Goal: Information Seeking & Learning: Learn about a topic

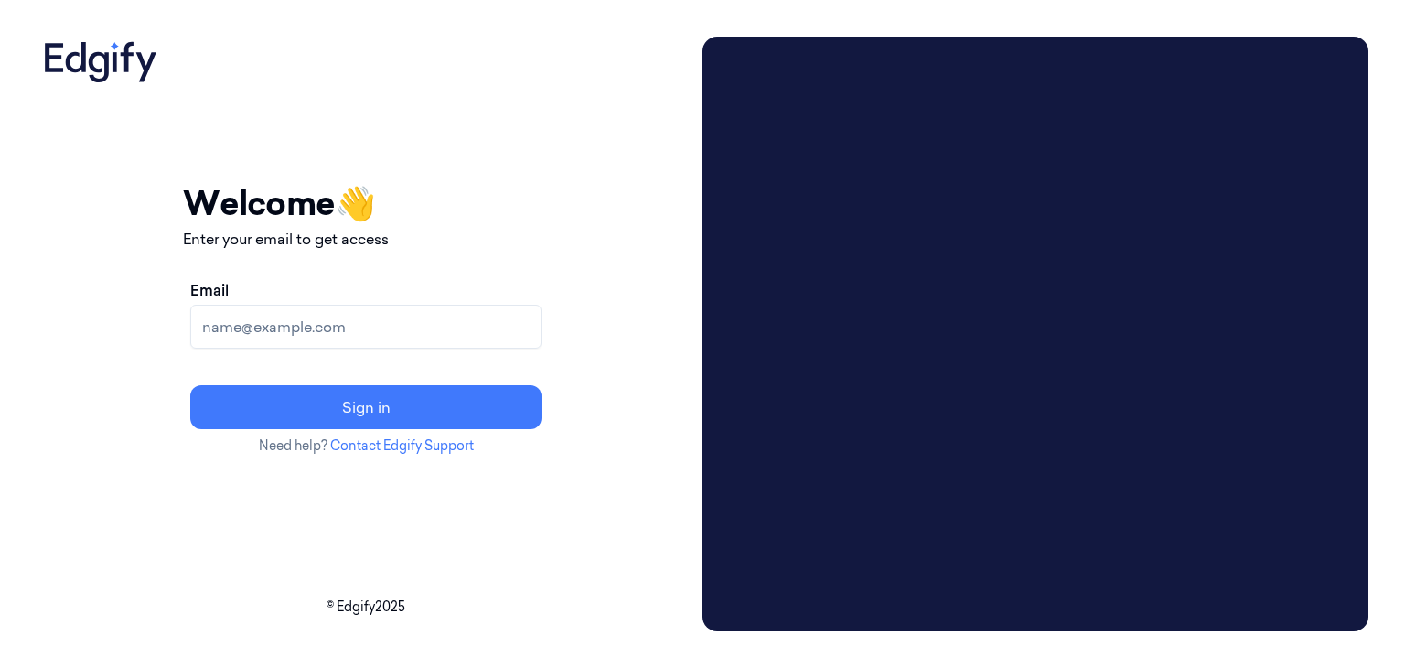
click at [296, 328] on input "Email" at bounding box center [365, 327] width 351 height 44
paste input "[PERSON_NAME][EMAIL_ADDRESS][DOMAIN_NAME]"
type input "[PERSON_NAME][EMAIL_ADDRESS][DOMAIN_NAME]"
click at [414, 401] on button "Sign in" at bounding box center [365, 407] width 351 height 44
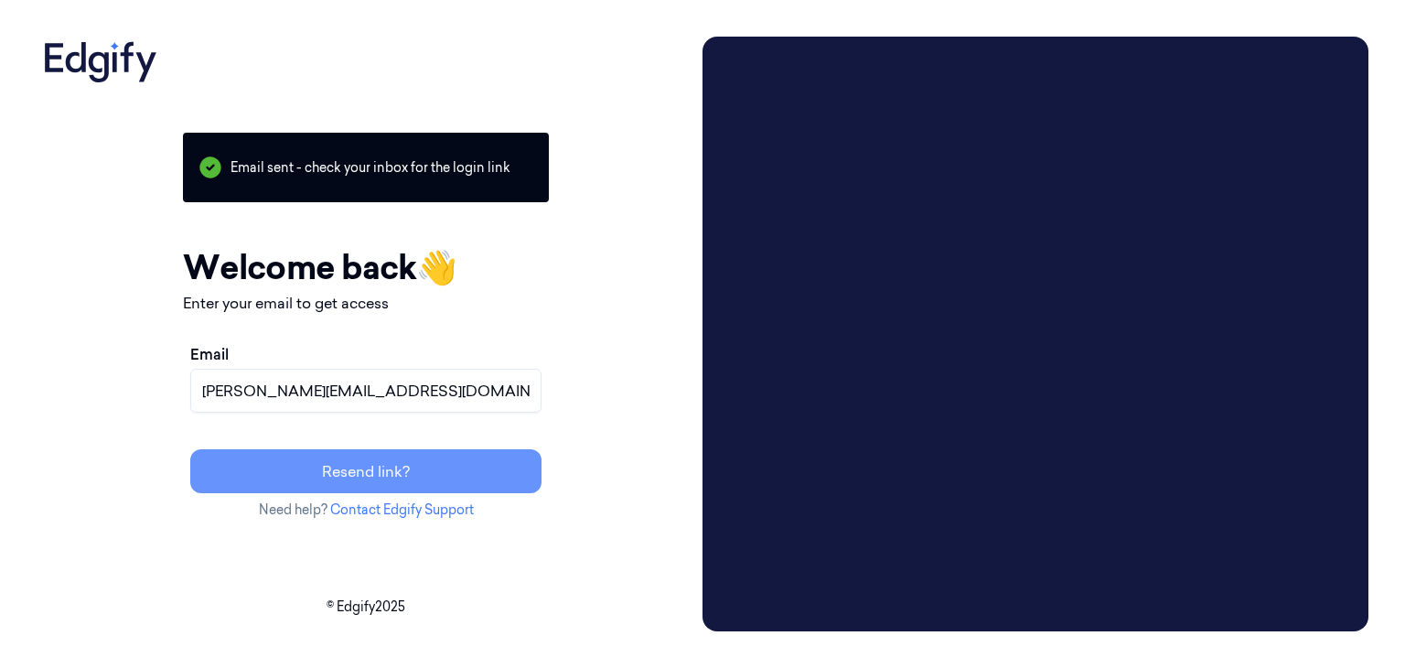
click at [446, 469] on button "Resend link?" at bounding box center [365, 471] width 351 height 44
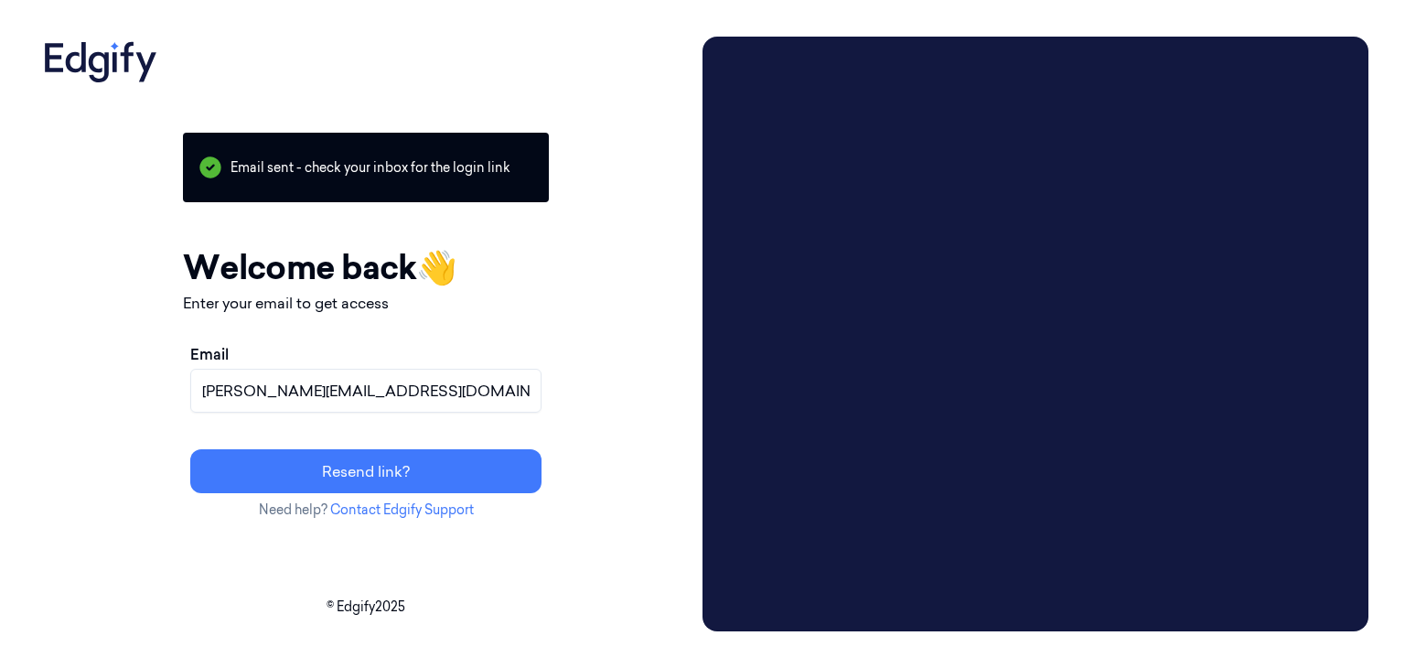
click at [425, 468] on button "Resend link?" at bounding box center [365, 471] width 351 height 44
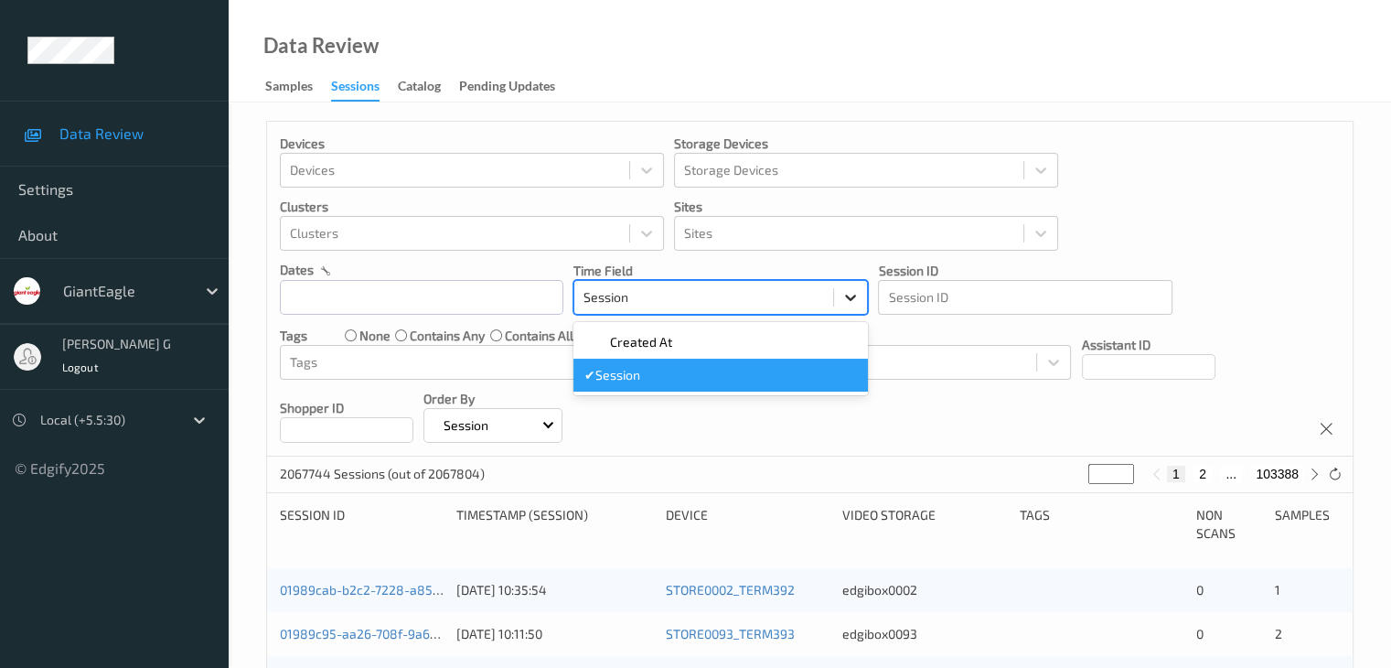
click at [849, 299] on icon at bounding box center [850, 298] width 11 height 6
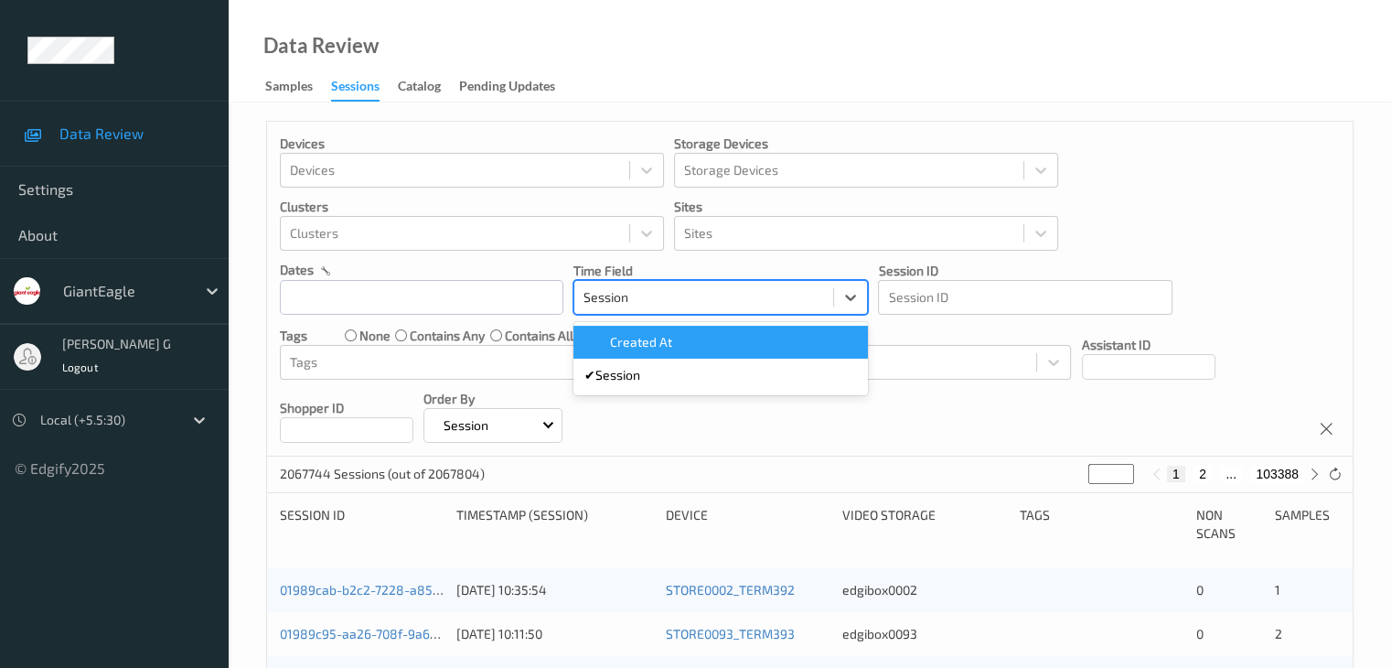
click at [1183, 224] on div "Devices Devices Storage Devices Storage Devices Clusters Clusters Sites Sites d…" at bounding box center [810, 289] width 1086 height 335
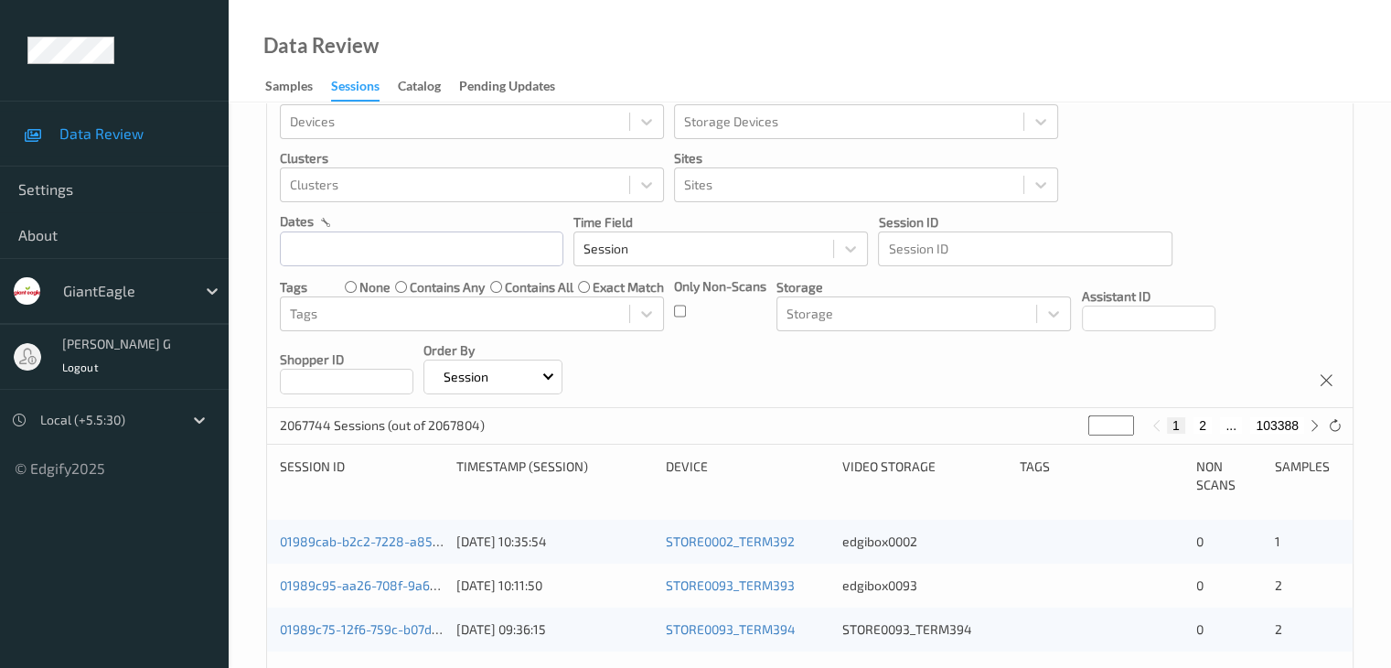
scroll to position [91, 0]
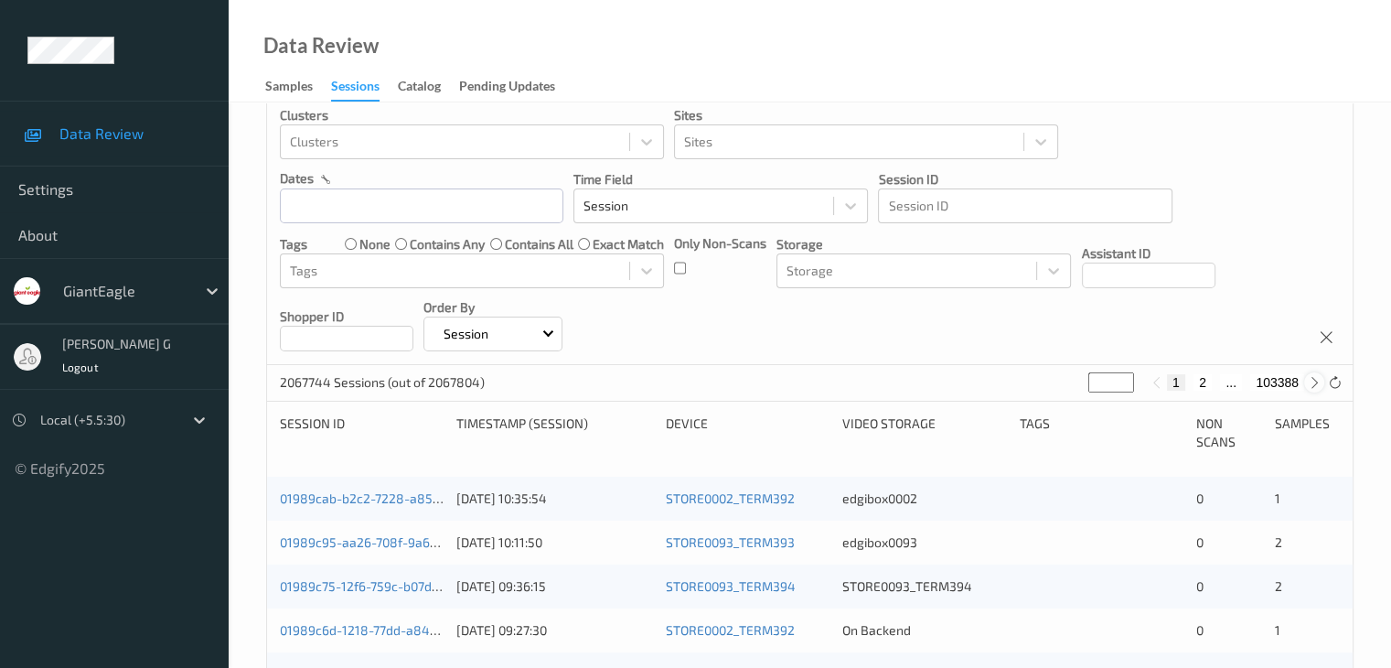
click at [1314, 381] on icon at bounding box center [1315, 383] width 14 height 14
type input "*"
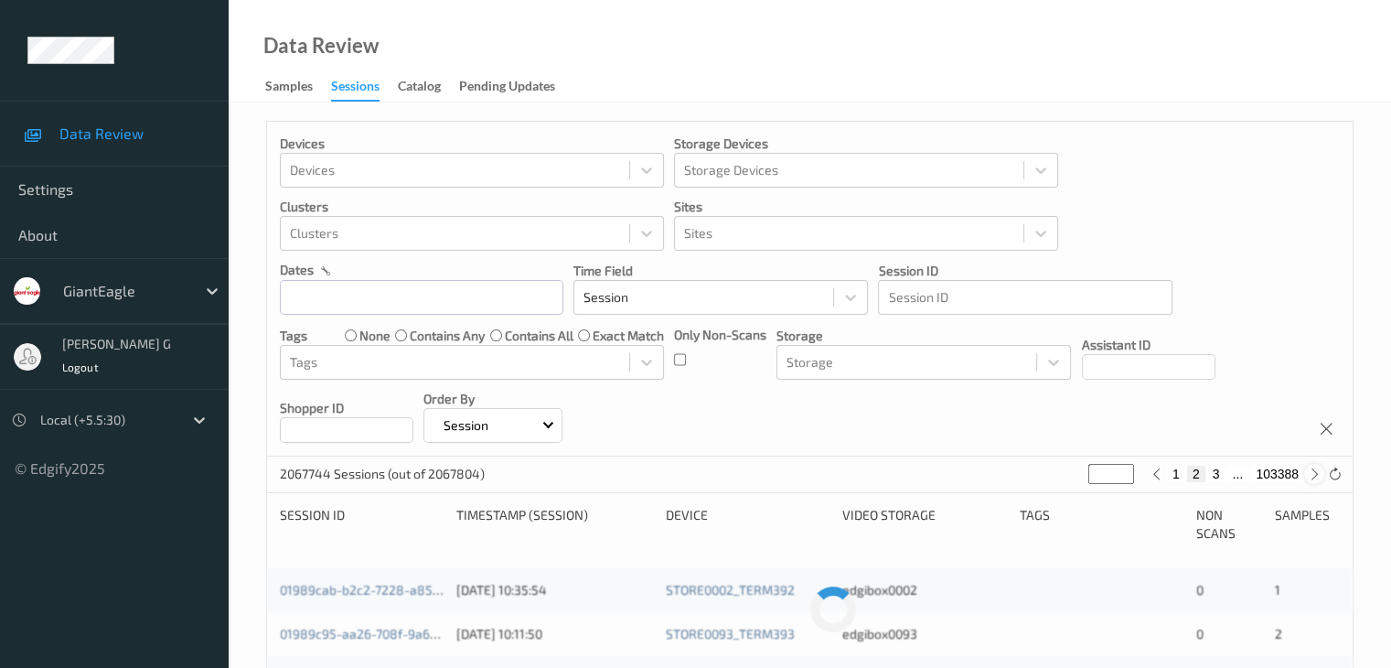
click at [1314, 381] on div "Devices Devices Storage Devices Storage Devices Clusters Clusters Sites Sites d…" at bounding box center [810, 289] width 1086 height 335
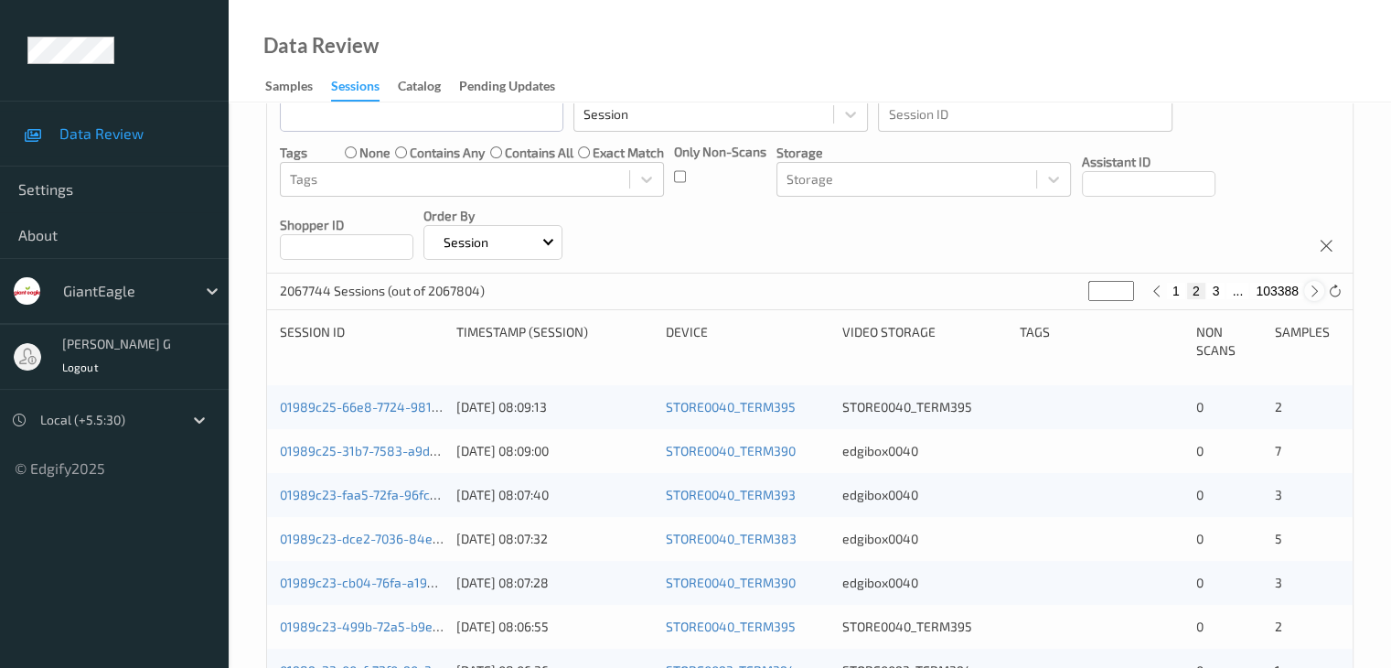
click at [1314, 293] on icon at bounding box center [1315, 292] width 14 height 14
type input "*"
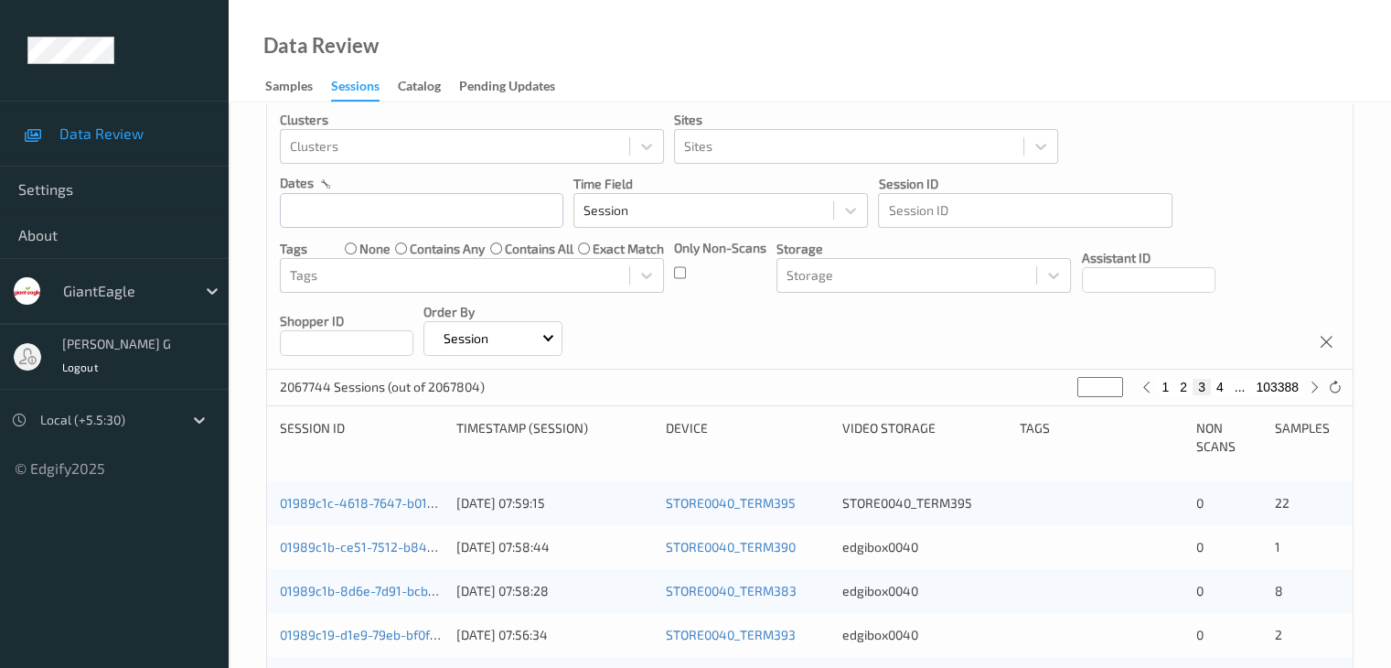
scroll to position [274, 0]
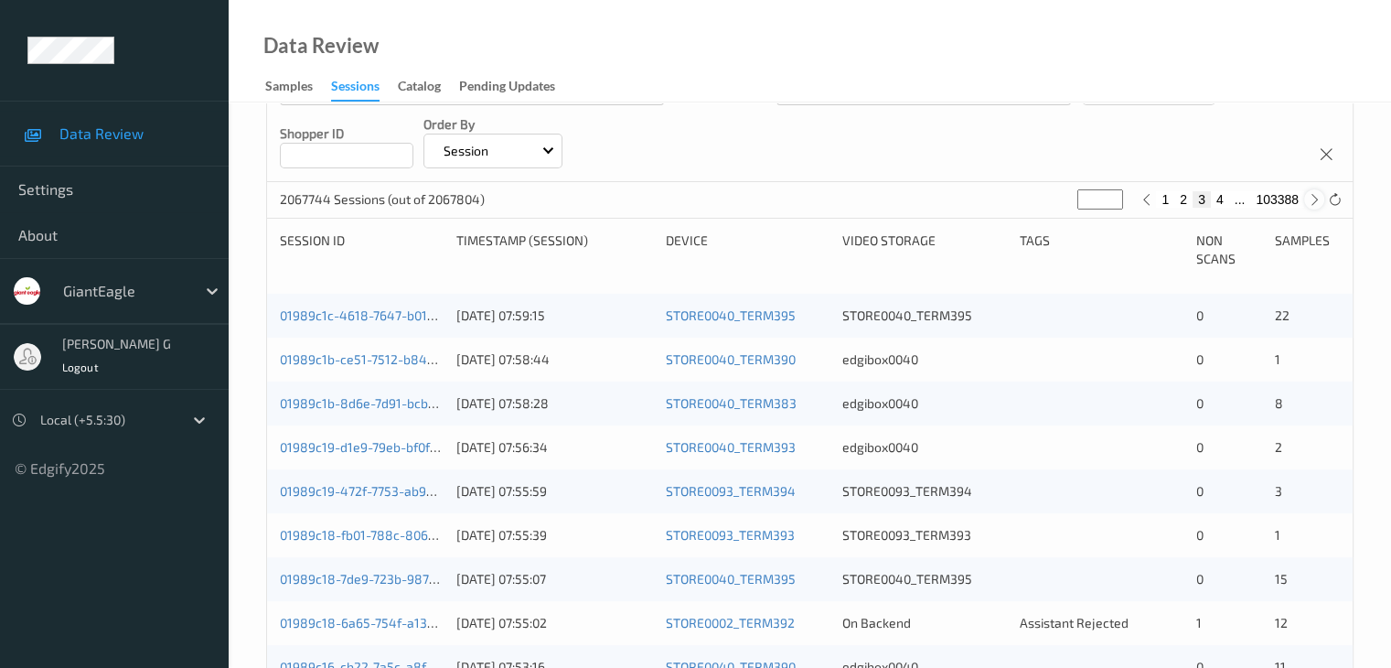
click at [1315, 200] on icon at bounding box center [1315, 200] width 14 height 14
type input "*"
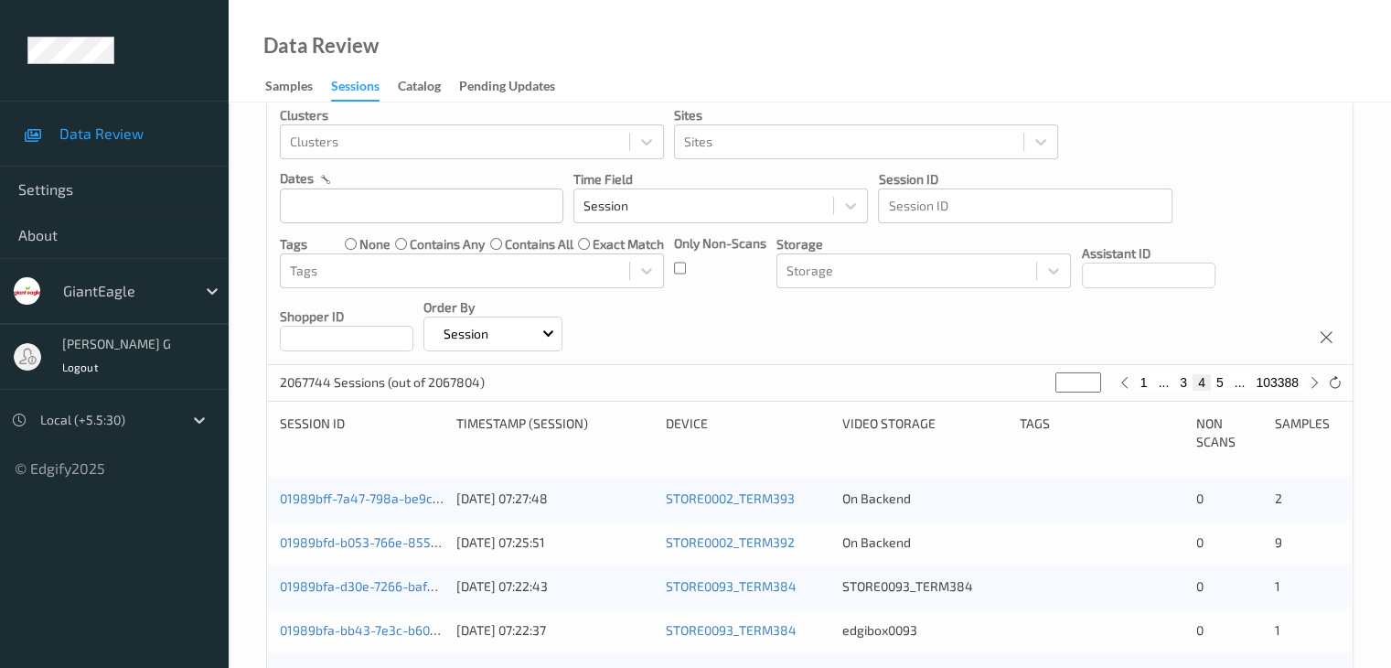
scroll to position [0, 0]
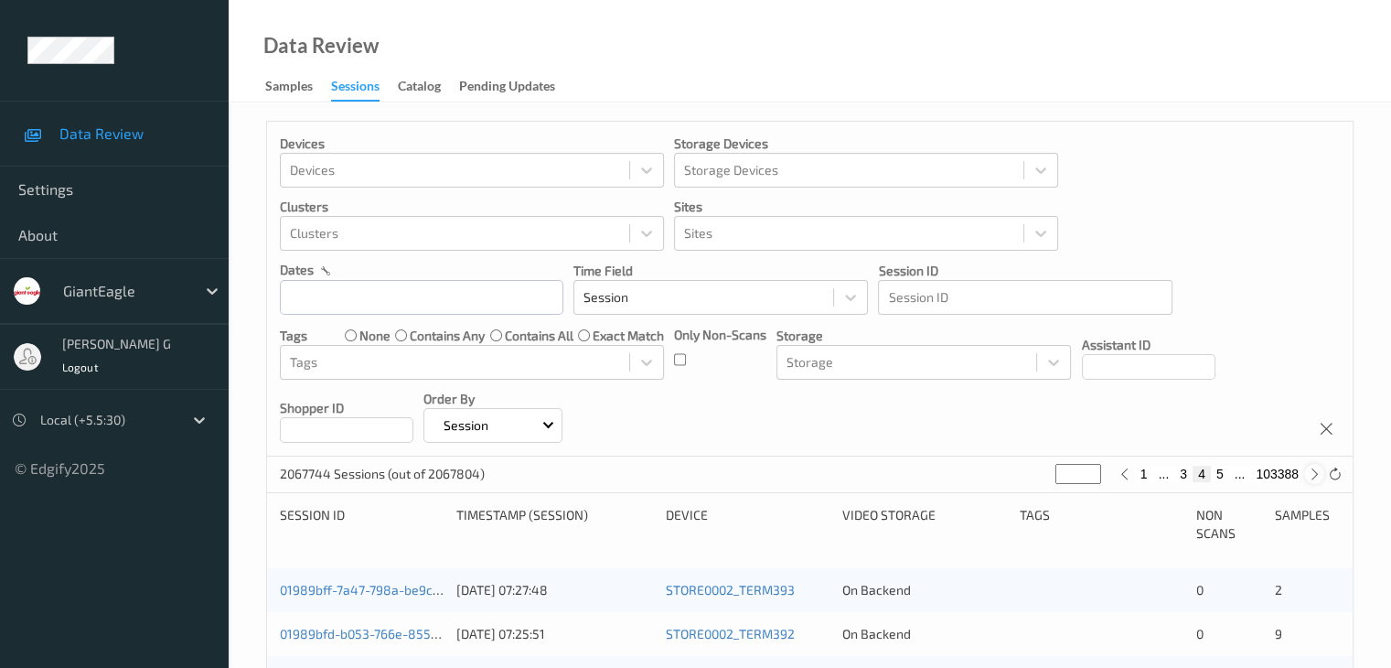
click at [1317, 471] on icon at bounding box center [1315, 474] width 14 height 14
type input "*"
click at [1314, 472] on icon at bounding box center [1315, 474] width 14 height 14
type input "*"
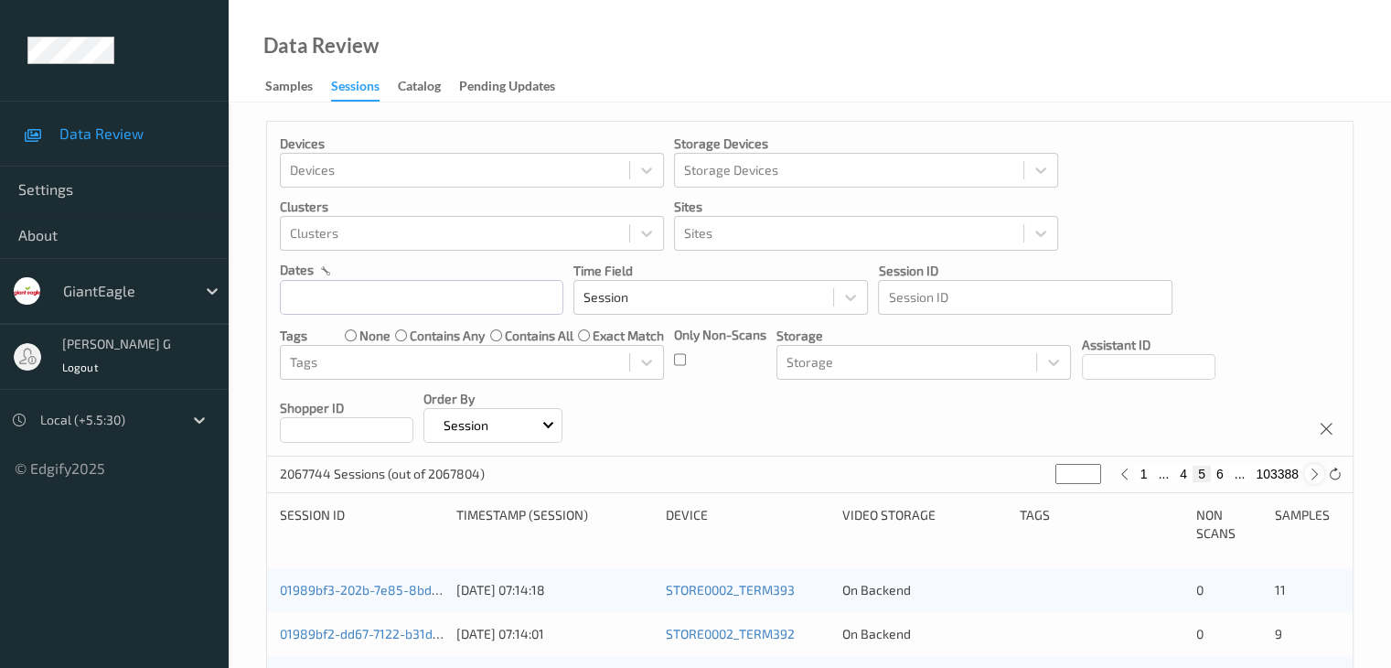
type input "*"
click at [1314, 472] on icon at bounding box center [1315, 474] width 14 height 14
type input "*"
click at [1314, 472] on icon at bounding box center [1315, 474] width 14 height 14
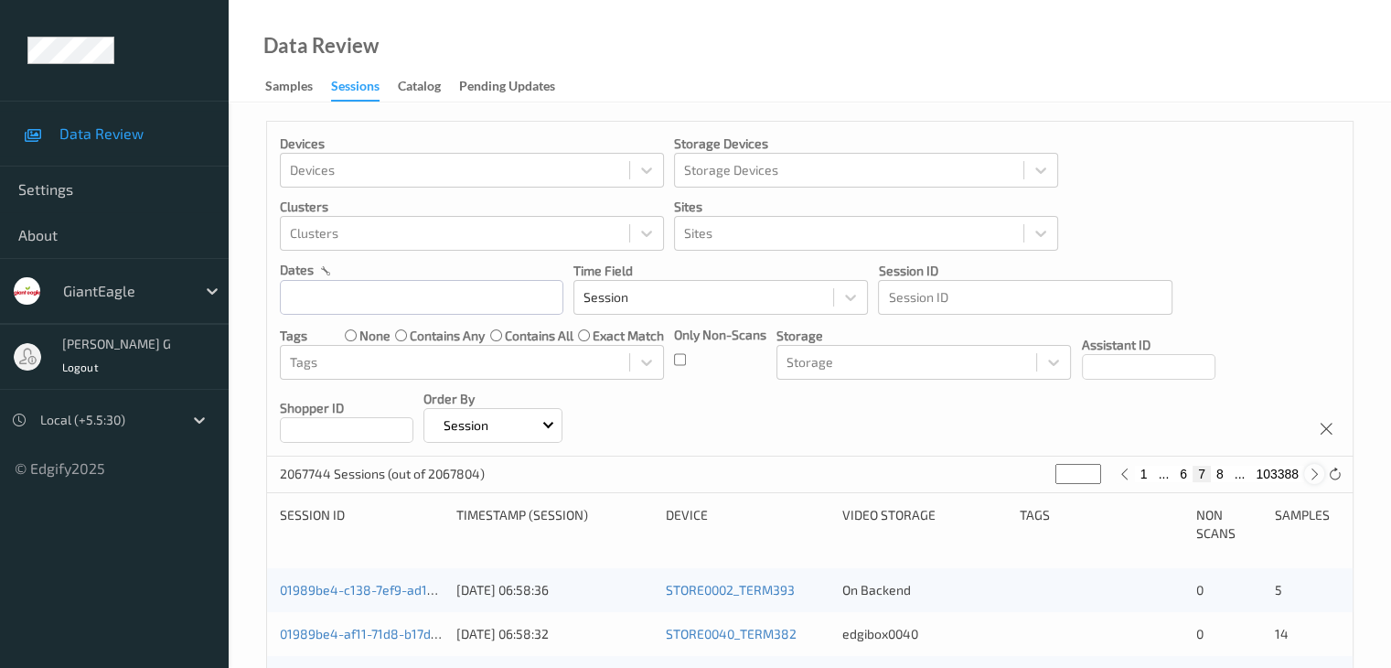
type input "*"
click at [1314, 472] on icon at bounding box center [1315, 474] width 14 height 14
type input "*"
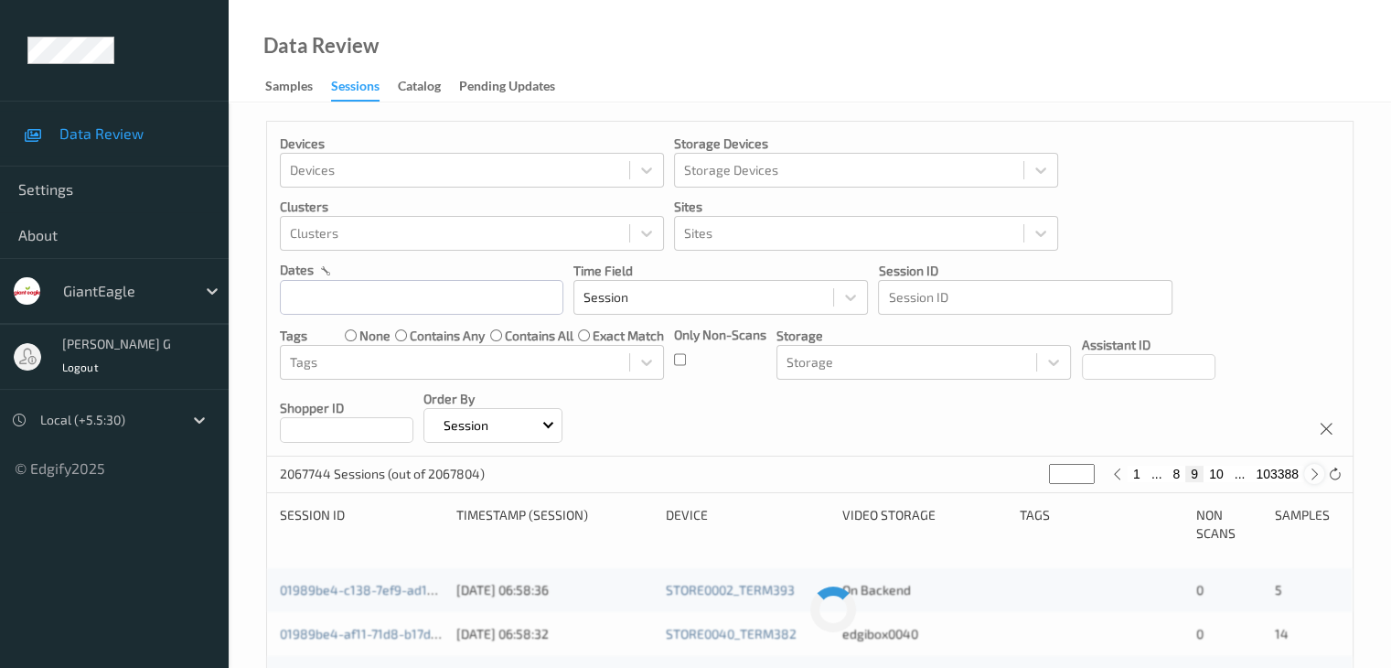
click at [1314, 472] on icon at bounding box center [1315, 474] width 14 height 14
type input "**"
click at [1314, 472] on icon at bounding box center [1315, 474] width 14 height 14
type input "**"
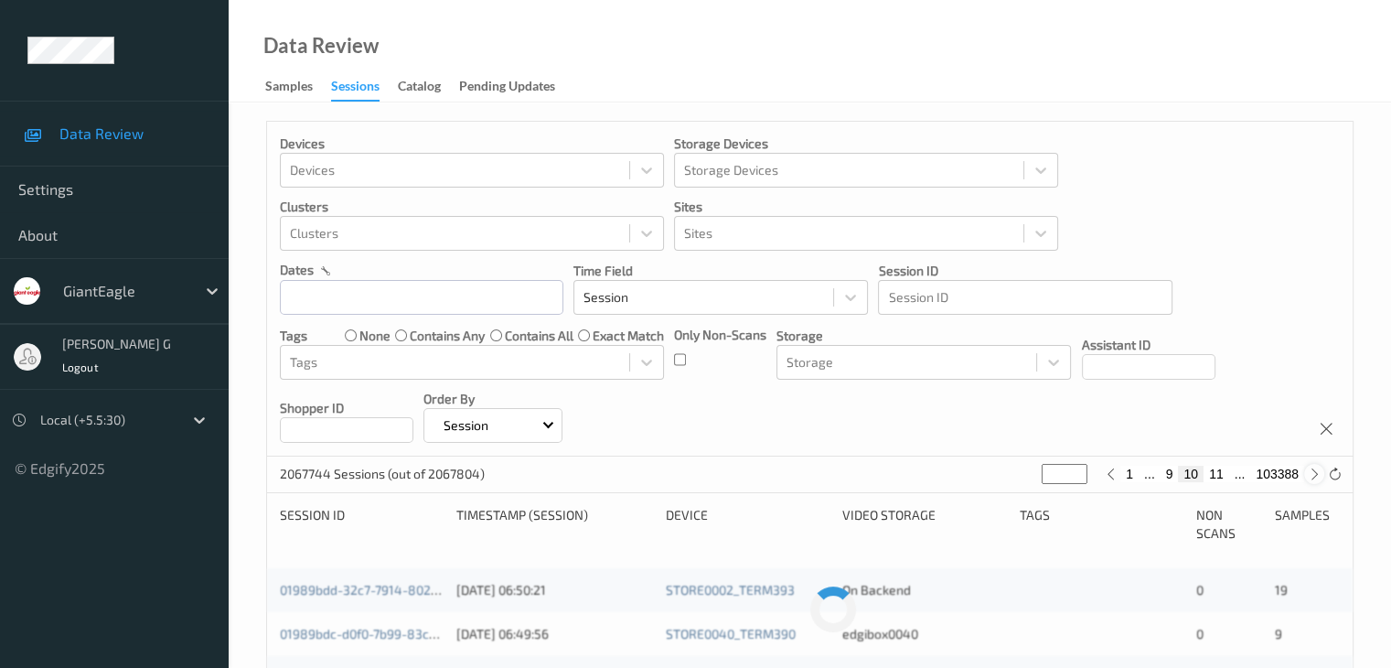
type input "**"
click at [1314, 472] on icon at bounding box center [1315, 474] width 14 height 14
type input "**"
click at [307, 299] on input "text" at bounding box center [422, 297] width 284 height 35
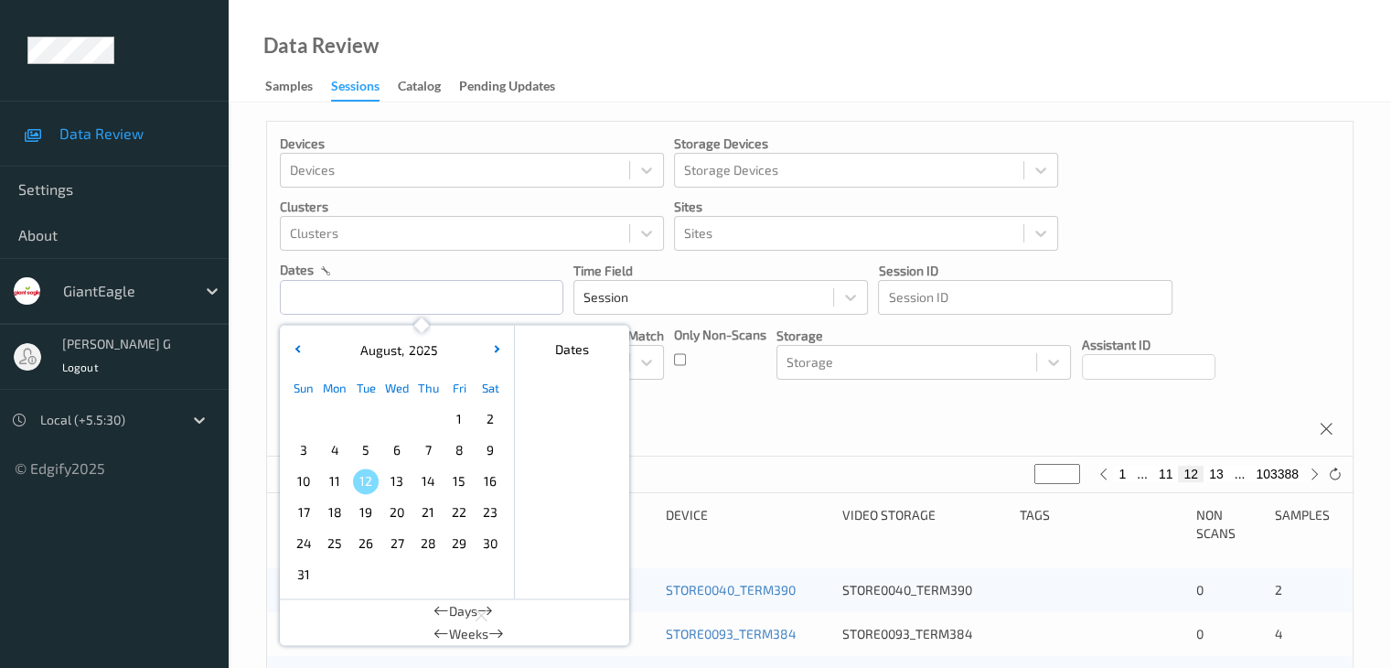
click at [1298, 170] on div "Devices Devices Storage Devices Storage Devices Clusters Clusters Sites Sites d…" at bounding box center [810, 289] width 1086 height 335
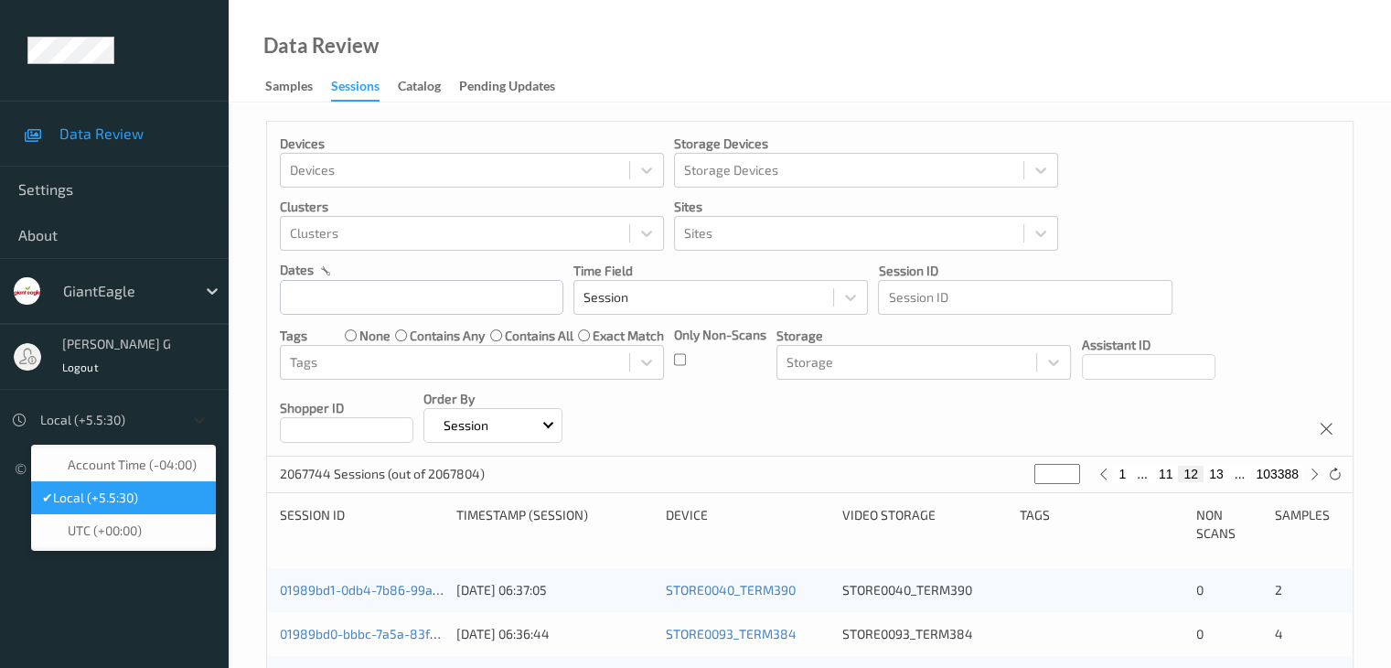
click at [201, 415] on icon at bounding box center [199, 420] width 18 height 18
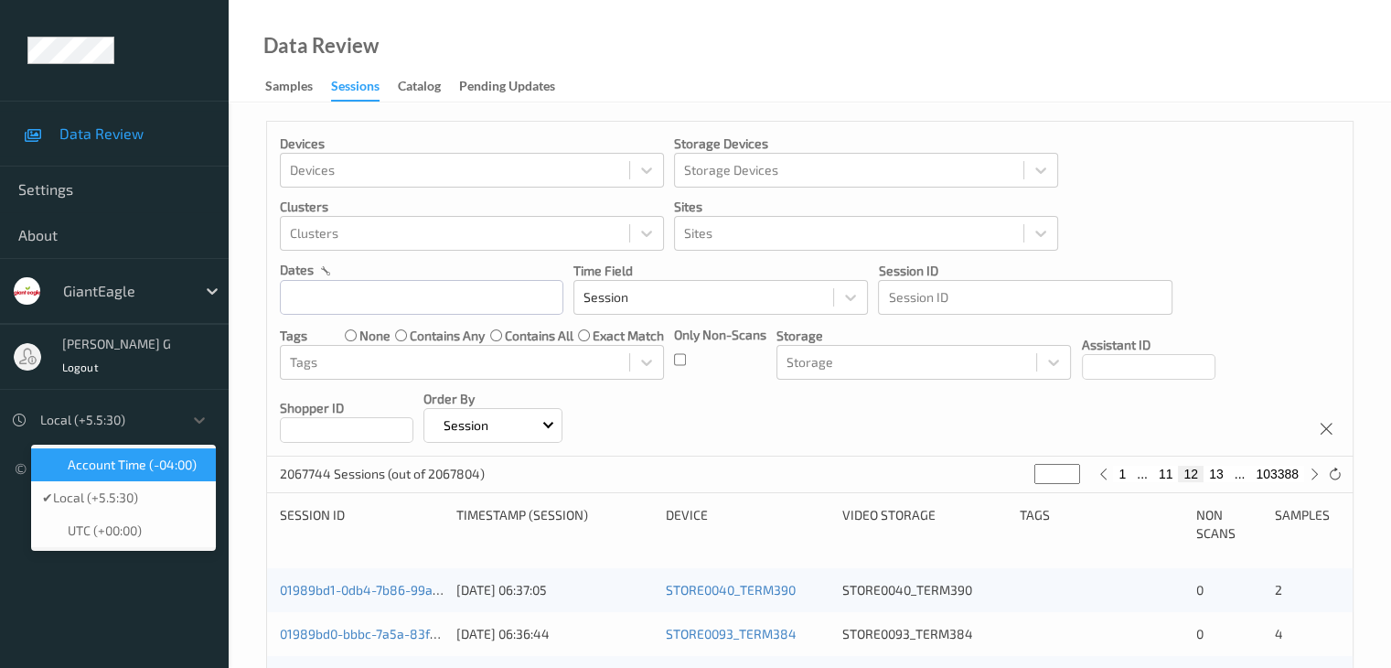
click at [109, 463] on span "Account Time (-04:00)" at bounding box center [132, 465] width 129 height 18
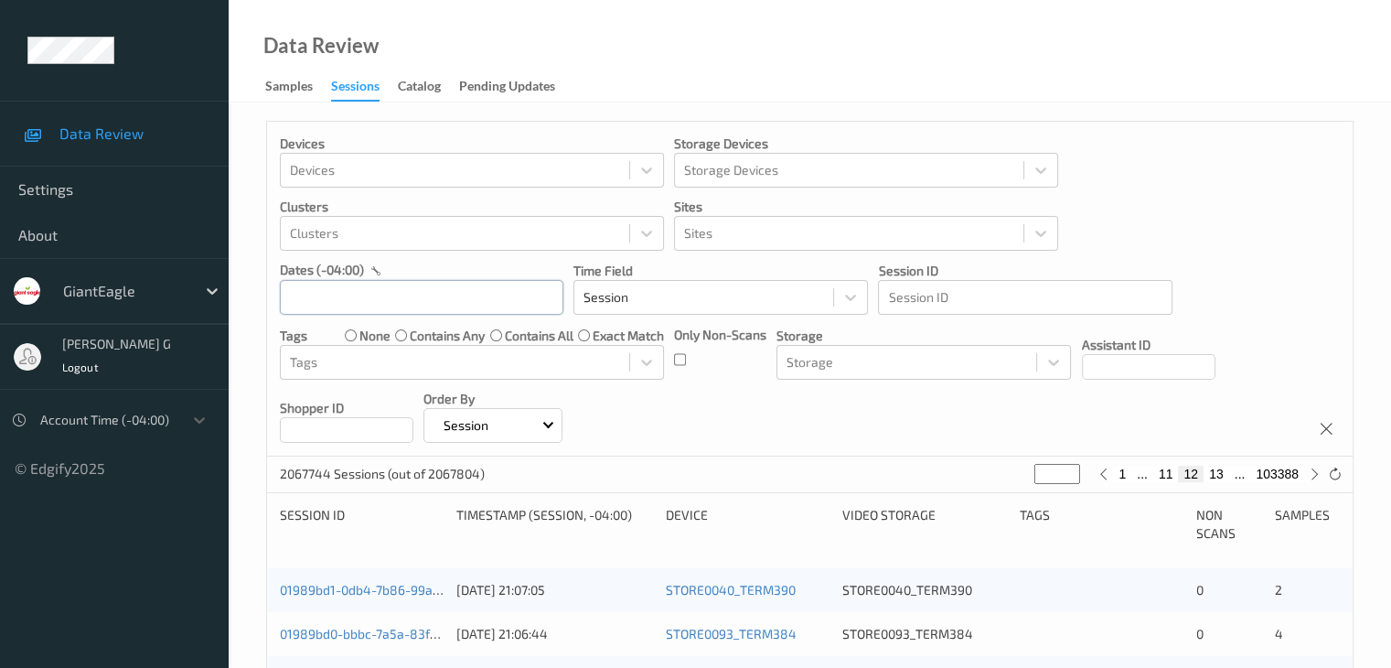
click at [315, 298] on input "text" at bounding box center [422, 297] width 284 height 35
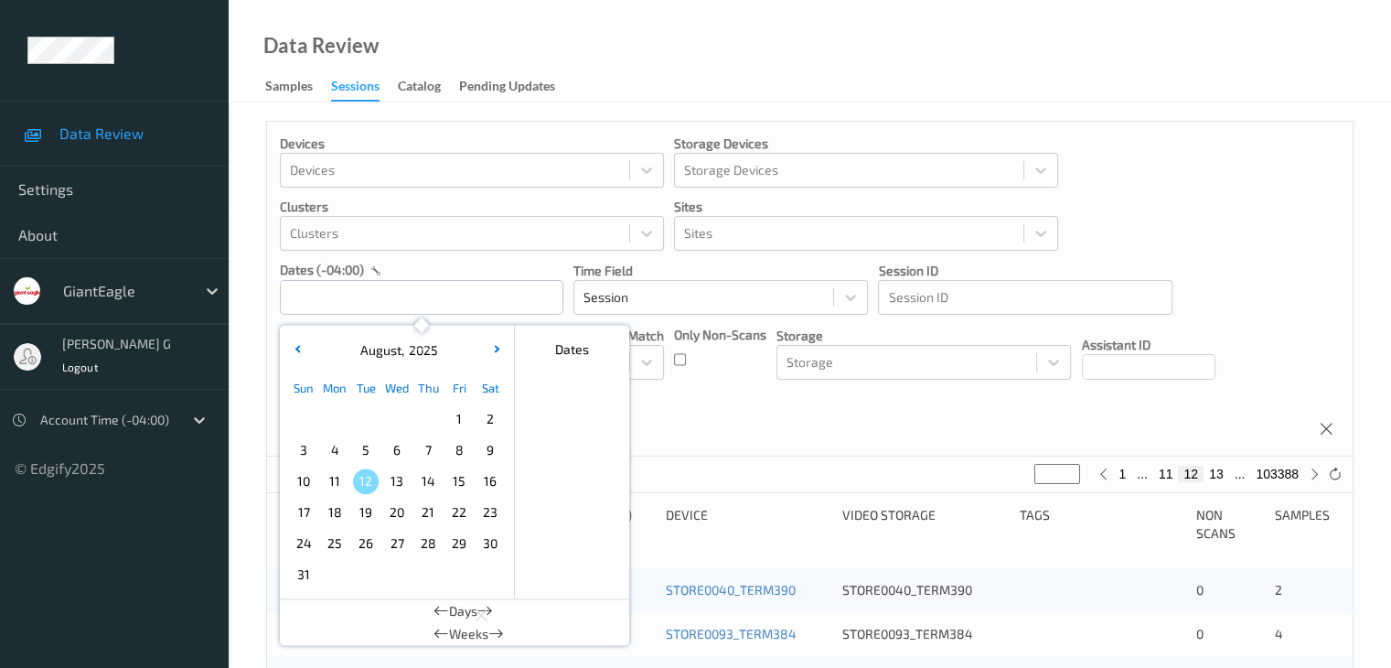
click at [457, 448] on span "8" at bounding box center [459, 450] width 26 height 26
type input "[DATE] 00:00"
type input "*"
click at [461, 451] on span "8" at bounding box center [459, 450] width 26 height 26
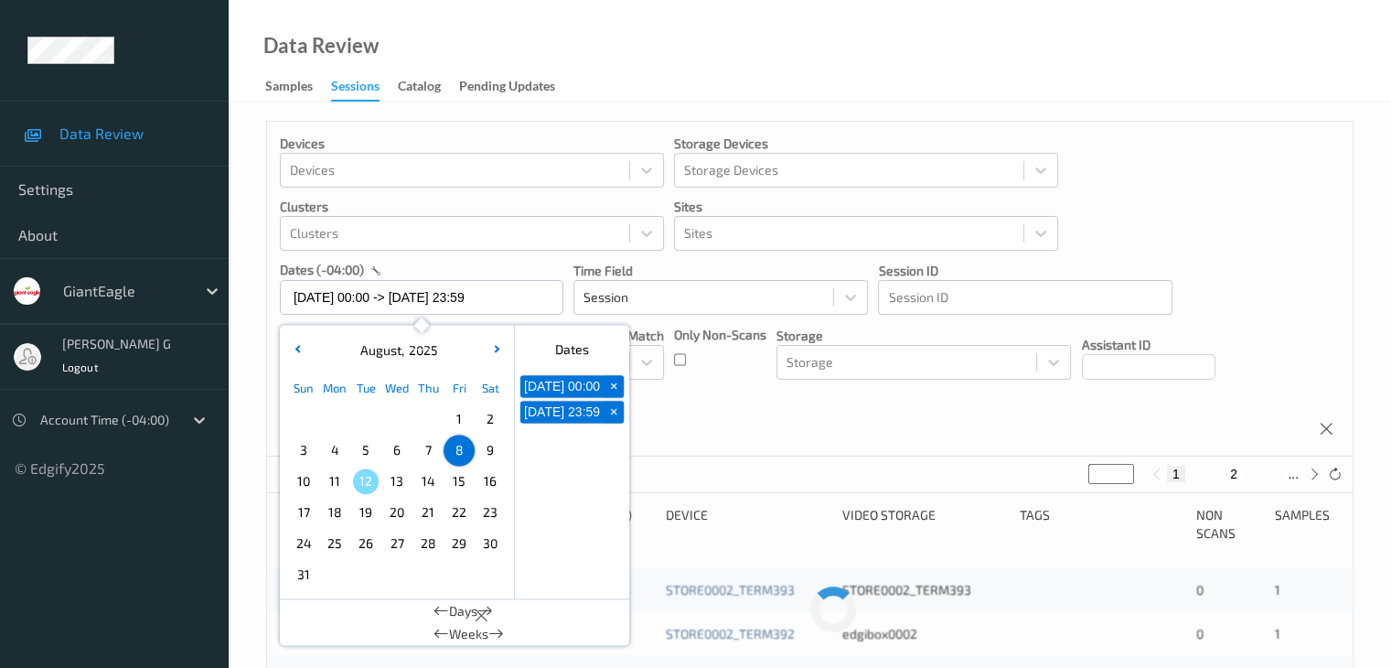
click at [461, 451] on span "8" at bounding box center [459, 450] width 26 height 26
type input "[DATE] 00:00 -> [DATE] 23:59"
click at [1273, 220] on div "Devices Devices Storage Devices Storage Devices Clusters Clusters Sites Sites d…" at bounding box center [810, 289] width 1086 height 335
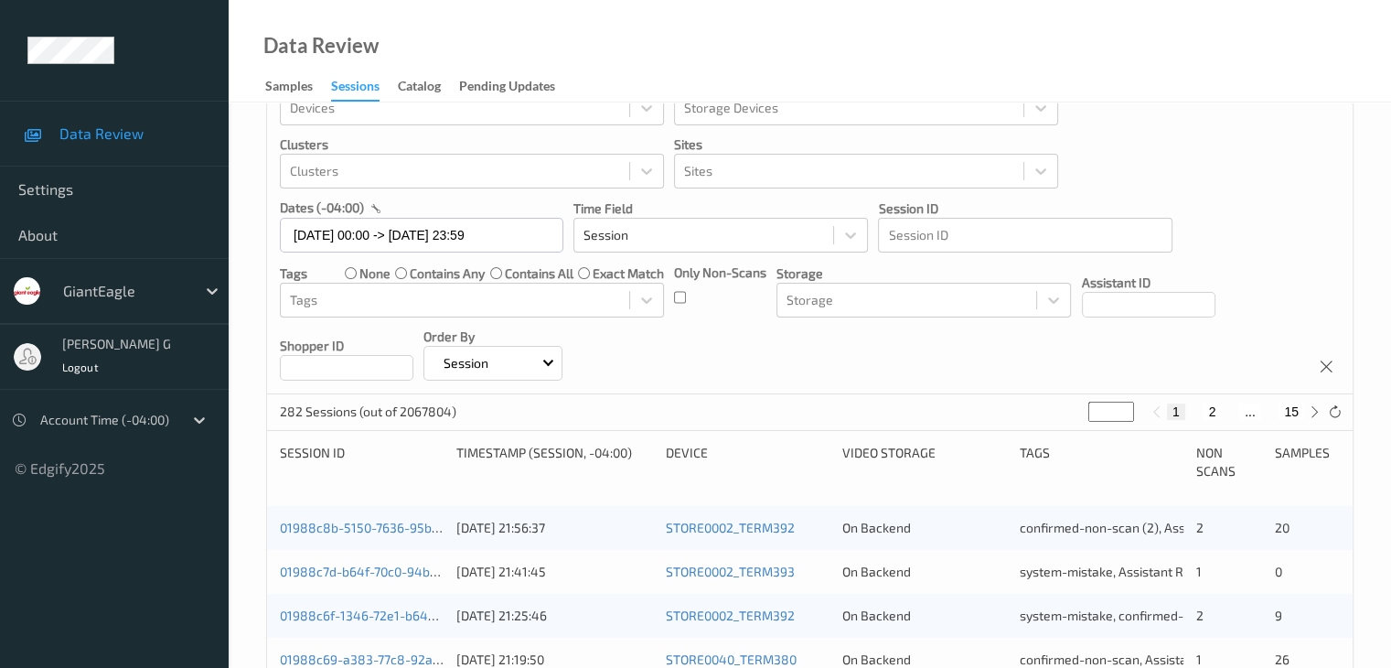
scroll to position [91, 0]
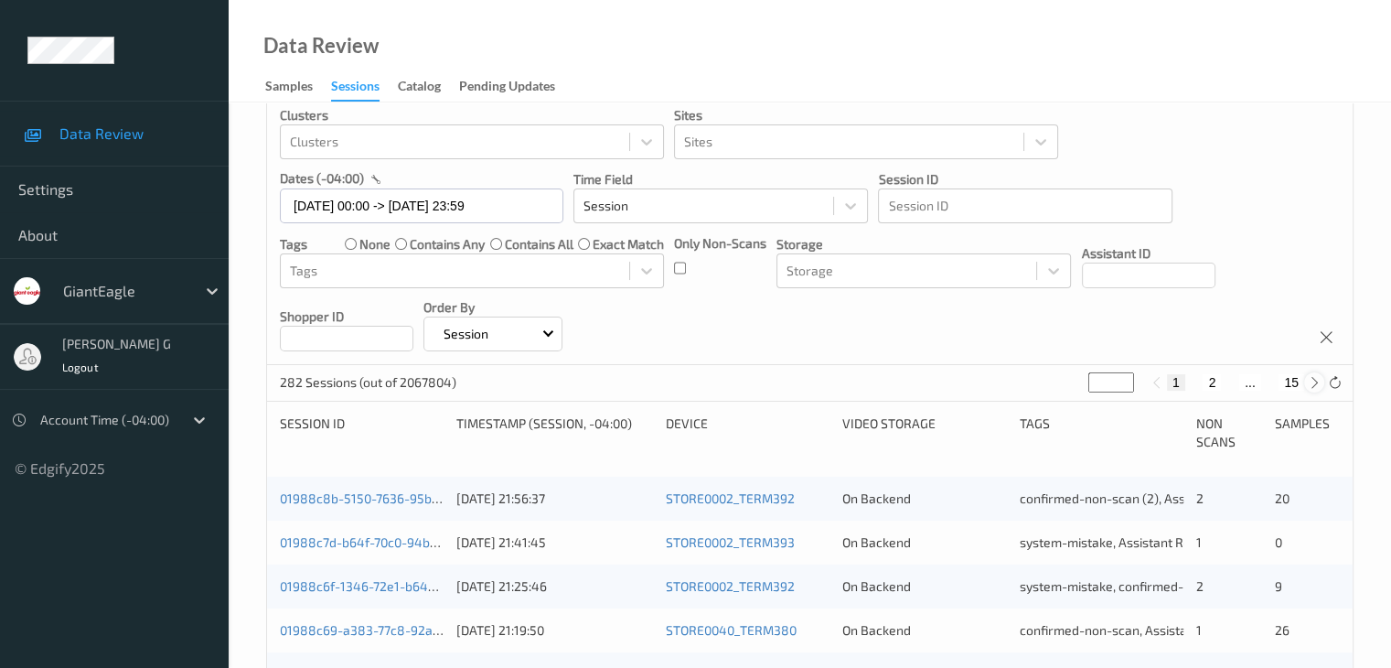
click at [1315, 381] on icon at bounding box center [1315, 383] width 14 height 14
type input "*"
click at [1294, 381] on button "15" at bounding box center [1292, 382] width 26 height 16
type input "**"
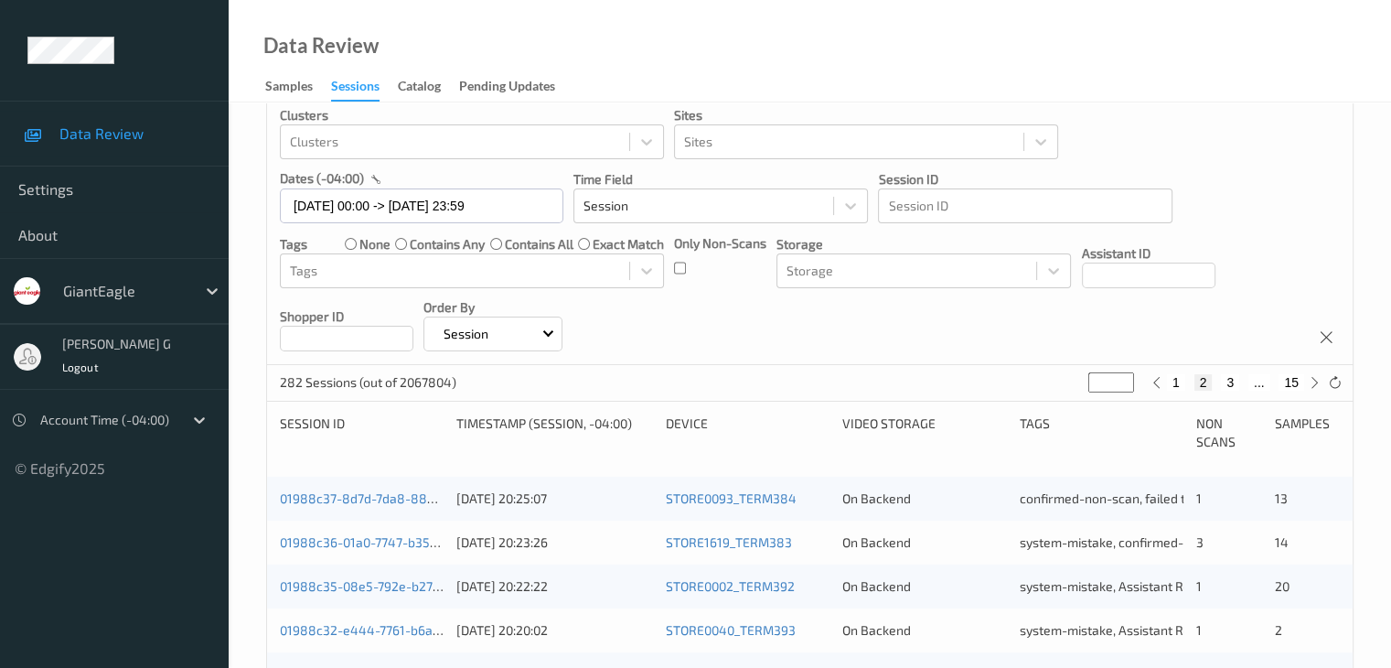
type input "**"
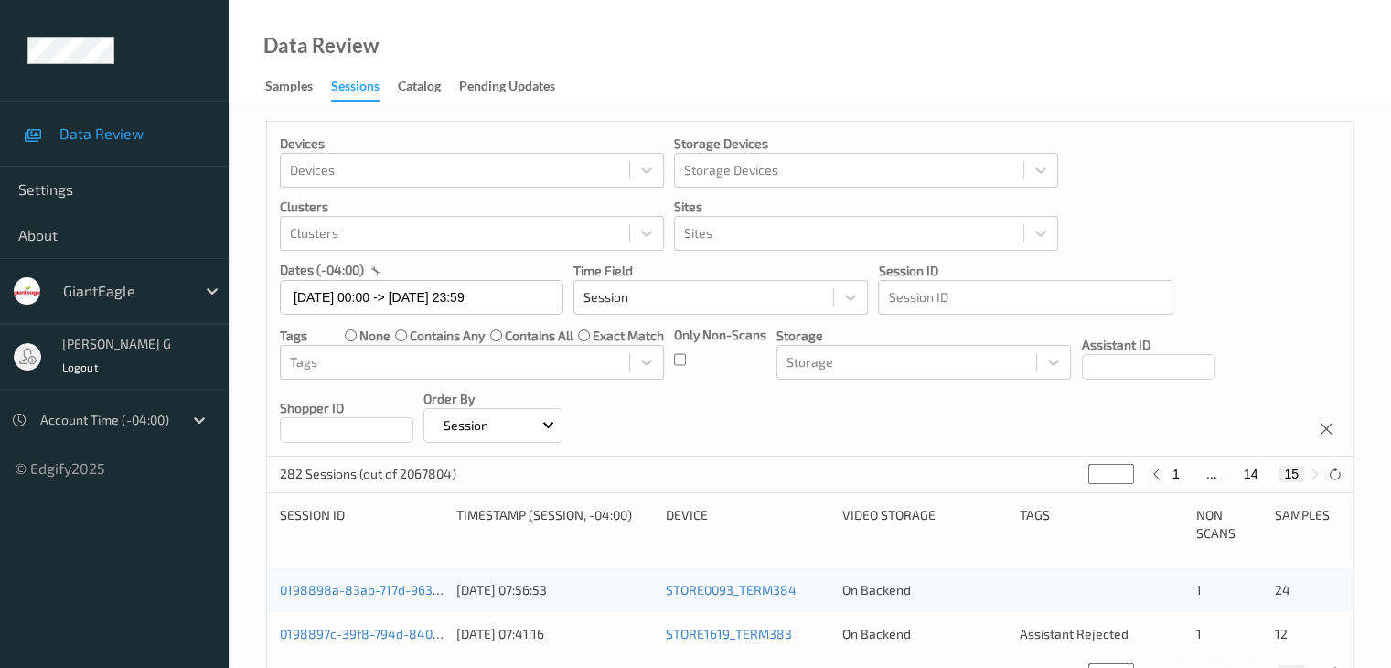
click at [1255, 473] on button "14" at bounding box center [1252, 474] width 26 height 16
type input "**"
click at [1232, 470] on button "13" at bounding box center [1231, 474] width 26 height 16
type input "**"
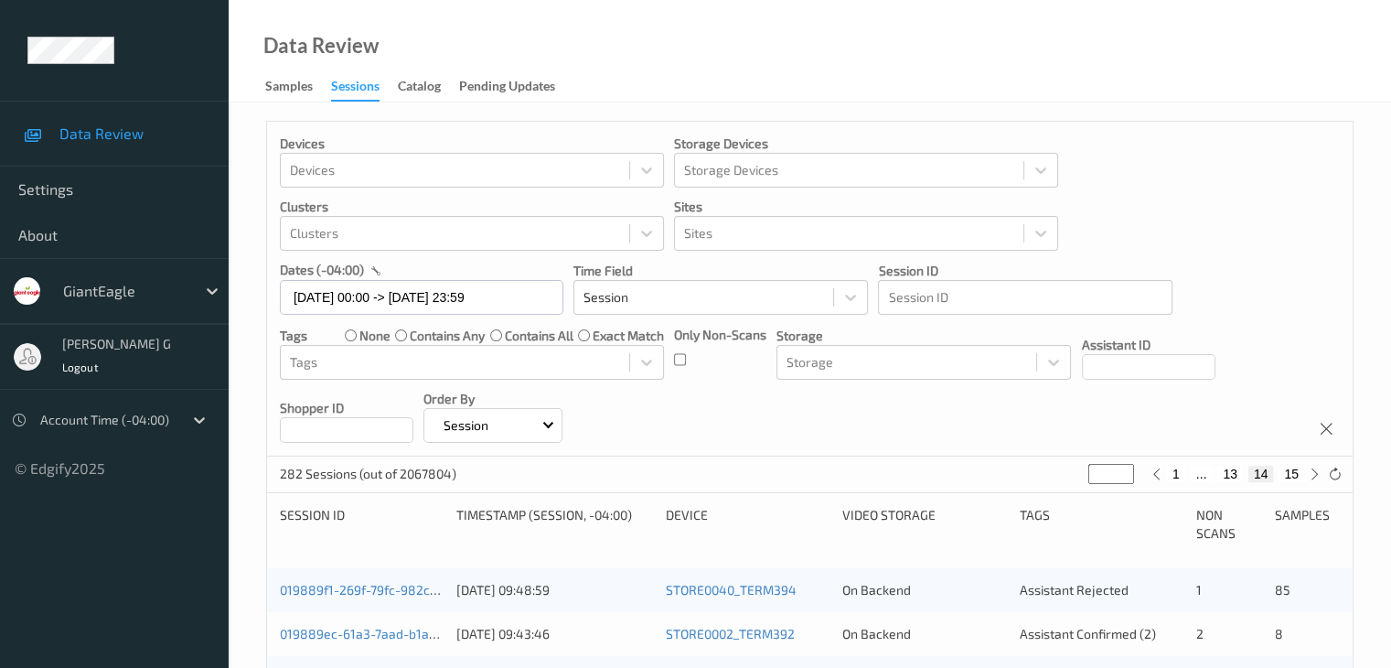
type input "**"
click at [1215, 473] on button "12" at bounding box center [1217, 474] width 26 height 16
type input "**"
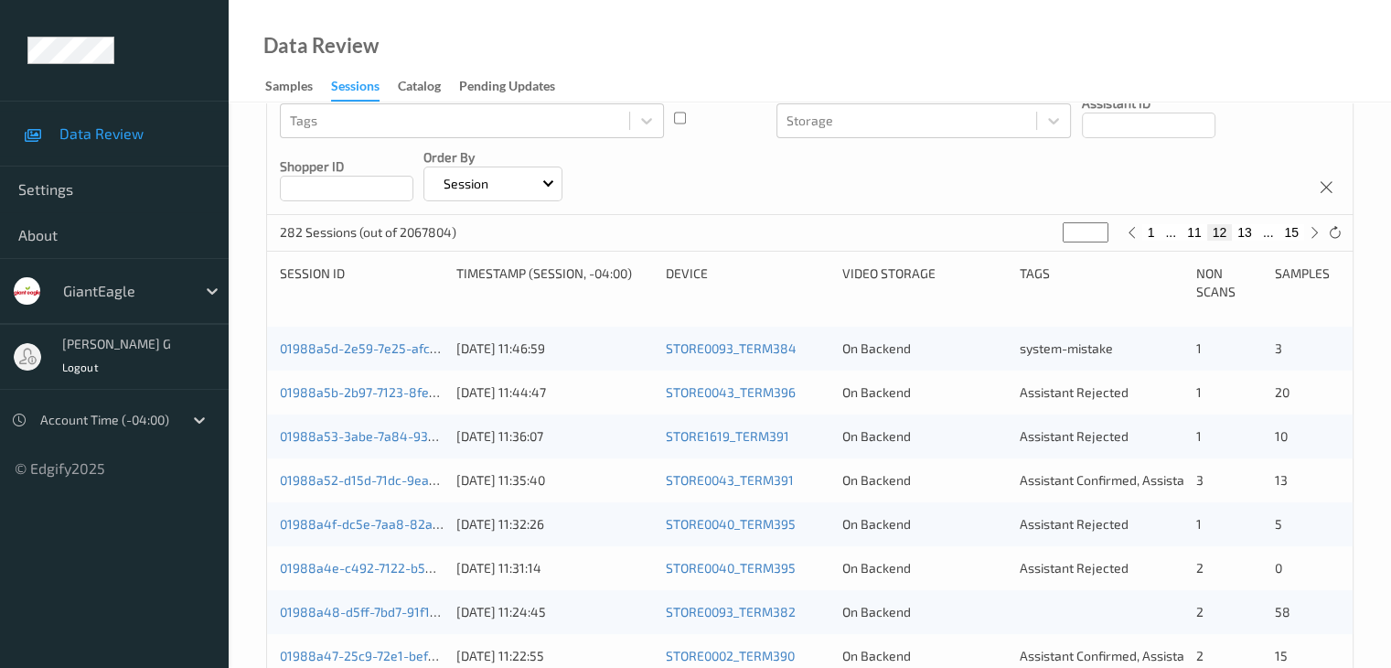
scroll to position [274, 0]
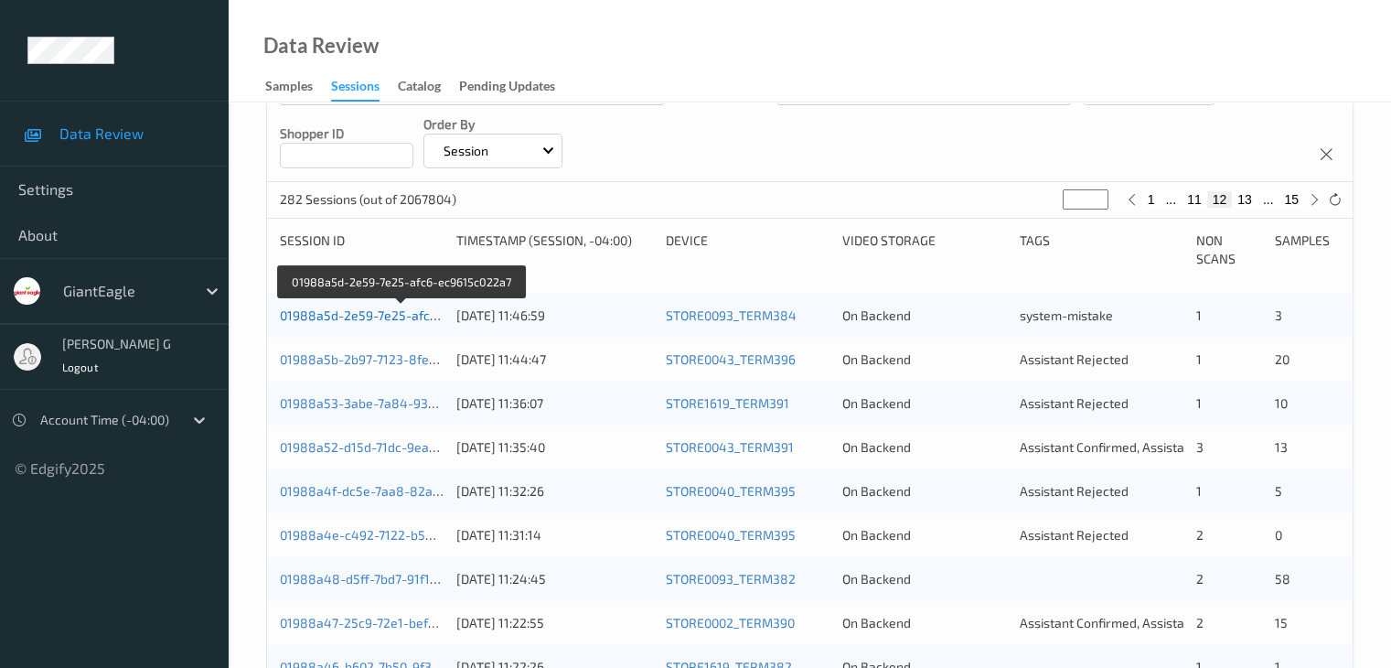
click at [367, 317] on link "01988a5d-2e59-7e25-afc6-ec9615c022a7" at bounding box center [403, 315] width 246 height 16
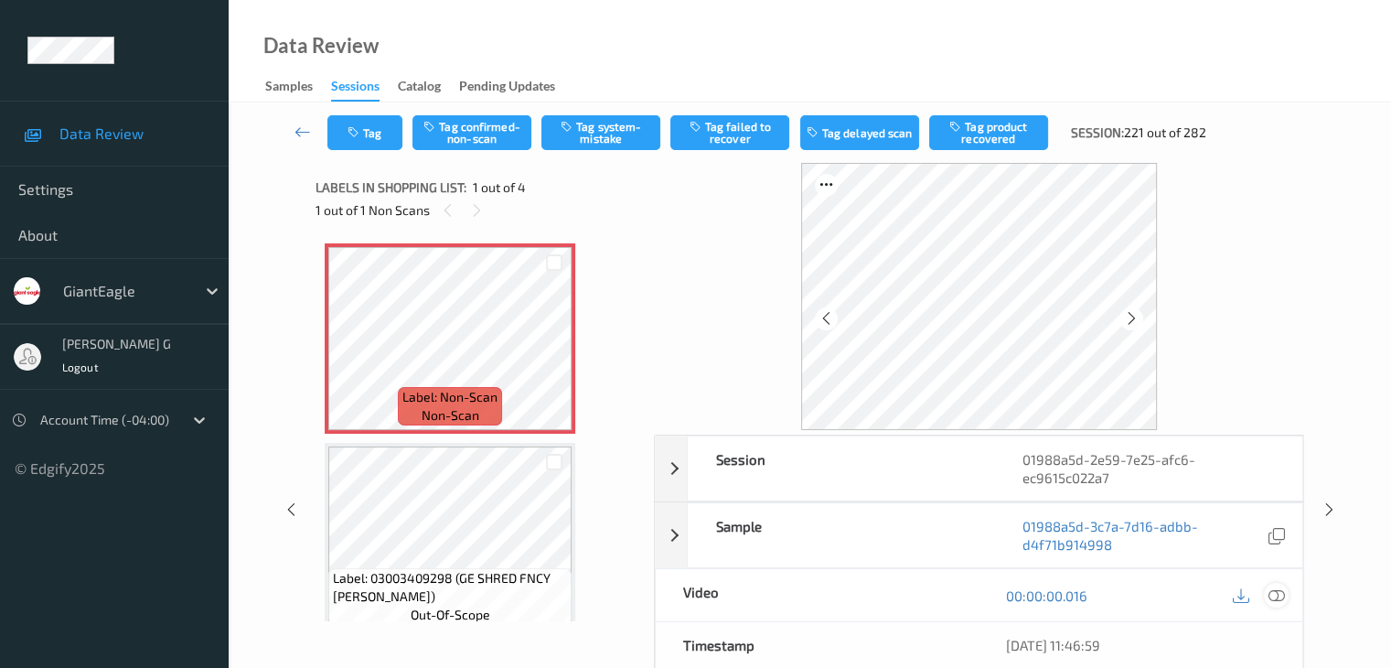
click at [1276, 592] on icon at bounding box center [1276, 595] width 16 height 16
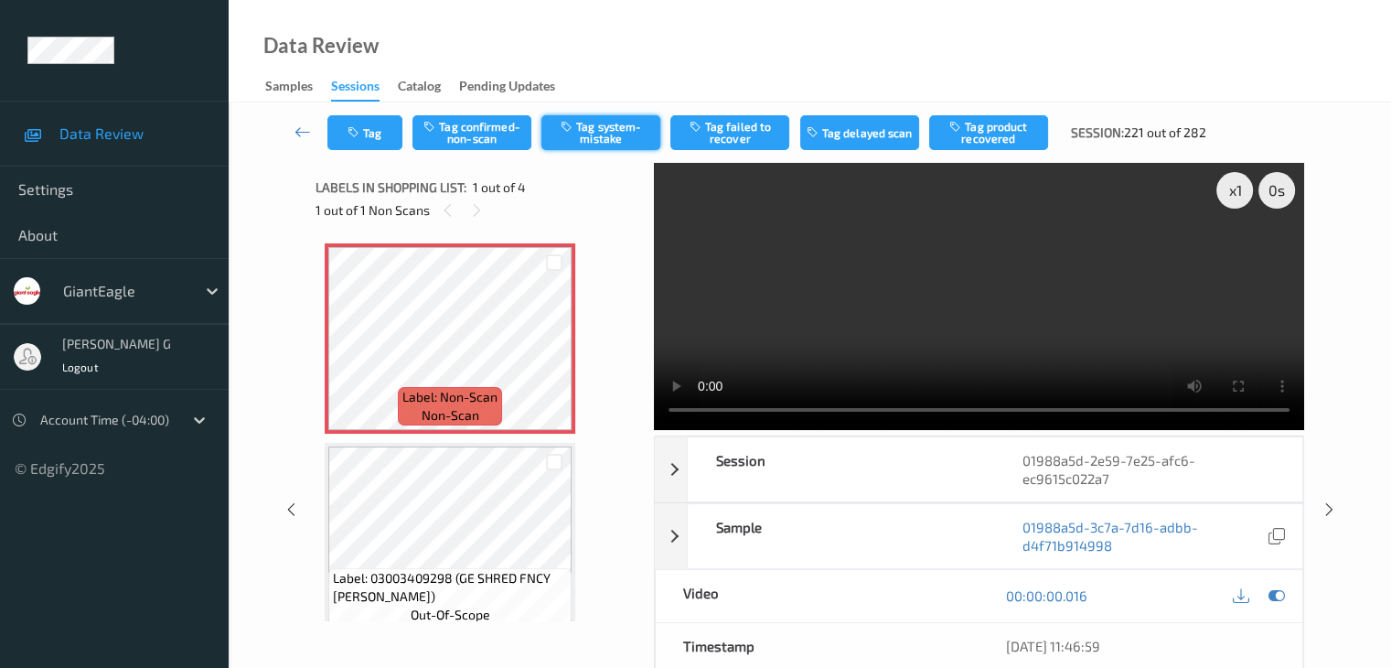
click at [592, 132] on button "Tag system-mistake" at bounding box center [601, 132] width 119 height 35
click at [300, 132] on icon at bounding box center [303, 132] width 16 height 18
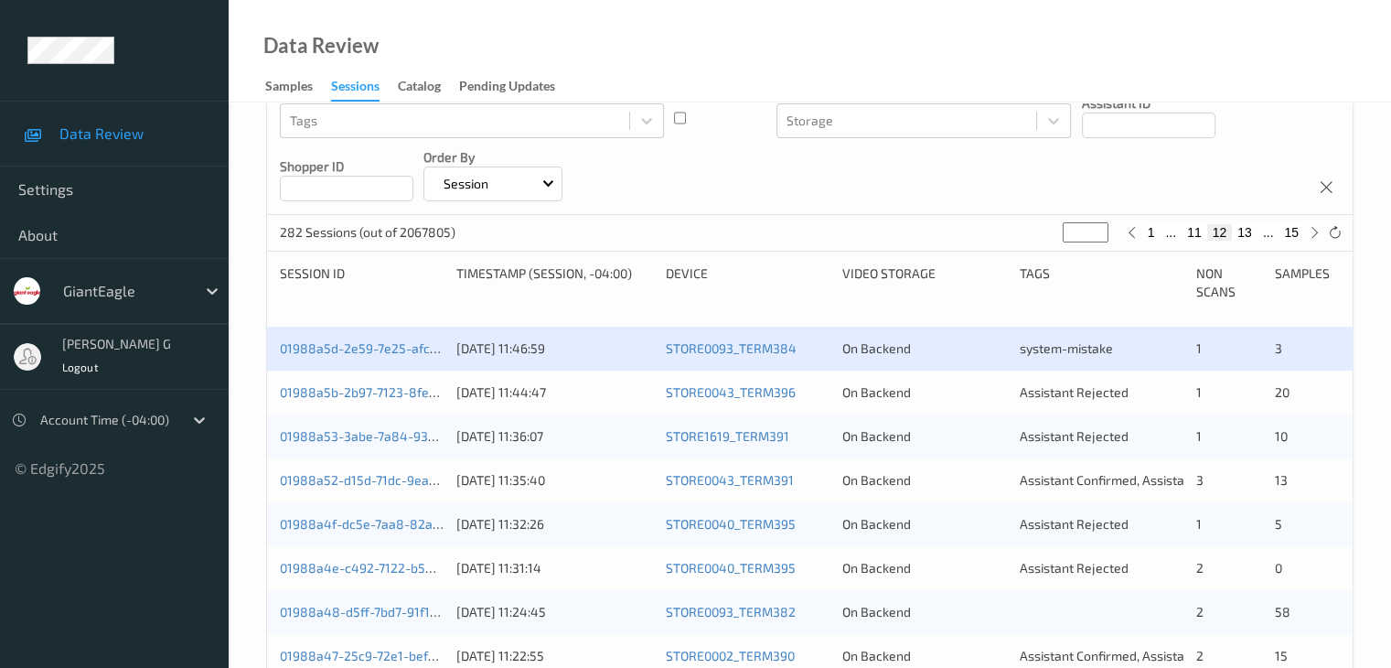
scroll to position [274, 0]
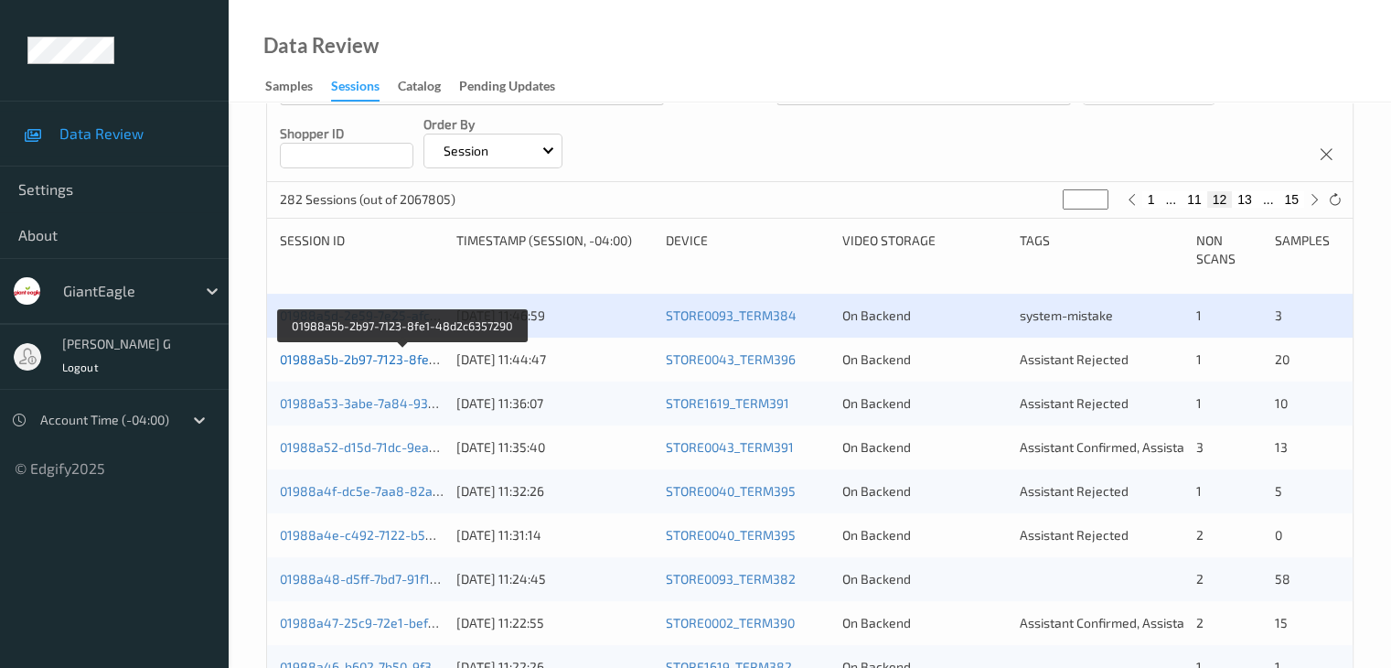
click at [341, 356] on link "01988a5b-2b97-7123-8fe1-48d2c6357290" at bounding box center [404, 359] width 248 height 16
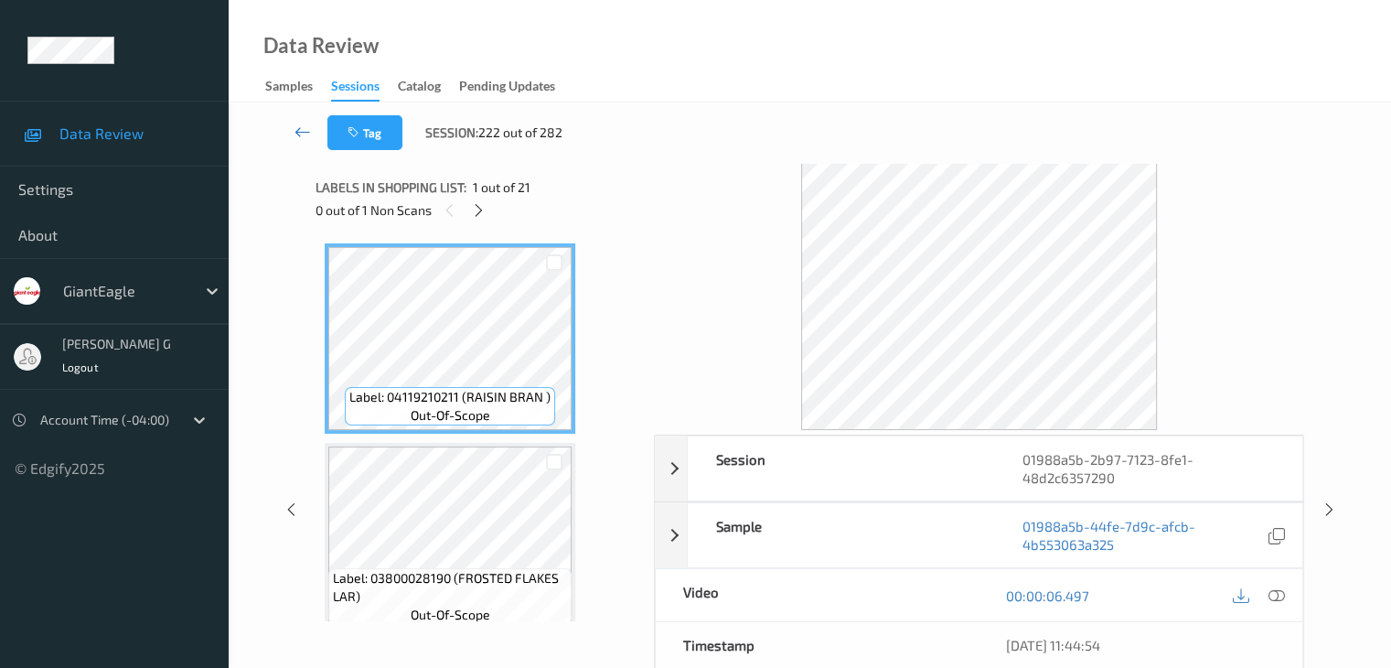
click at [303, 133] on icon at bounding box center [303, 132] width 16 height 18
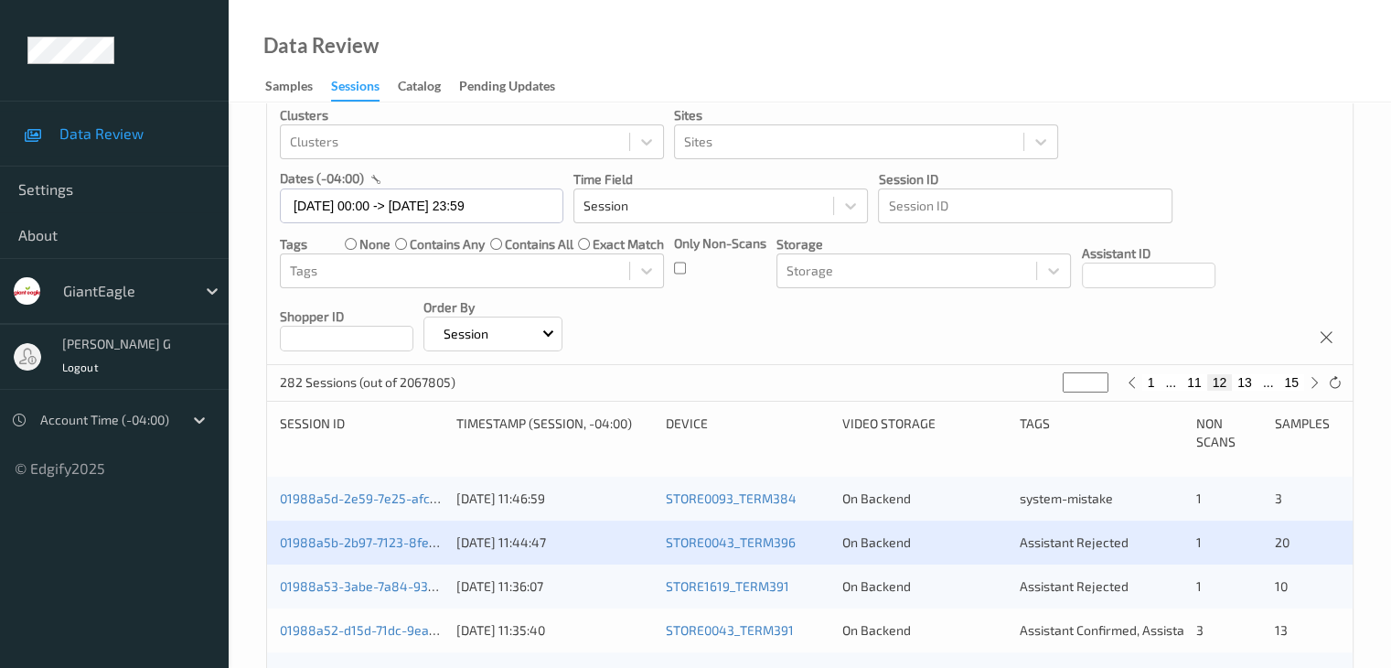
scroll to position [183, 0]
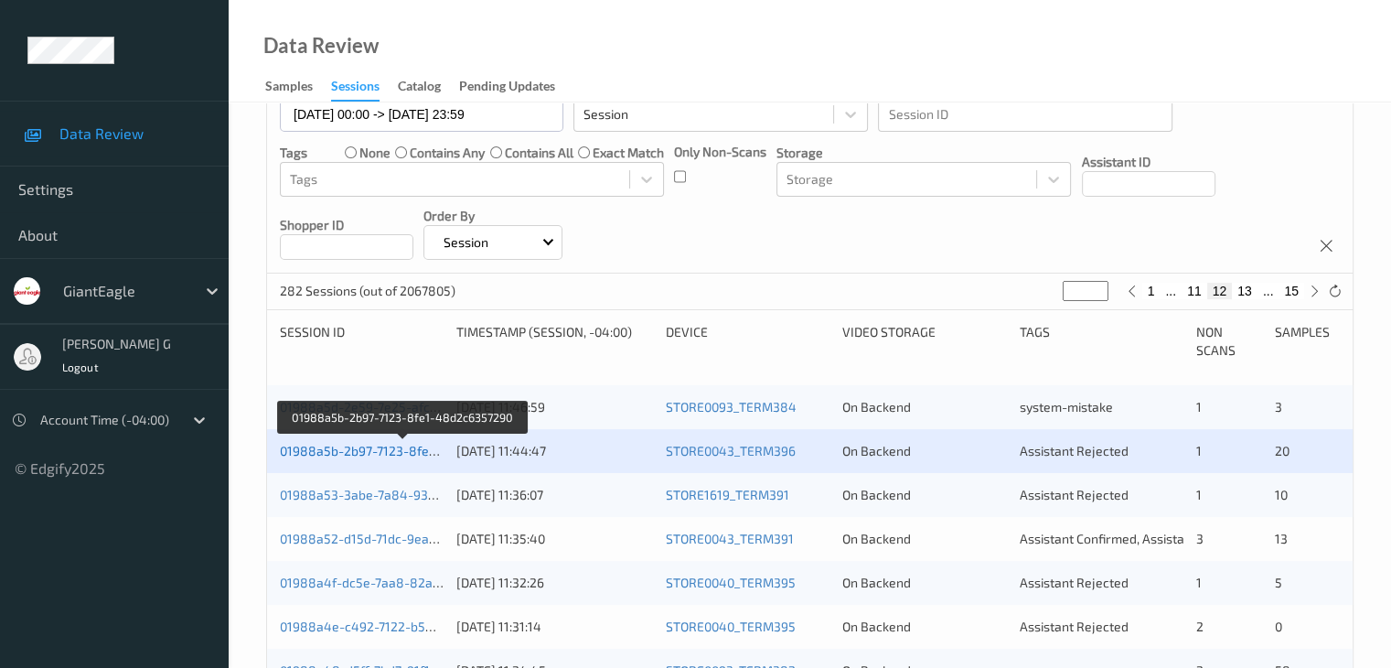
click at [368, 444] on link "01988a5b-2b97-7123-8fe1-48d2c6357290" at bounding box center [404, 451] width 248 height 16
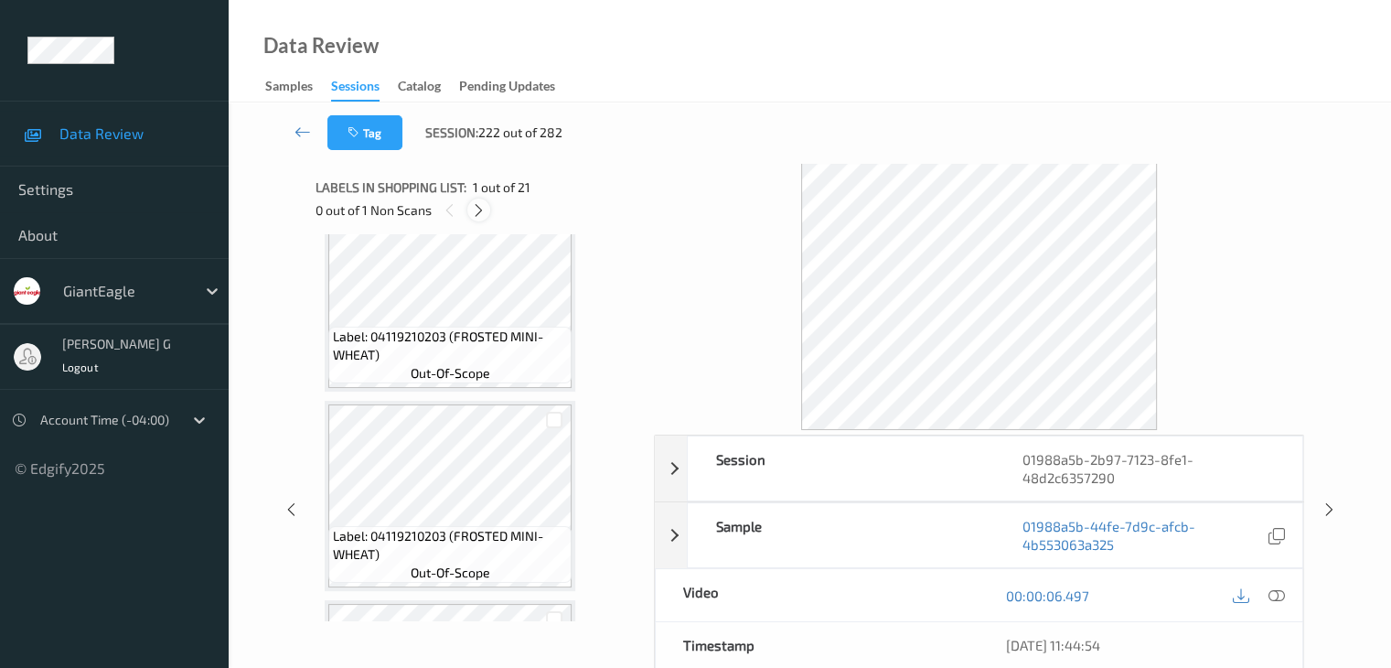
click at [481, 209] on icon at bounding box center [479, 210] width 16 height 16
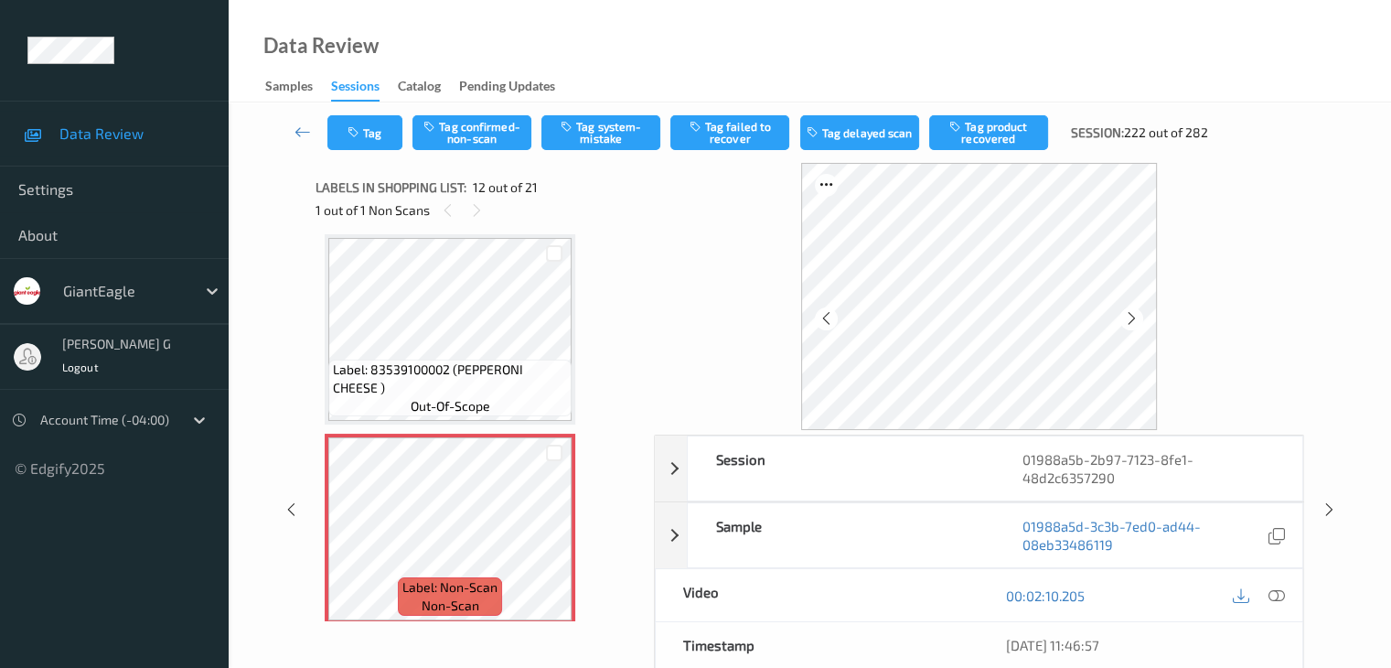
scroll to position [91, 0]
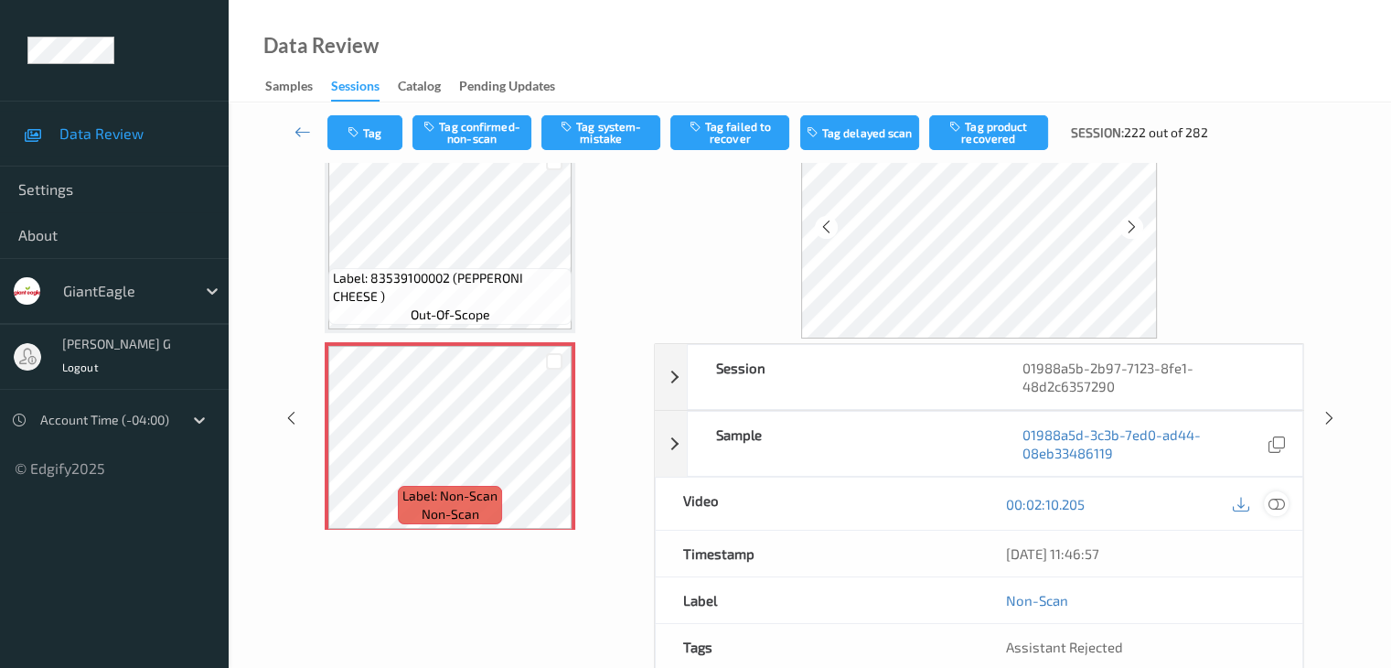
click at [1274, 503] on icon at bounding box center [1276, 504] width 16 height 16
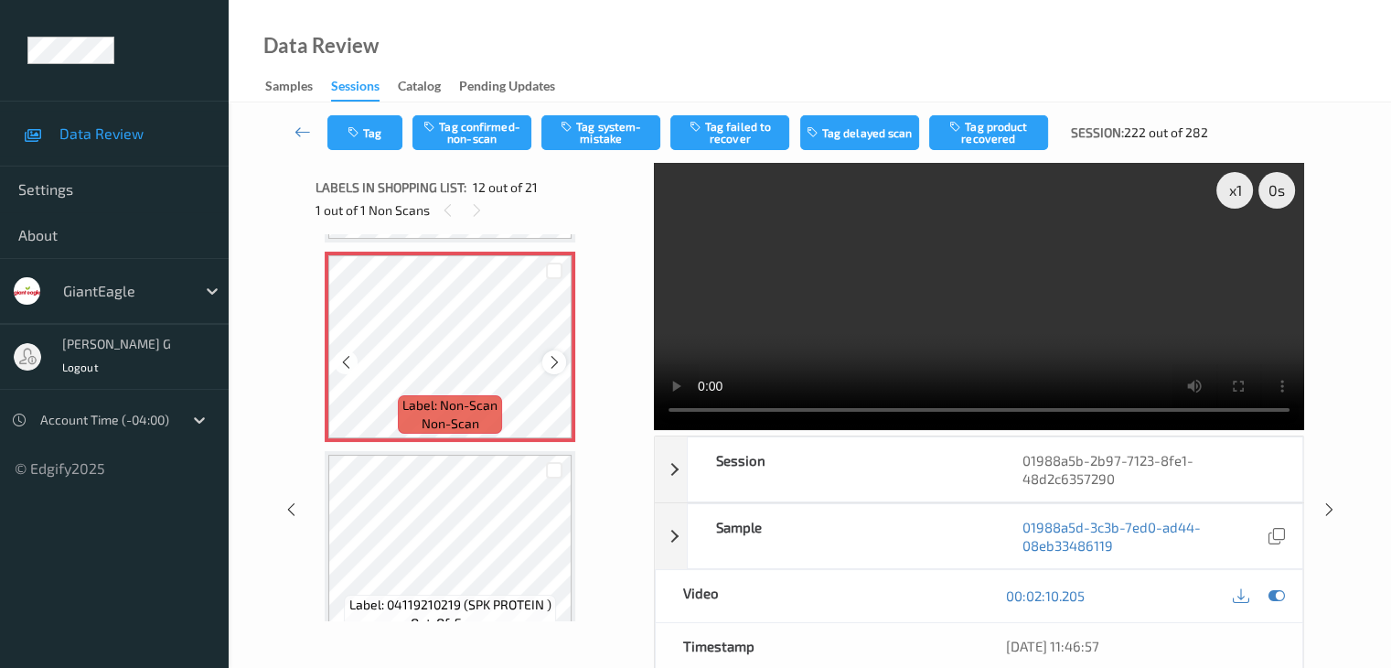
scroll to position [2186, 0]
click at [300, 129] on icon at bounding box center [303, 132] width 16 height 18
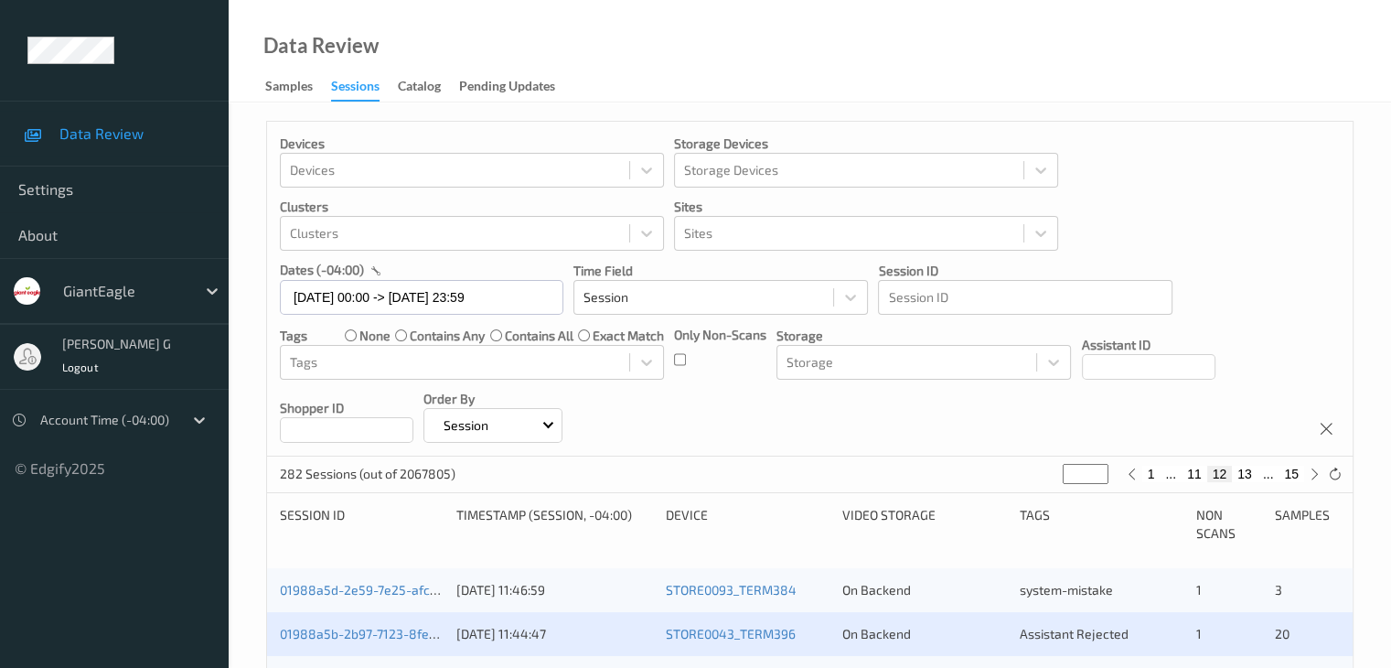
click at [1284, 650] on div "01988a5b-2b97-7123-8fe1-48d2c6357290 [DATE] 11:44:47 STORE0043_TERM396 On Backe…" at bounding box center [810, 634] width 1086 height 44
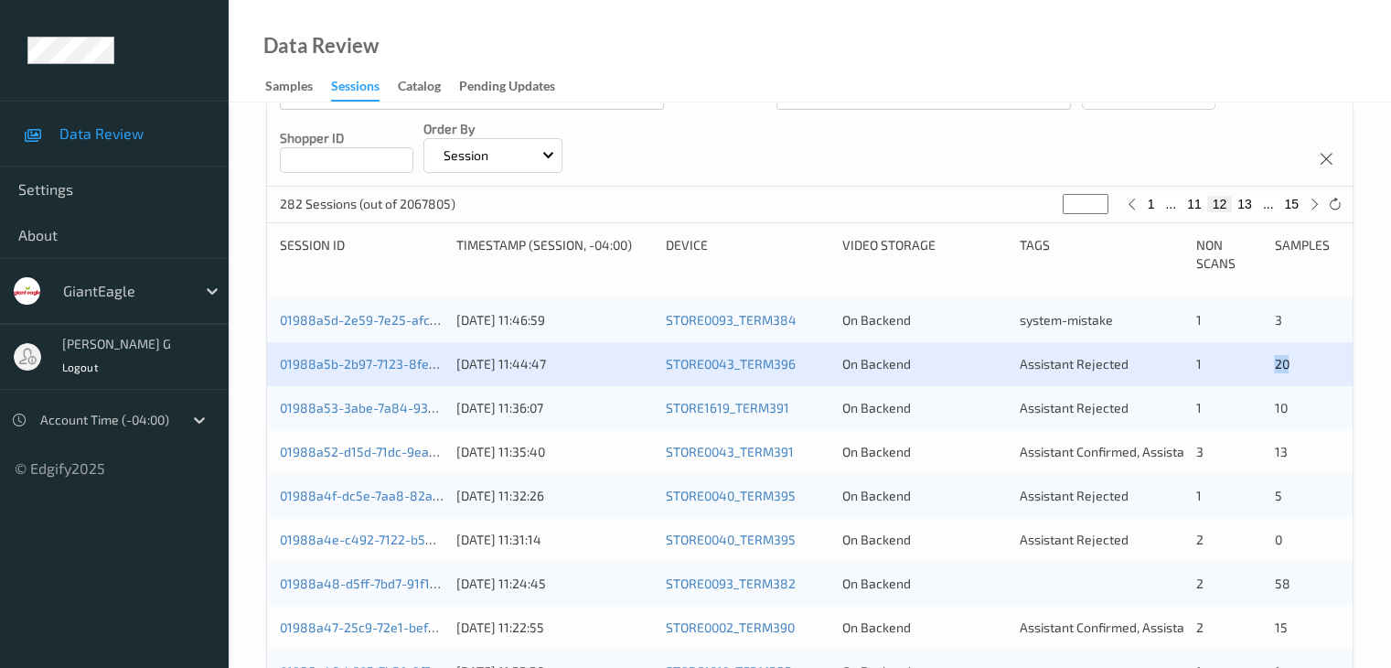
scroll to position [274, 0]
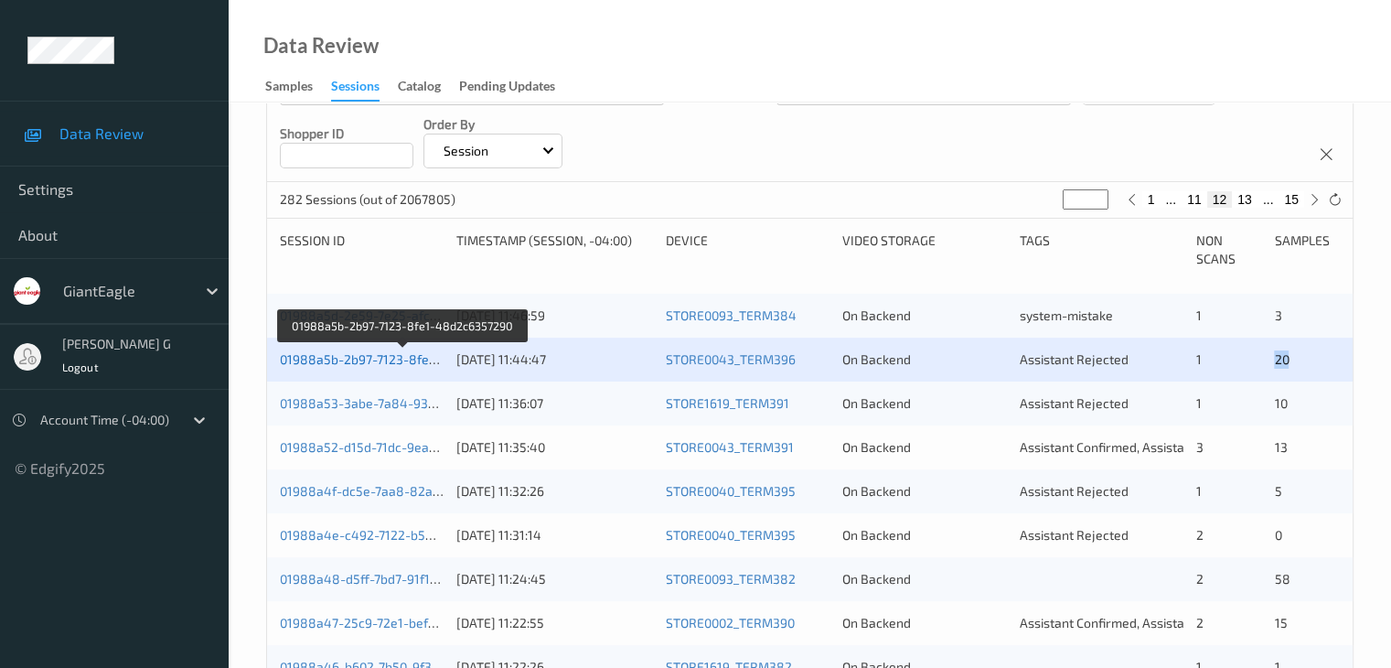
click at [345, 359] on link "01988a5b-2b97-7123-8fe1-48d2c6357290" at bounding box center [404, 359] width 248 height 16
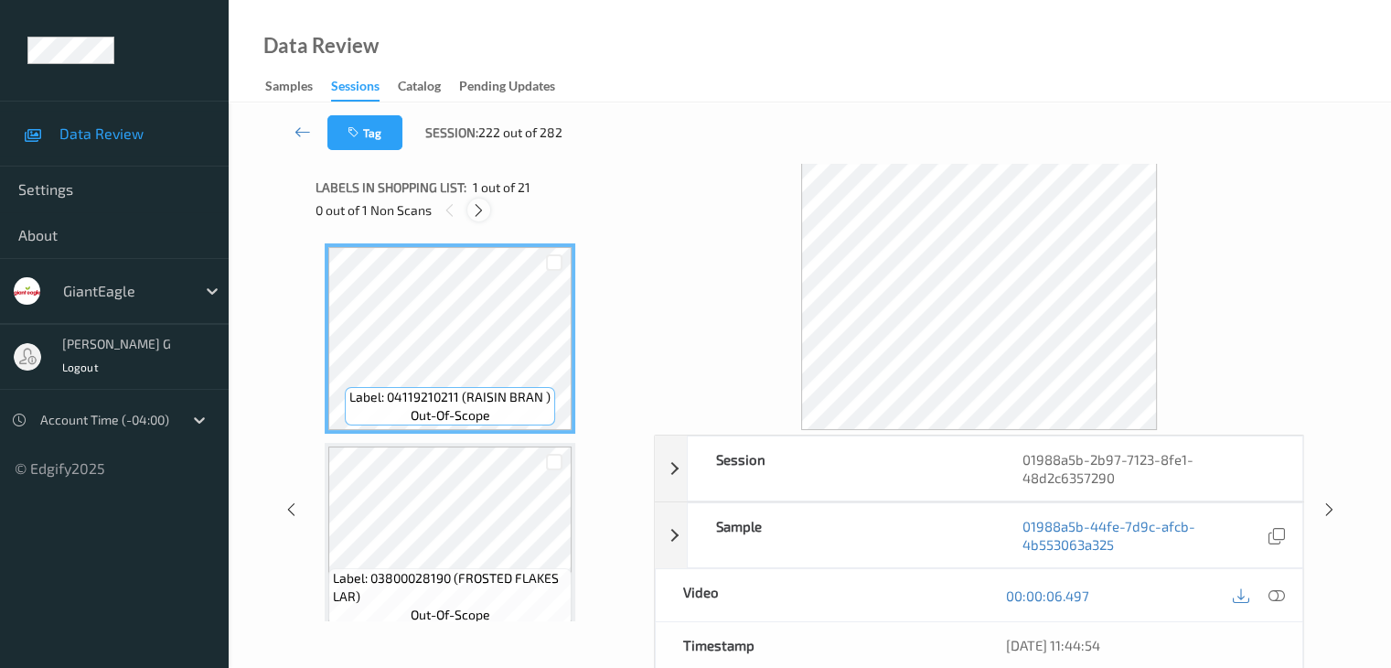
click at [479, 209] on icon at bounding box center [479, 210] width 16 height 16
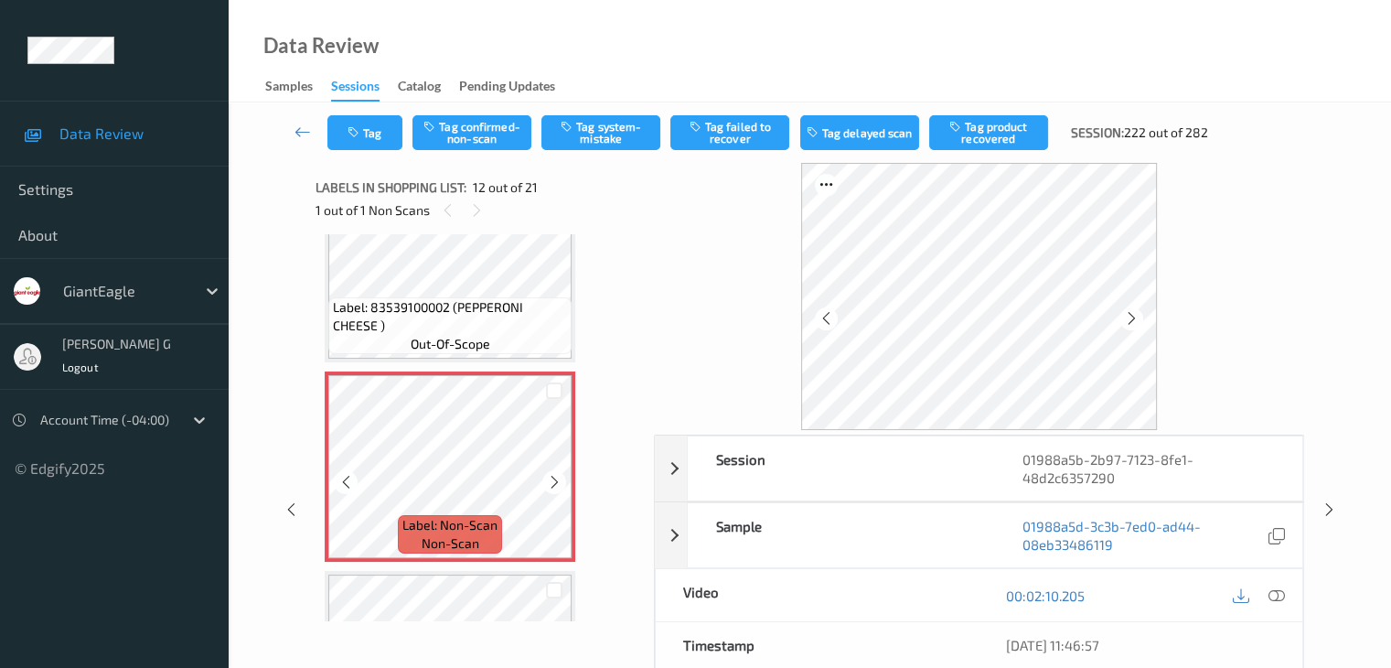
scroll to position [2095, 0]
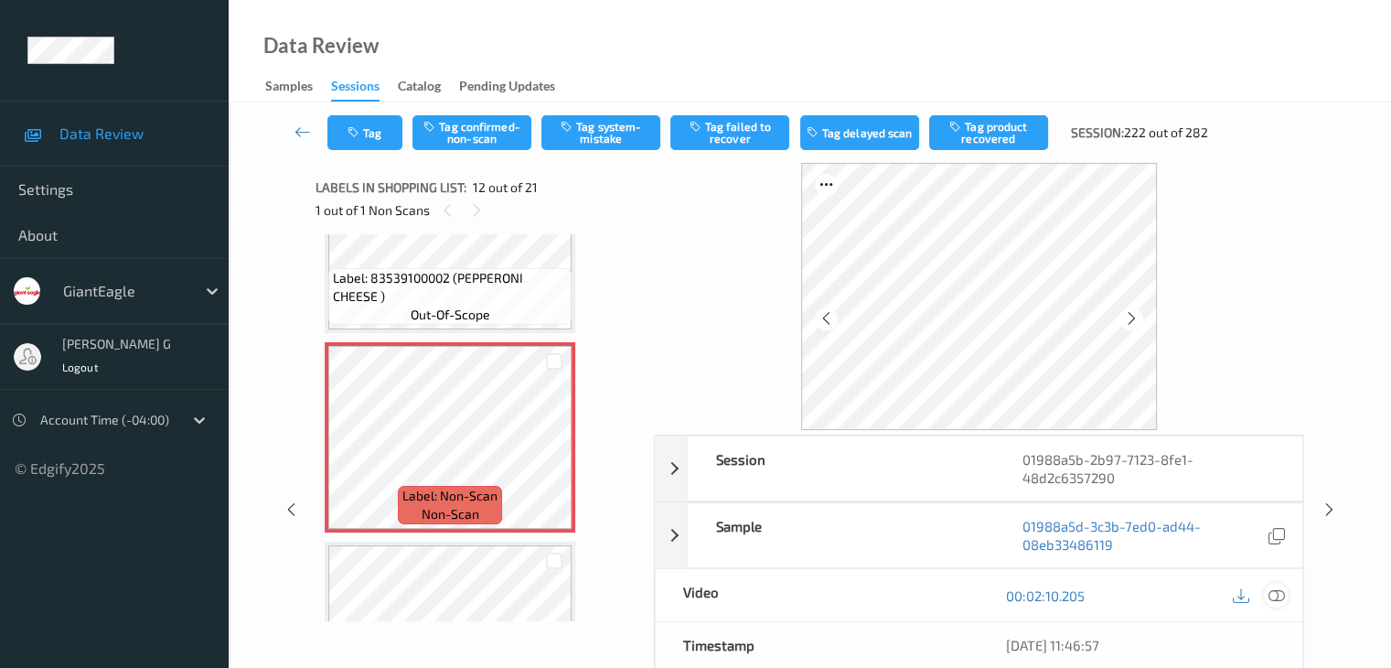
click at [1275, 593] on icon at bounding box center [1276, 595] width 16 height 16
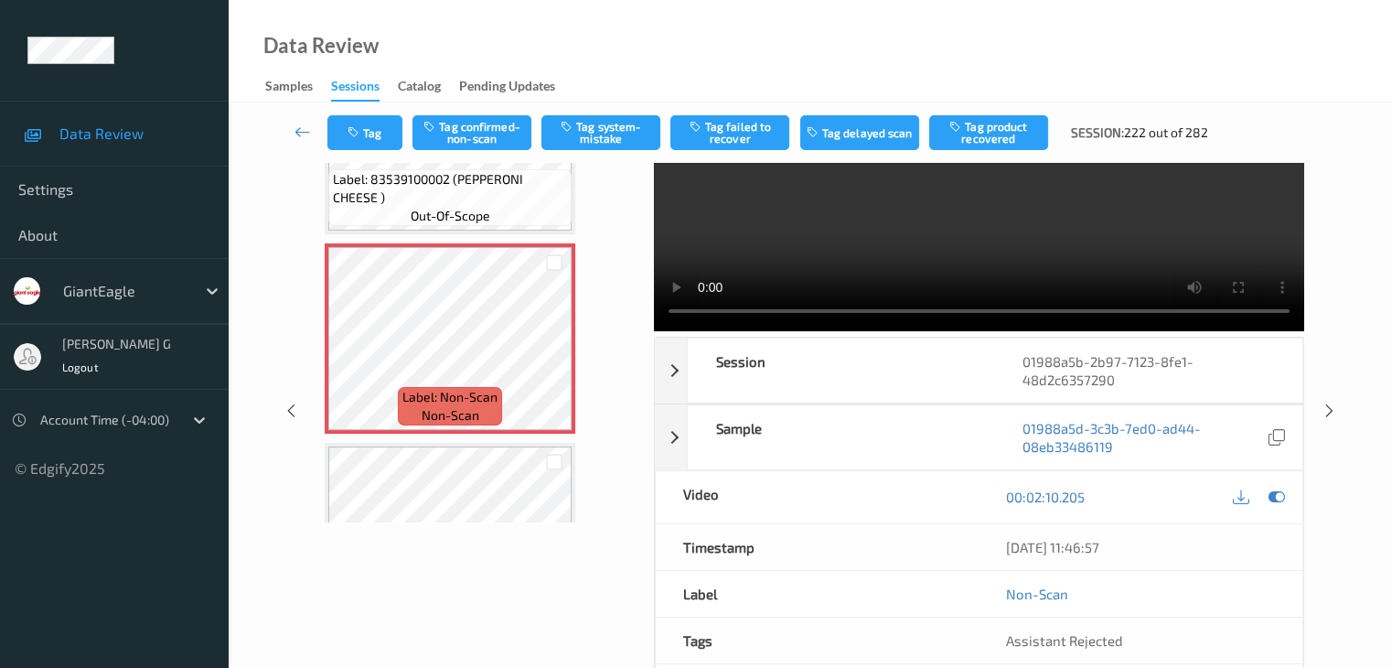
scroll to position [0, 0]
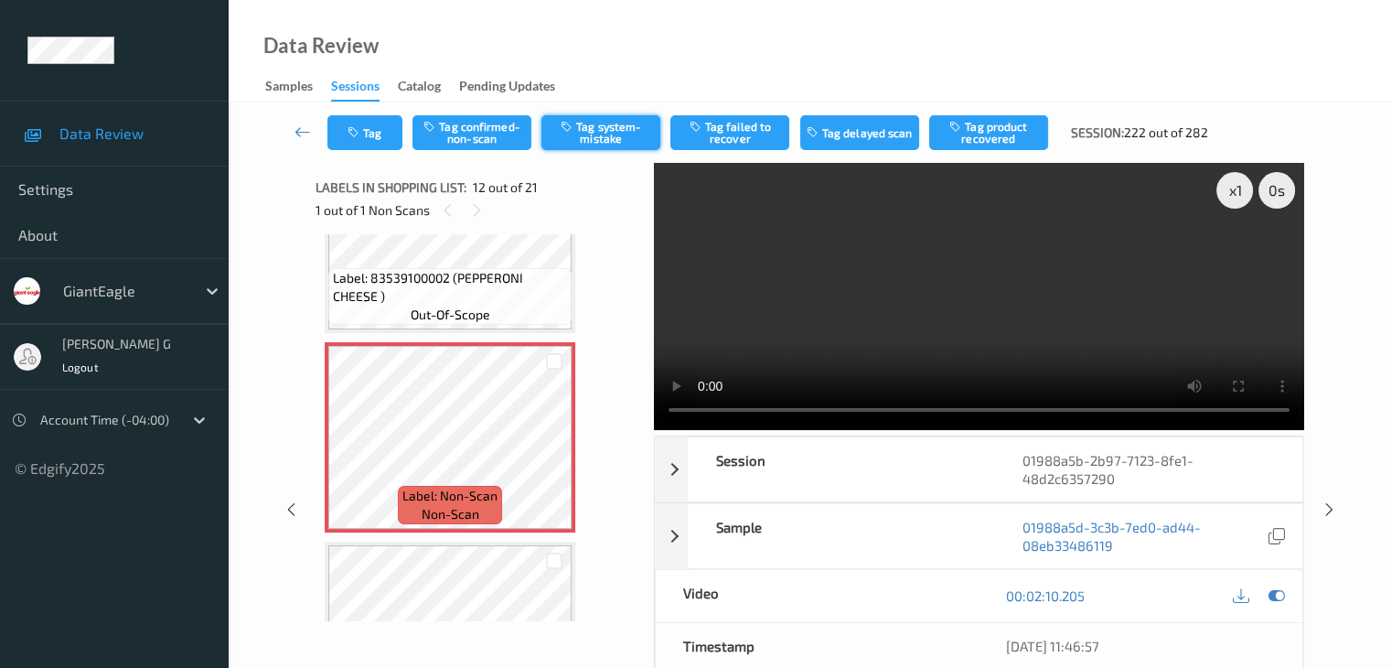
click at [607, 135] on button "Tag system-mistake" at bounding box center [601, 132] width 119 height 35
click at [304, 131] on icon at bounding box center [303, 132] width 16 height 18
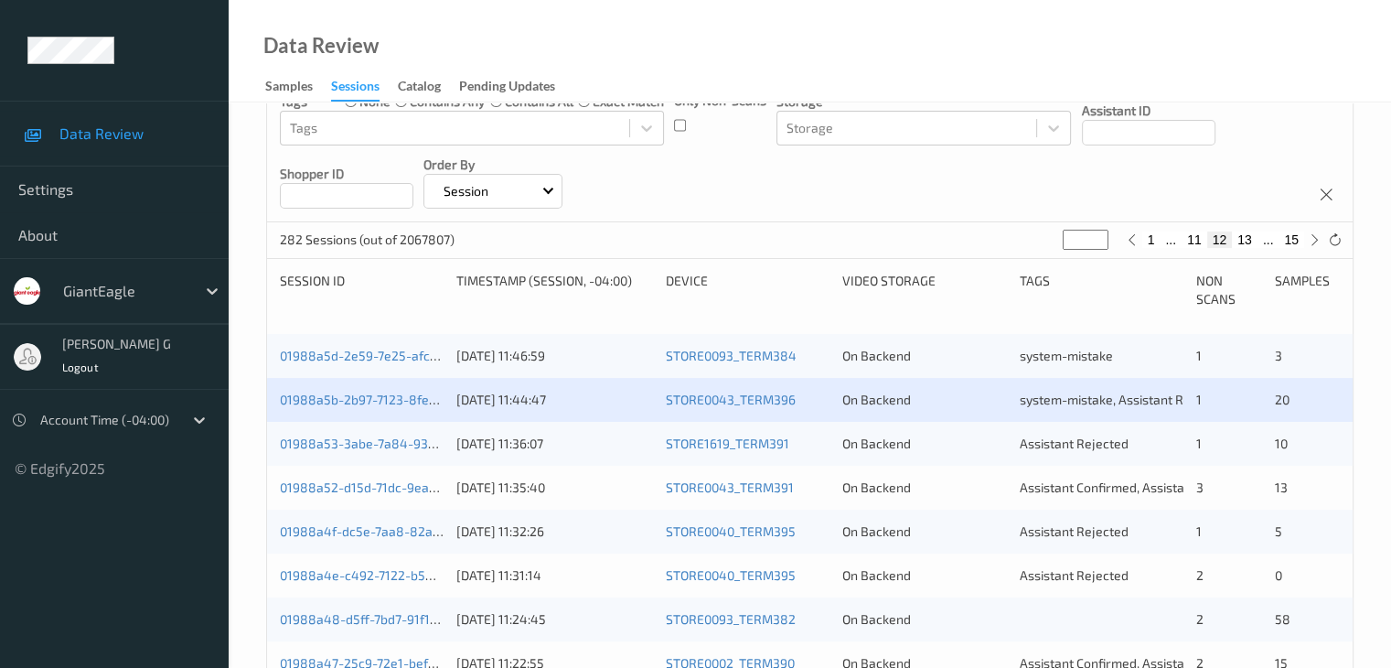
scroll to position [274, 0]
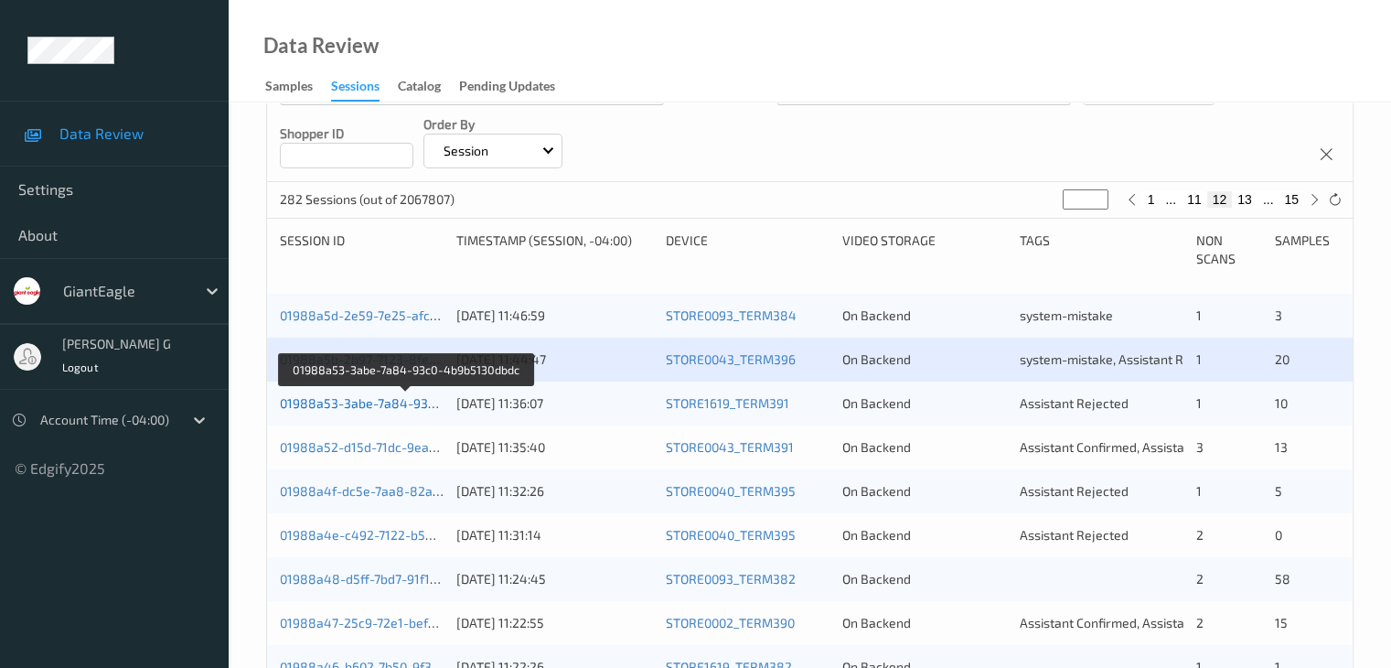
click at [391, 403] on link "01988a53-3abe-7a84-93c0-4b9b5130dbdc" at bounding box center [406, 403] width 253 height 16
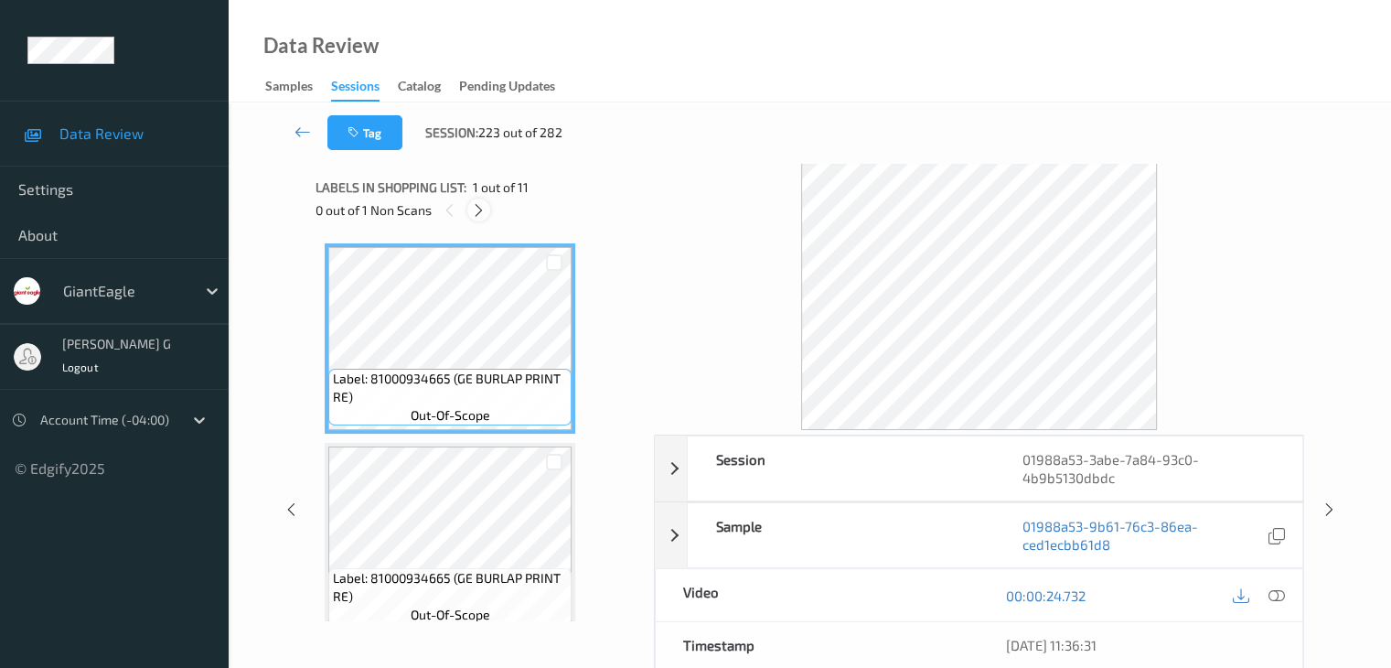
click at [484, 209] on icon at bounding box center [479, 210] width 16 height 16
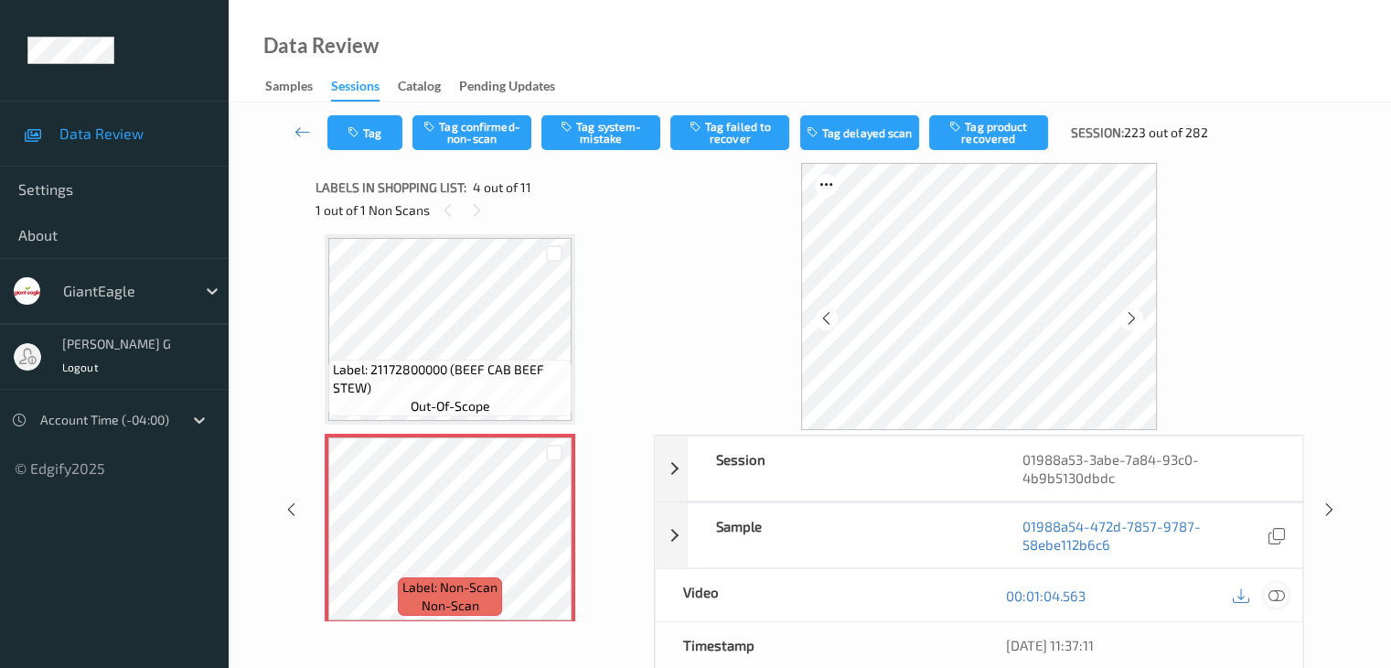
click at [1281, 593] on icon at bounding box center [1276, 595] width 16 height 16
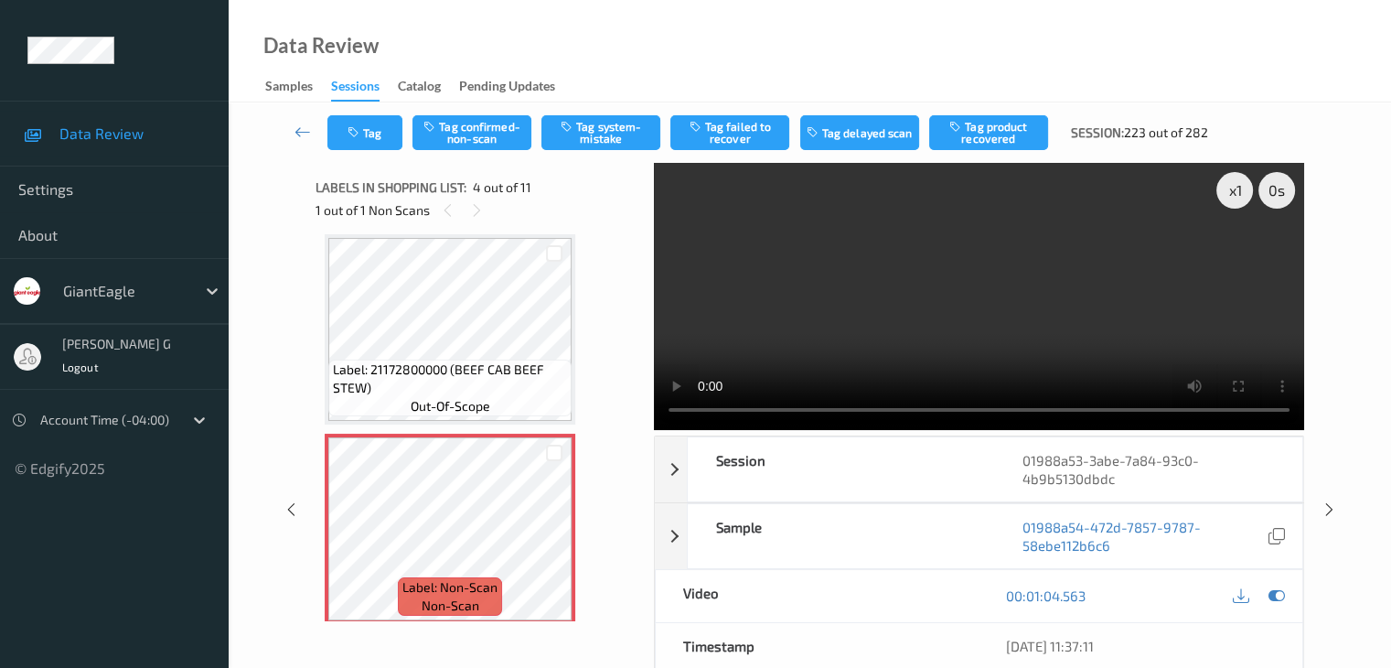
scroll to position [0, 0]
click at [607, 133] on button "Tag system-mistake" at bounding box center [601, 132] width 119 height 35
click at [300, 128] on icon at bounding box center [303, 132] width 16 height 18
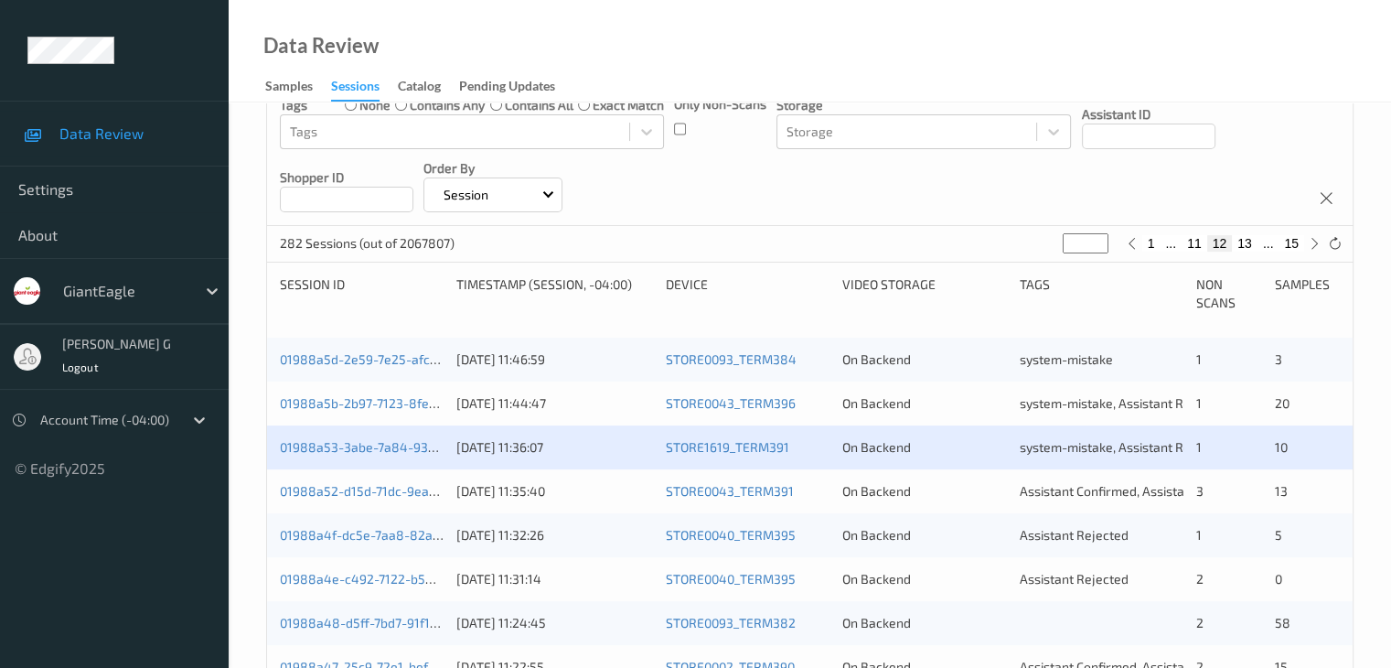
scroll to position [274, 0]
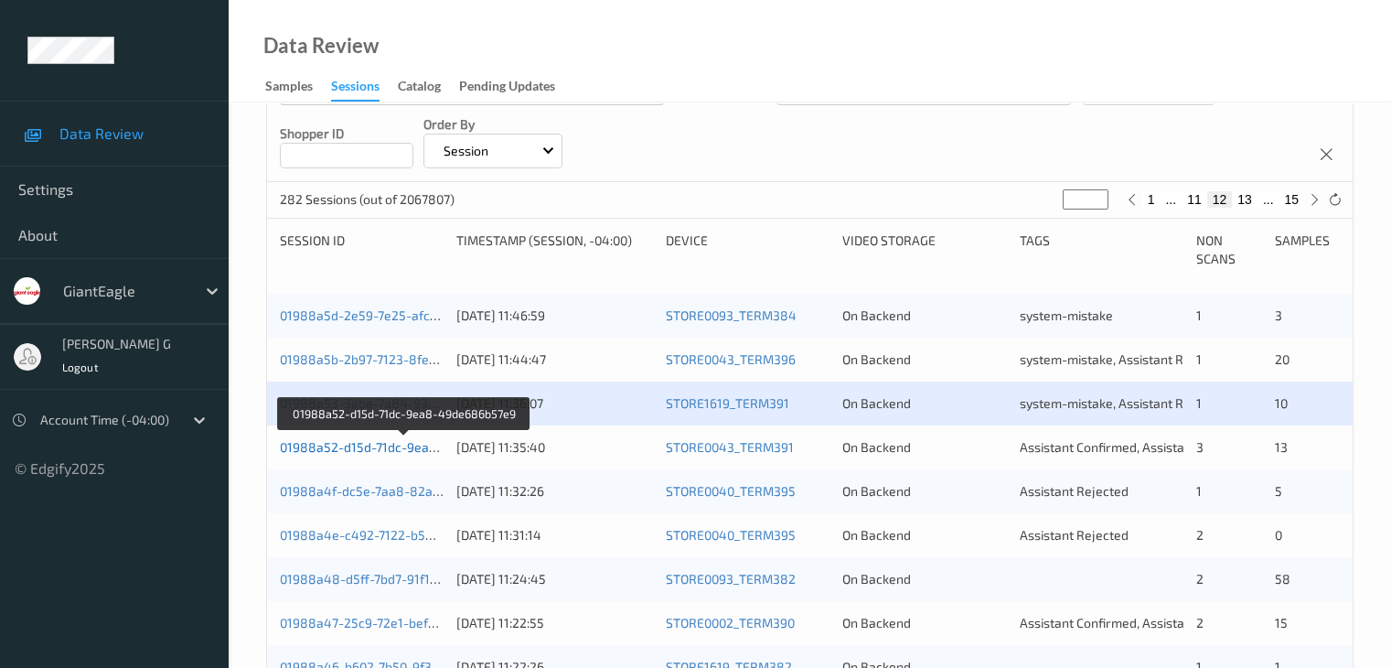
click at [355, 448] on link "01988a52-d15d-71dc-9ea8-49de686b57e9" at bounding box center [406, 447] width 252 height 16
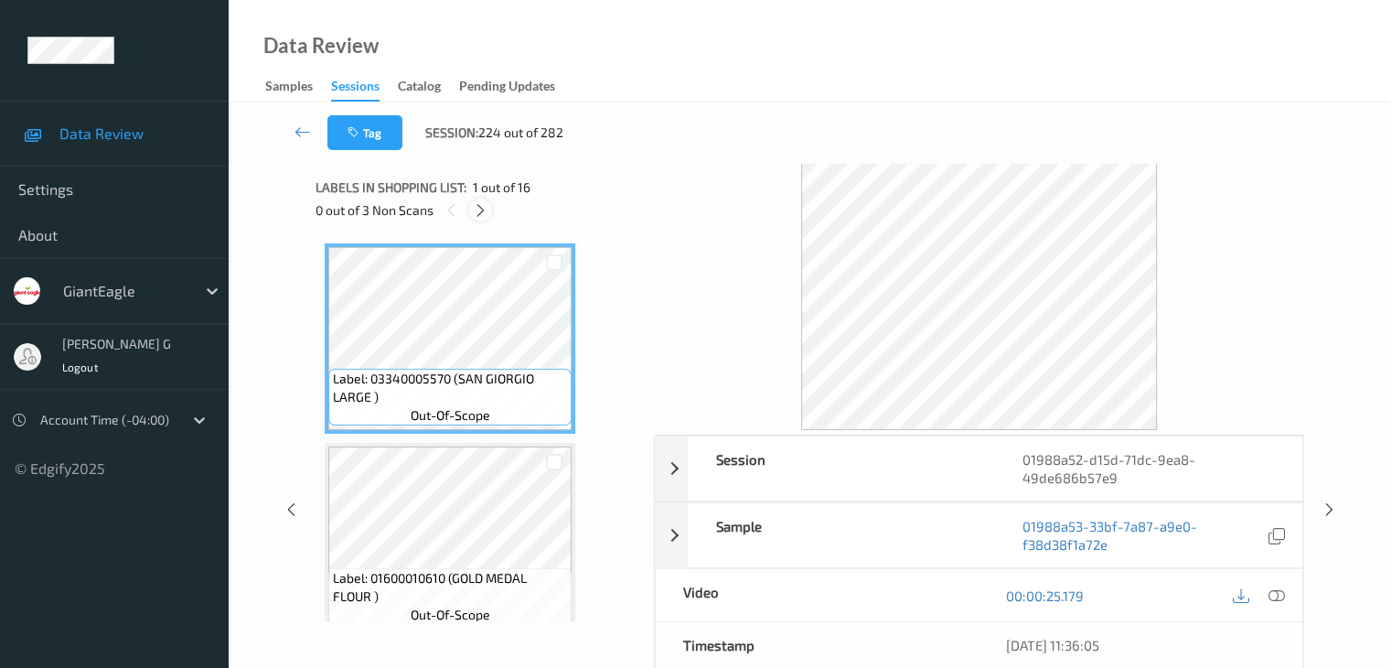
click at [484, 209] on icon at bounding box center [481, 210] width 16 height 16
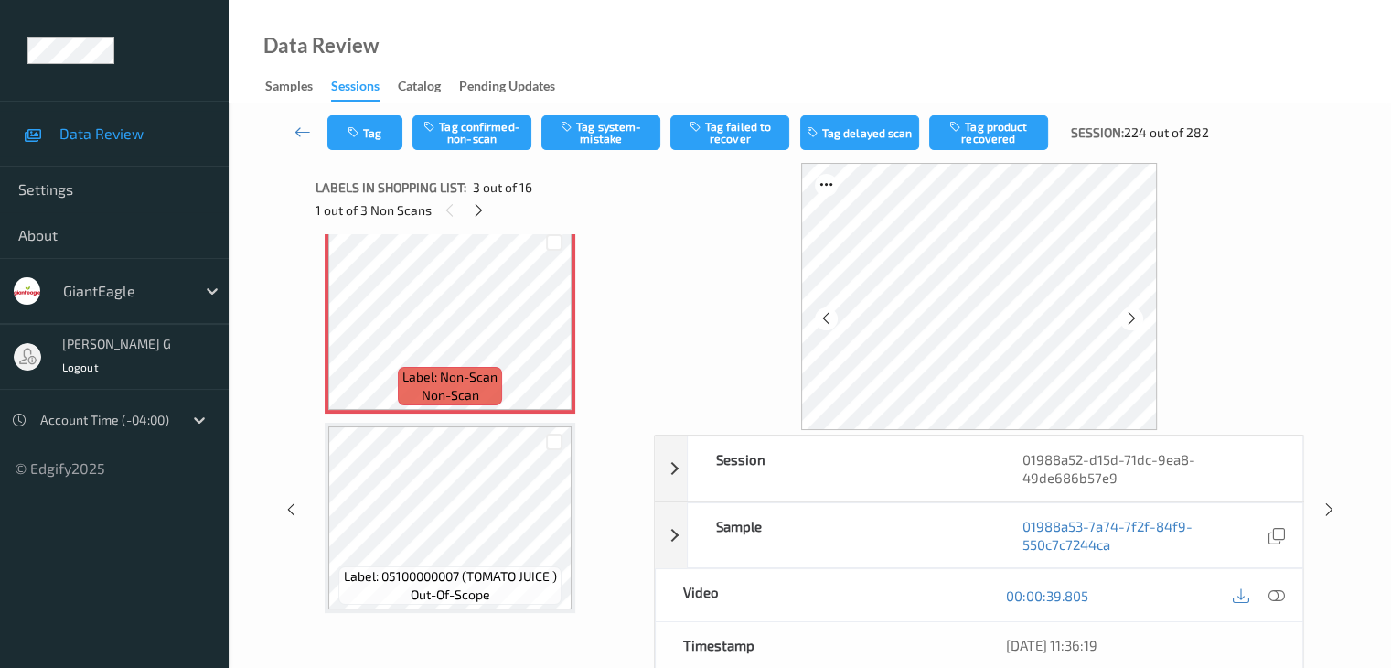
scroll to position [392, 0]
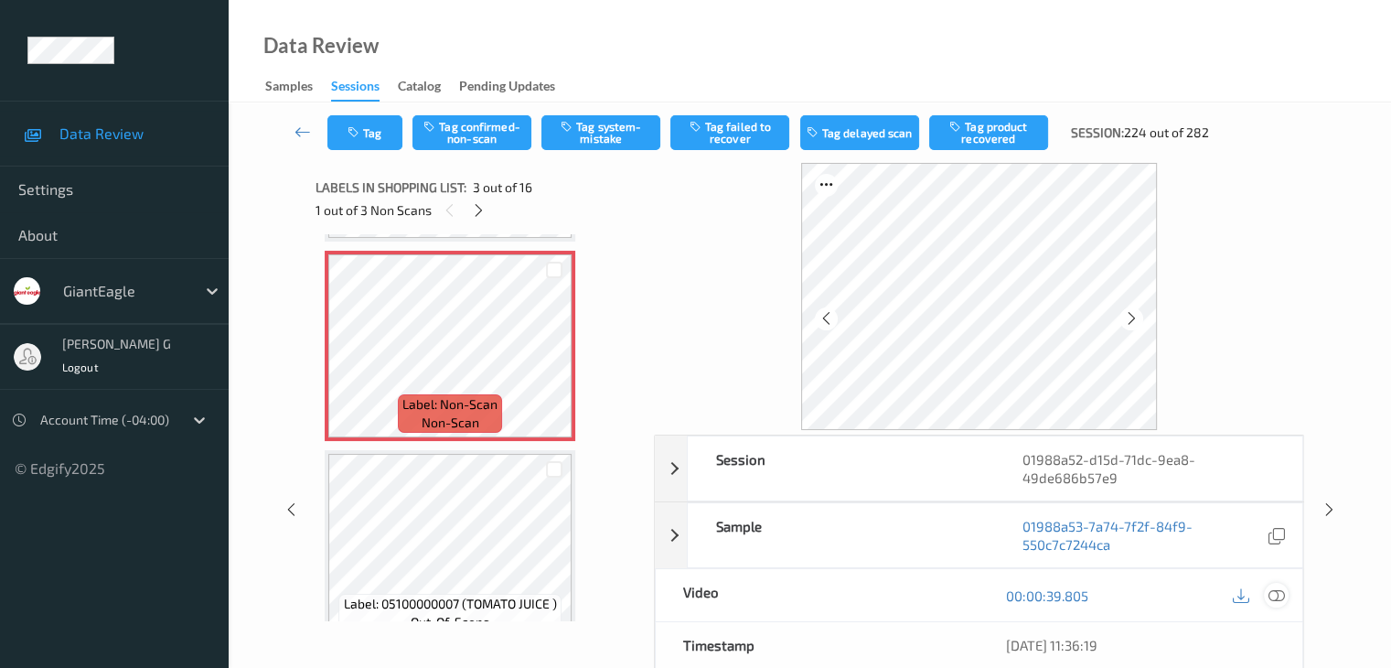
click at [1277, 596] on icon at bounding box center [1276, 595] width 16 height 16
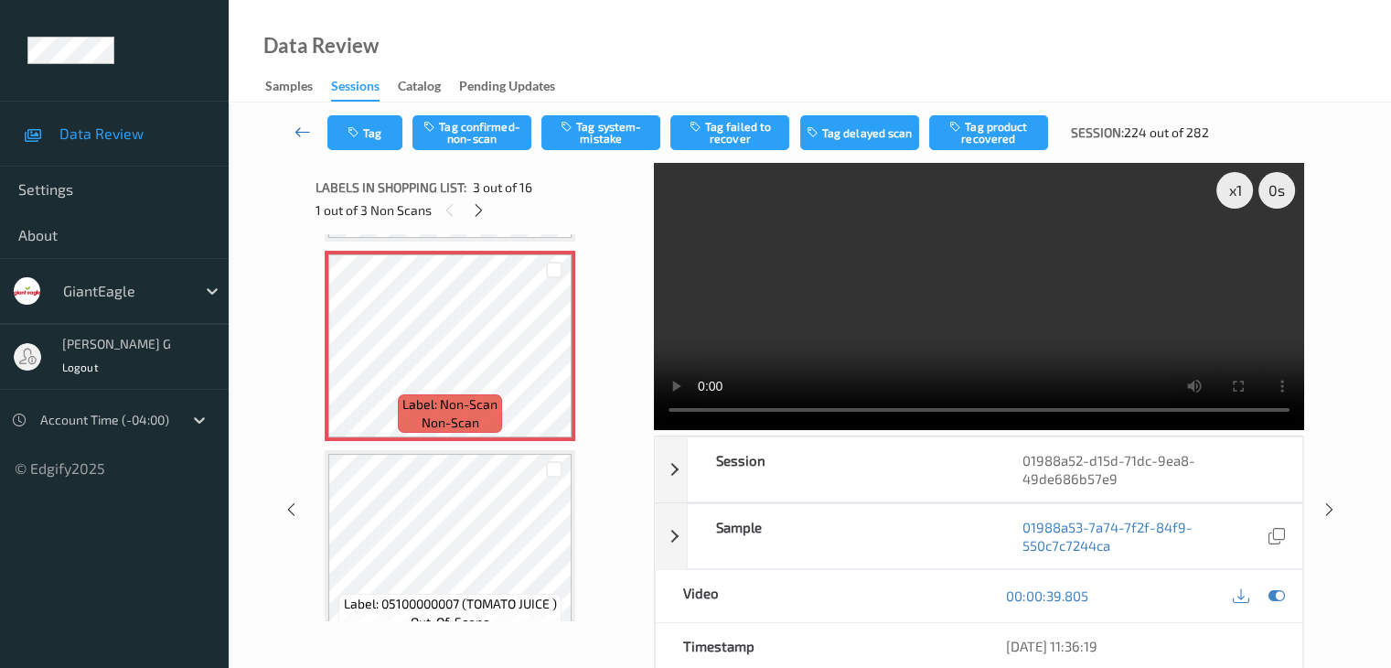
click at [299, 133] on icon at bounding box center [303, 132] width 16 height 18
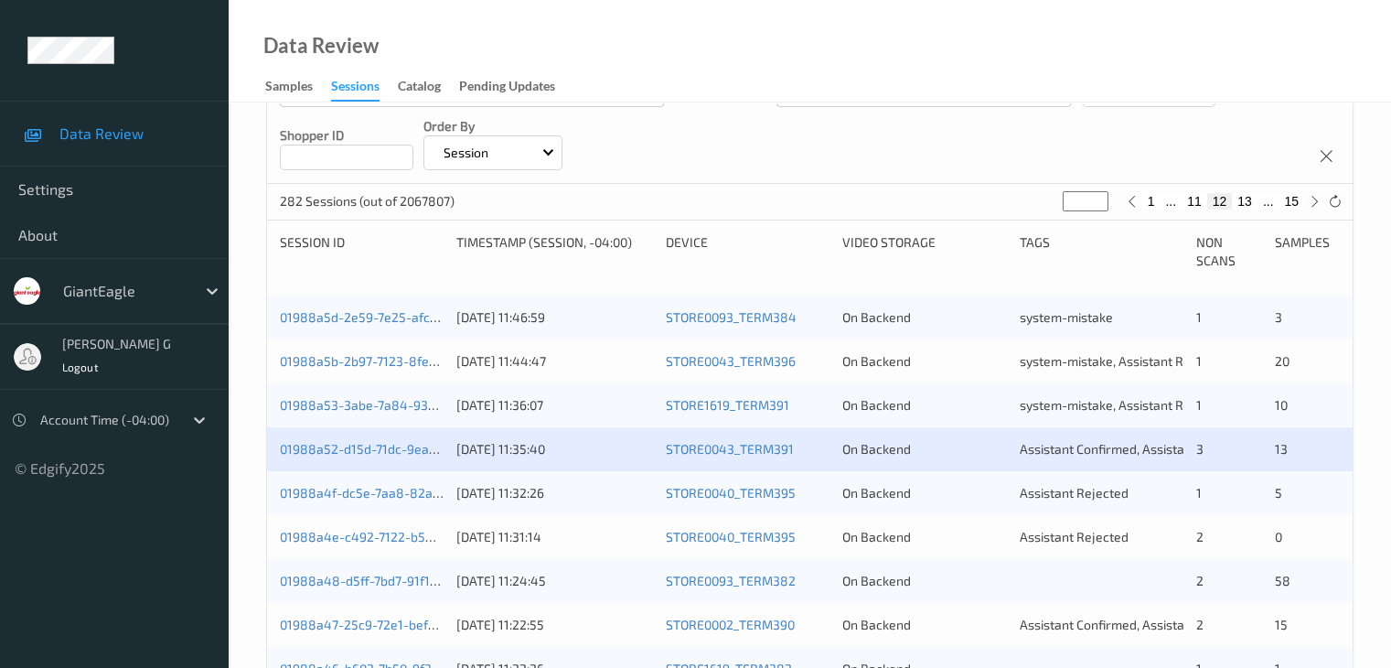
scroll to position [274, 0]
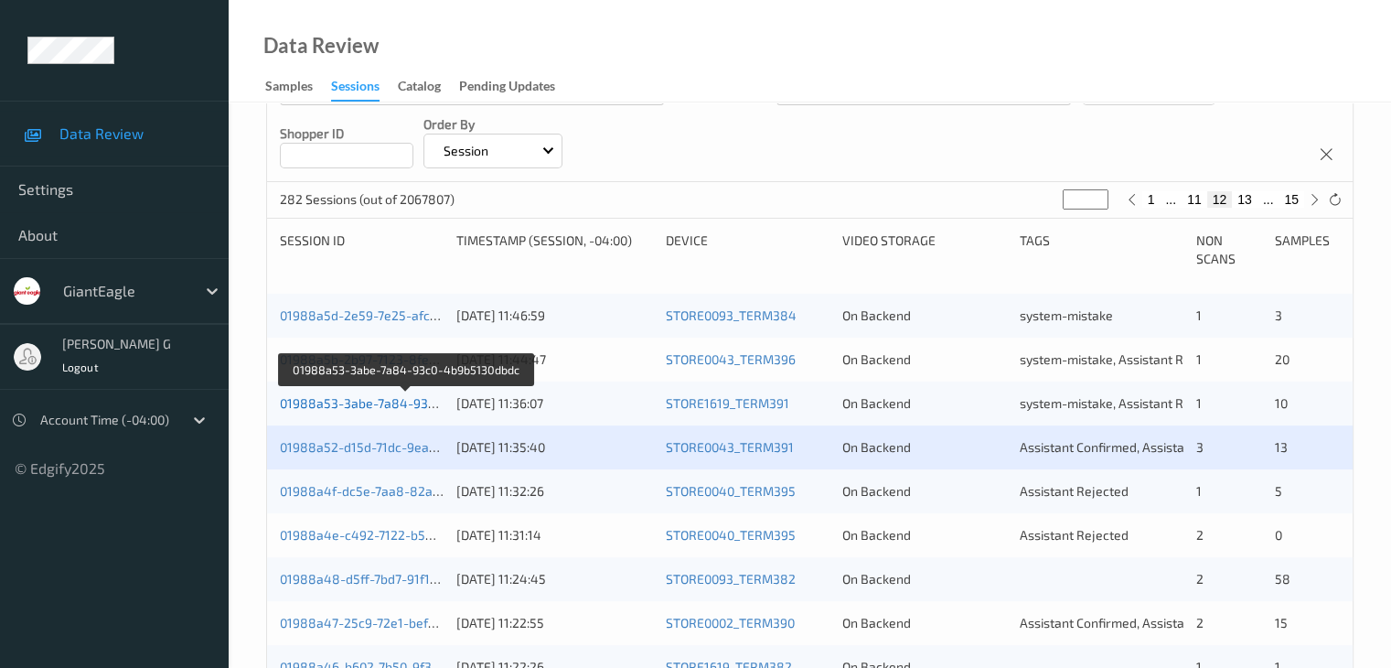
click at [350, 403] on link "01988a53-3abe-7a84-93c0-4b9b5130dbdc" at bounding box center [406, 403] width 253 height 16
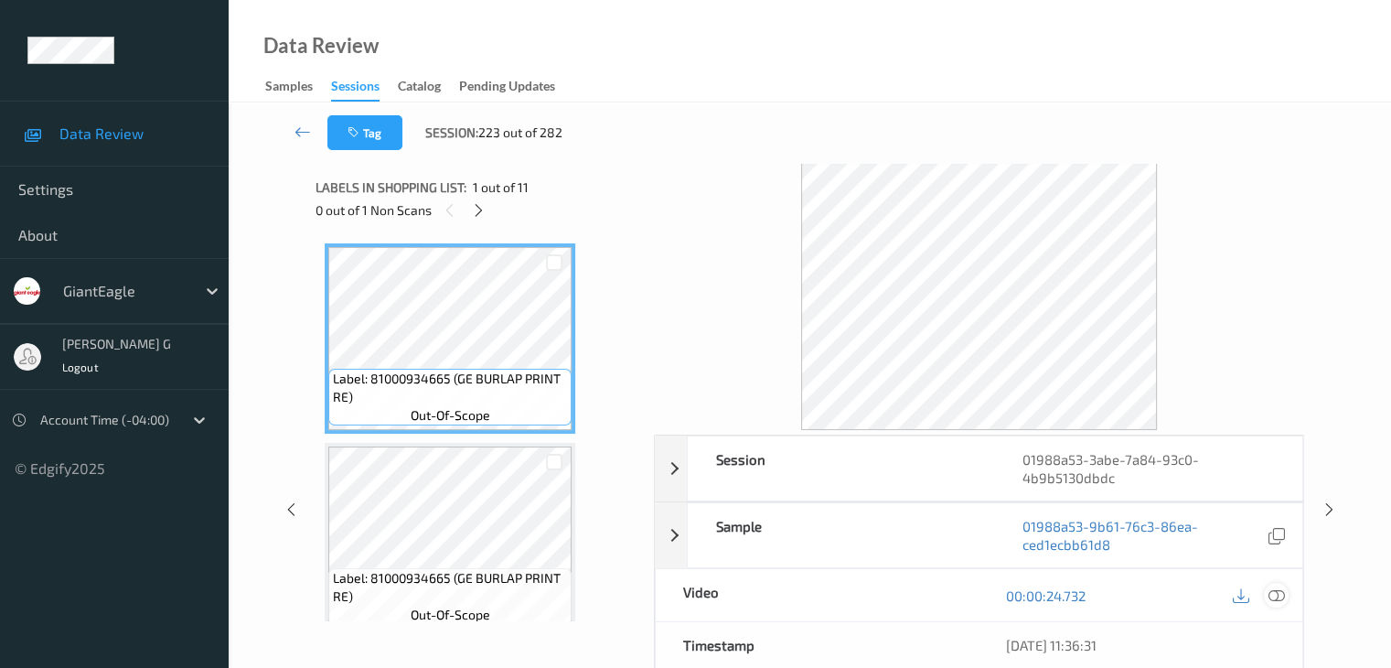
click at [1277, 592] on icon at bounding box center [1276, 595] width 16 height 16
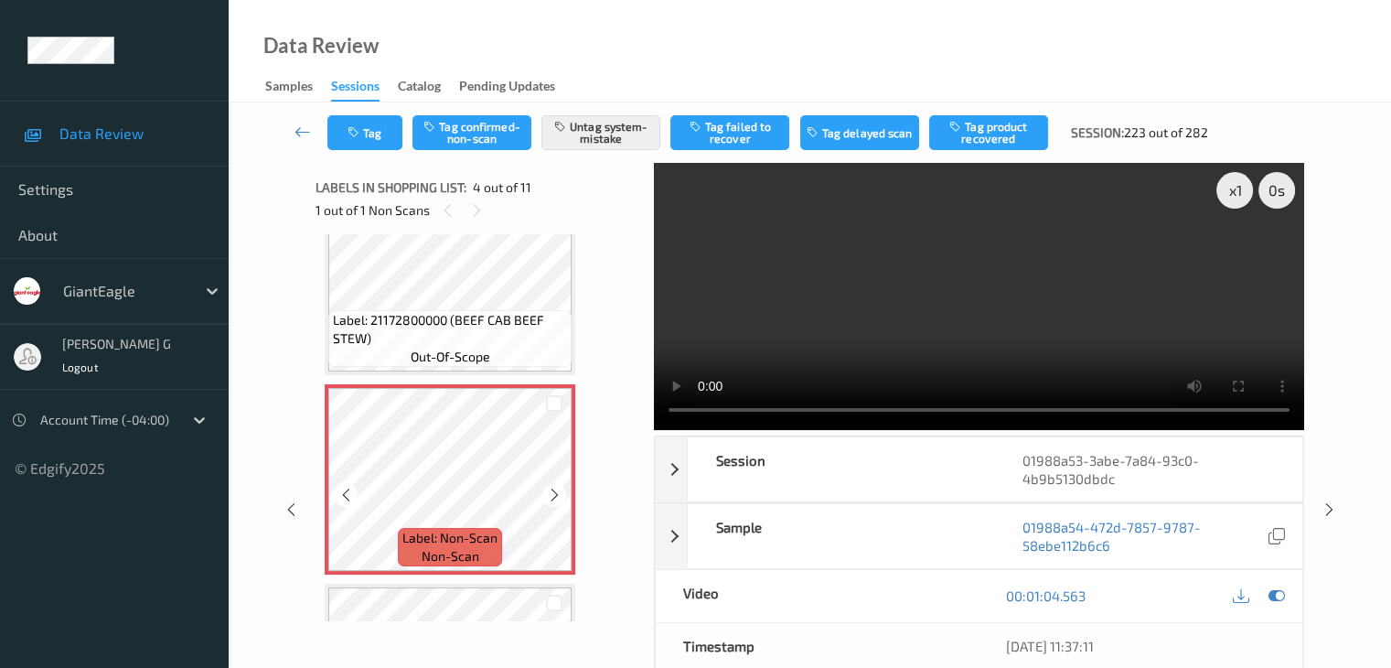
click at [462, 542] on span "Label: Non-Scan" at bounding box center [450, 538] width 95 height 18
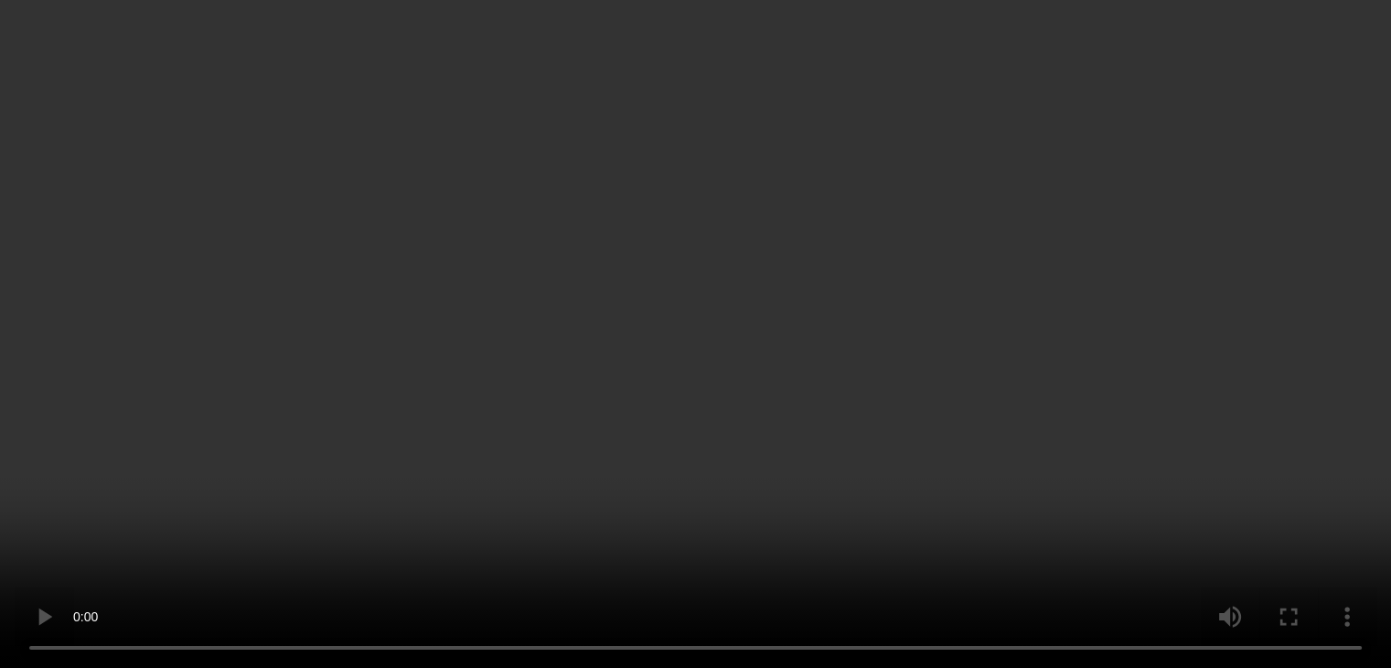
scroll to position [549, 0]
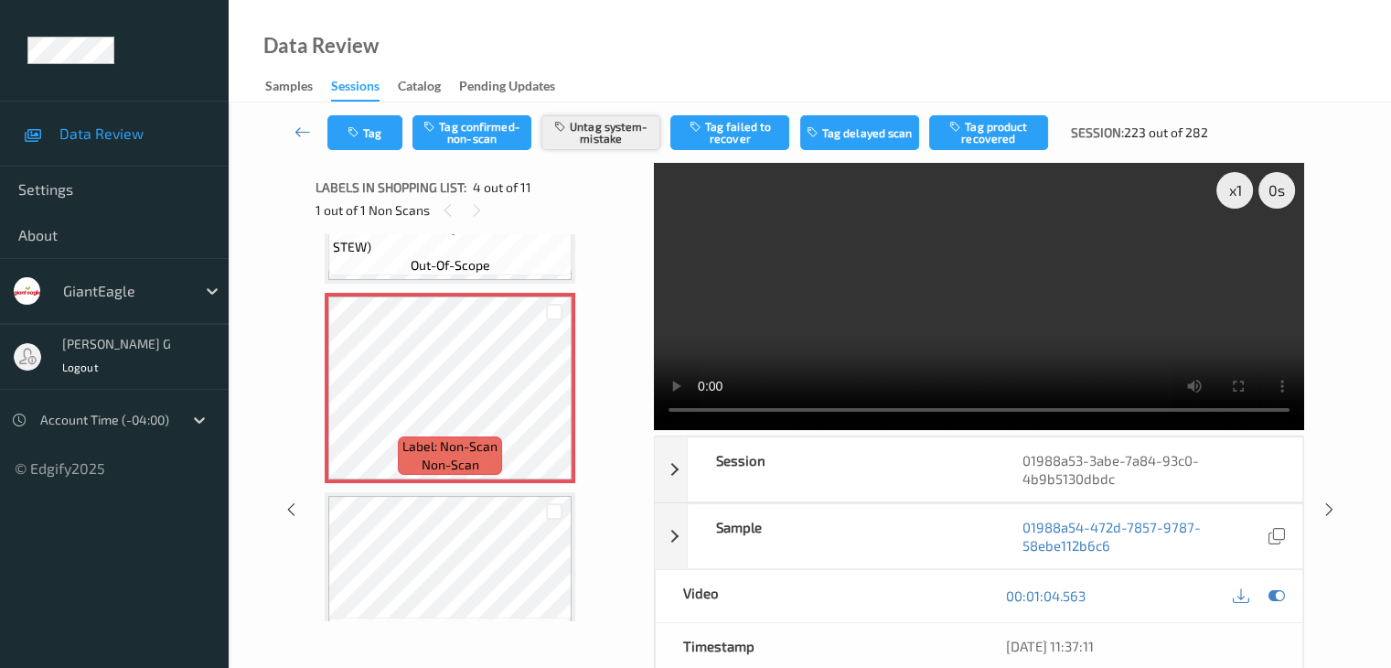
click at [607, 129] on button "Untag system-mistake" at bounding box center [601, 132] width 119 height 35
click at [467, 131] on button "Tag confirmed-non-scan" at bounding box center [472, 132] width 119 height 35
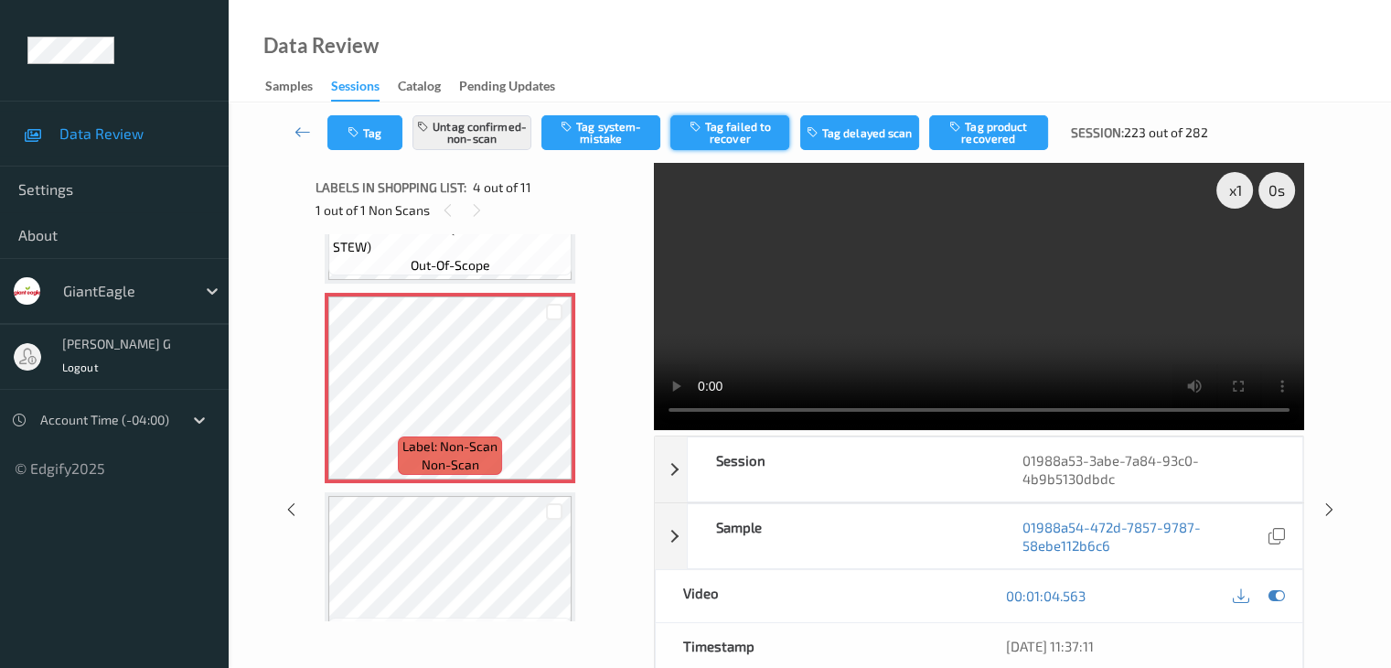
click at [740, 133] on button "Tag failed to recover" at bounding box center [730, 132] width 119 height 35
click at [301, 131] on icon at bounding box center [303, 132] width 16 height 18
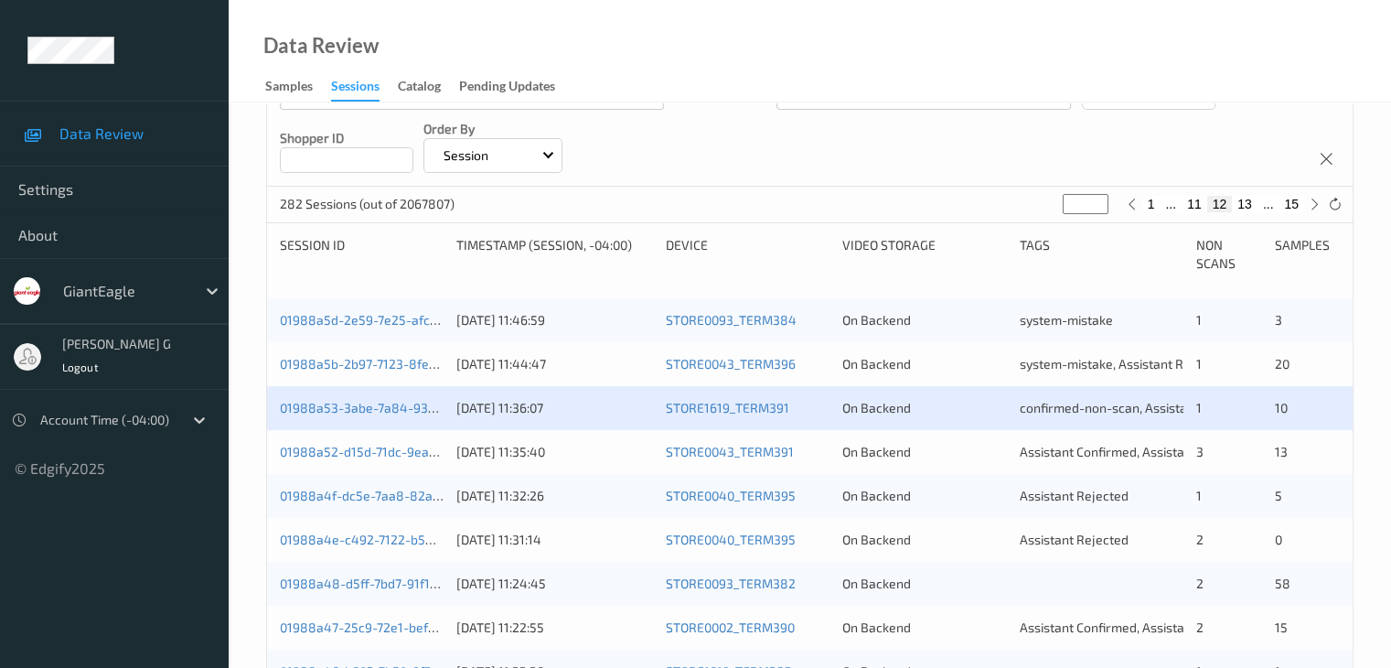
scroll to position [274, 0]
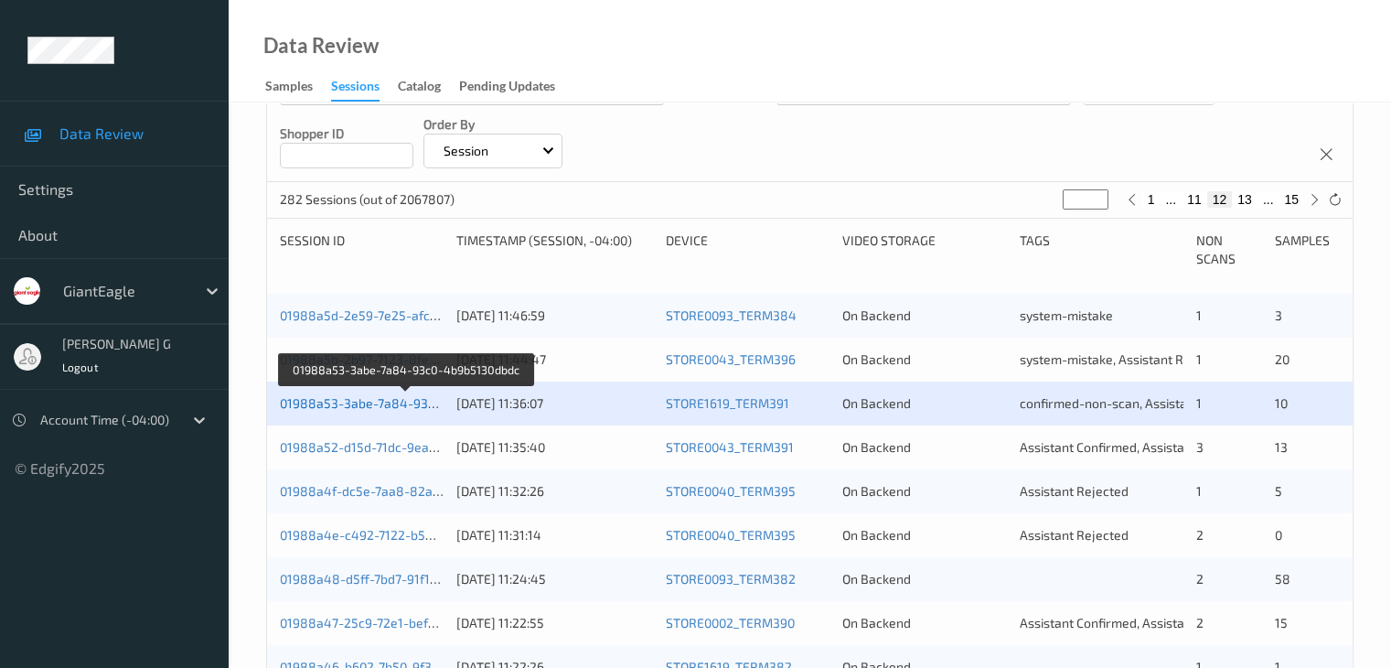
click at [352, 402] on link "01988a53-3abe-7a84-93c0-4b9b5130dbdc" at bounding box center [406, 403] width 253 height 16
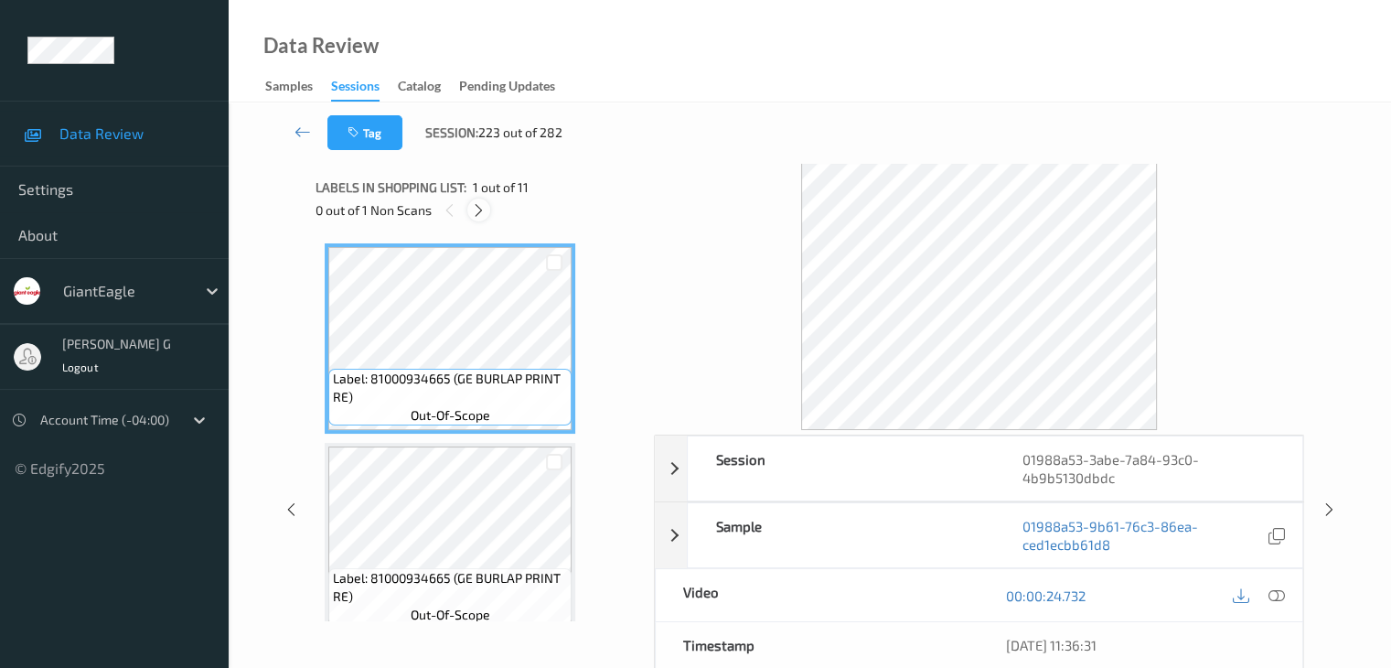
click at [479, 213] on icon at bounding box center [479, 210] width 16 height 16
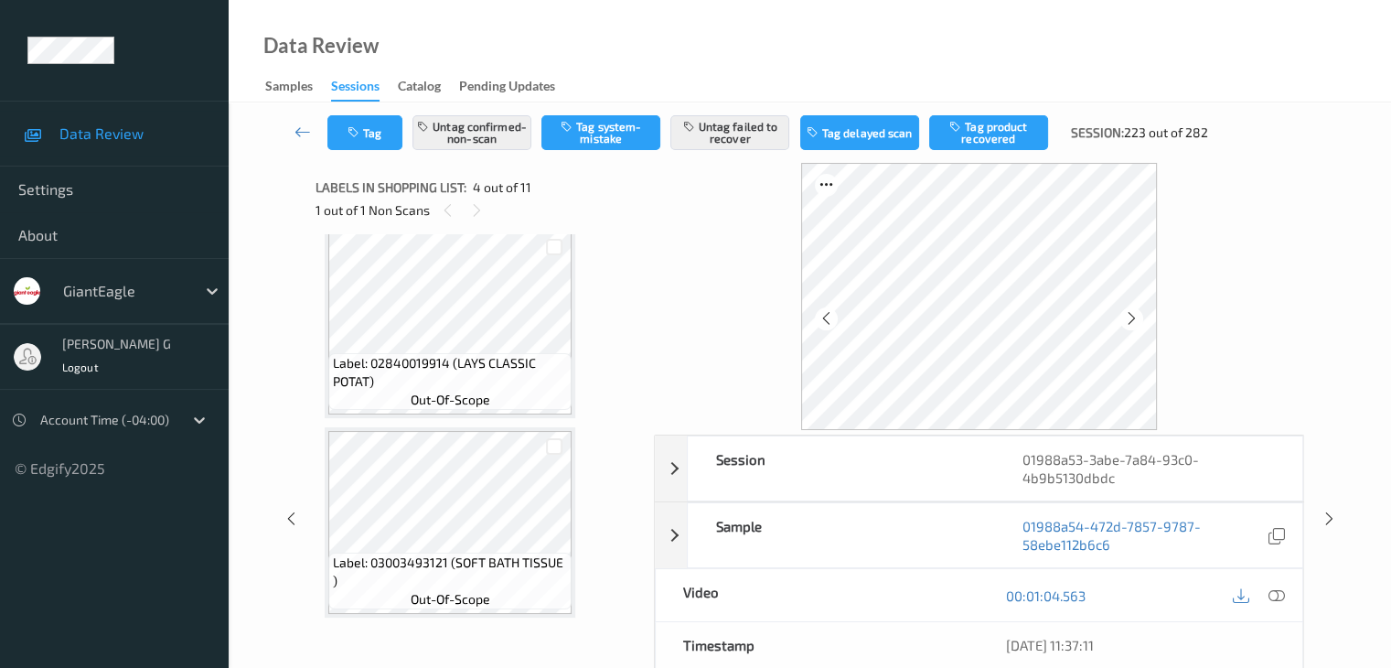
scroll to position [1816, 0]
click at [295, 133] on icon at bounding box center [303, 132] width 16 height 18
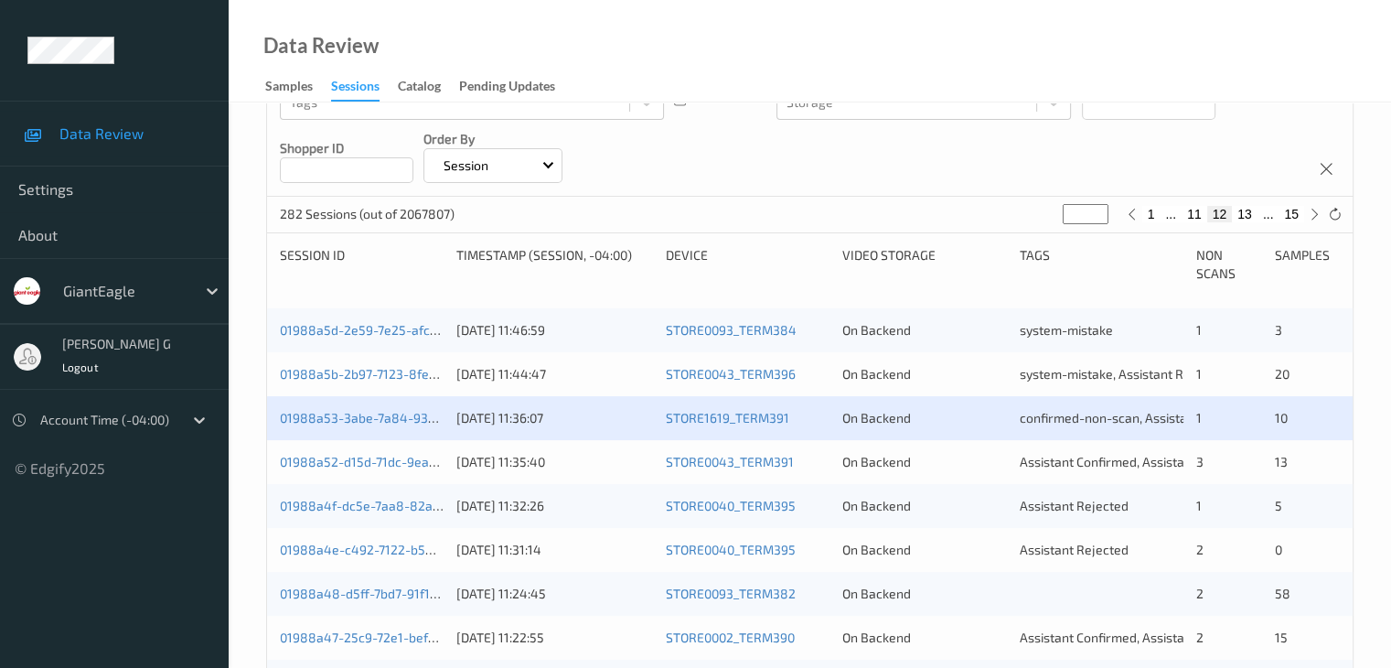
scroll to position [274, 0]
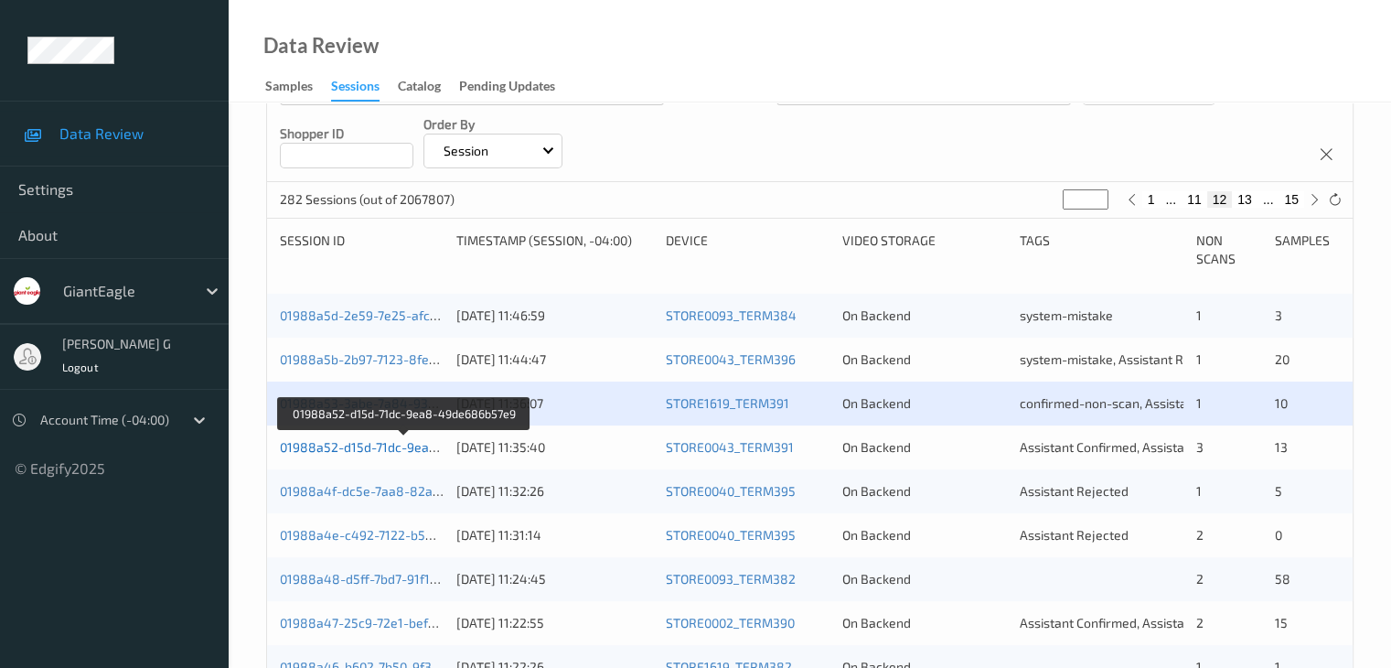
click at [346, 446] on link "01988a52-d15d-71dc-9ea8-49de686b57e9" at bounding box center [406, 447] width 252 height 16
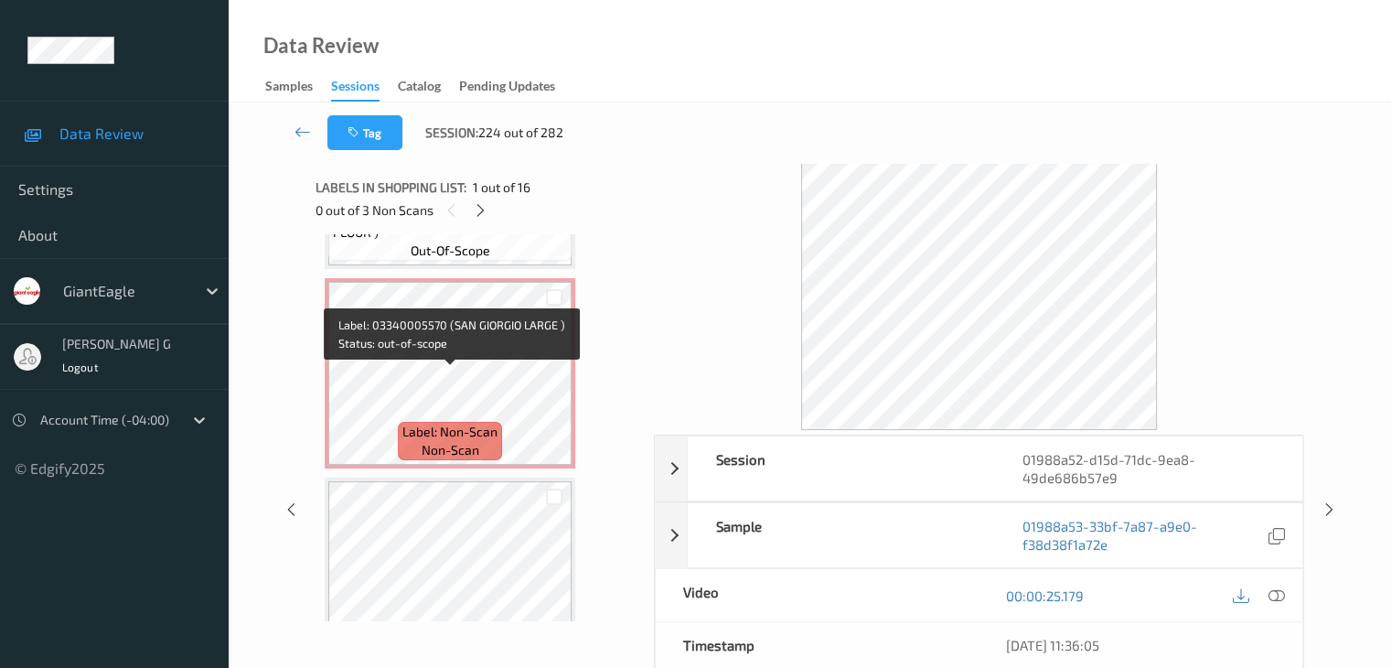
scroll to position [366, 0]
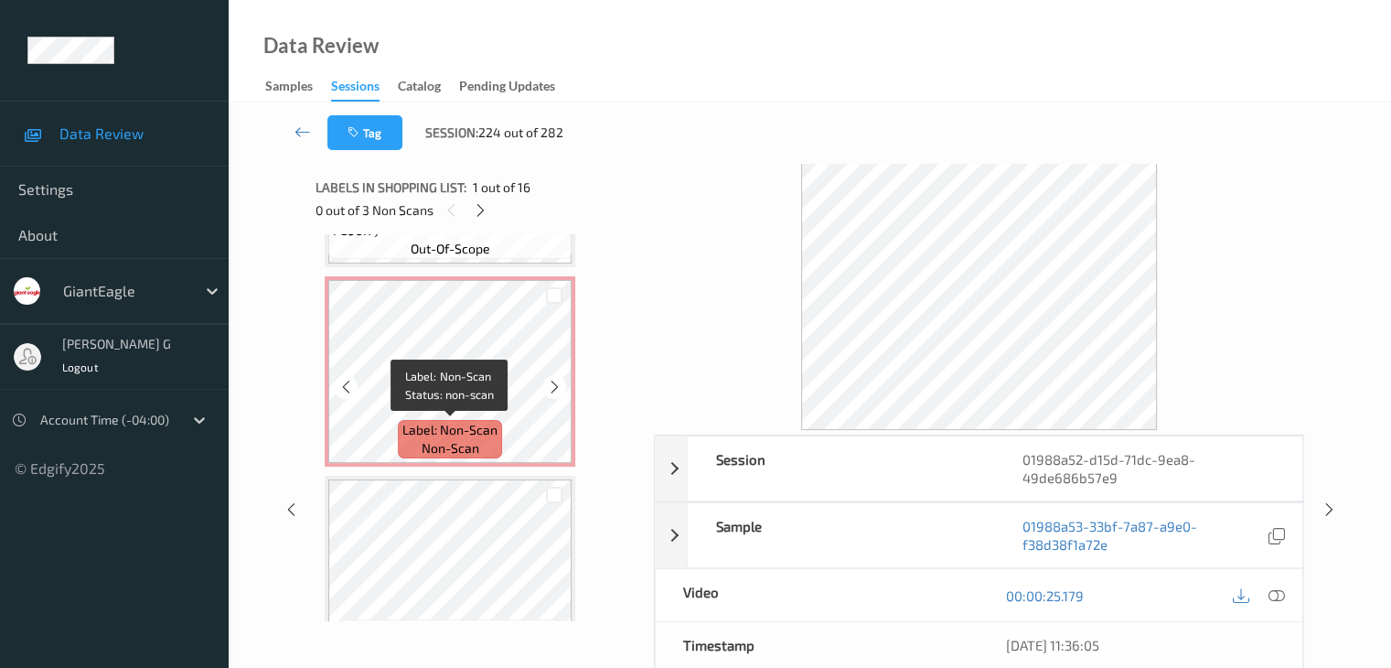
click at [457, 434] on span "Label: Non-Scan" at bounding box center [450, 430] width 95 height 18
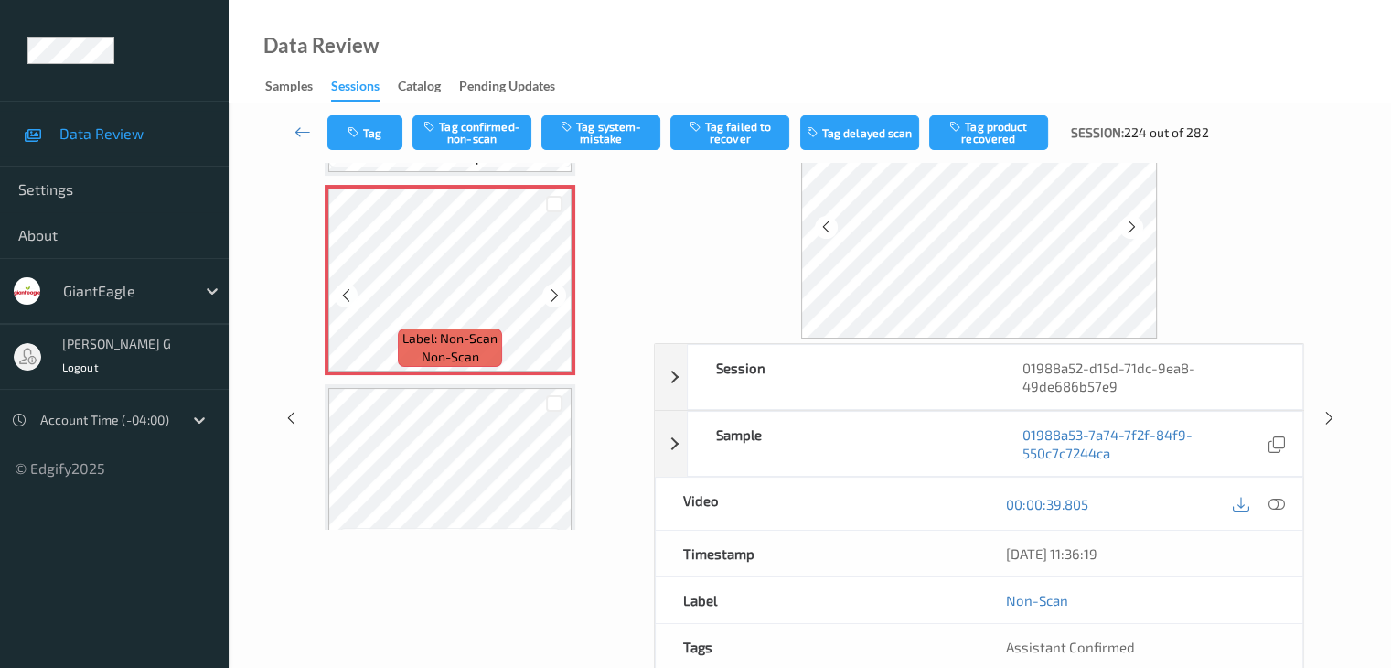
scroll to position [274, 0]
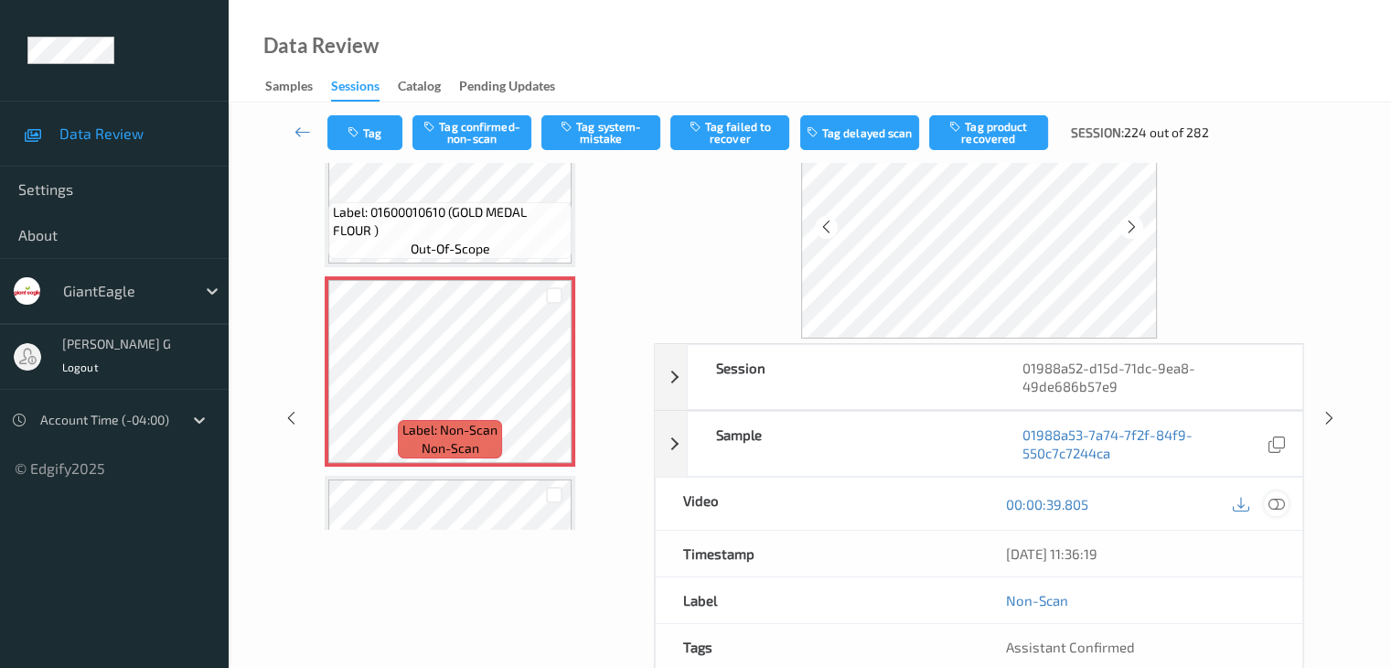
click at [1275, 501] on icon at bounding box center [1276, 504] width 16 height 16
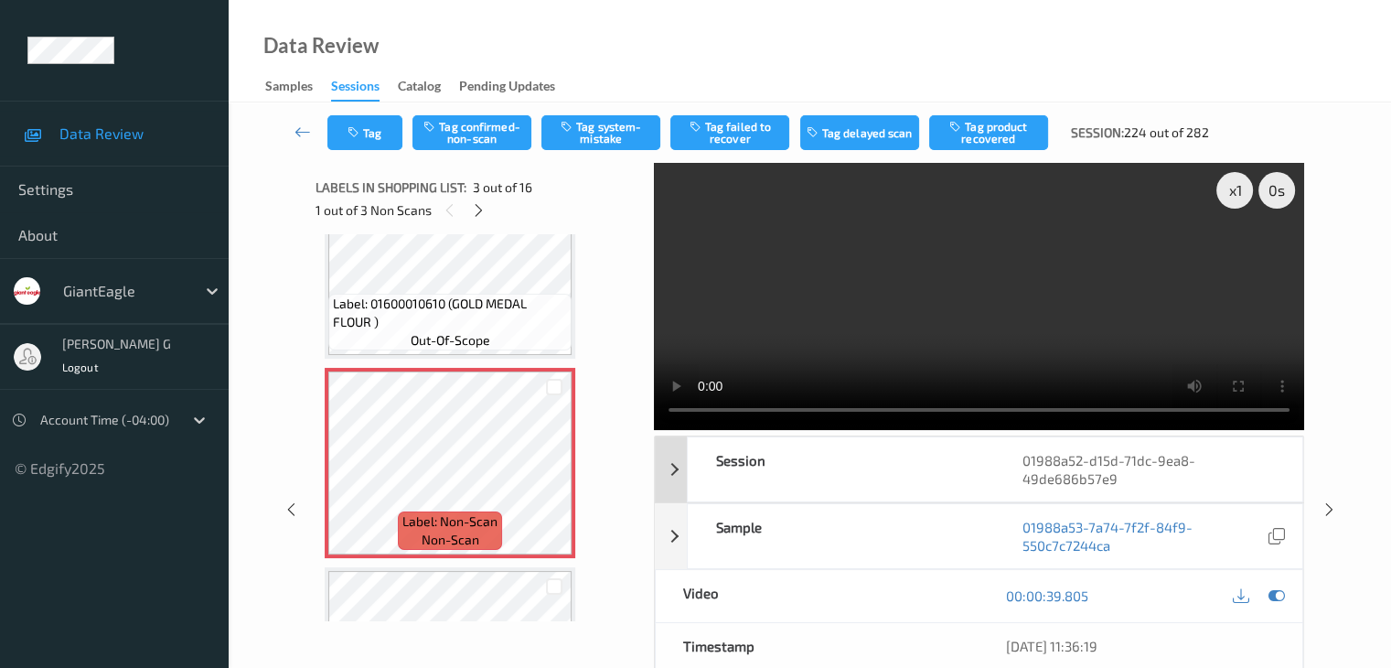
scroll to position [0, 0]
click at [607, 129] on button "Tag system-mistake" at bounding box center [601, 132] width 119 height 35
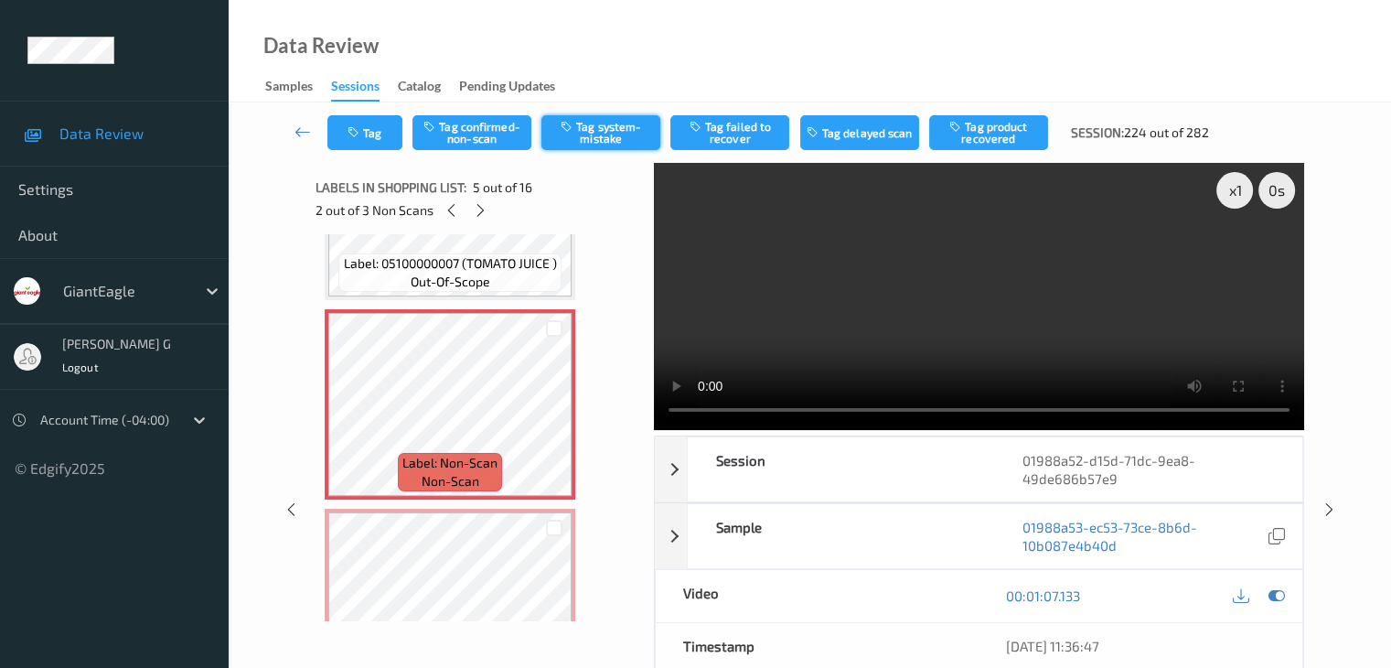
click at [596, 136] on button "Tag system-mistake" at bounding box center [601, 132] width 119 height 35
click at [755, 133] on button "Tag failed to recover" at bounding box center [730, 132] width 119 height 35
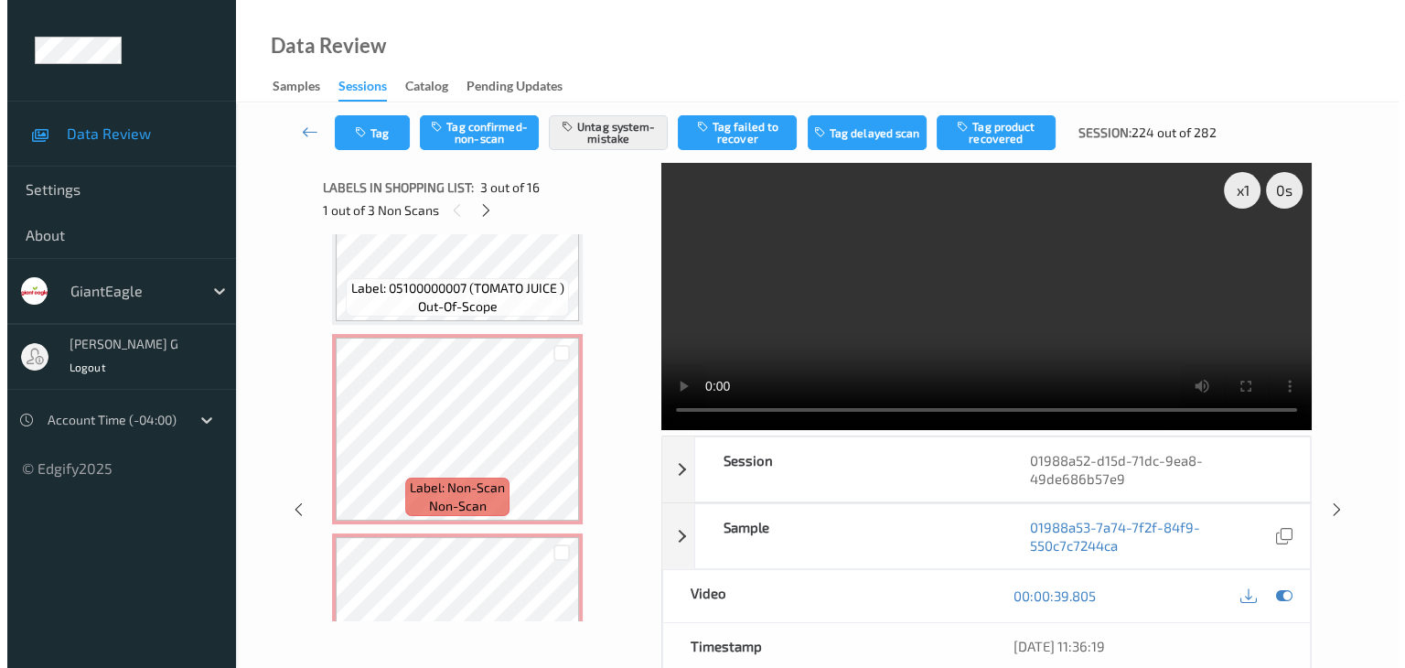
scroll to position [709, 0]
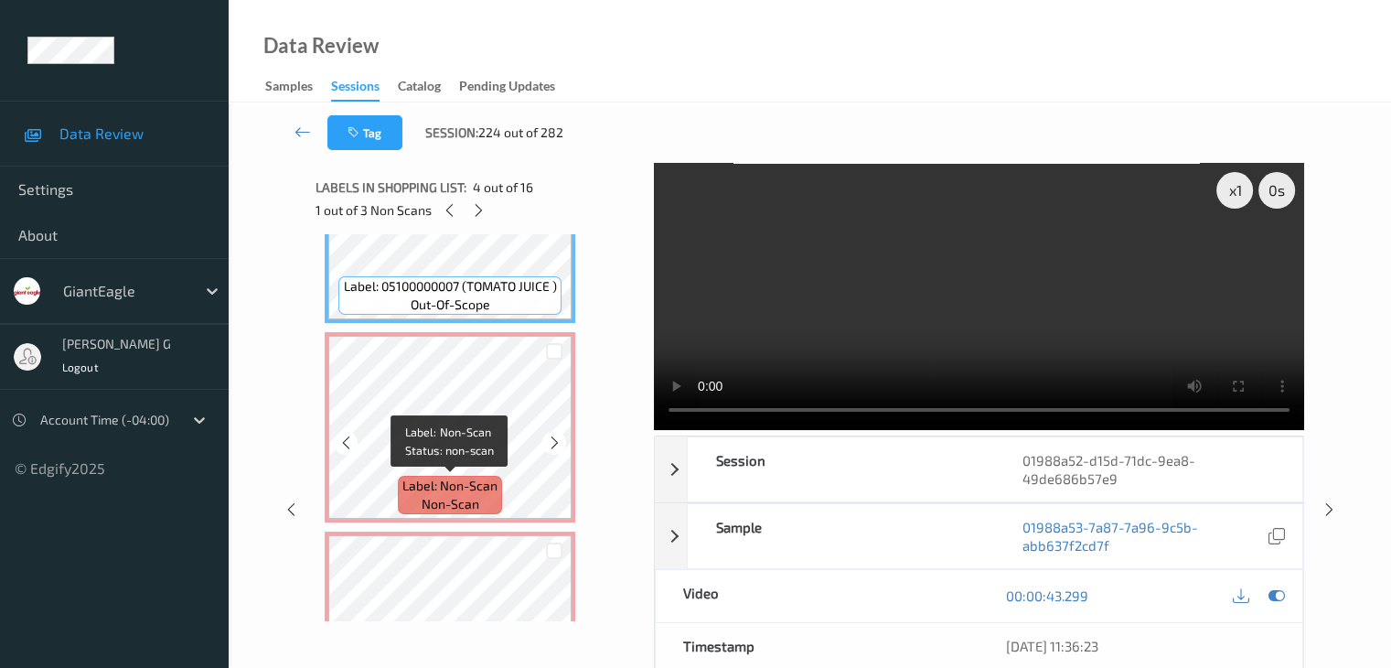
click at [452, 490] on span "Label: Non-Scan" at bounding box center [450, 486] width 95 height 18
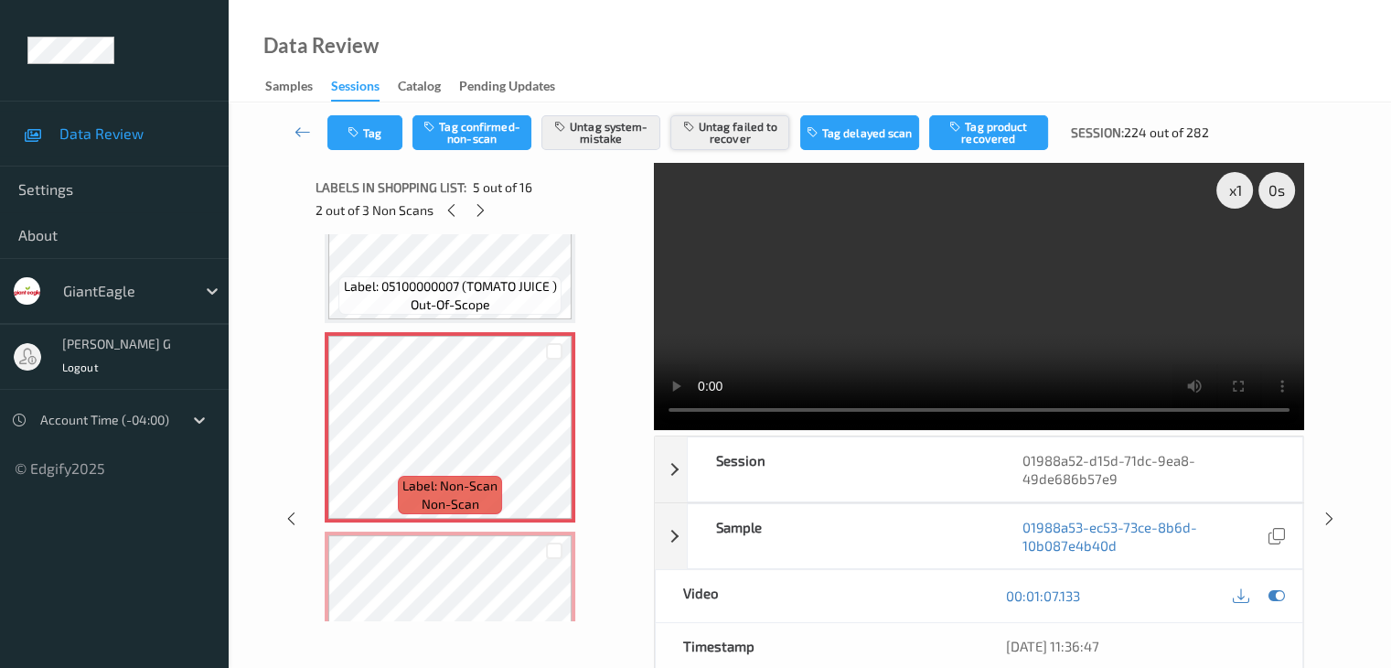
click at [723, 134] on button "Untag failed to recover" at bounding box center [730, 132] width 119 height 35
click at [371, 130] on button "Tag" at bounding box center [365, 132] width 75 height 35
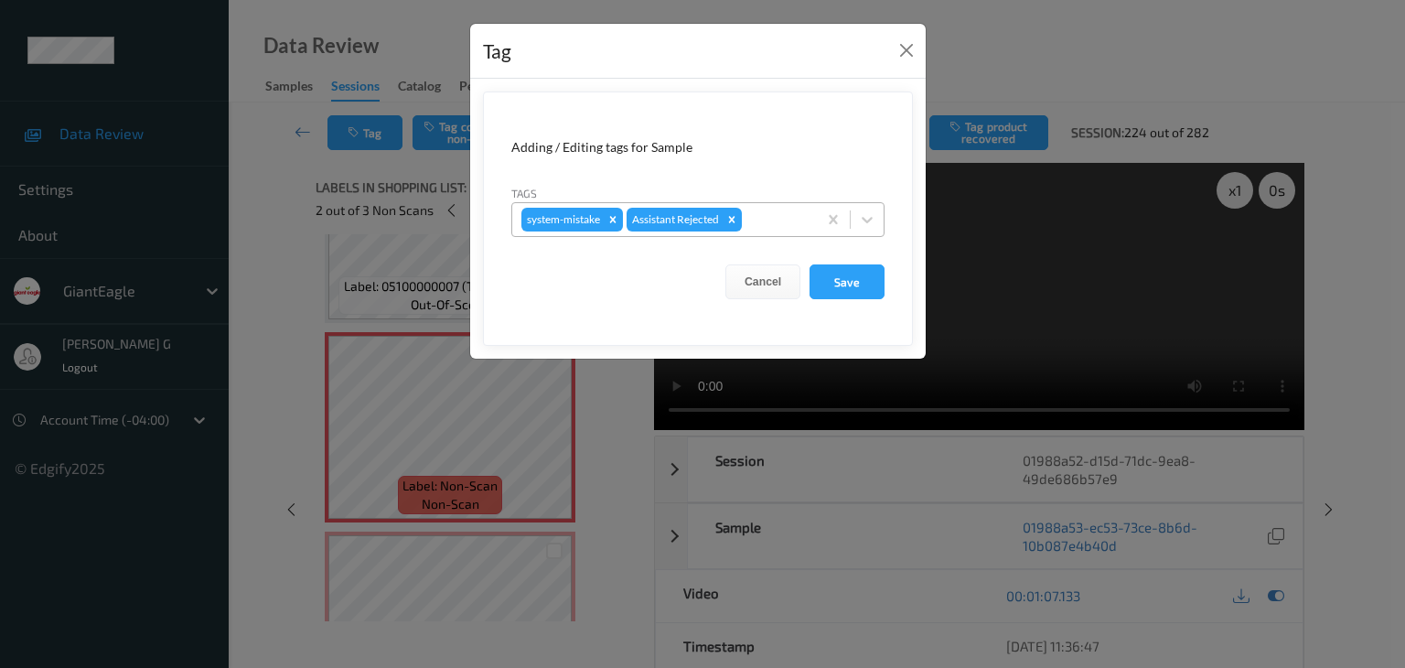
click at [811, 217] on div "system-mistake Assistant Rejected" at bounding box center [664, 219] width 305 height 31
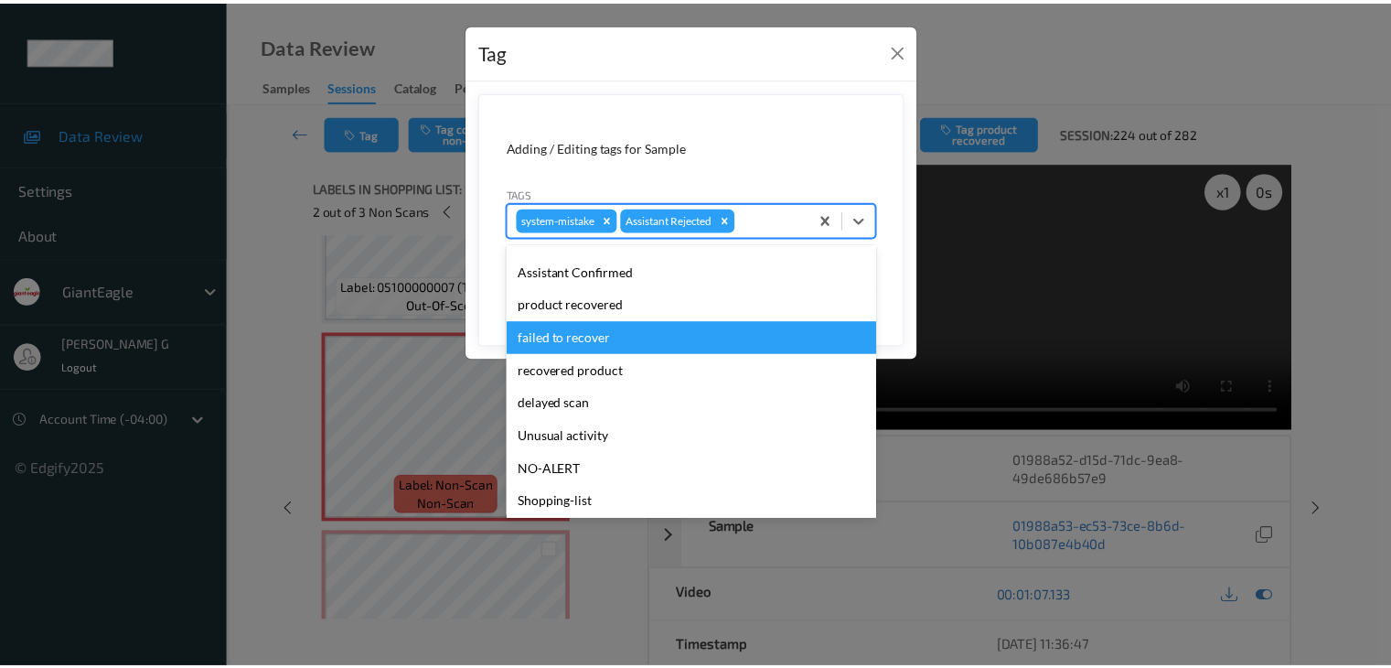
scroll to position [128, 0]
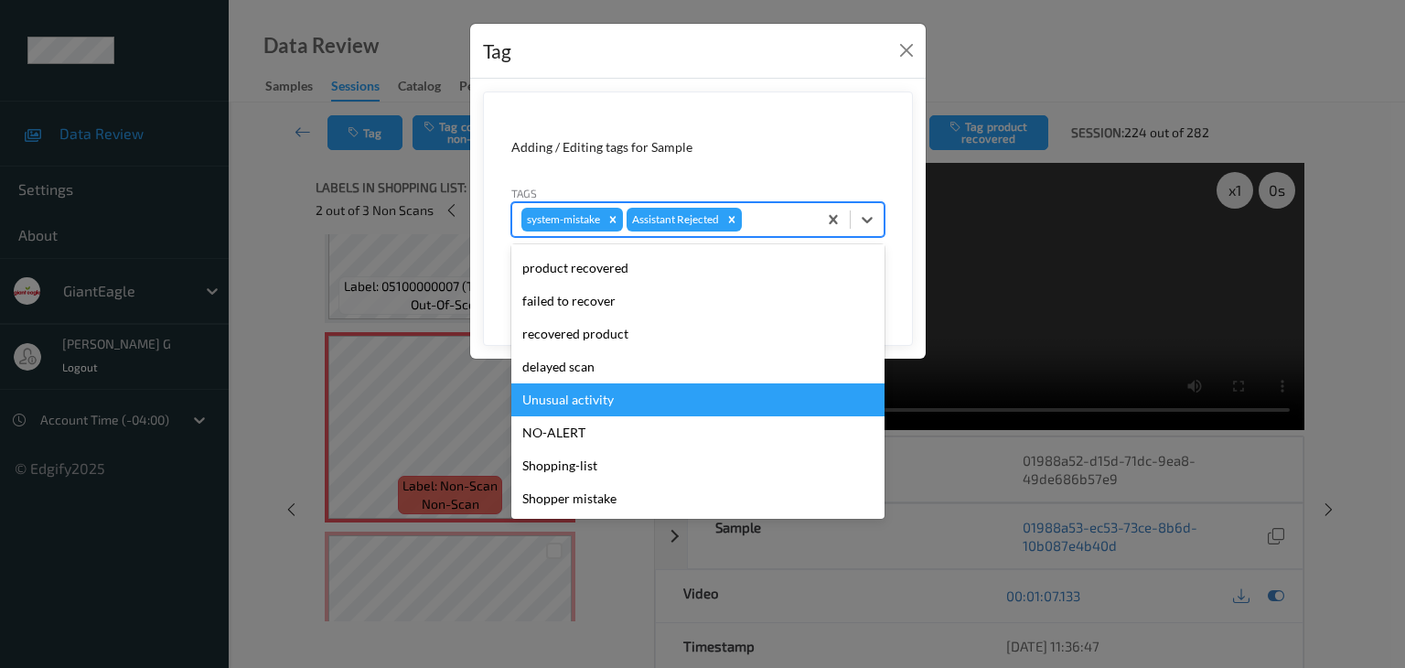
click at [582, 398] on div "Unusual activity" at bounding box center [697, 399] width 373 height 33
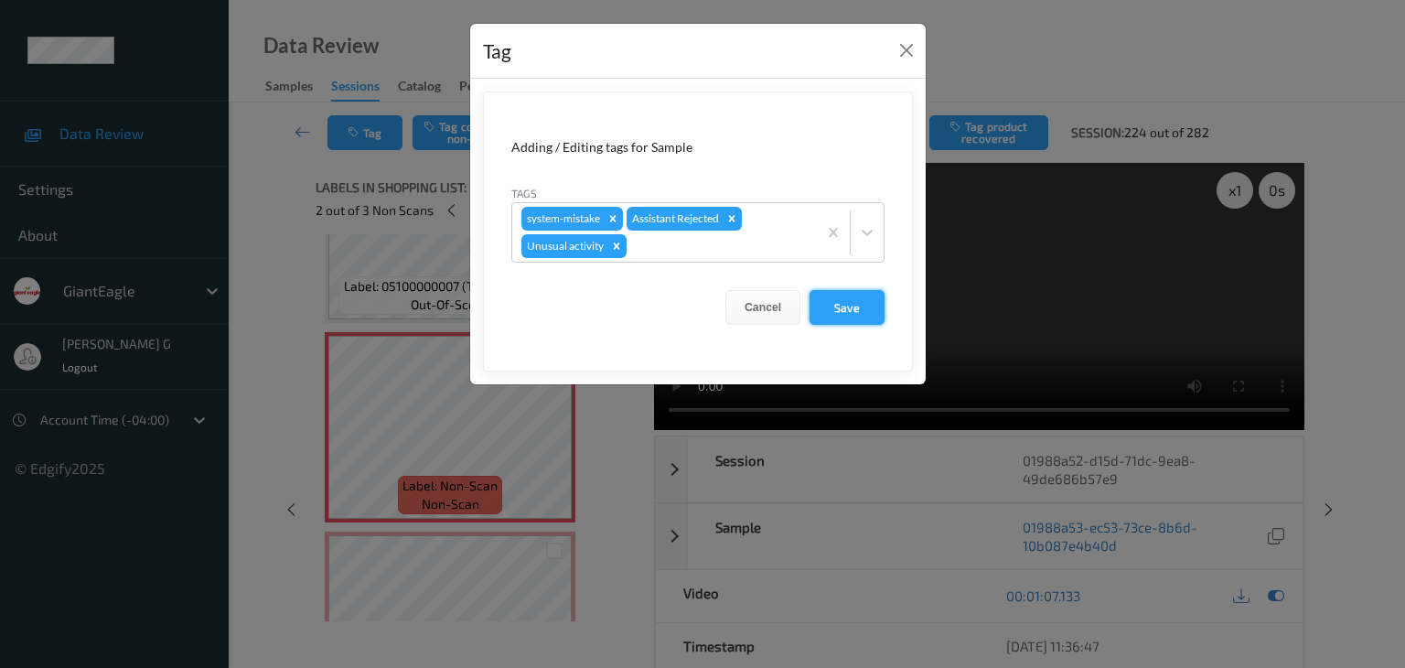
click at [835, 302] on button "Save" at bounding box center [847, 307] width 75 height 35
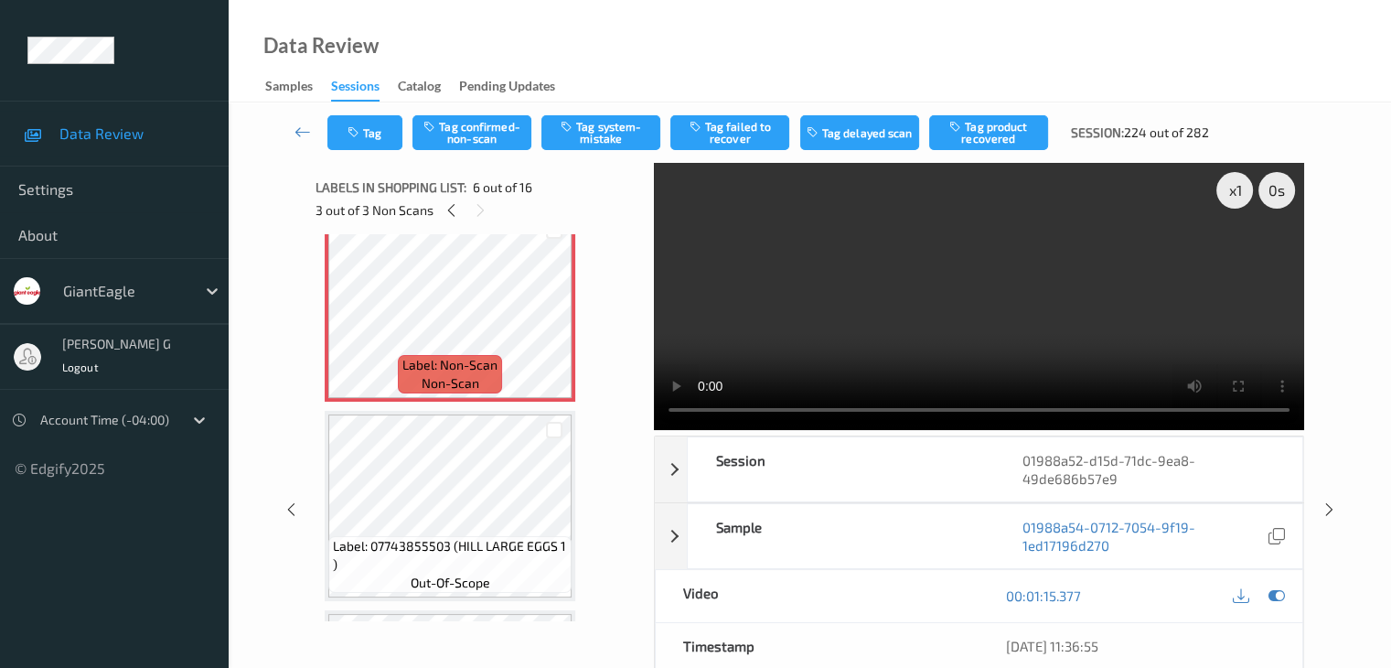
scroll to position [1075, 0]
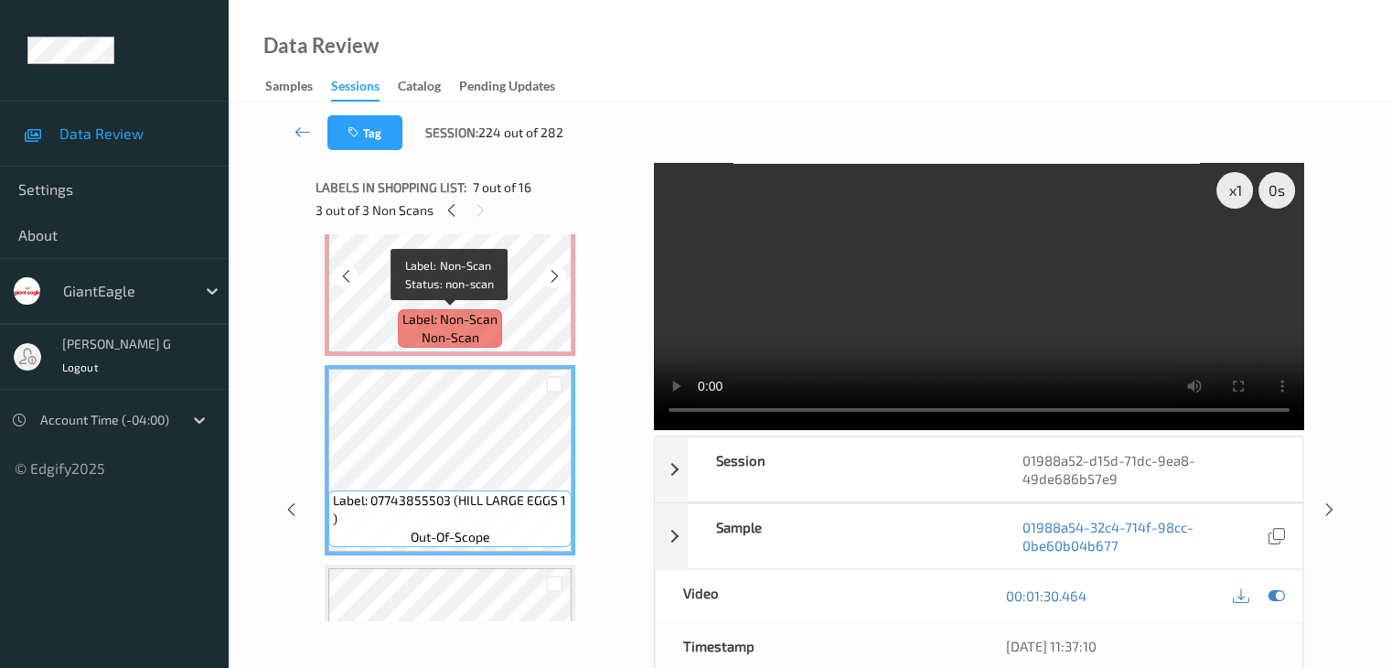
click at [457, 328] on span "non-scan" at bounding box center [451, 337] width 58 height 18
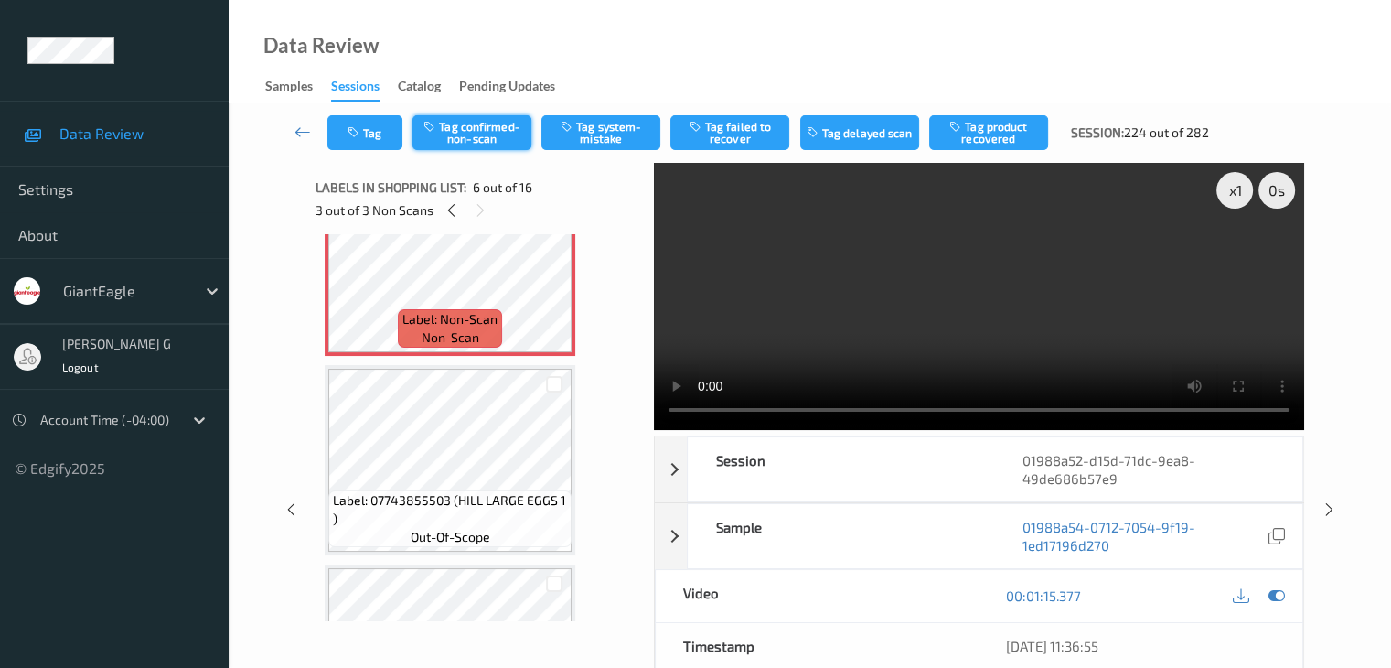
click at [479, 129] on button "Tag confirmed-non-scan" at bounding box center [472, 132] width 119 height 35
click at [1003, 132] on button "Tag product recovered" at bounding box center [988, 132] width 119 height 35
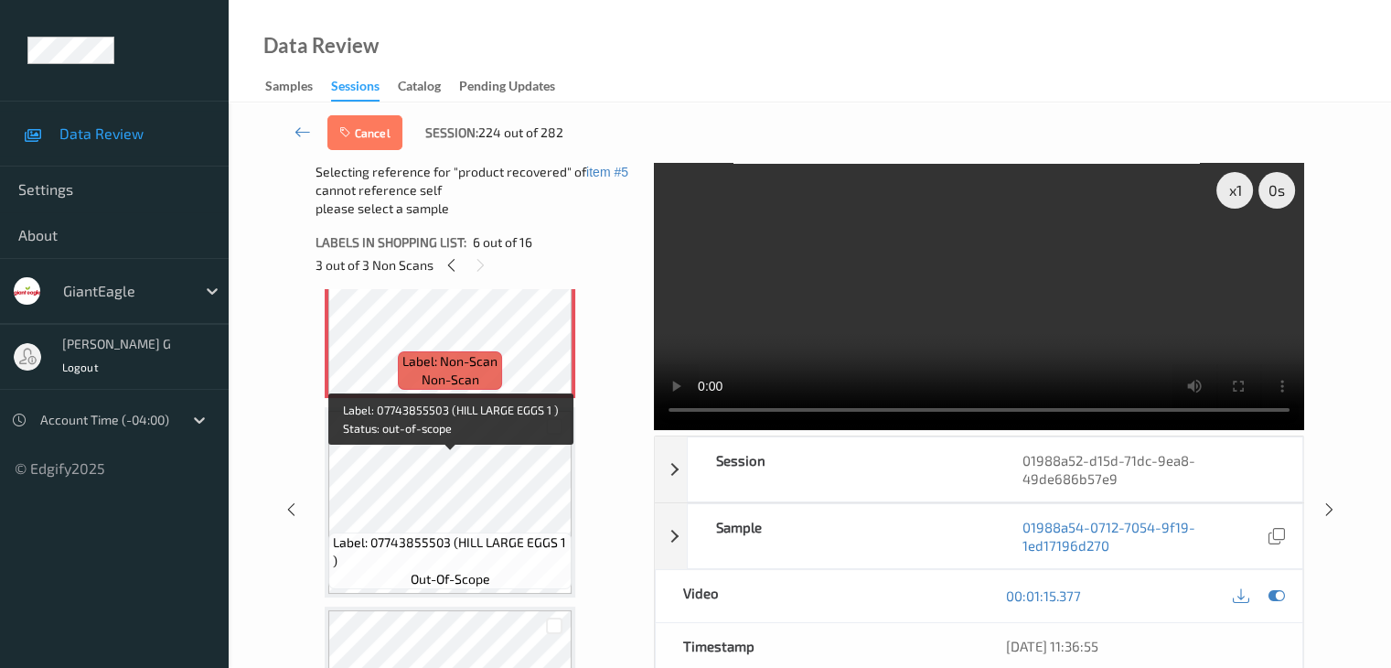
scroll to position [1166, 0]
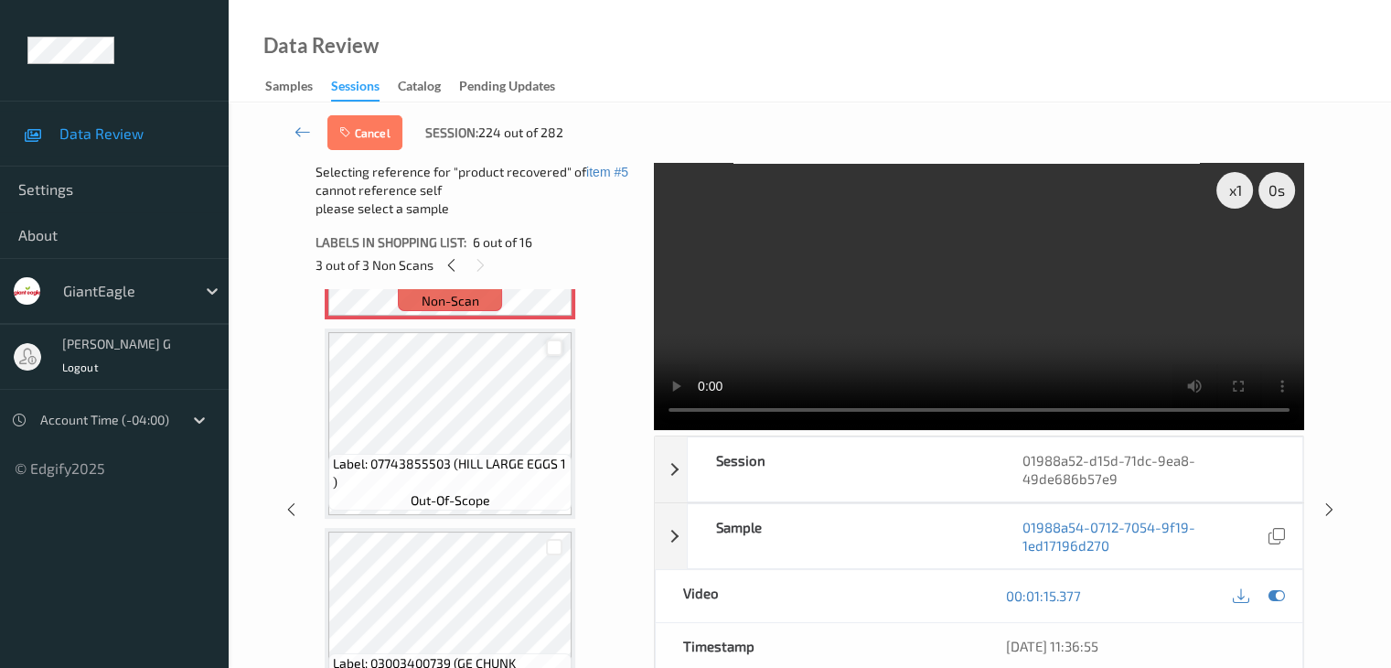
click at [553, 349] on div at bounding box center [554, 347] width 17 height 17
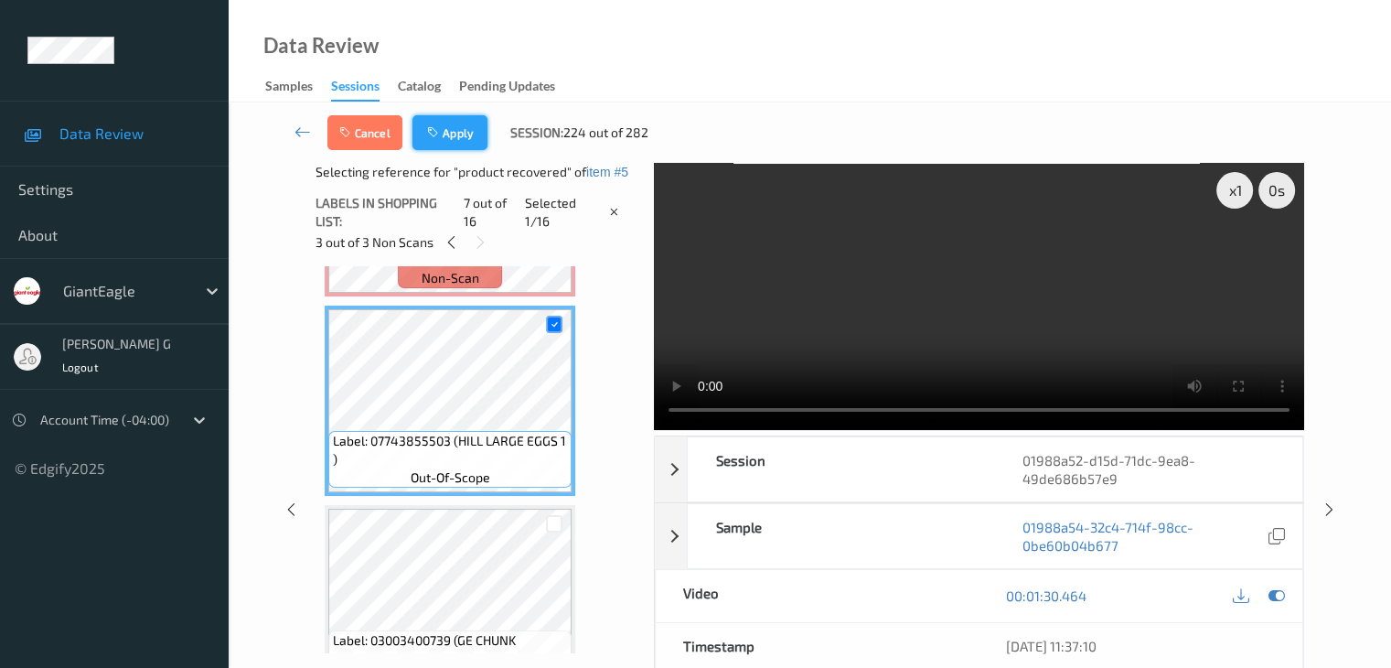
click at [434, 129] on icon "button" at bounding box center [435, 132] width 16 height 13
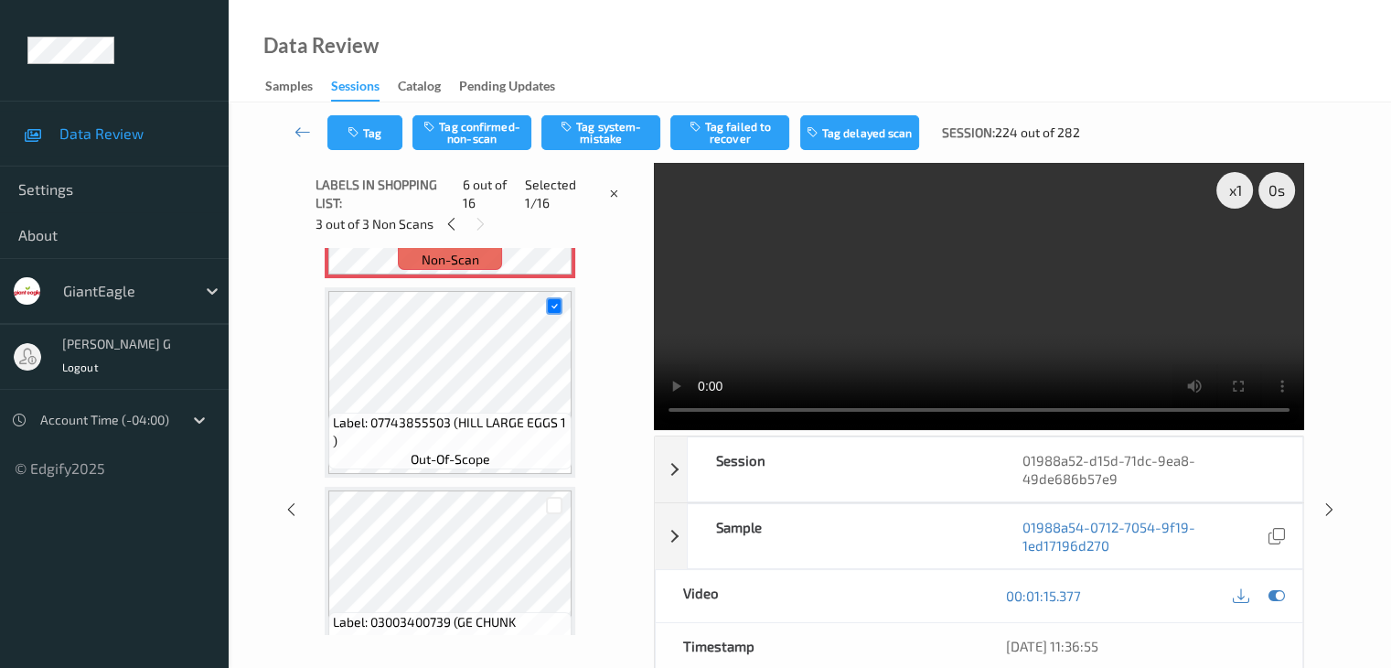
scroll to position [807, 0]
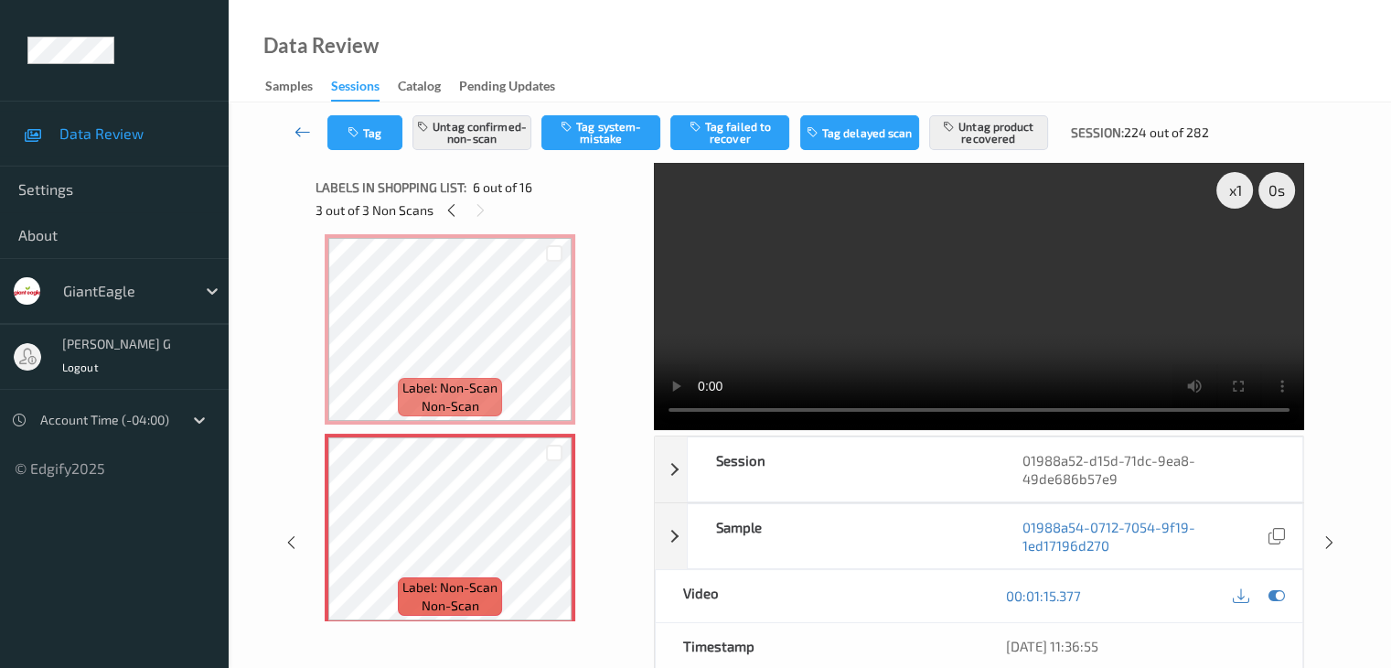
click at [302, 130] on icon at bounding box center [303, 132] width 16 height 18
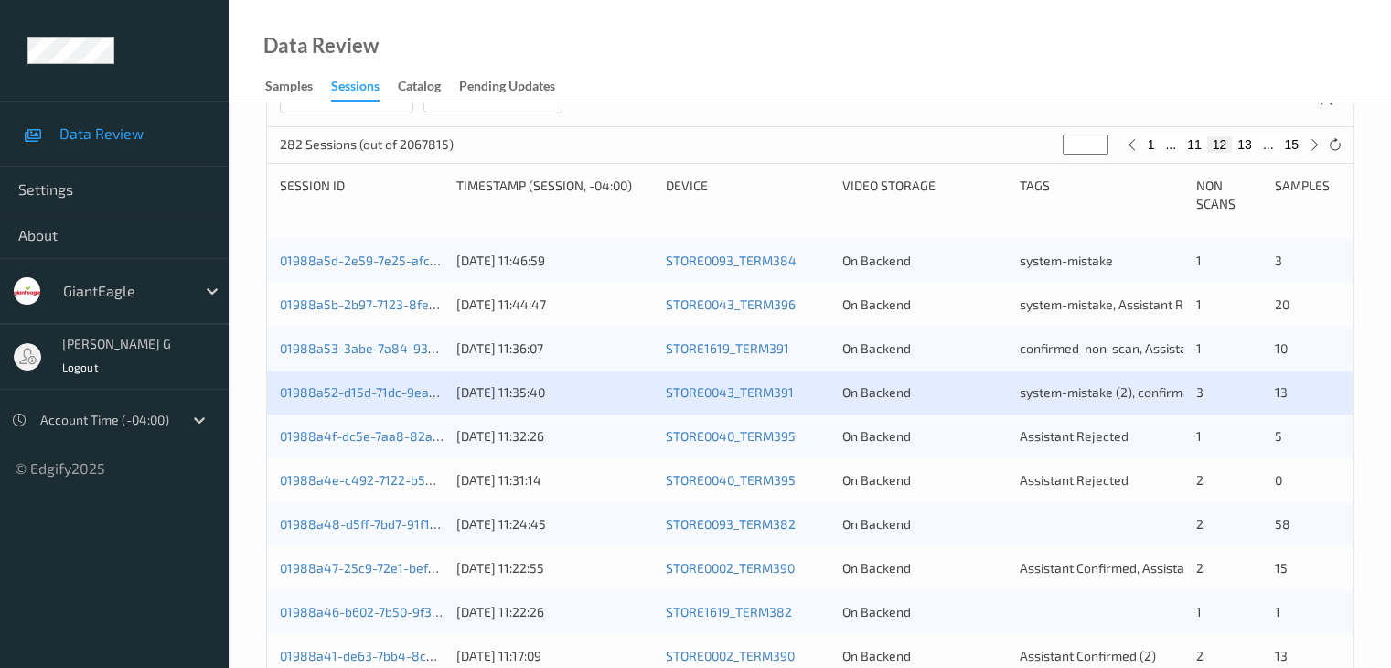
scroll to position [366, 0]
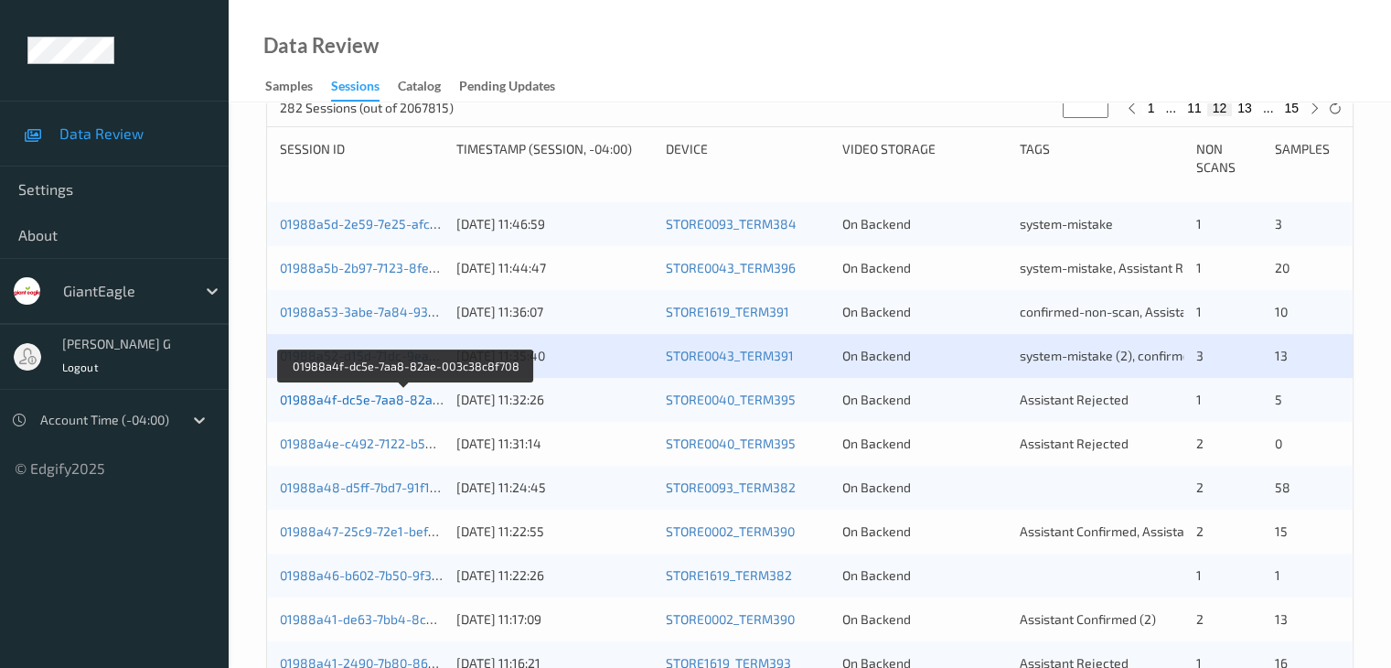
click at [376, 400] on link "01988a4f-dc5e-7aa8-82ae-003c38c8f708" at bounding box center [405, 400] width 251 height 16
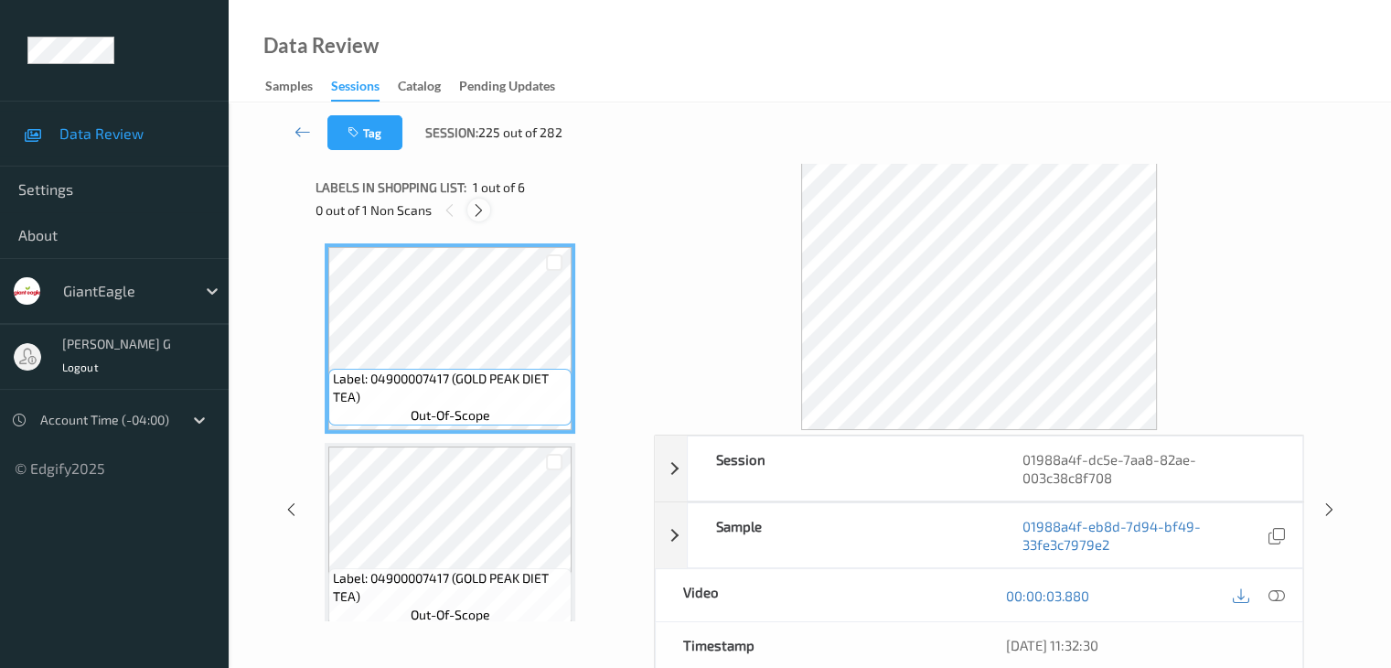
click at [479, 209] on icon at bounding box center [479, 210] width 16 height 16
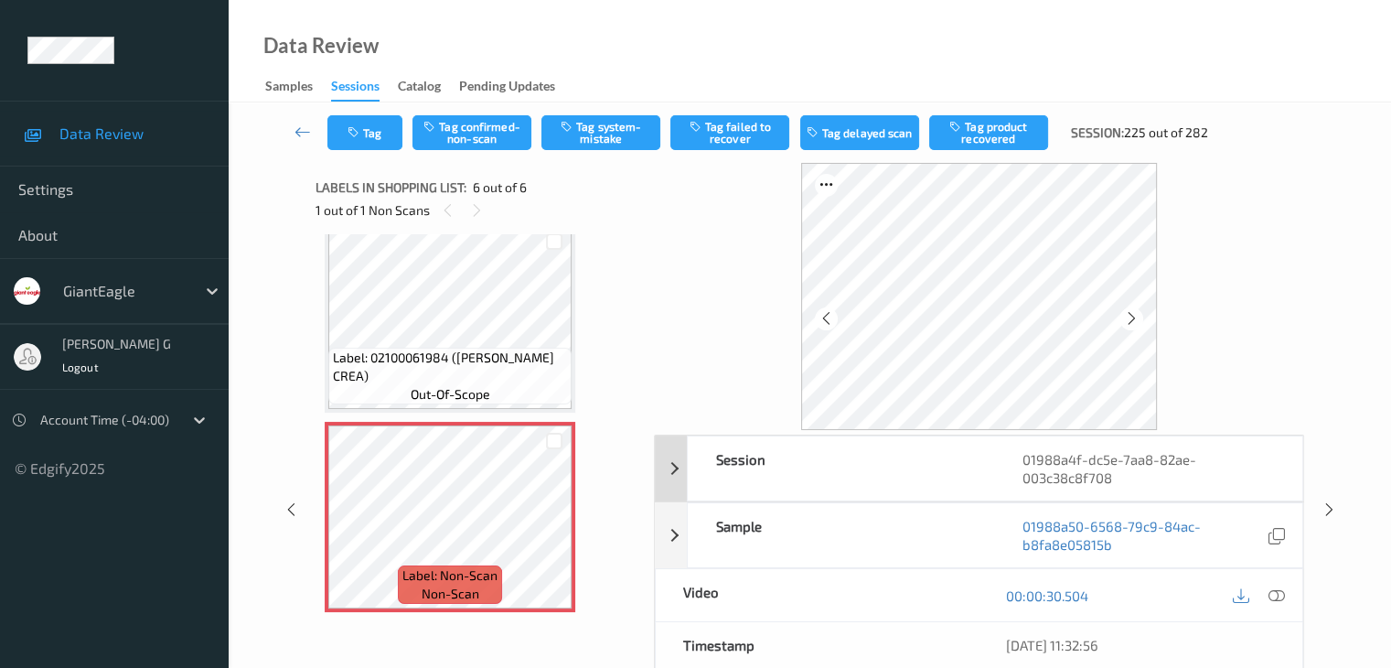
scroll to position [91, 0]
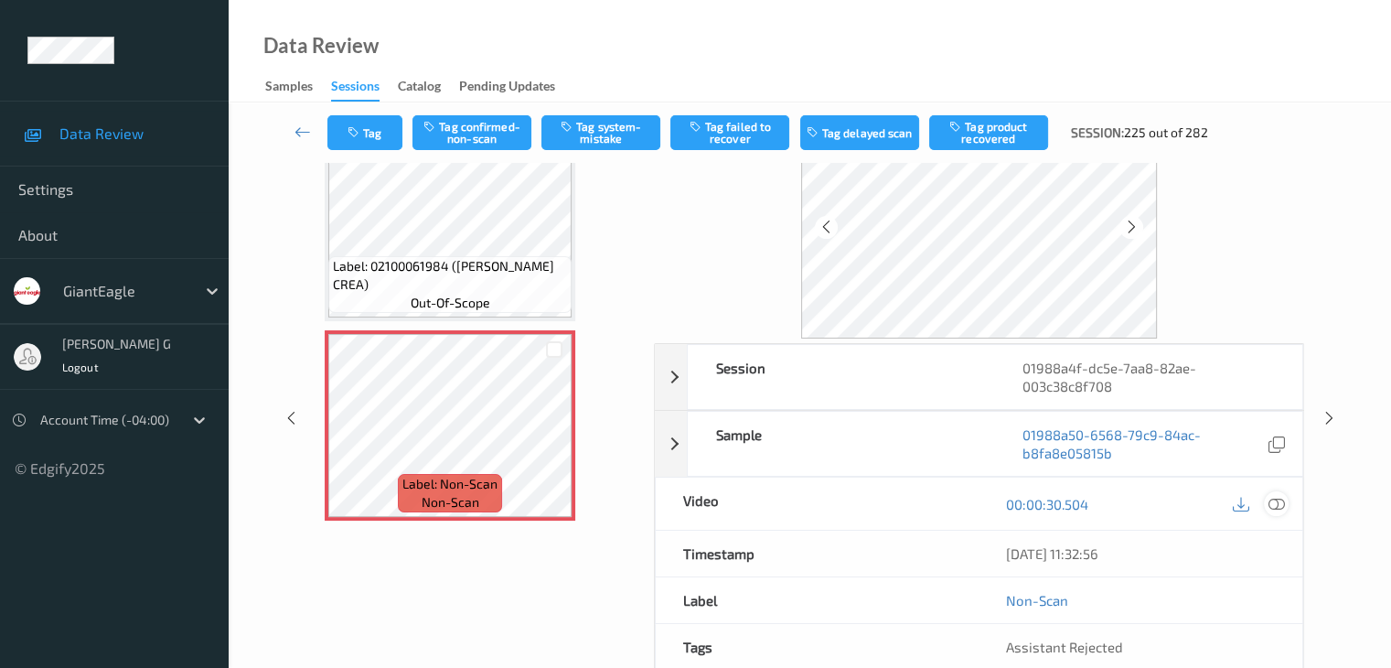
click at [1274, 503] on icon at bounding box center [1276, 504] width 16 height 16
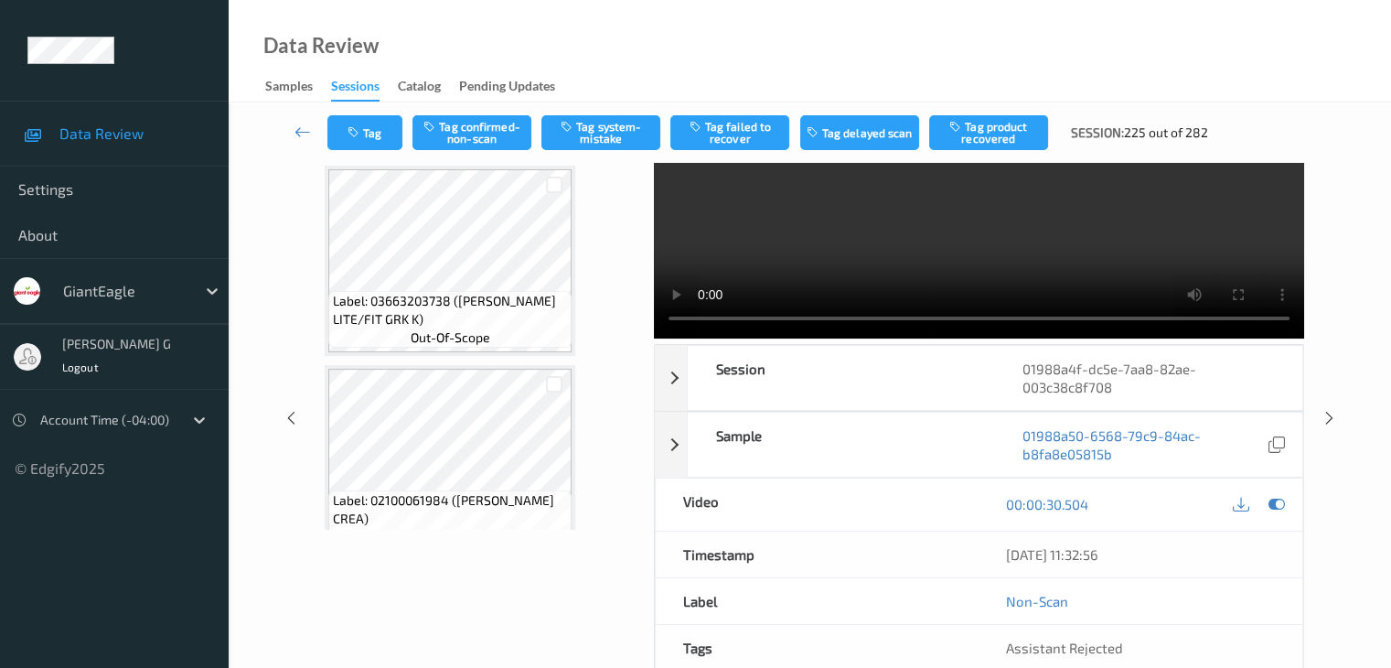
scroll to position [544, 0]
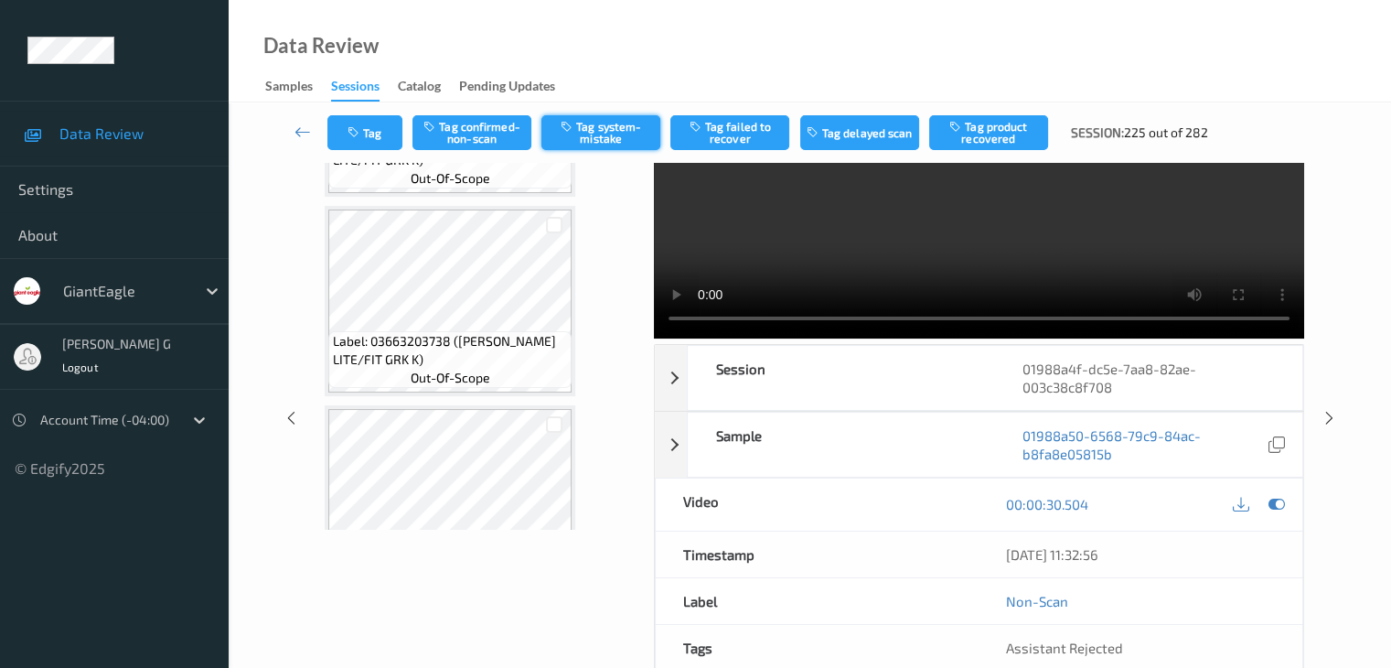
click at [607, 133] on button "Tag system-mistake" at bounding box center [601, 132] width 119 height 35
click at [300, 132] on icon at bounding box center [303, 132] width 16 height 18
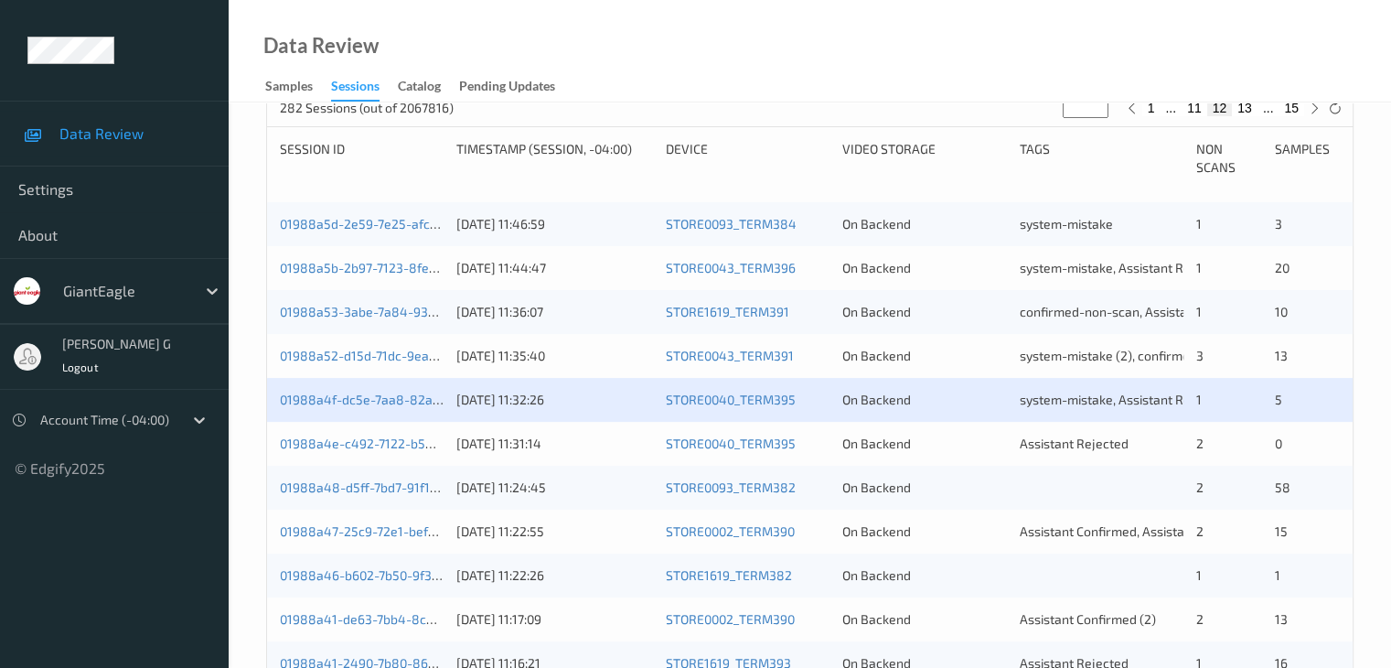
scroll to position [457, 0]
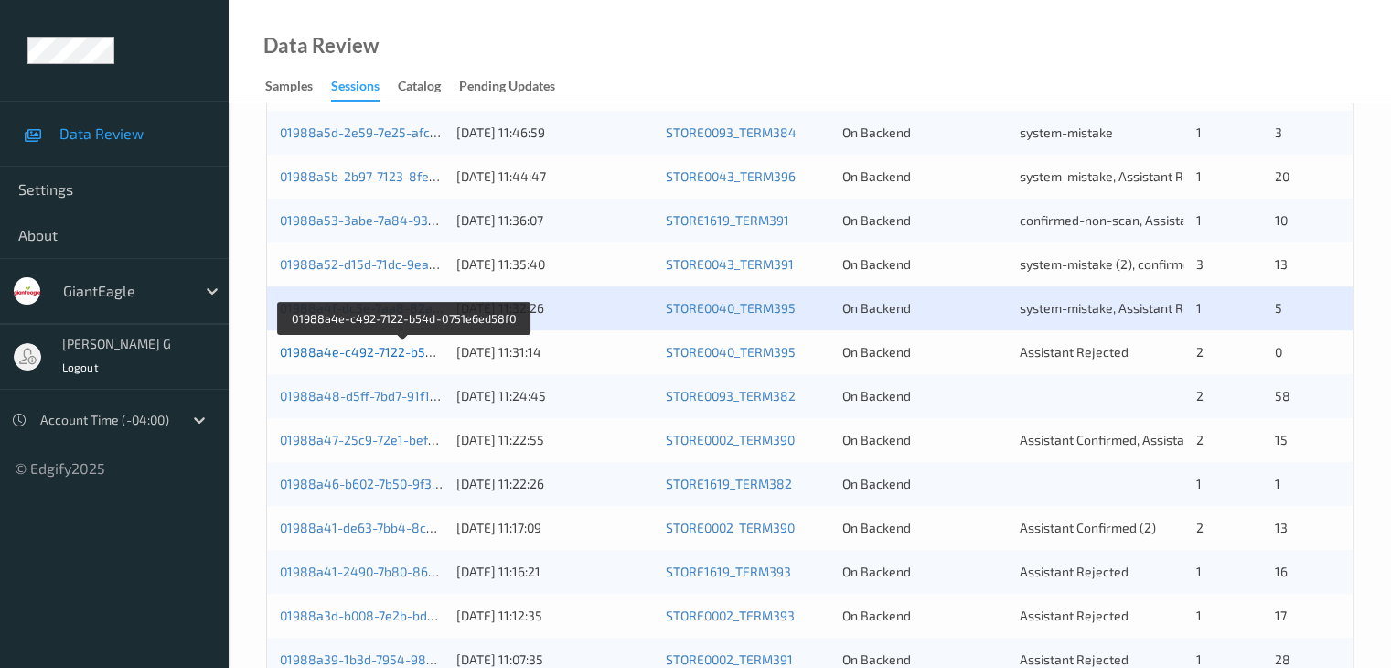
click at [327, 352] on link "01988a4e-c492-7122-b54d-0751e6ed58f0" at bounding box center [405, 352] width 250 height 16
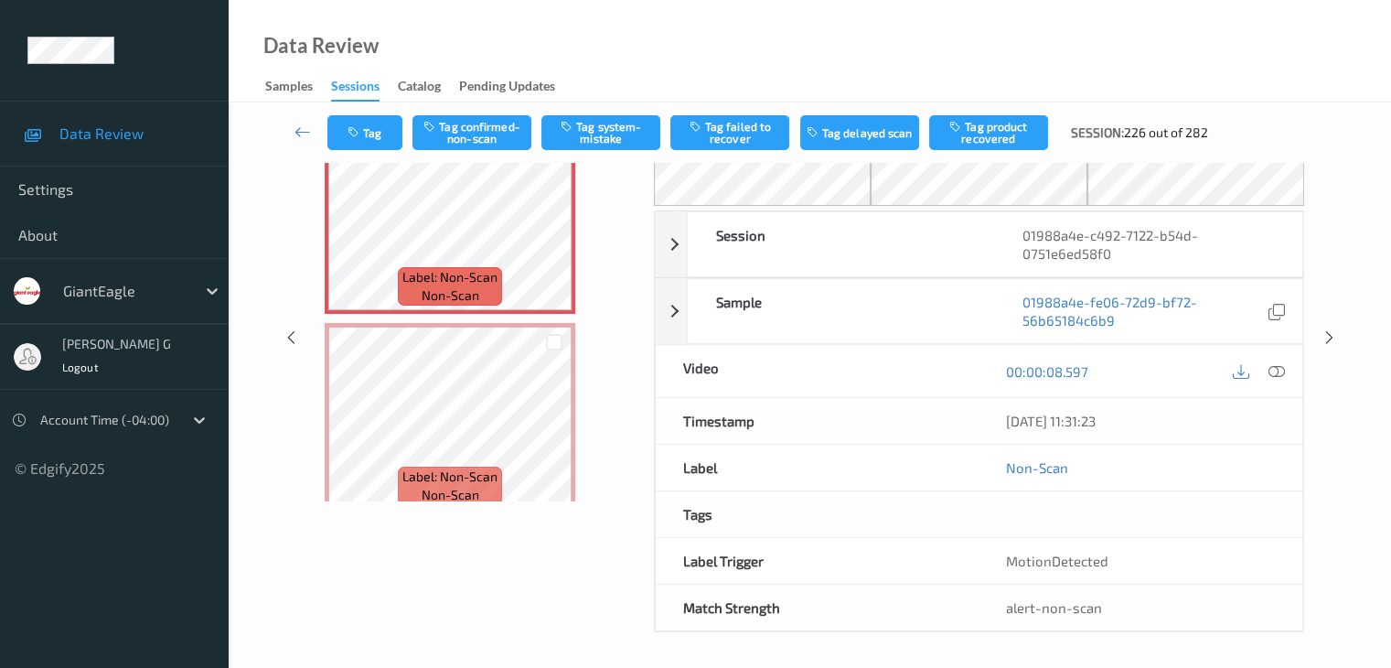
scroll to position [28, 0]
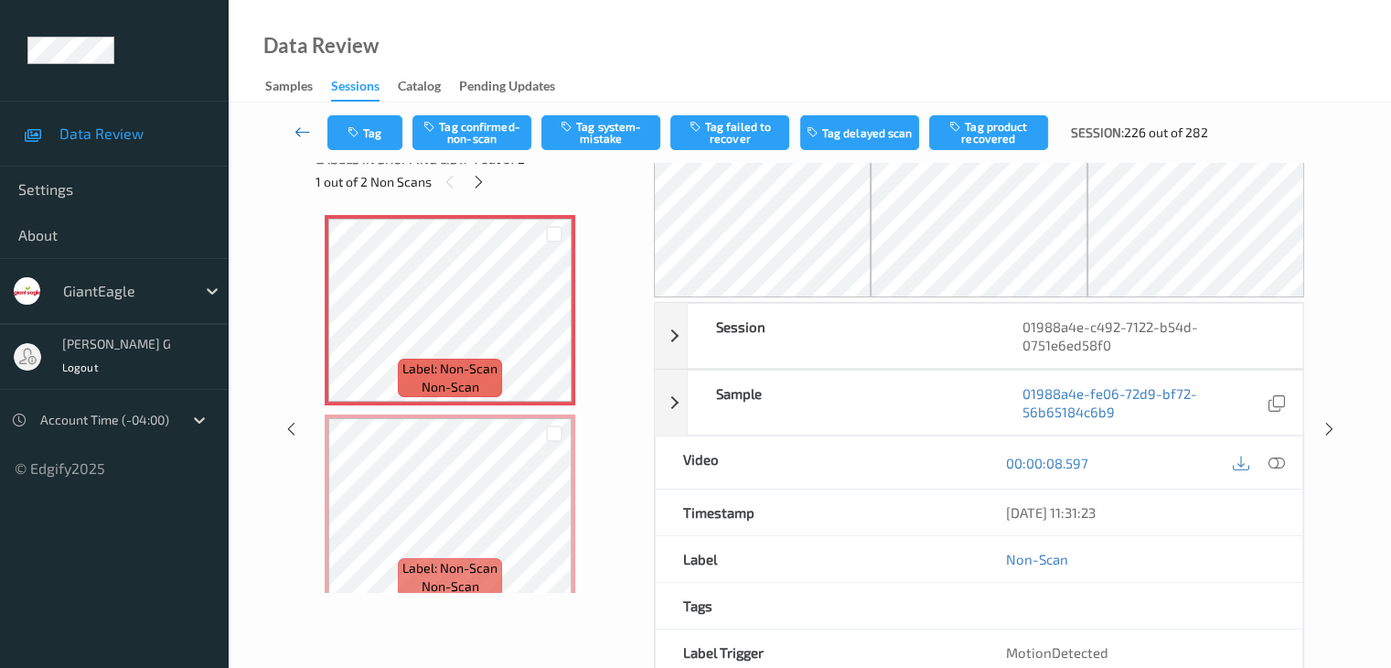
click at [304, 125] on icon at bounding box center [303, 132] width 16 height 18
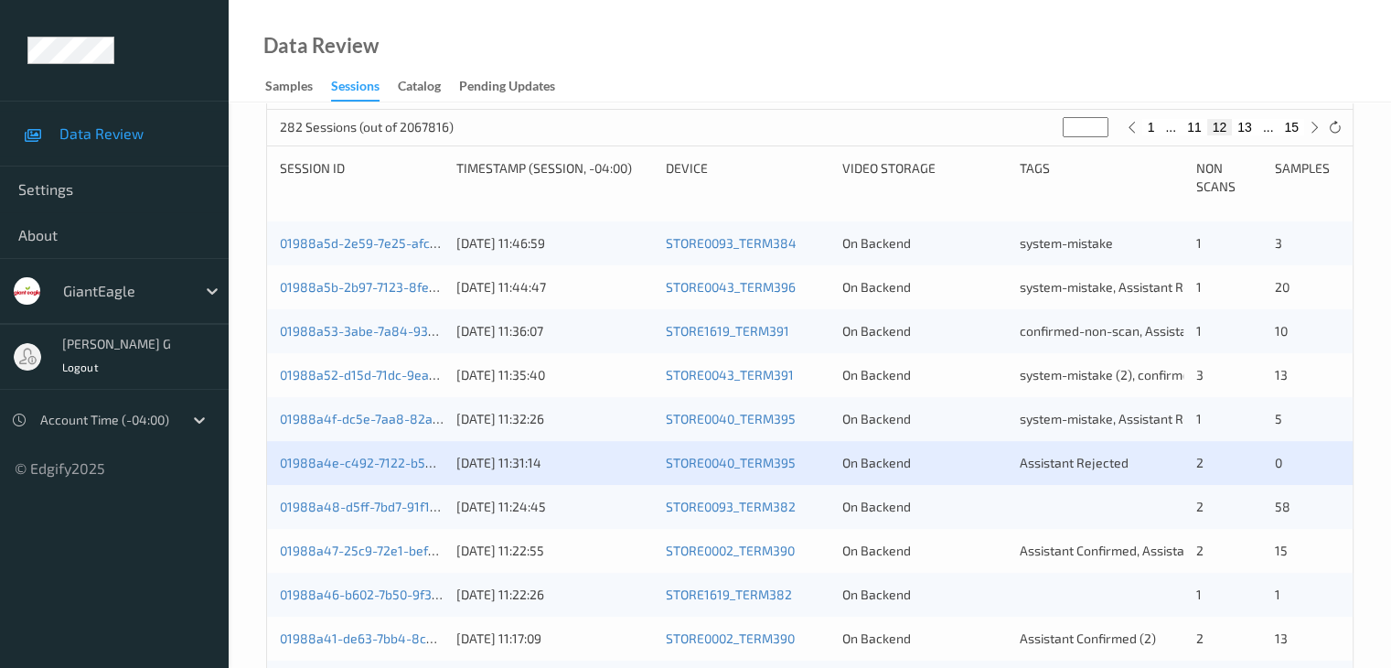
scroll to position [366, 0]
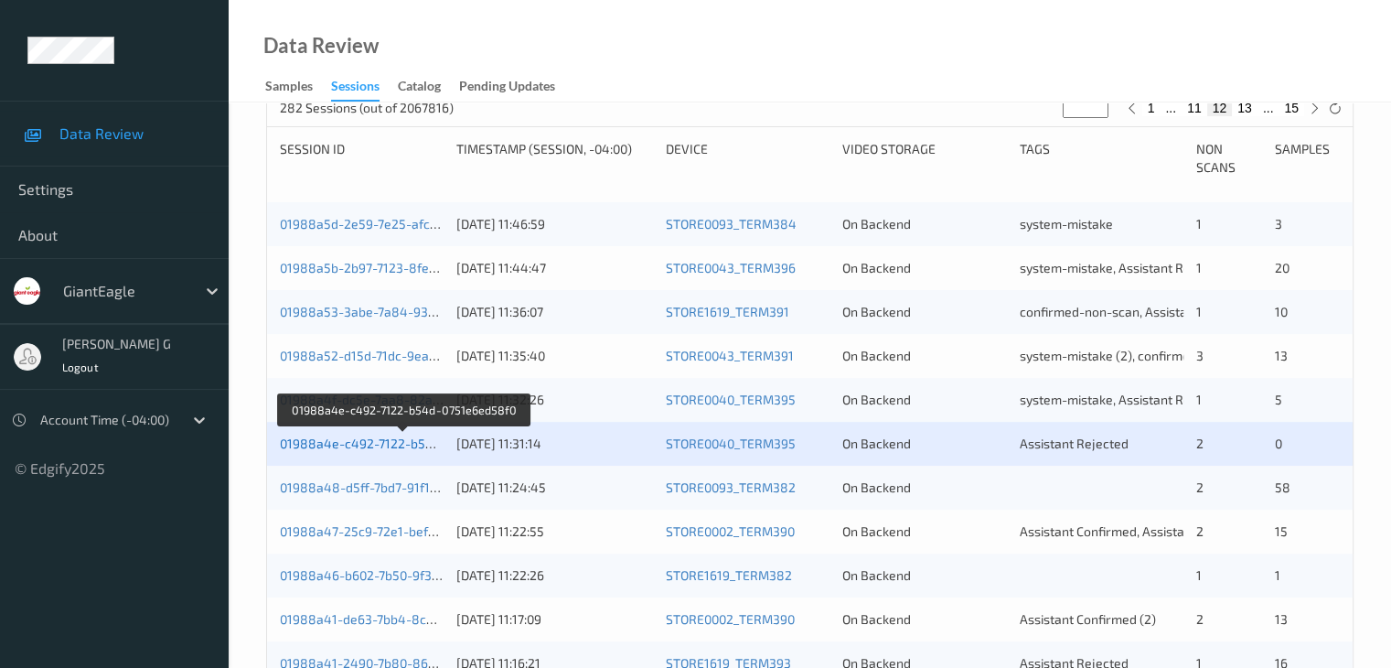
click at [334, 440] on link "01988a4e-c492-7122-b54d-0751e6ed58f0" at bounding box center [405, 443] width 250 height 16
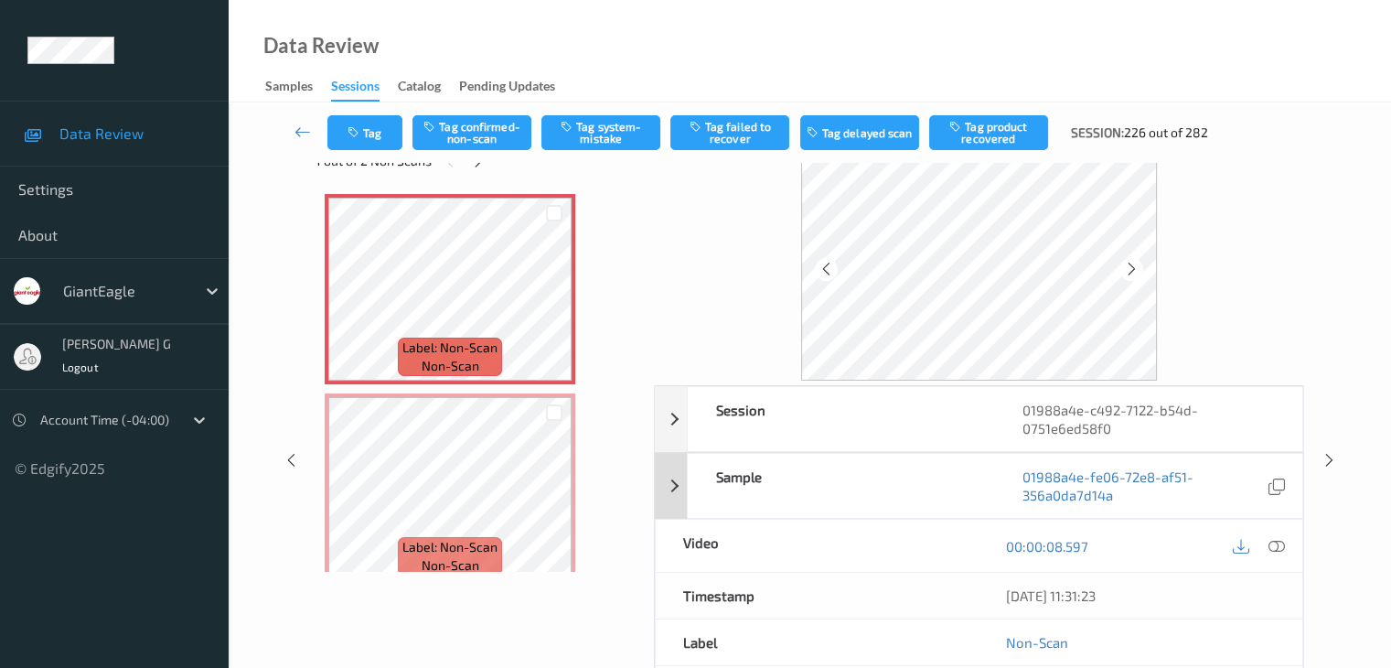
scroll to position [91, 0]
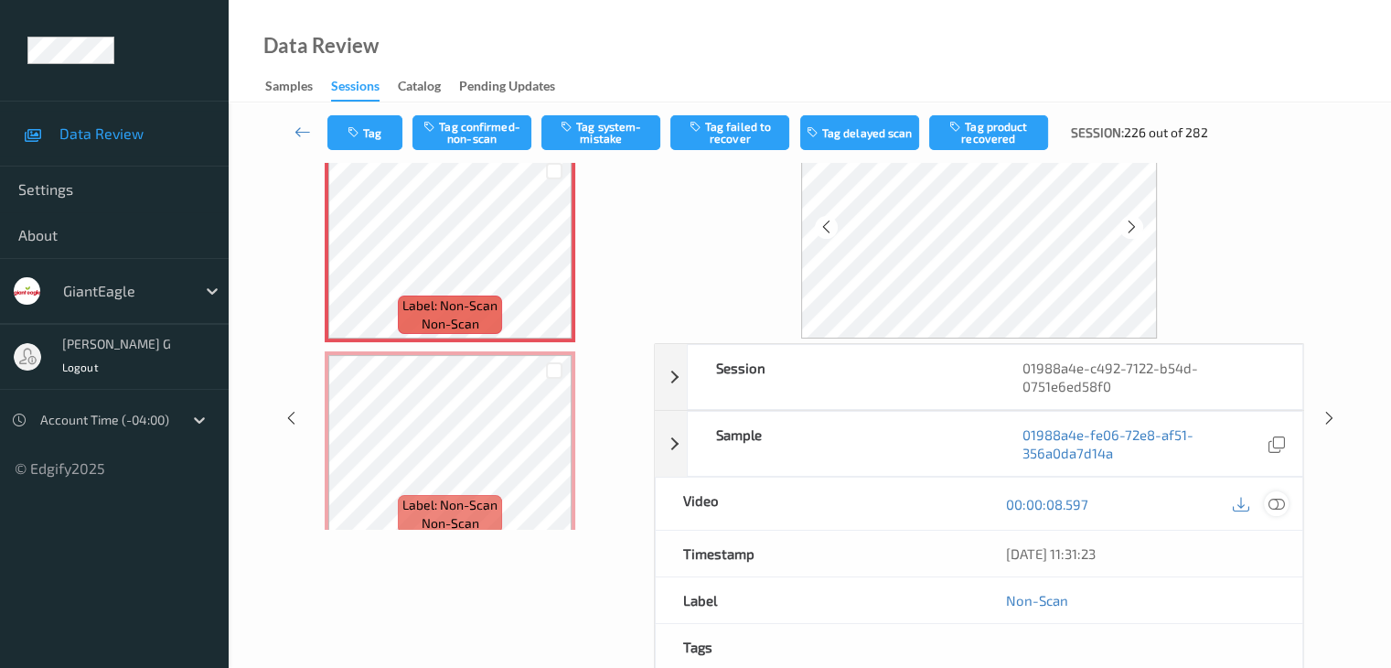
click at [1277, 501] on icon at bounding box center [1276, 504] width 16 height 16
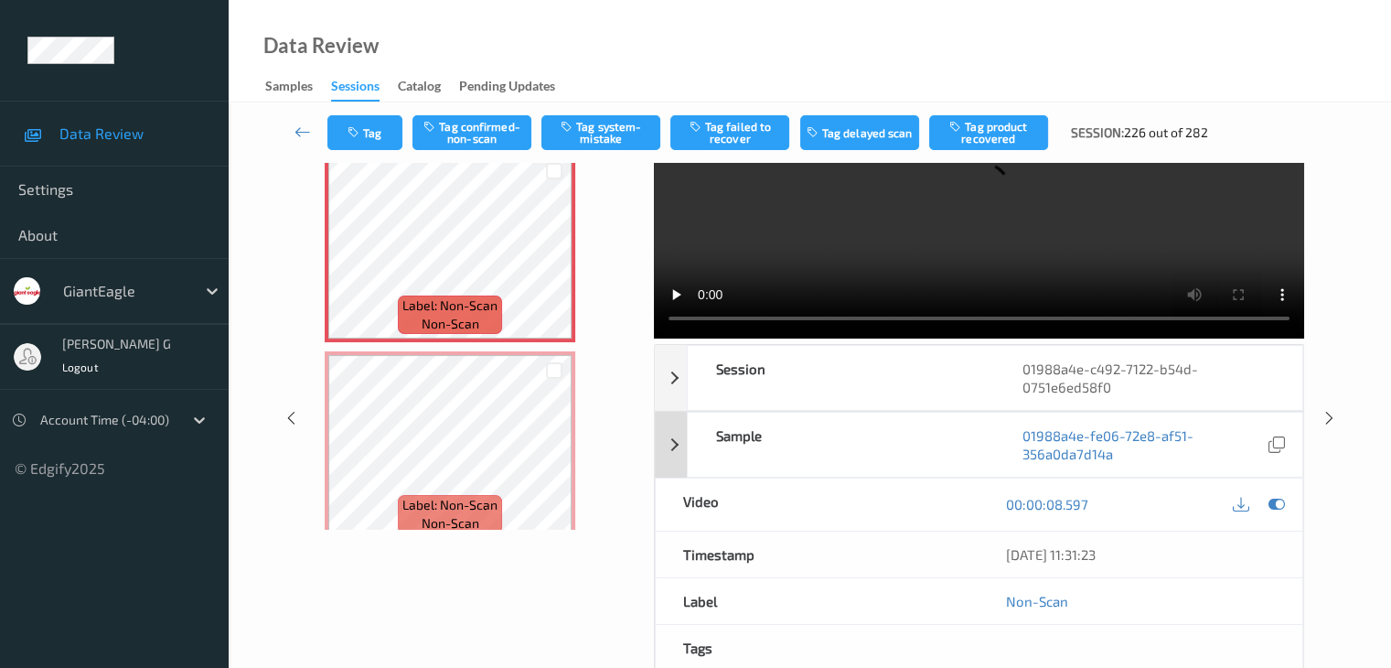
scroll to position [0, 0]
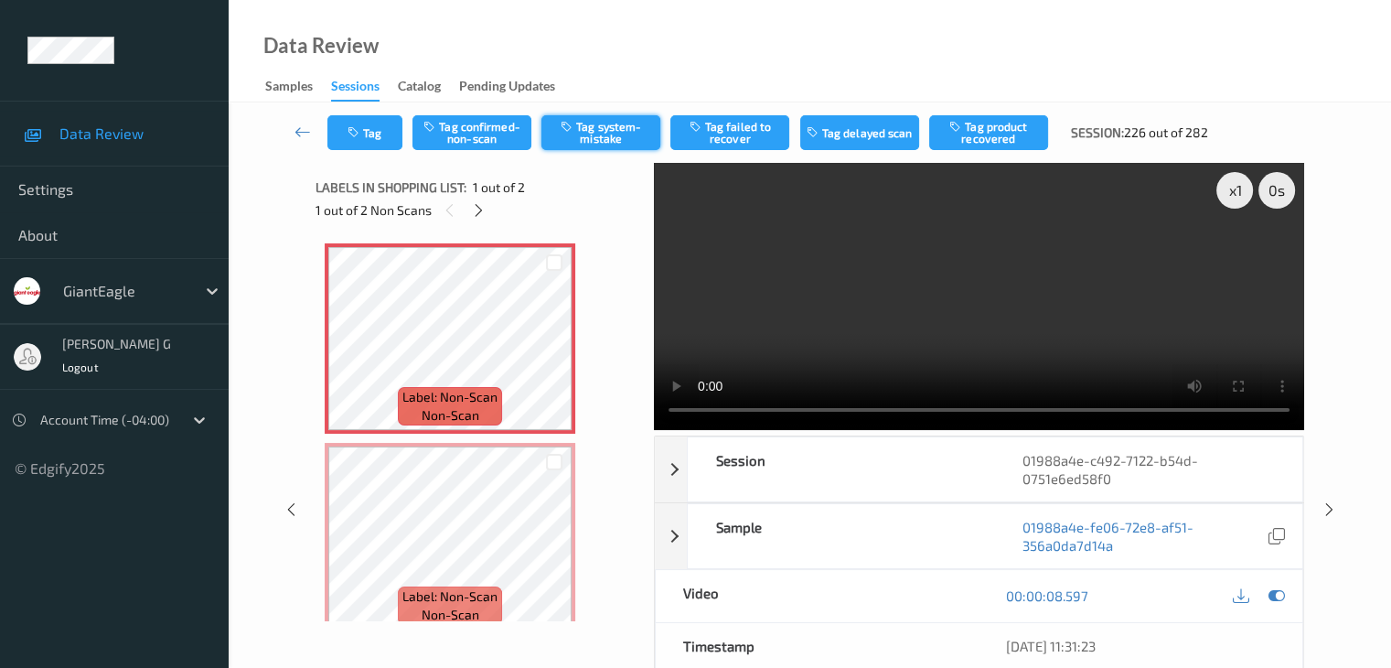
click at [596, 136] on button "Tag system-mistake" at bounding box center [601, 132] width 119 height 35
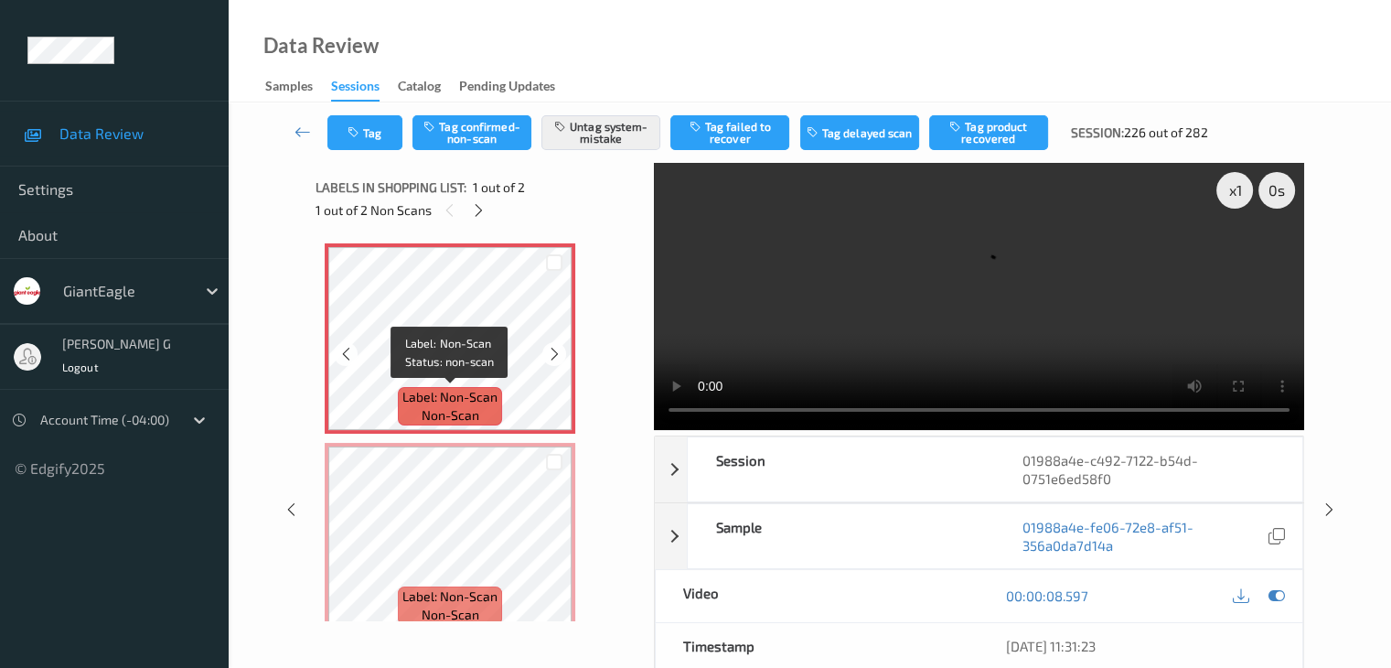
scroll to position [21, 0]
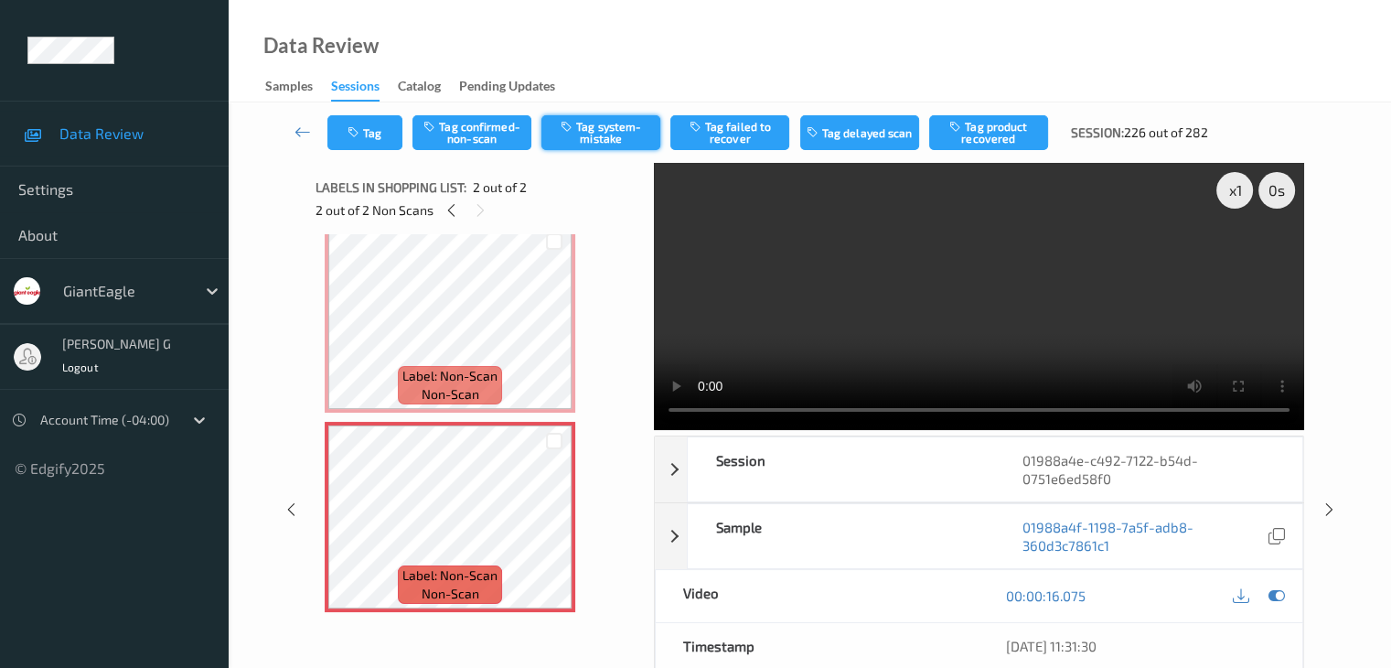
click at [607, 133] on button "Tag system-mistake" at bounding box center [601, 132] width 119 height 35
click at [299, 131] on icon at bounding box center [303, 132] width 16 height 18
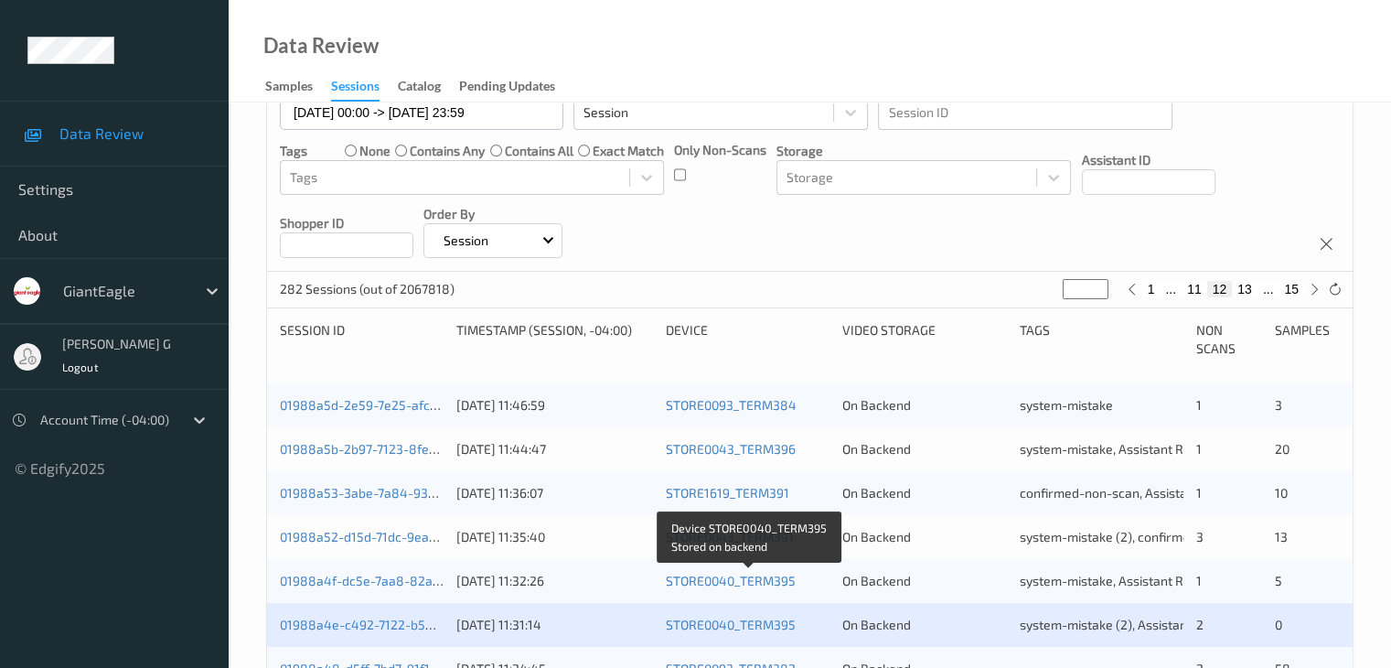
scroll to position [274, 0]
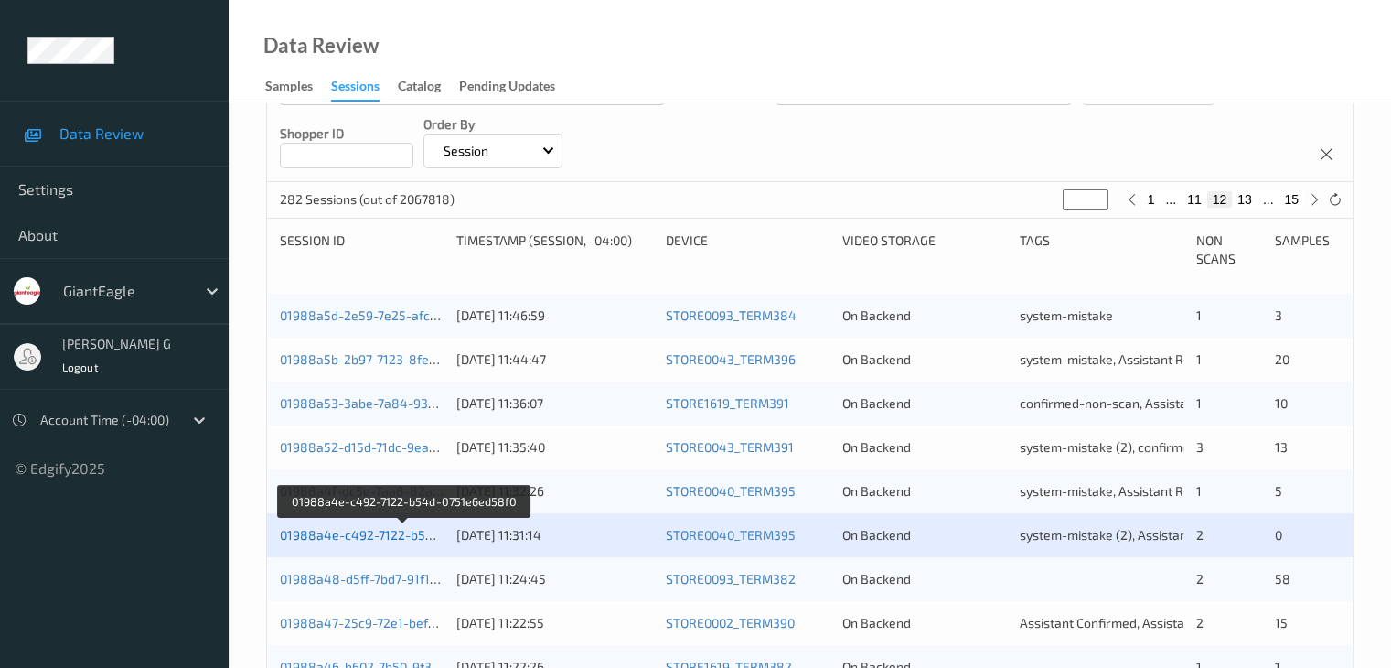
click at [400, 532] on link "01988a4e-c492-7122-b54d-0751e6ed58f0" at bounding box center [405, 535] width 250 height 16
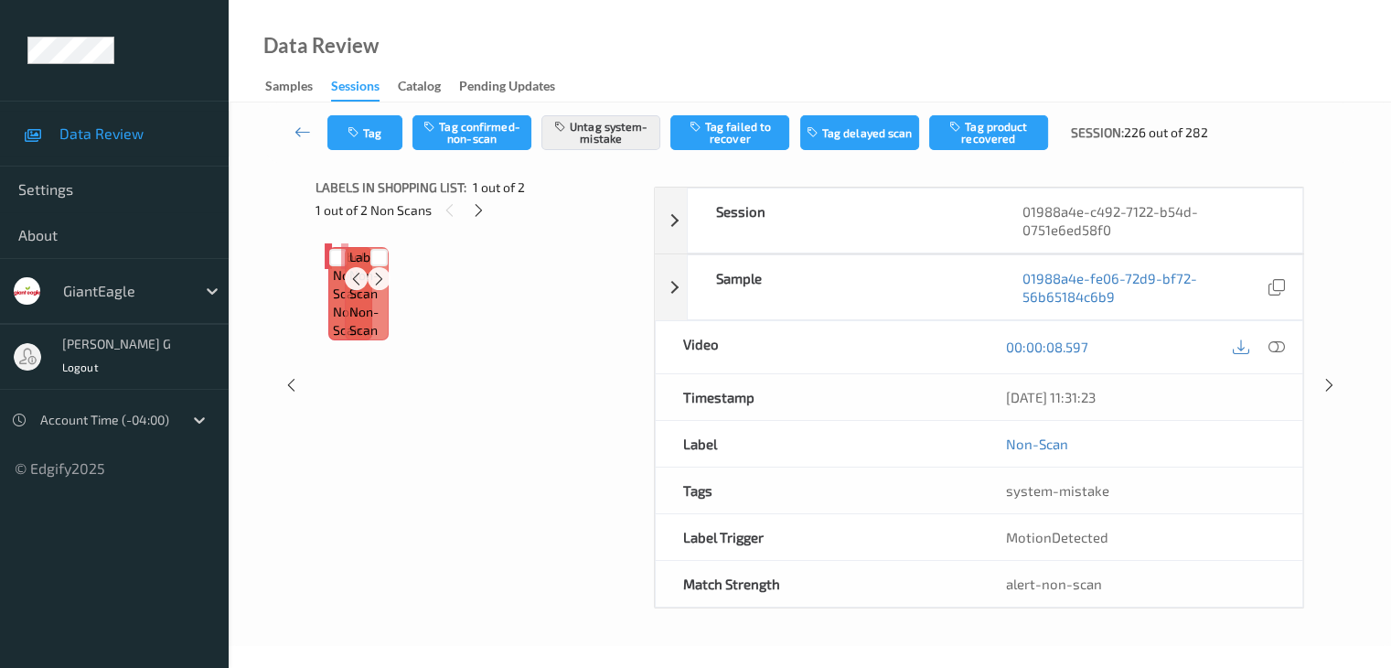
scroll to position [120, 0]
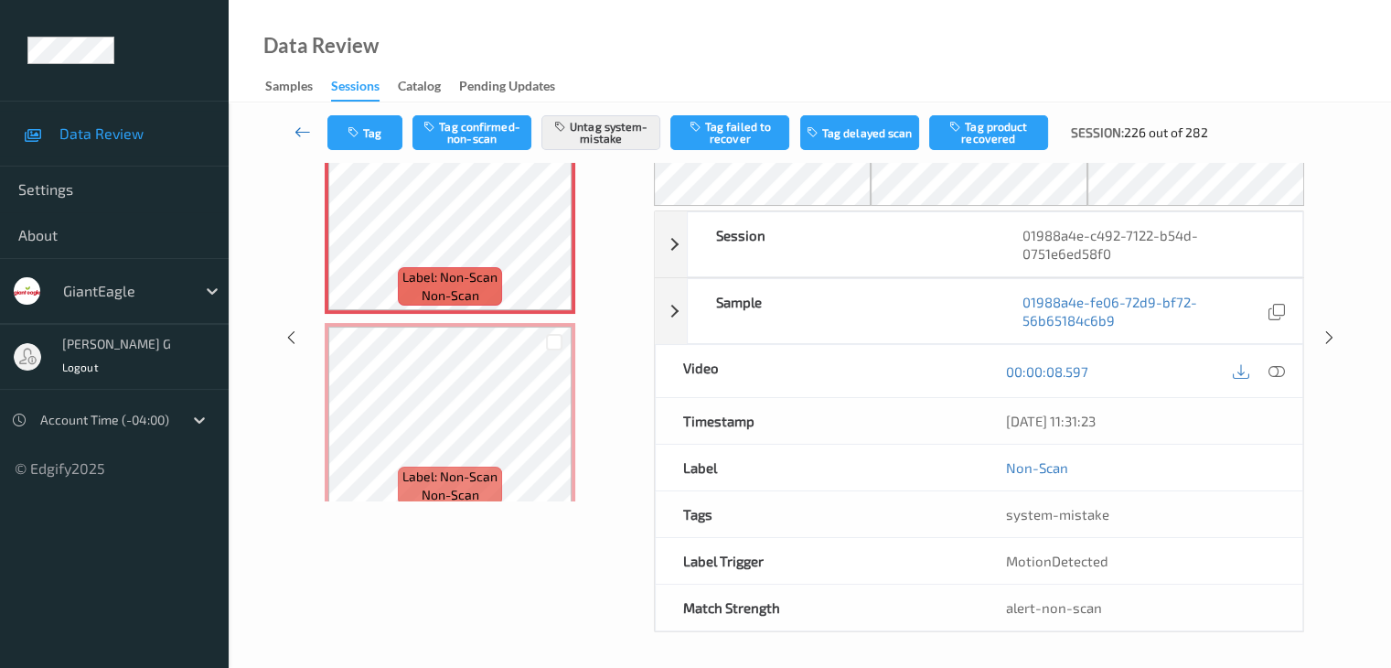
click at [295, 127] on icon at bounding box center [303, 132] width 16 height 18
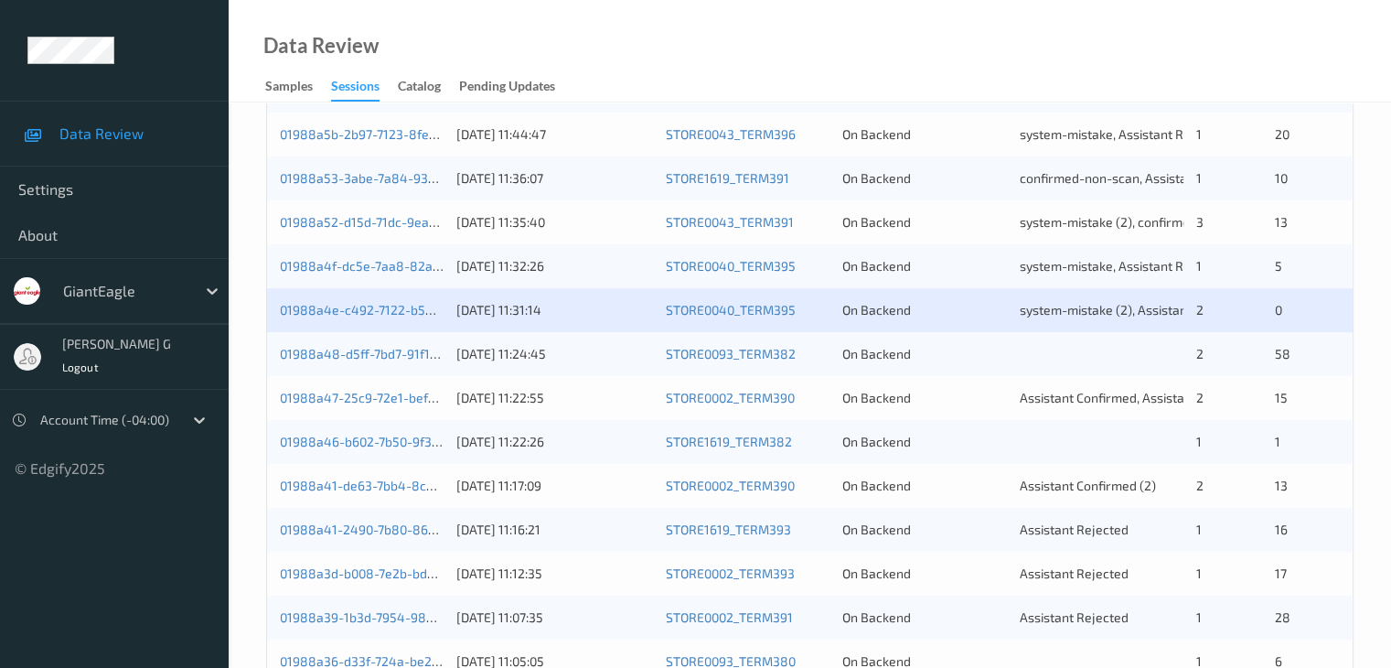
scroll to position [457, 0]
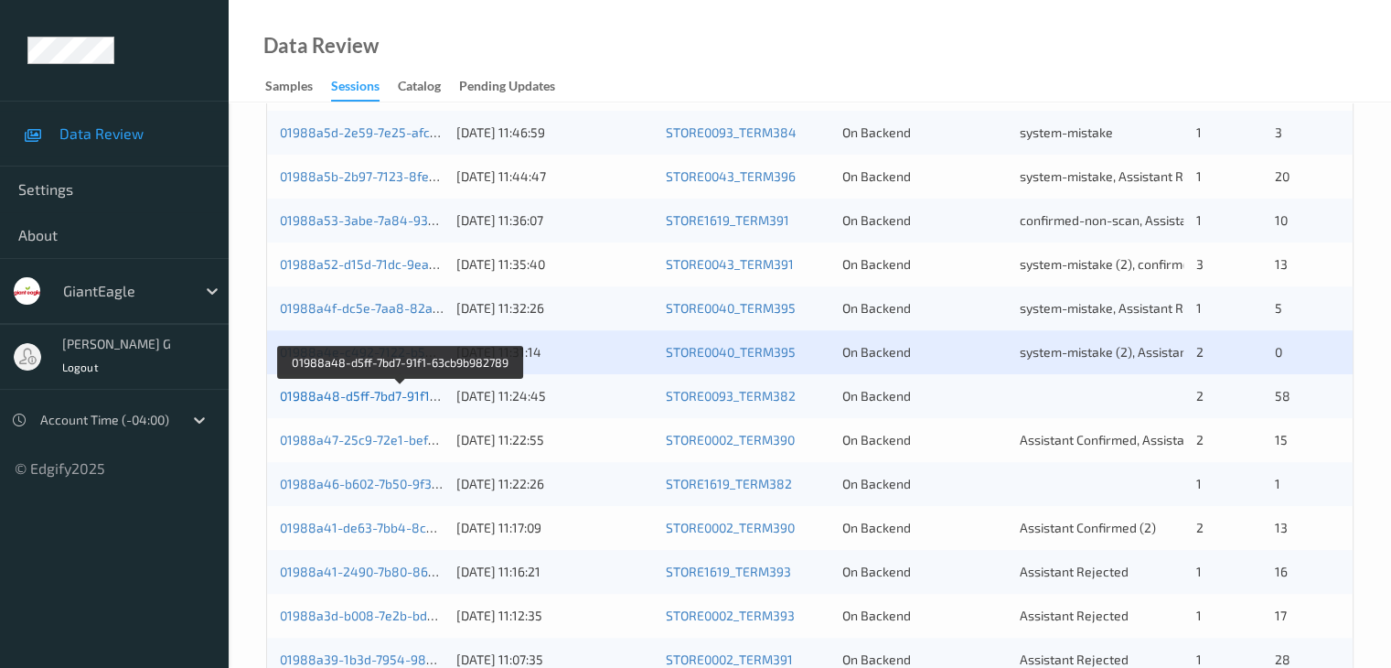
click at [344, 397] on link "01988a48-d5ff-7bd7-91f1-63cb9b982789" at bounding box center [401, 396] width 243 height 16
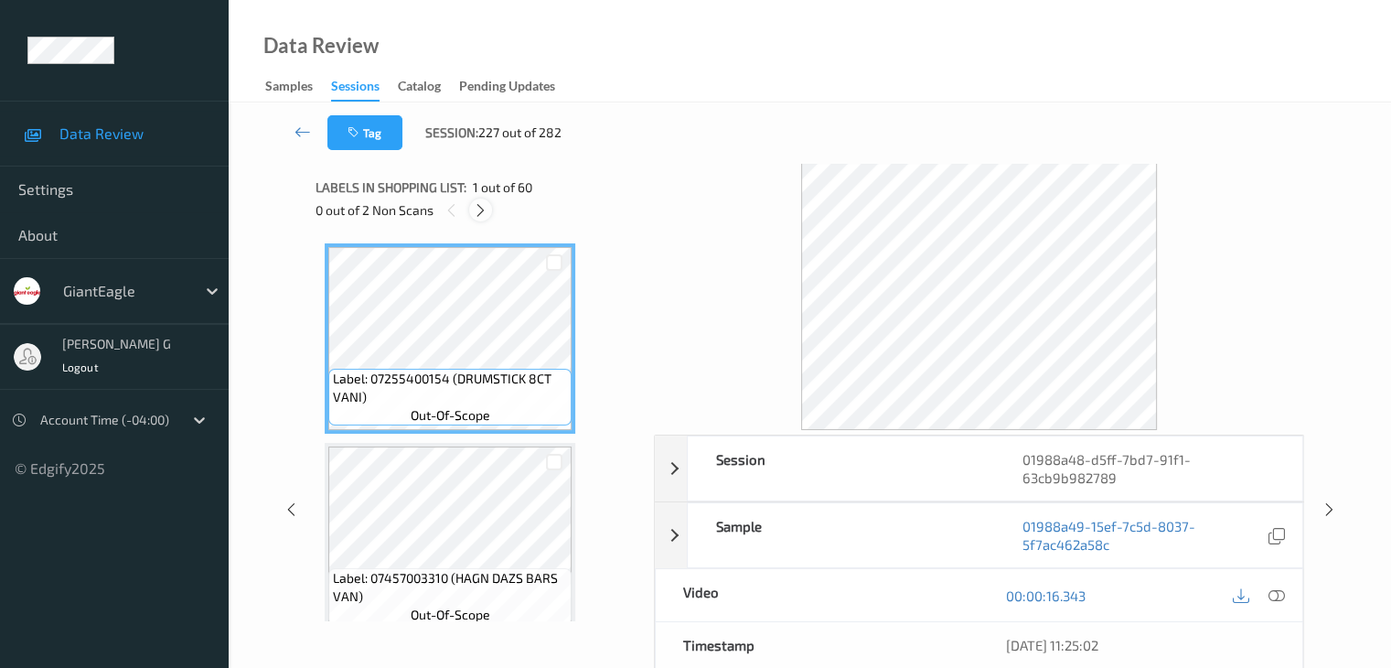
click at [485, 208] on icon at bounding box center [481, 210] width 16 height 16
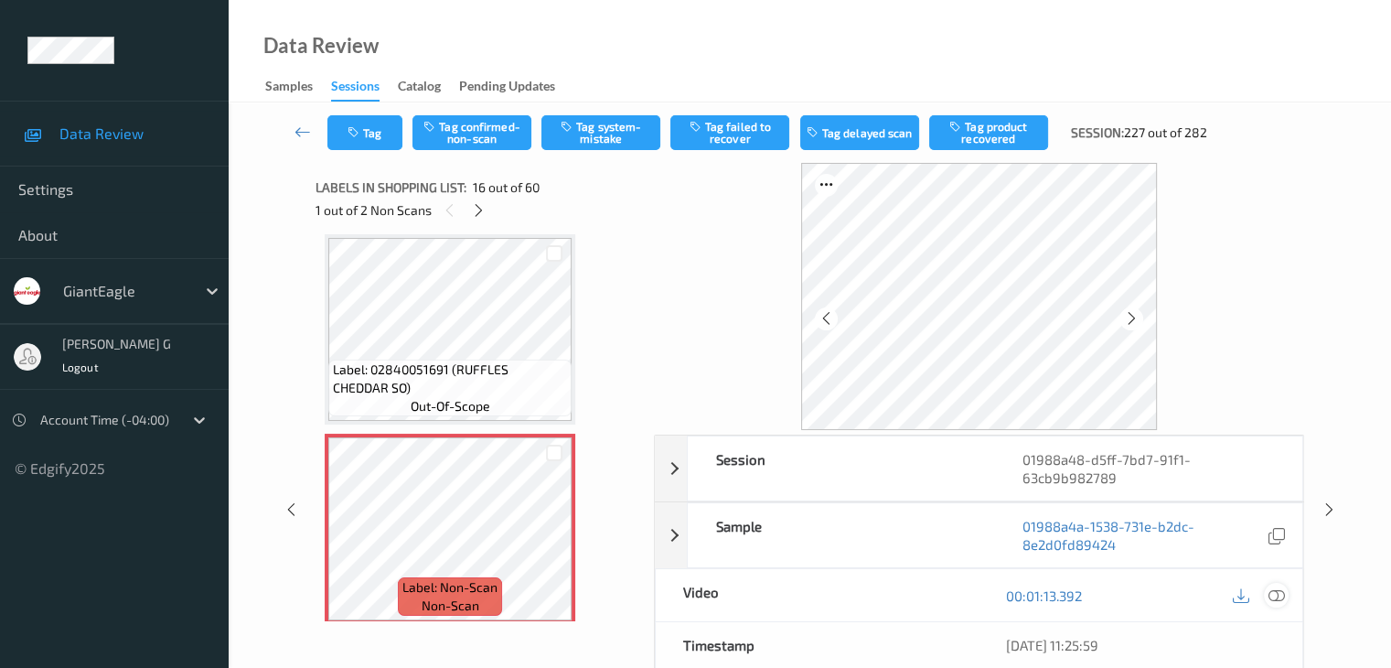
click at [1271, 590] on icon at bounding box center [1276, 595] width 16 height 16
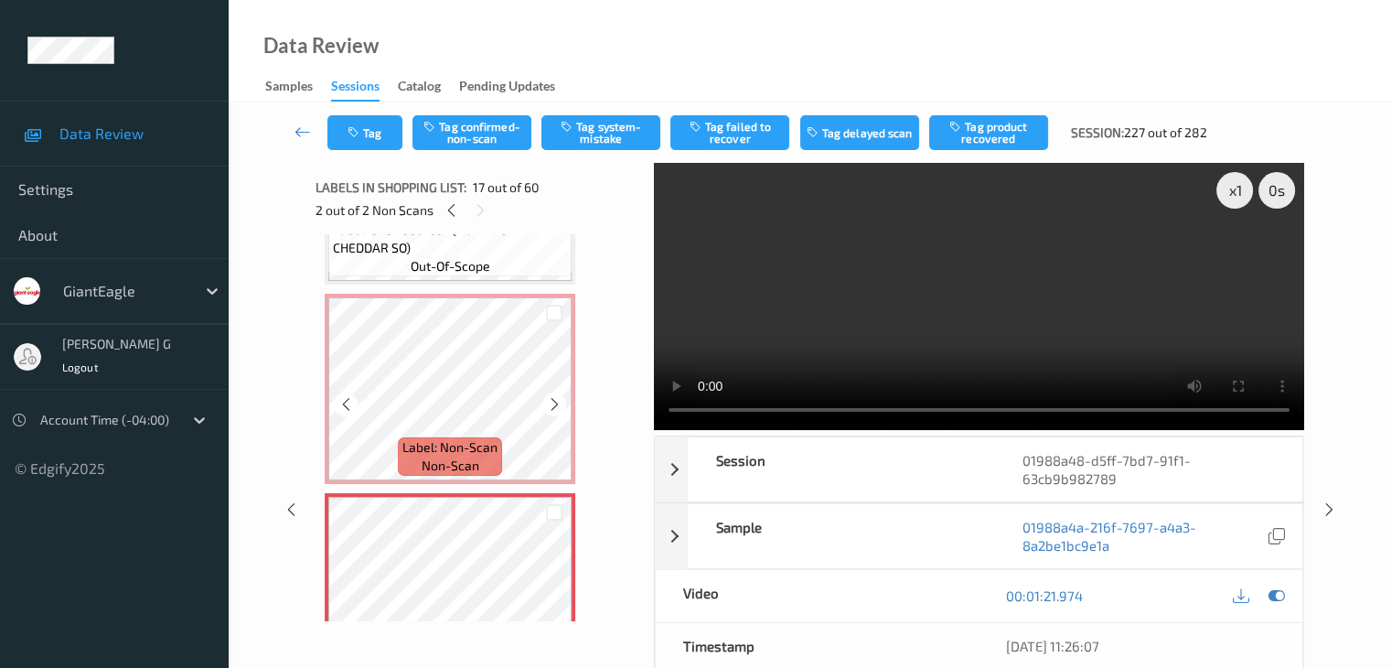
scroll to position [2984, 0]
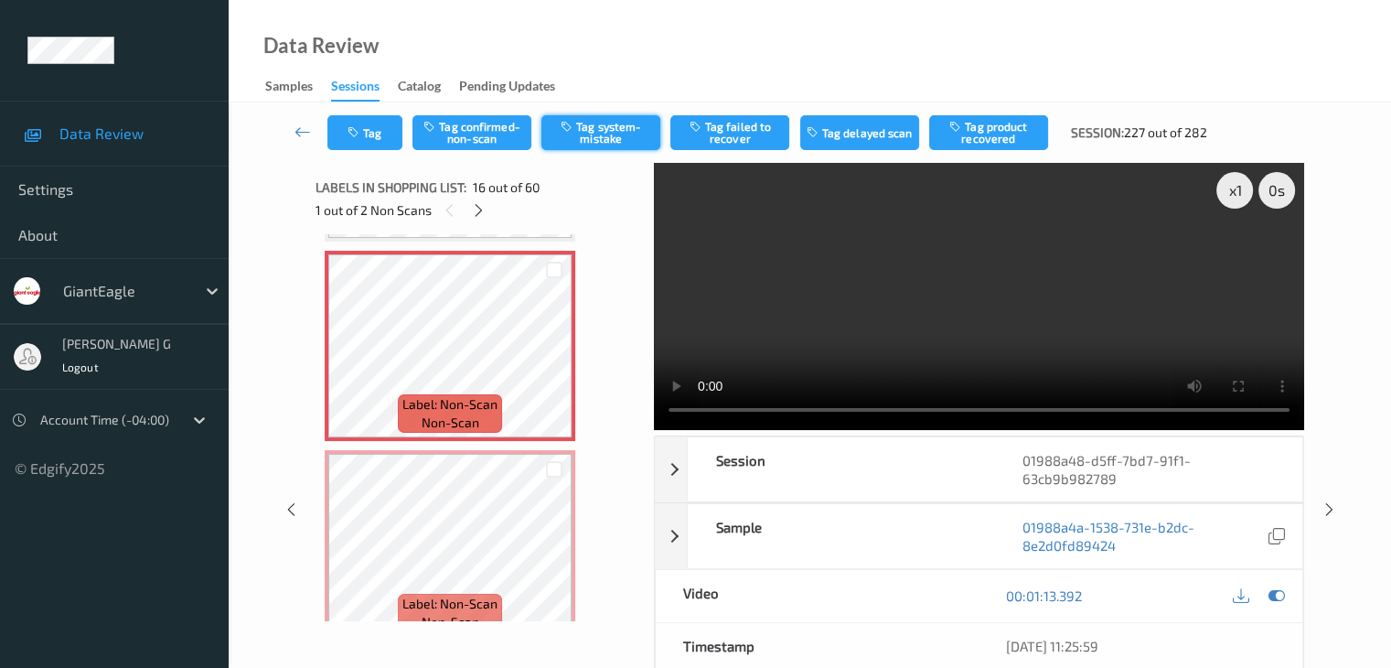
click at [607, 135] on button "Tag system-mistake" at bounding box center [601, 132] width 119 height 35
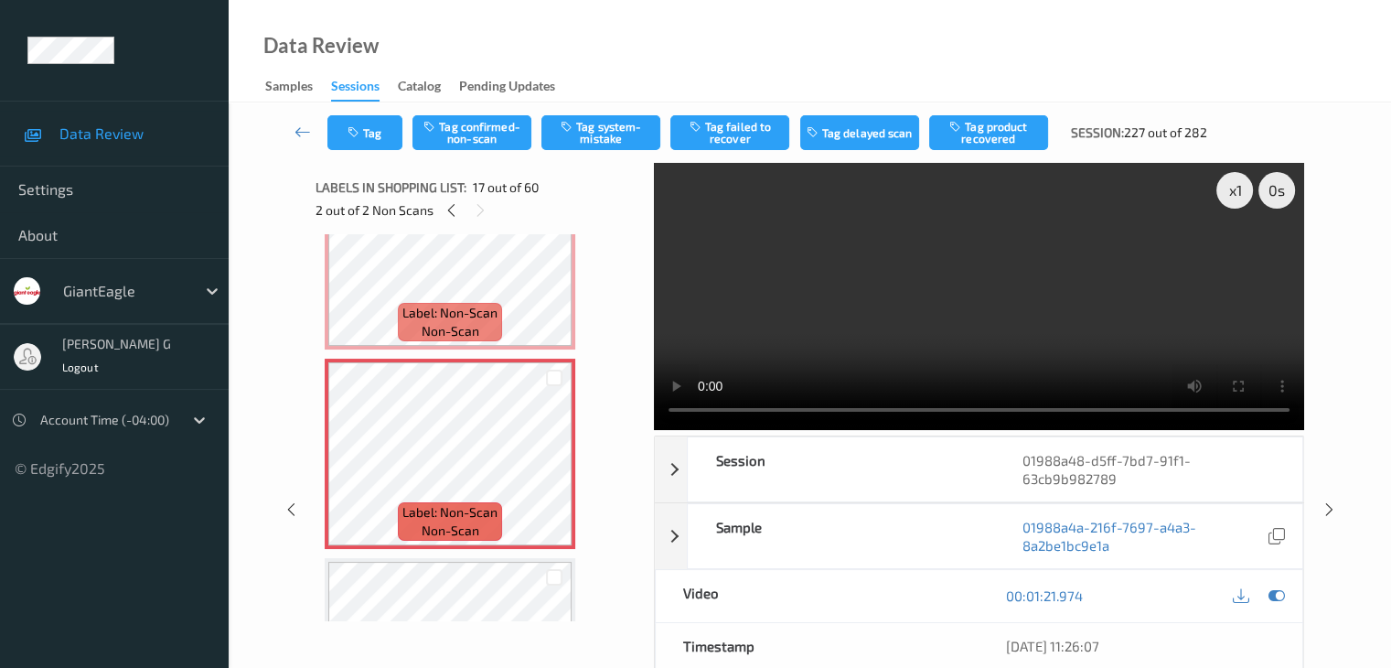
scroll to position [3167, 0]
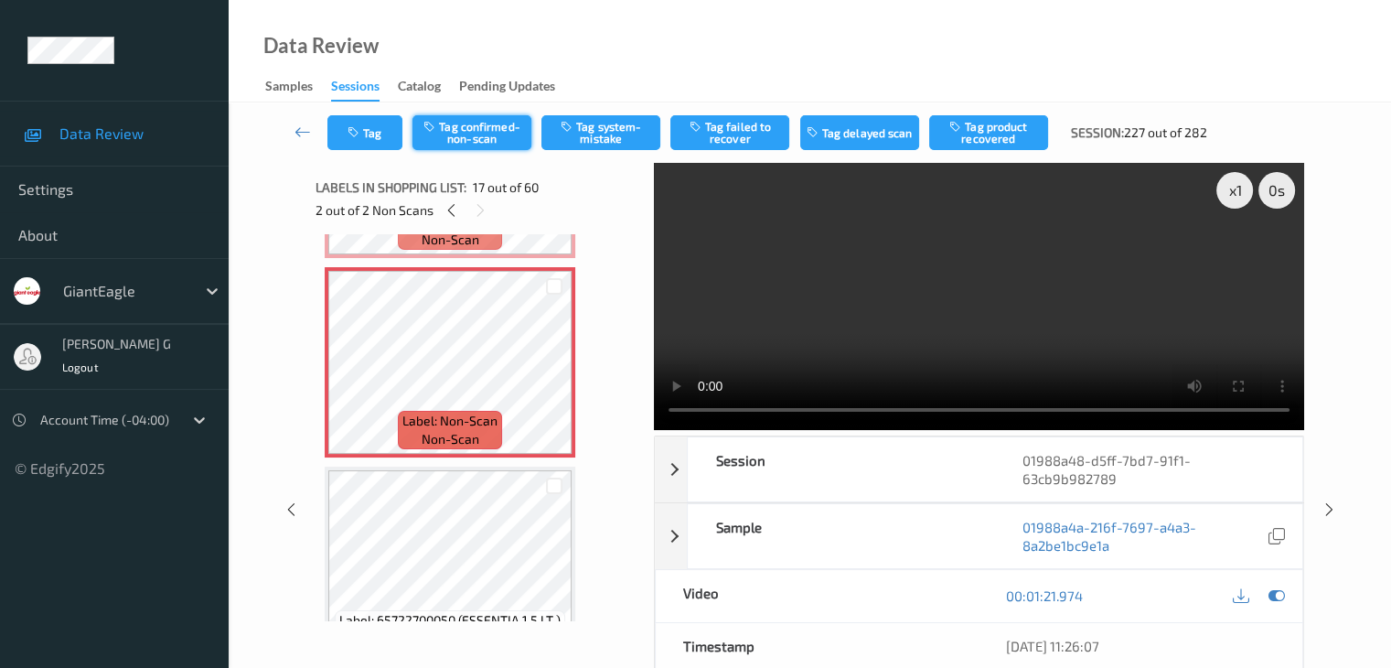
click at [479, 134] on button "Tag confirmed-non-scan" at bounding box center [472, 132] width 119 height 35
click at [307, 133] on icon at bounding box center [303, 132] width 16 height 18
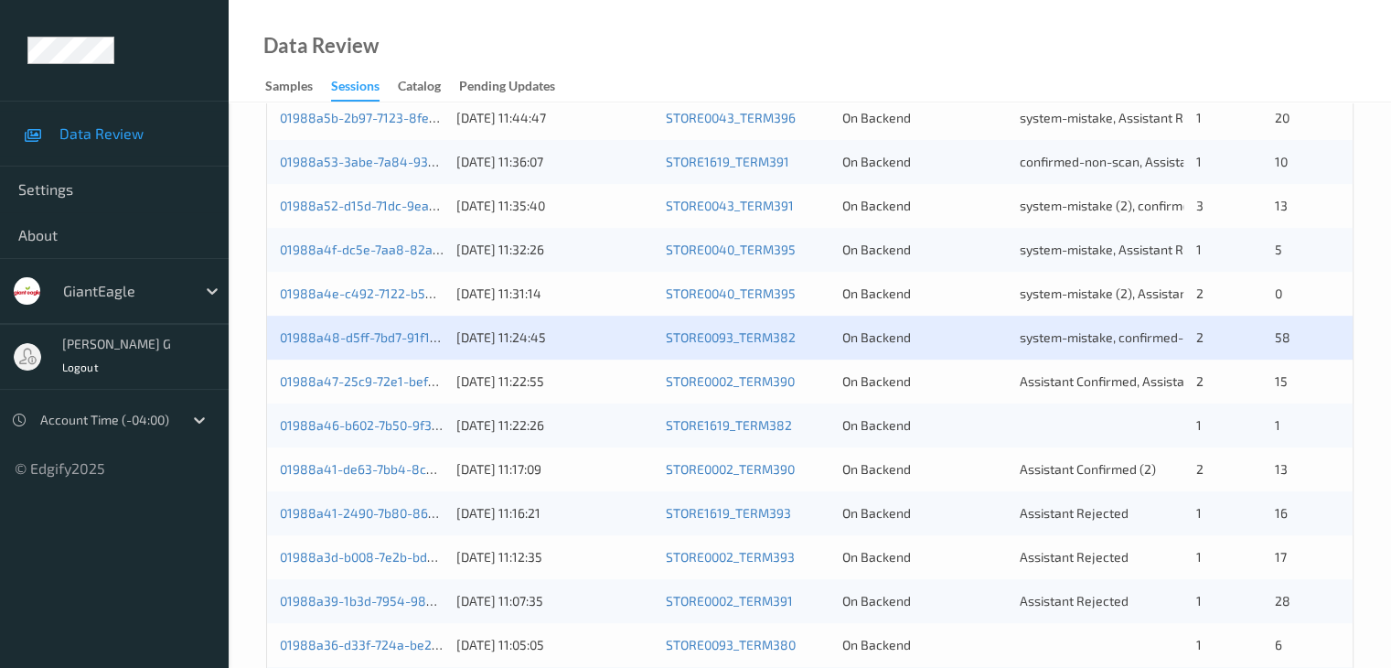
scroll to position [549, 0]
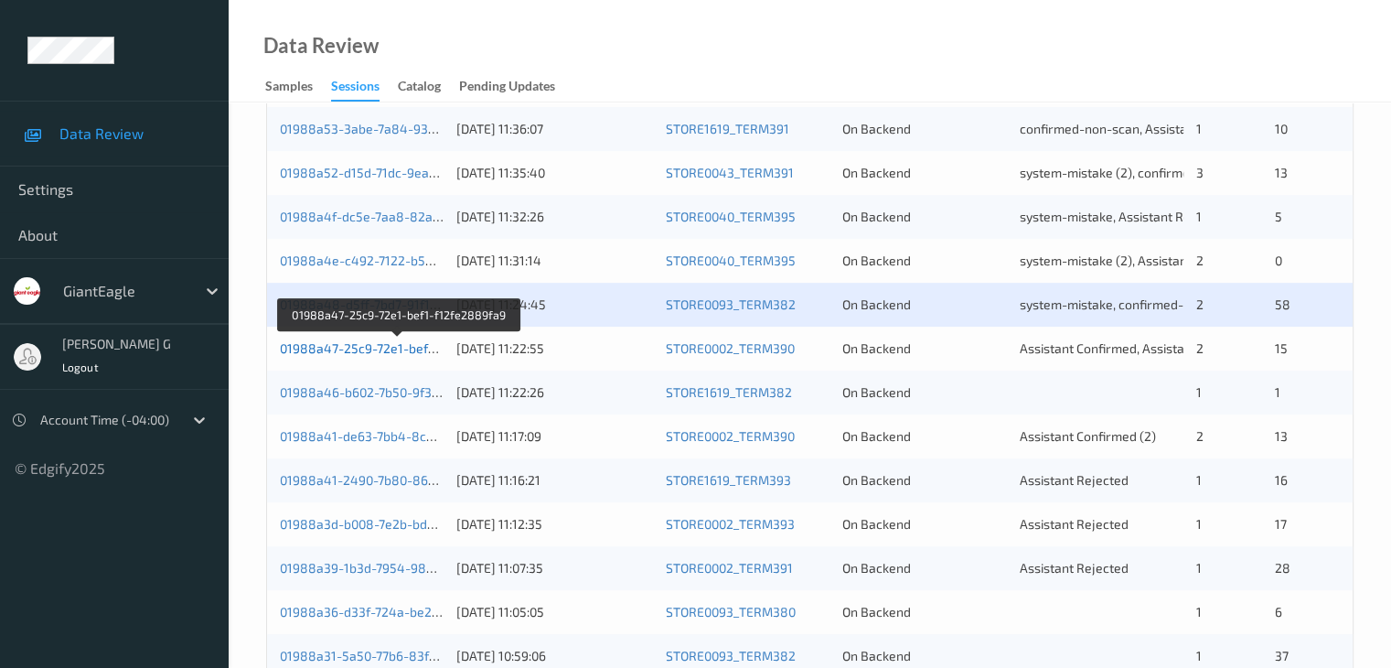
click at [362, 344] on link "01988a47-25c9-72e1-bef1-f12fe2889fa9" at bounding box center [399, 348] width 239 height 16
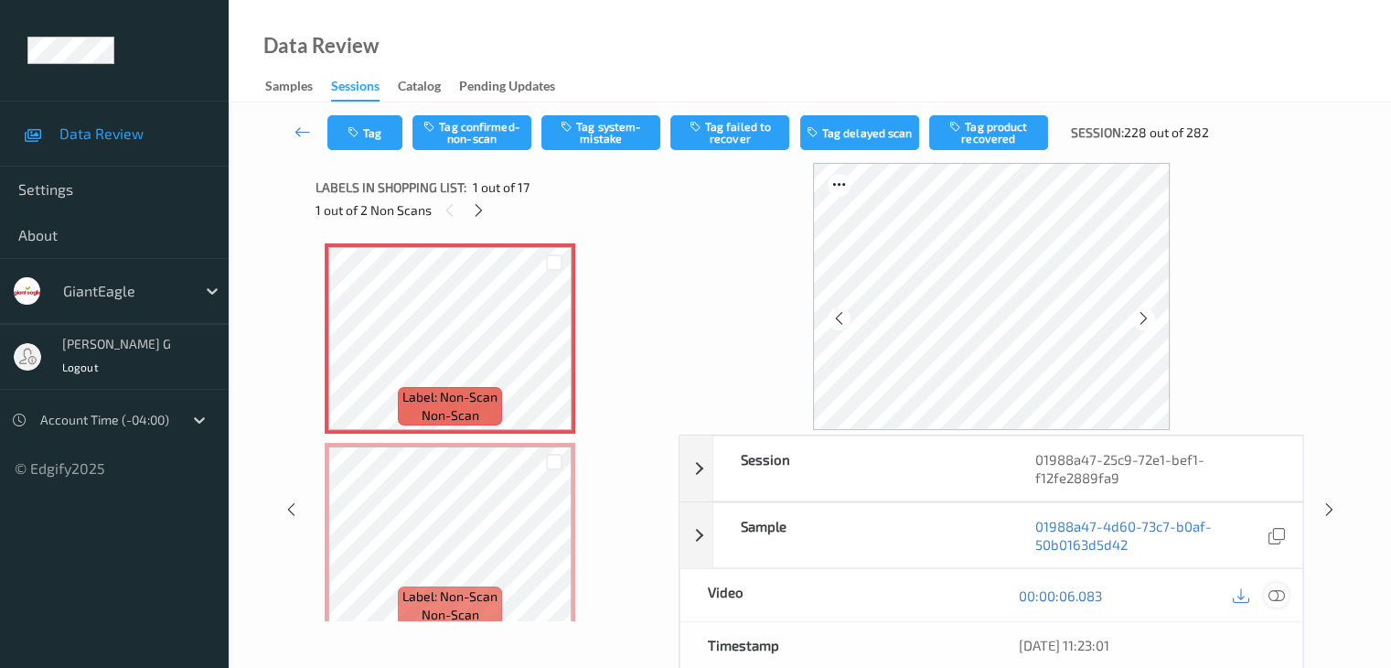
click at [1279, 593] on icon at bounding box center [1276, 595] width 16 height 16
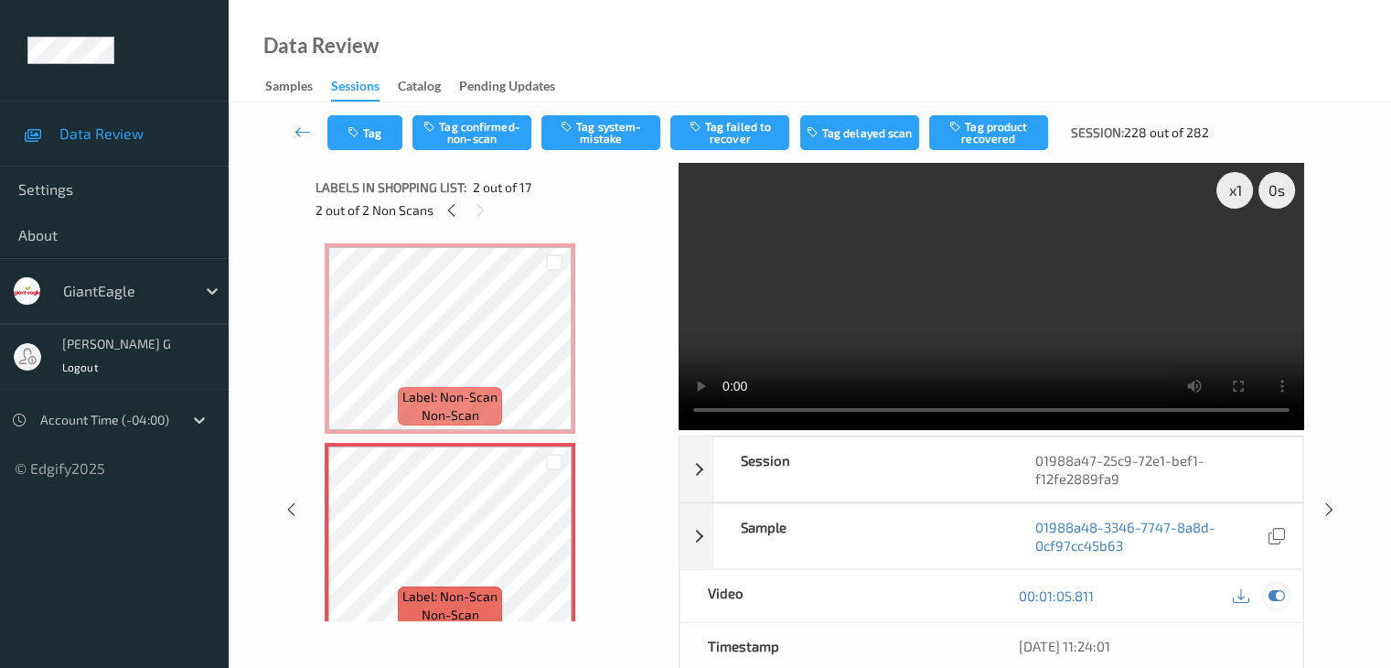
click at [1277, 595] on icon at bounding box center [1276, 595] width 16 height 16
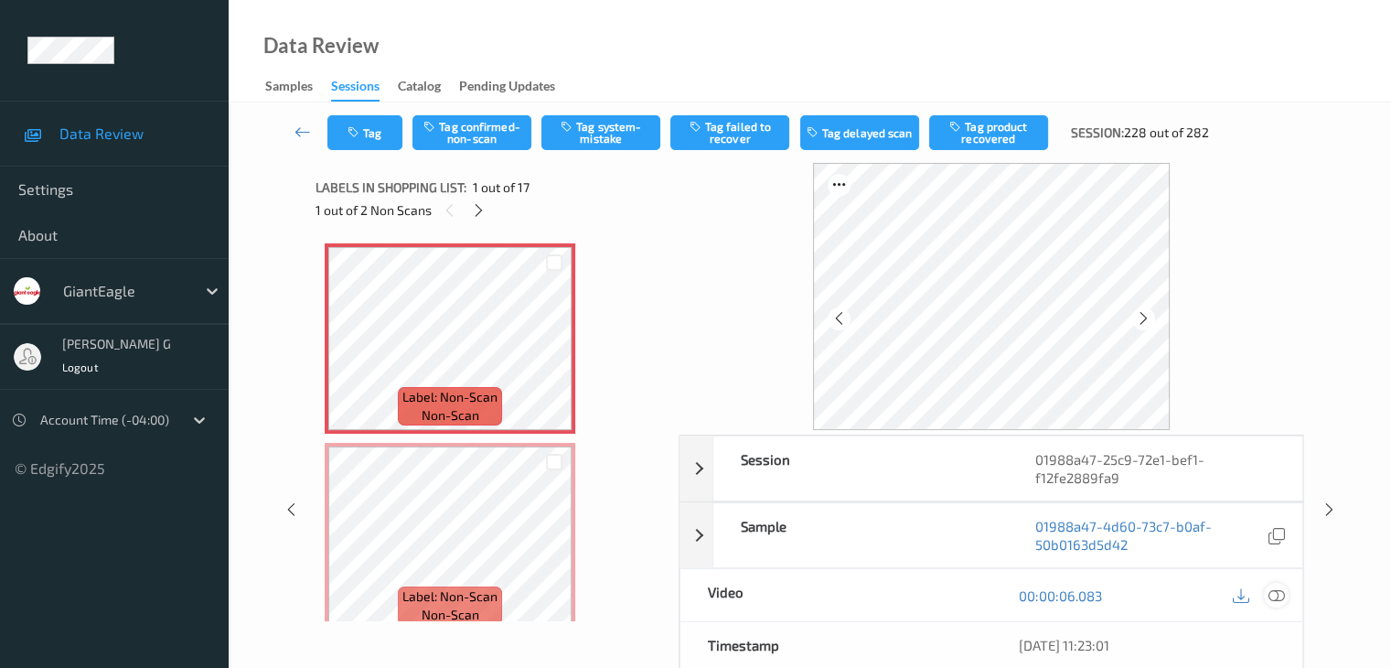
click at [1273, 594] on icon at bounding box center [1276, 595] width 16 height 16
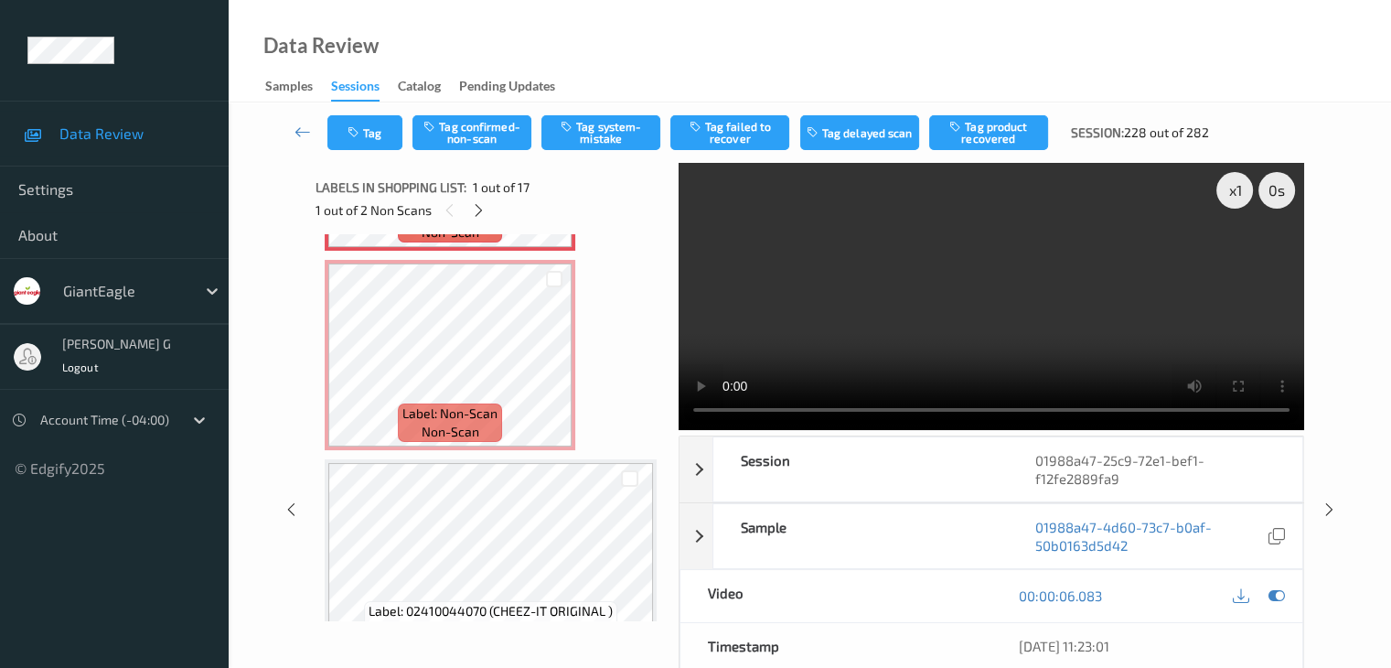
scroll to position [274, 0]
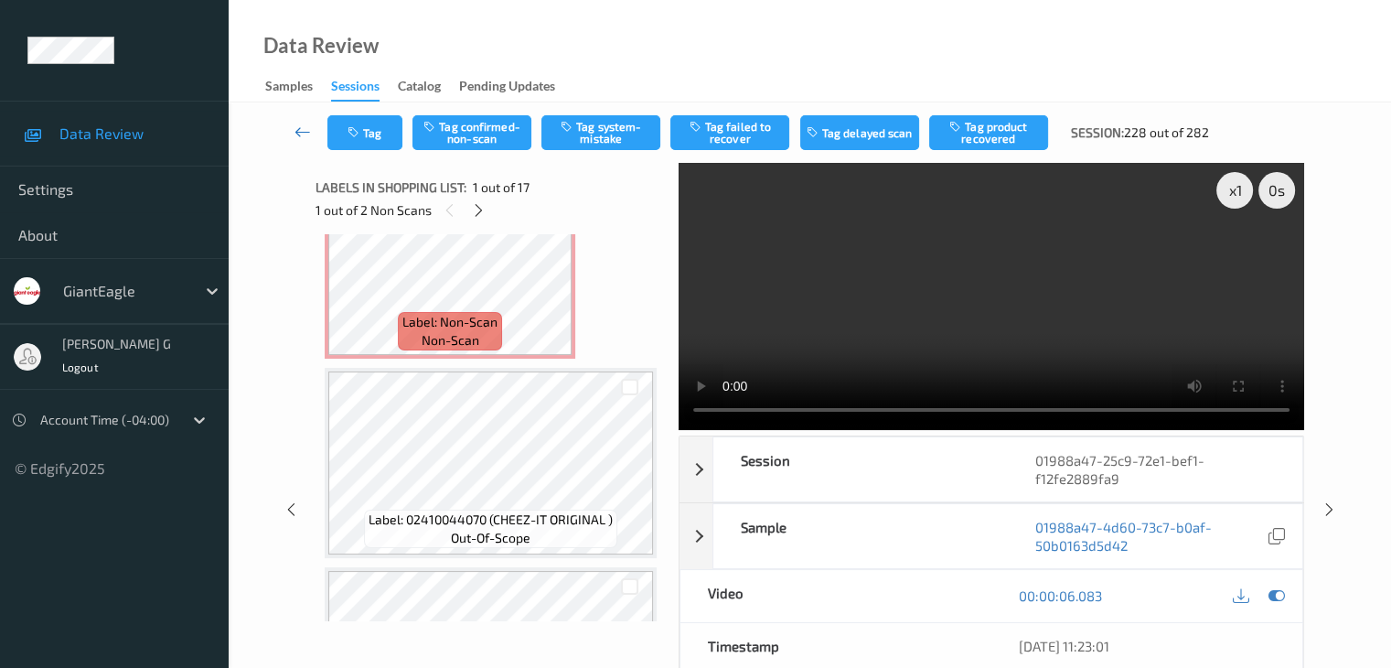
click at [296, 134] on icon at bounding box center [303, 132] width 16 height 18
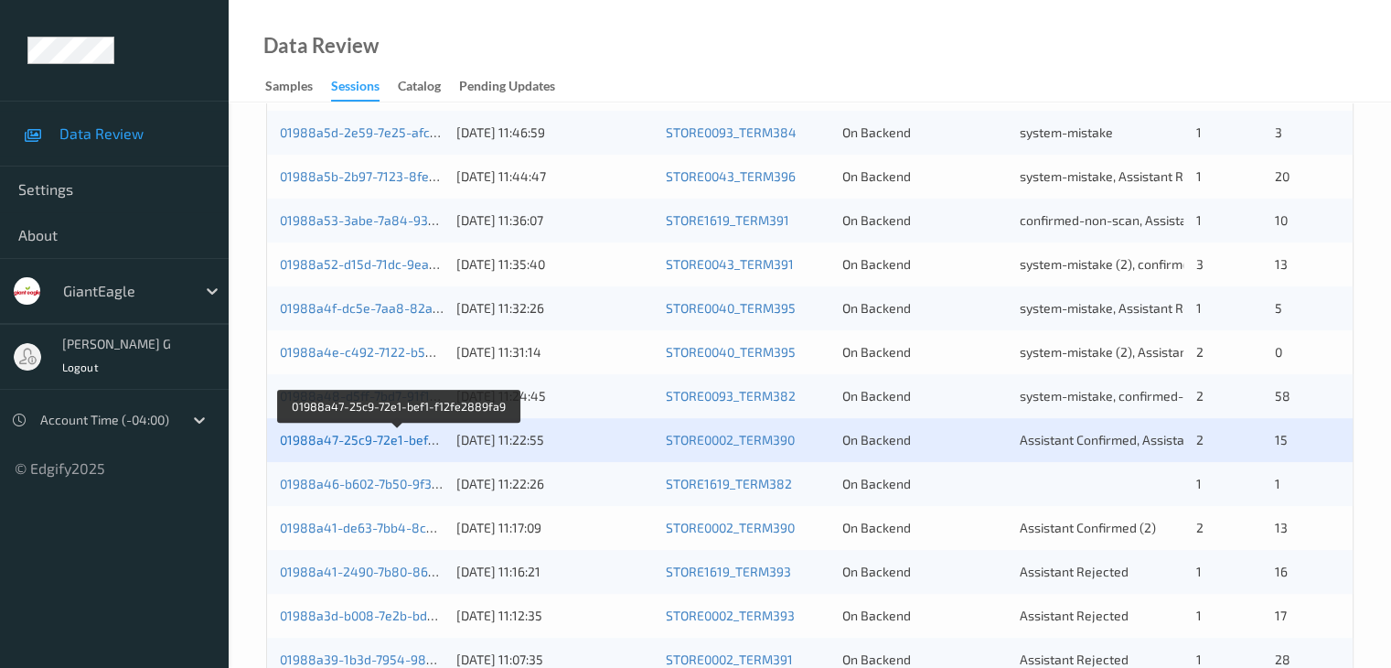
click at [362, 437] on link "01988a47-25c9-72e1-bef1-f12fe2889fa9" at bounding box center [399, 440] width 239 height 16
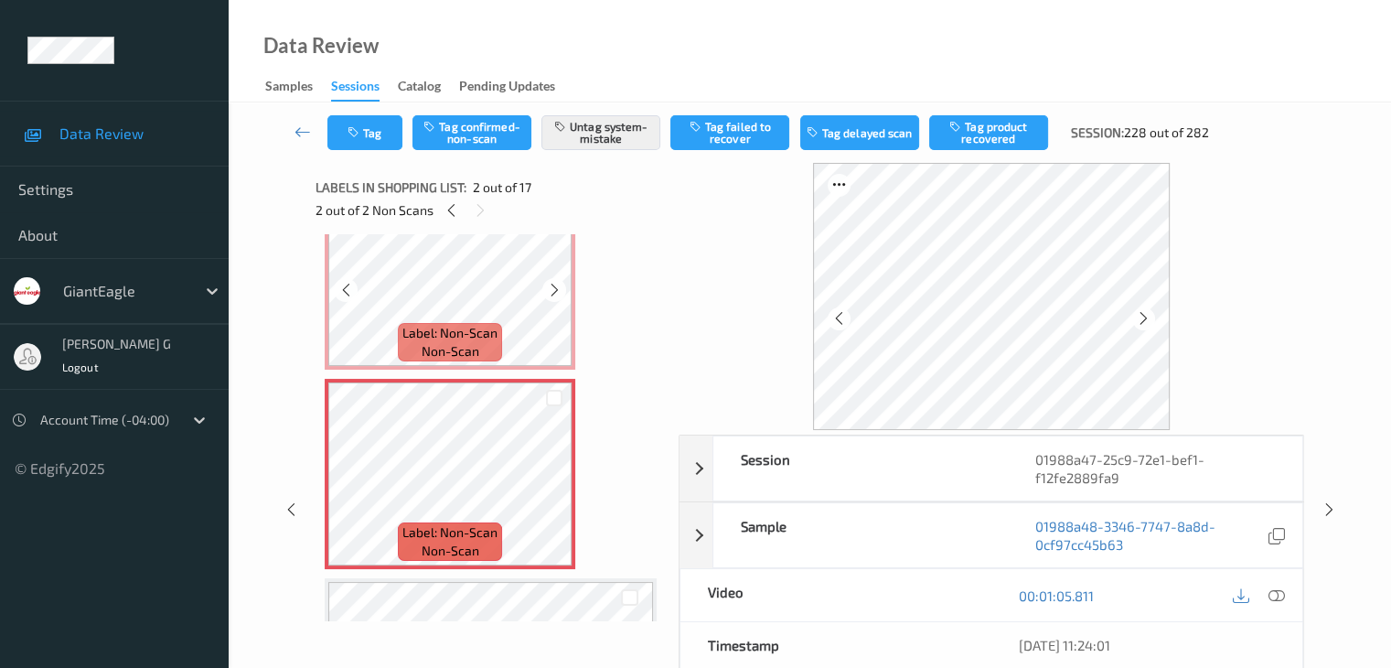
scroll to position [91, 0]
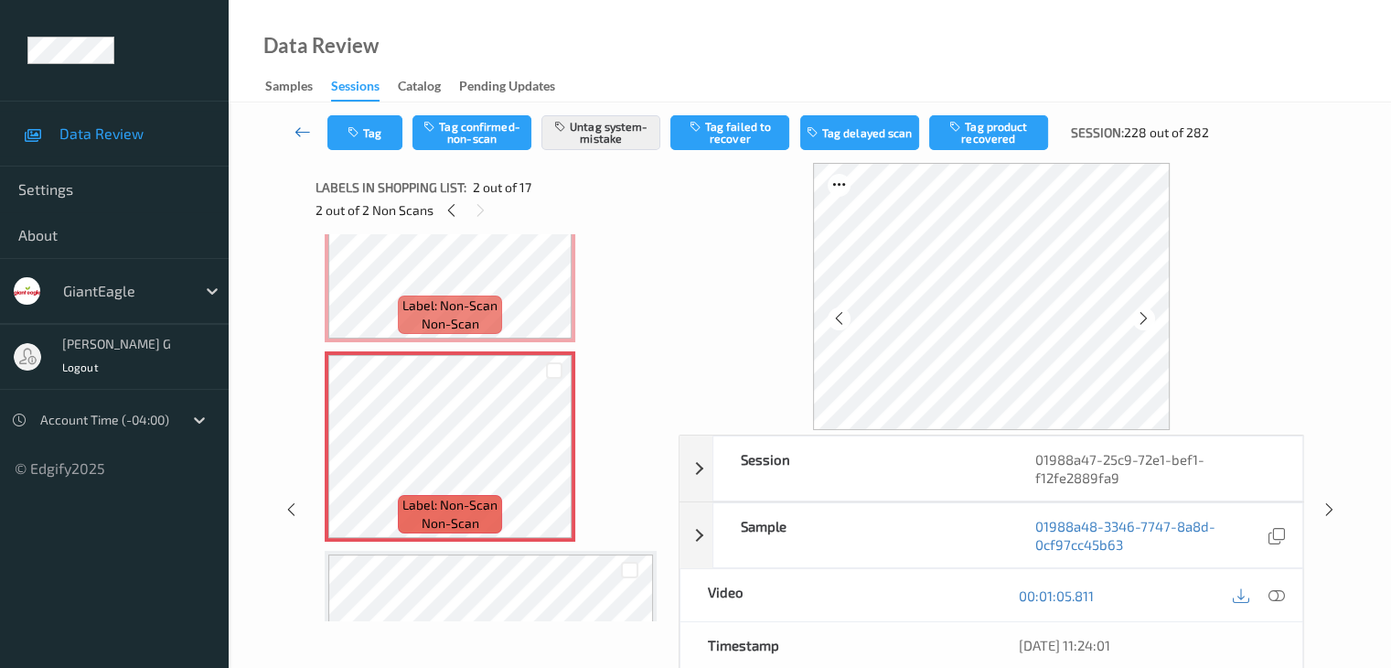
click at [305, 131] on icon at bounding box center [303, 132] width 16 height 18
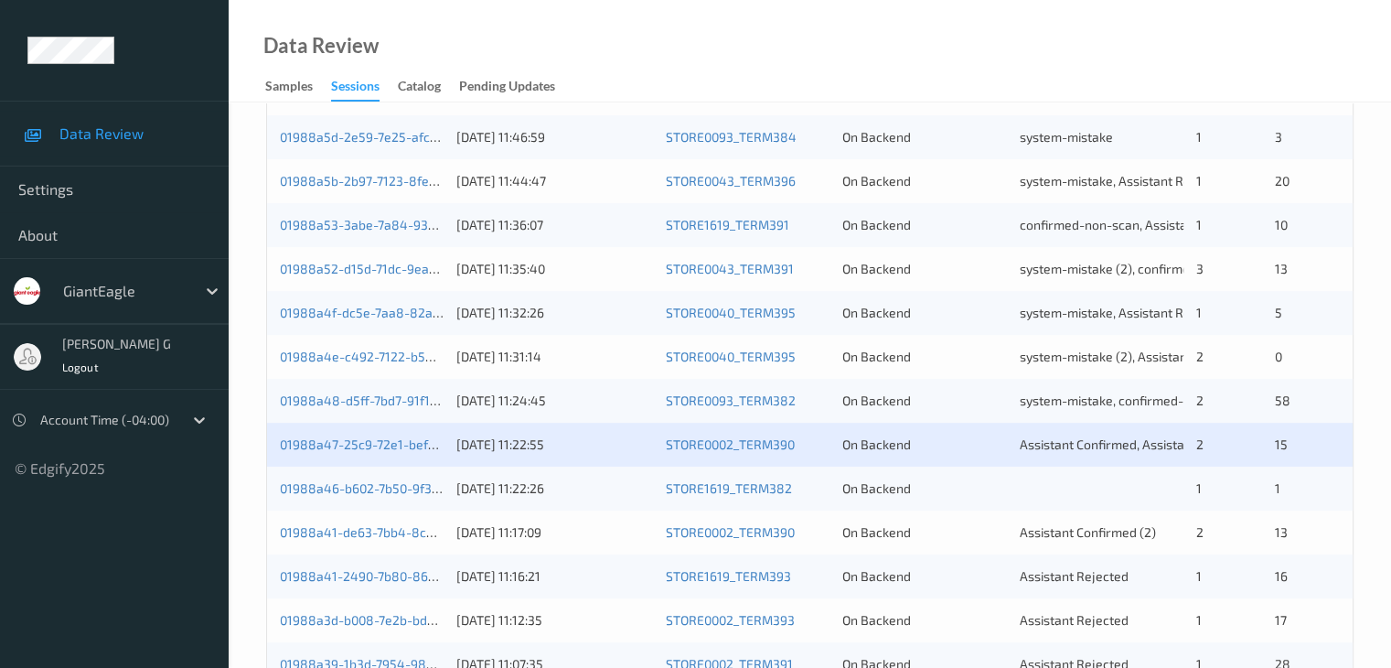
scroll to position [457, 0]
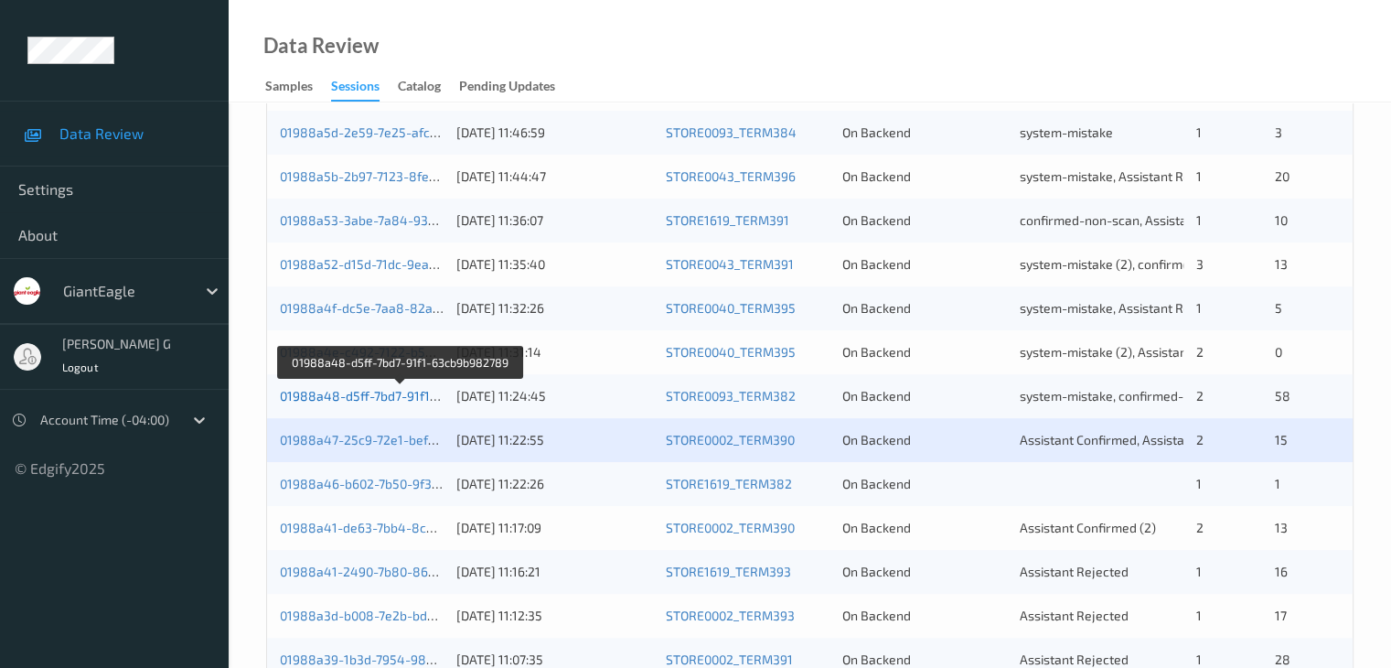
click at [360, 395] on link "01988a48-d5ff-7bd7-91f1-63cb9b982789" at bounding box center [401, 396] width 243 height 16
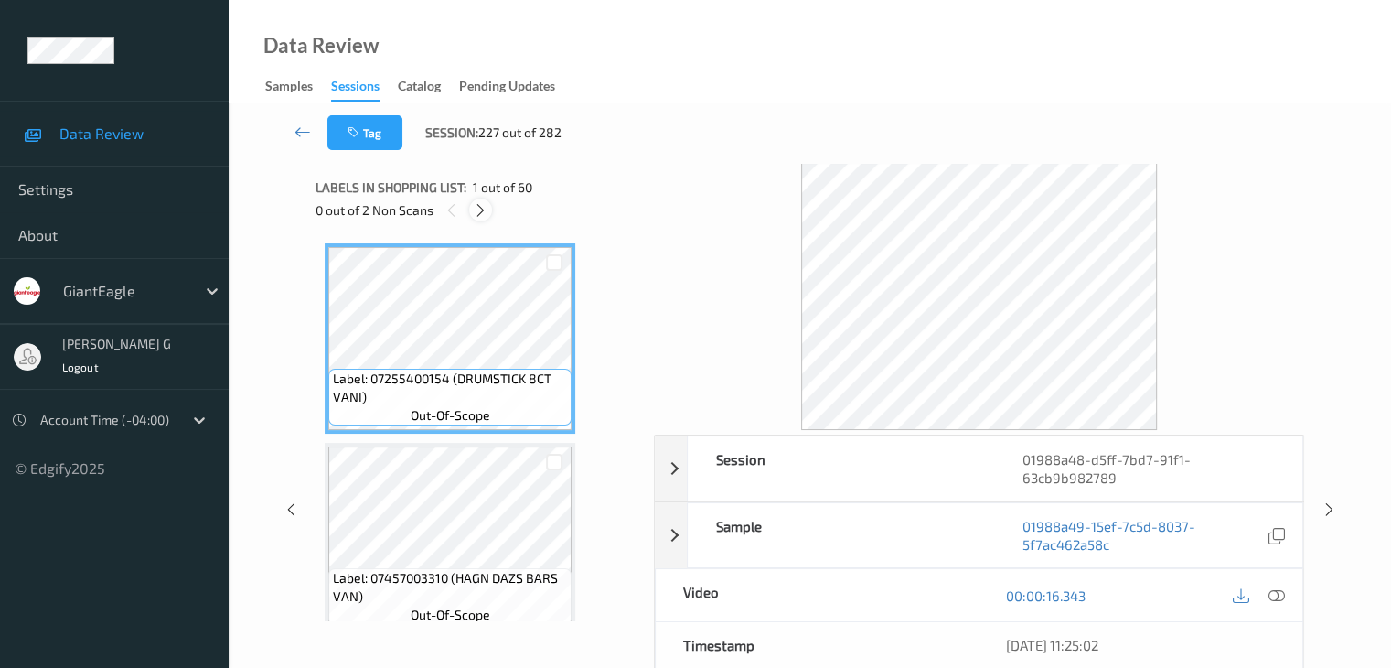
click at [484, 209] on icon at bounding box center [481, 210] width 16 height 16
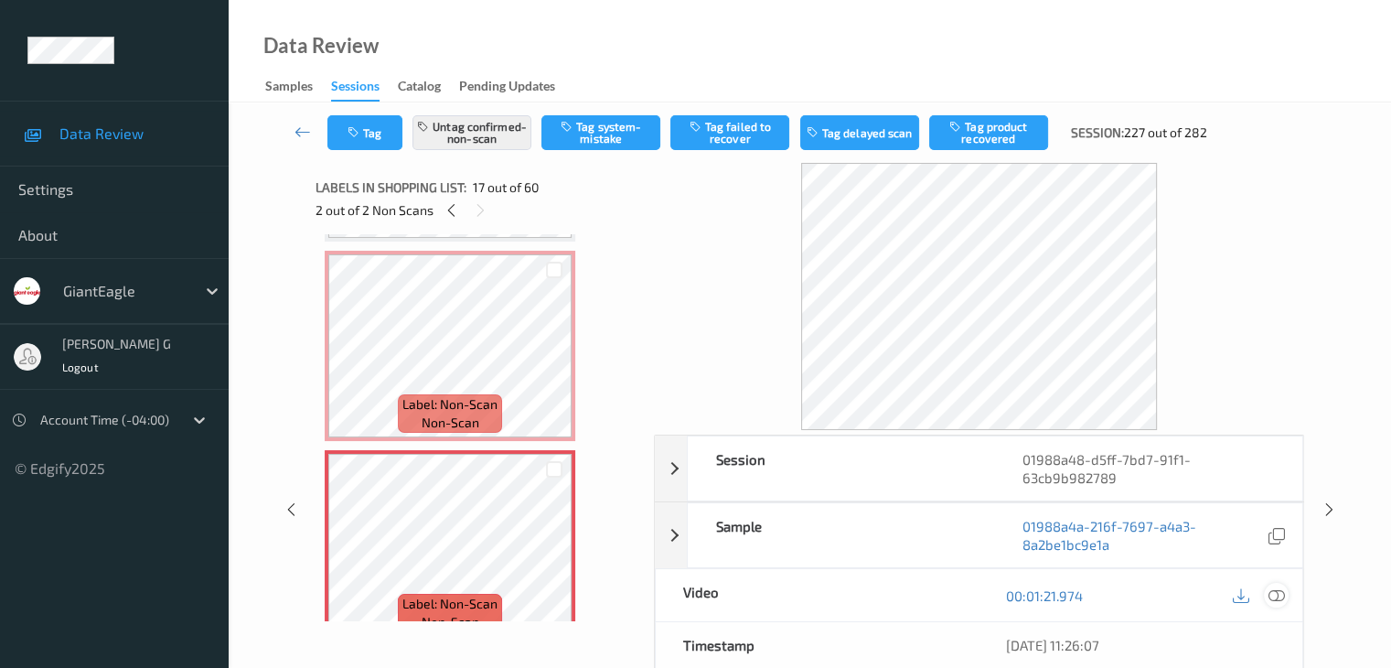
drag, startPoint x: 1273, startPoint y: 596, endPoint x: 1260, endPoint y: 589, distance: 15.1
click at [1273, 595] on icon at bounding box center [1276, 595] width 16 height 16
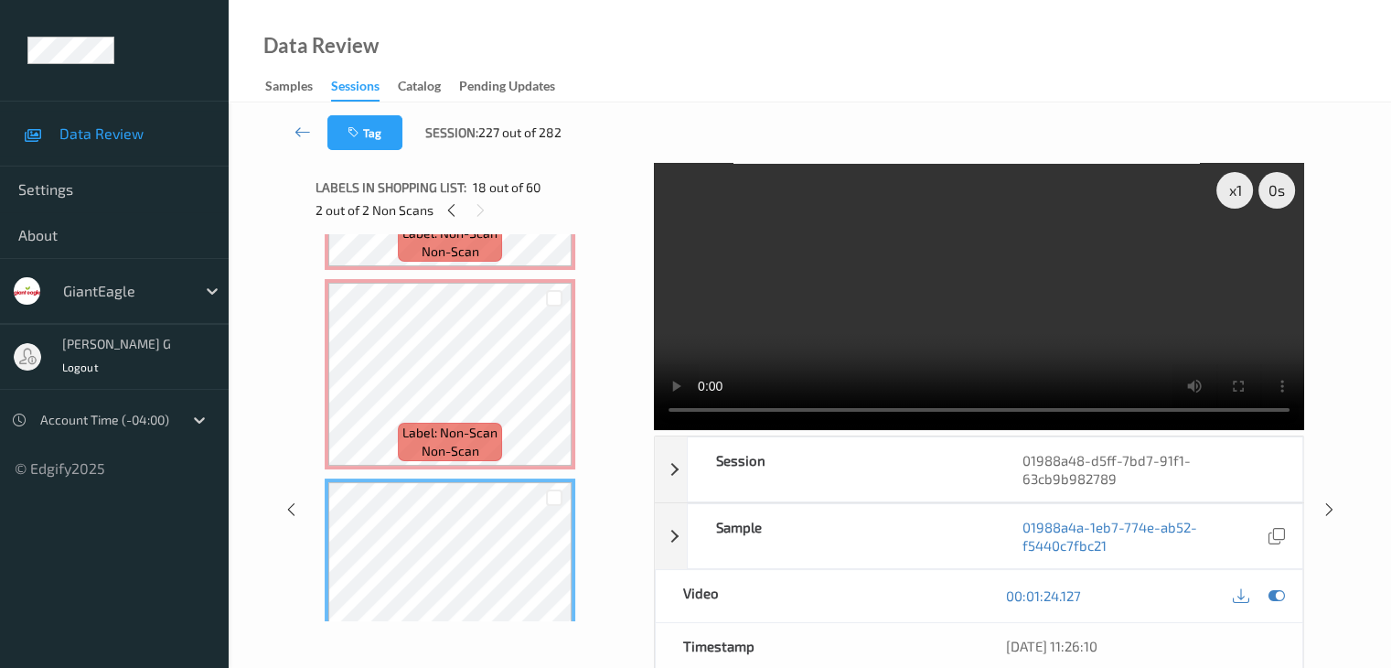
scroll to position [3167, 0]
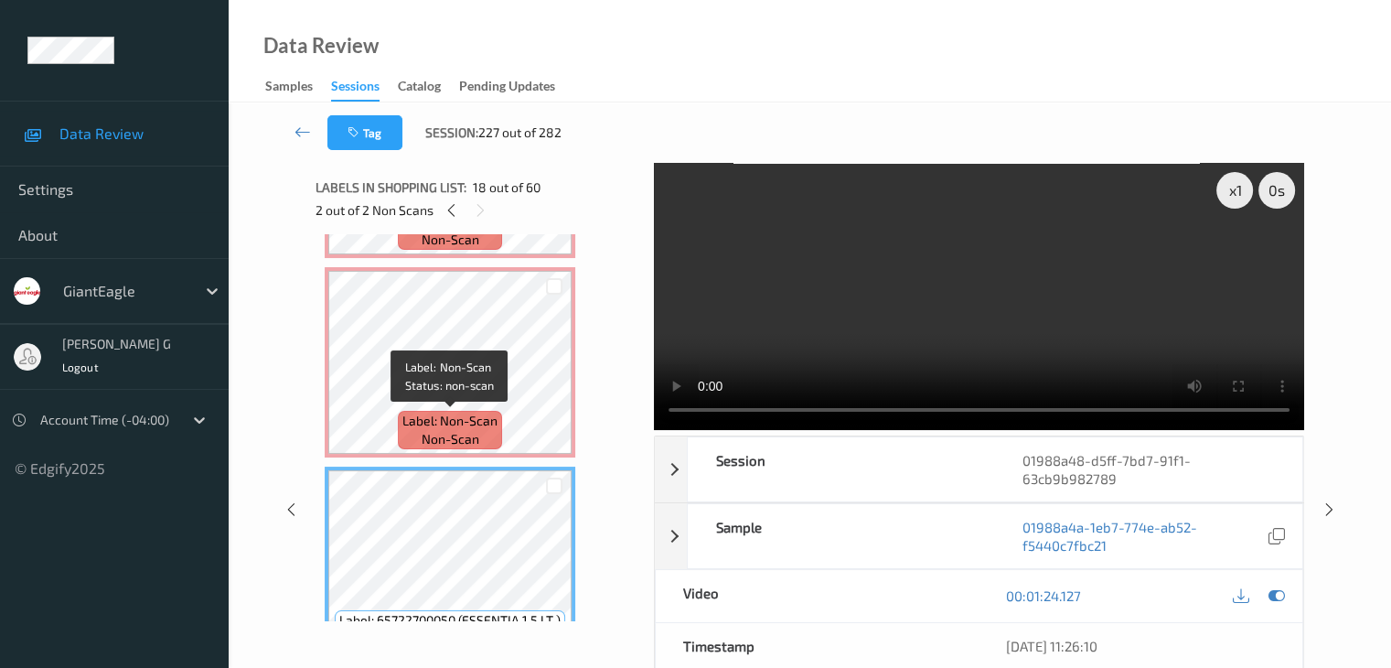
click at [446, 414] on span "Label: Non-Scan" at bounding box center [450, 421] width 95 height 18
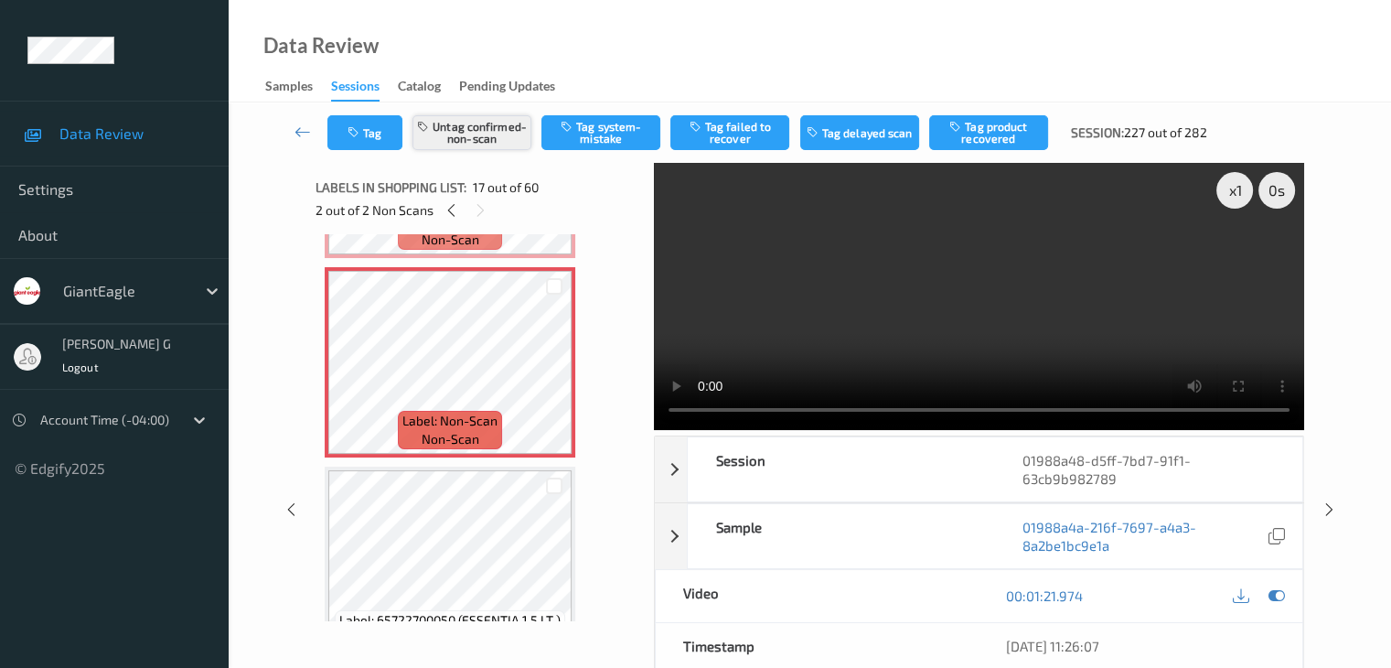
click at [472, 129] on button "Untag confirmed-non-scan" at bounding box center [472, 132] width 119 height 35
click at [604, 135] on button "Tag system-mistake" at bounding box center [601, 132] width 119 height 35
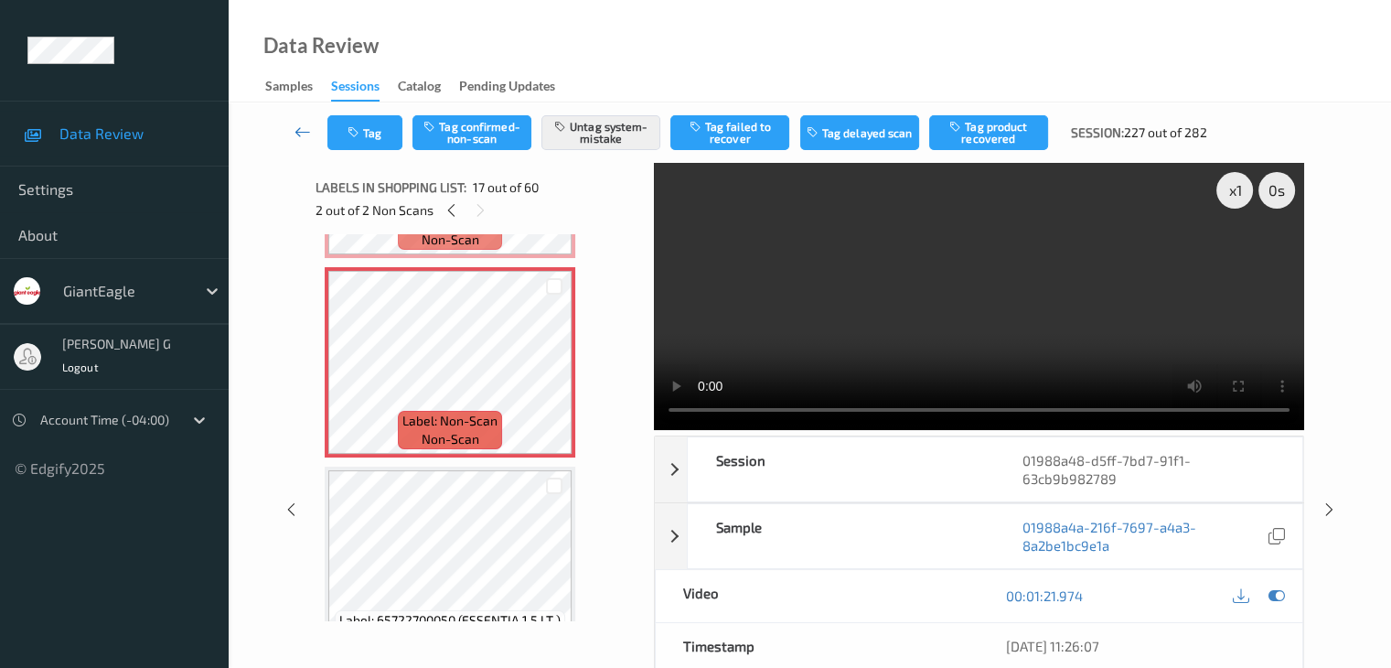
click at [300, 130] on icon at bounding box center [303, 132] width 16 height 18
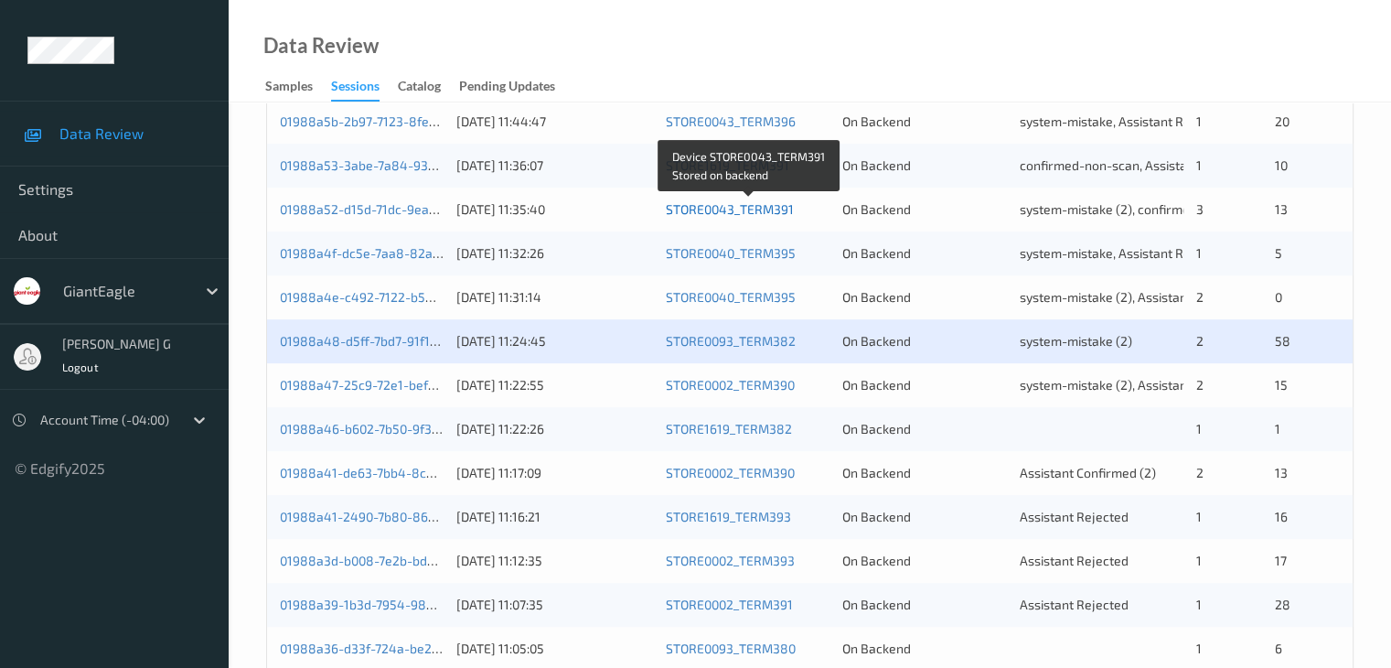
scroll to position [549, 0]
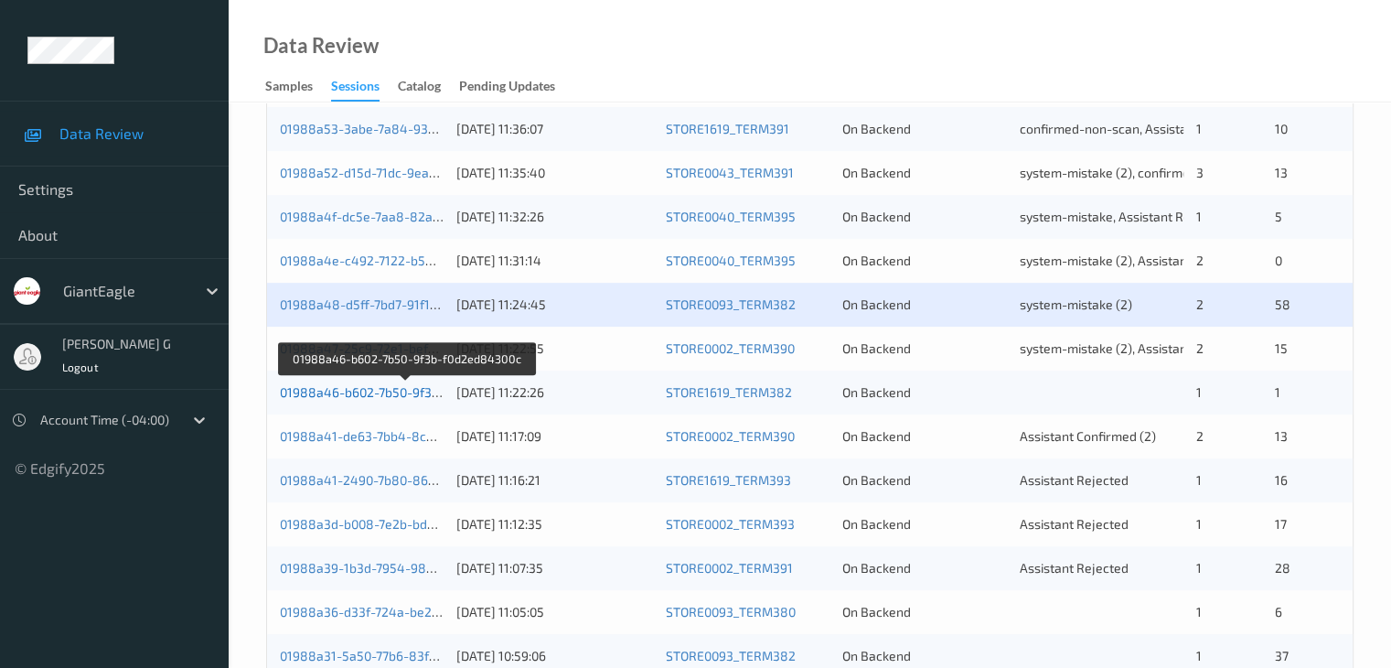
click at [360, 390] on link "01988a46-b602-7b50-9f3b-f0d2ed84300c" at bounding box center [405, 392] width 251 height 16
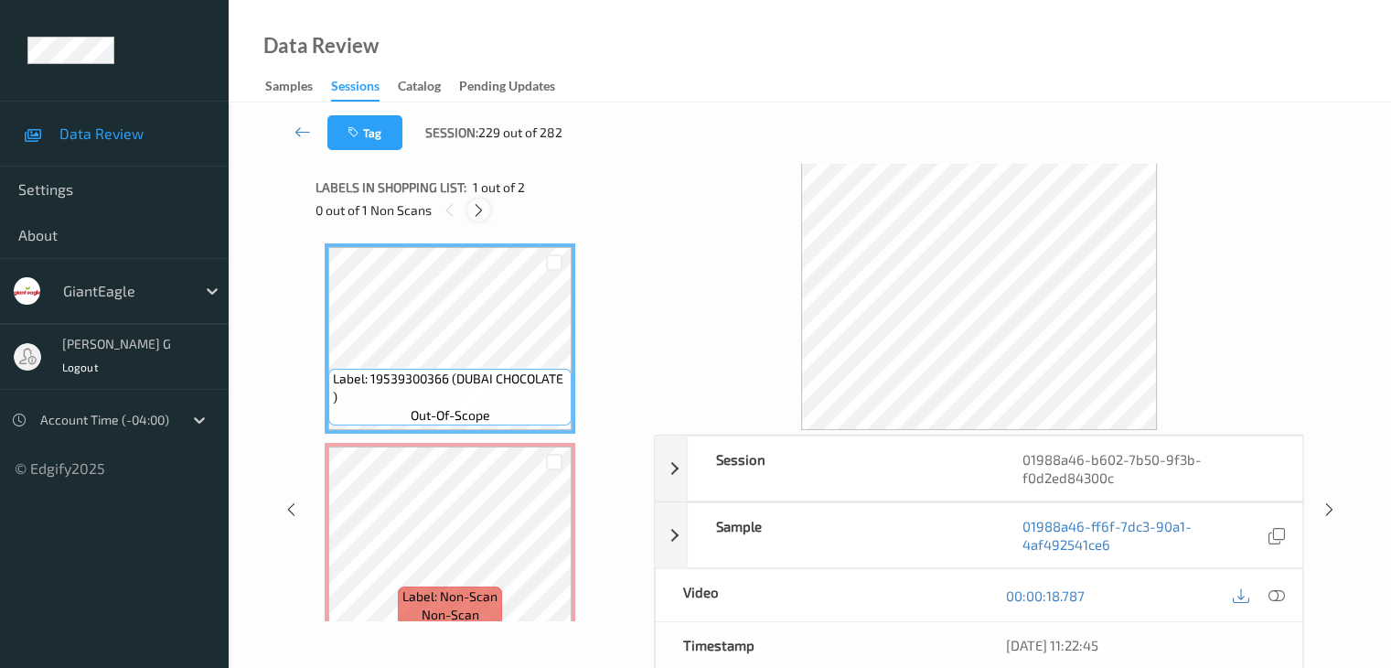
click at [483, 209] on icon at bounding box center [479, 210] width 16 height 16
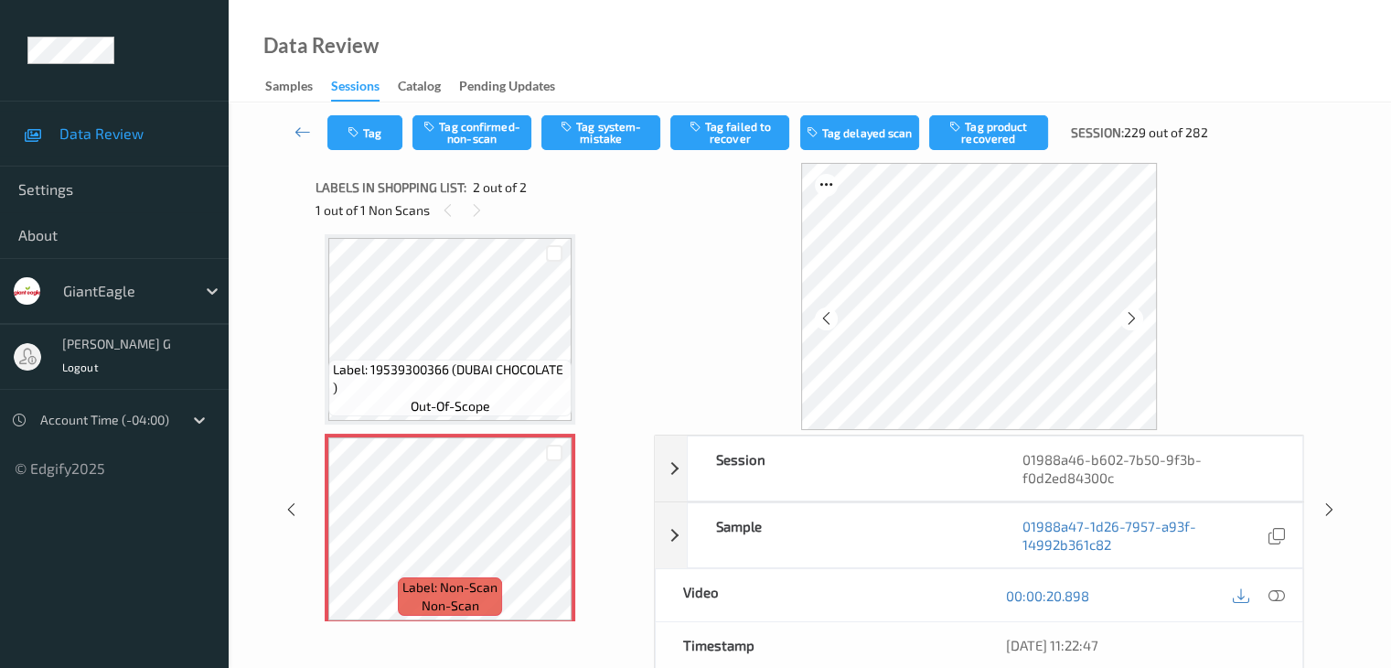
scroll to position [91, 0]
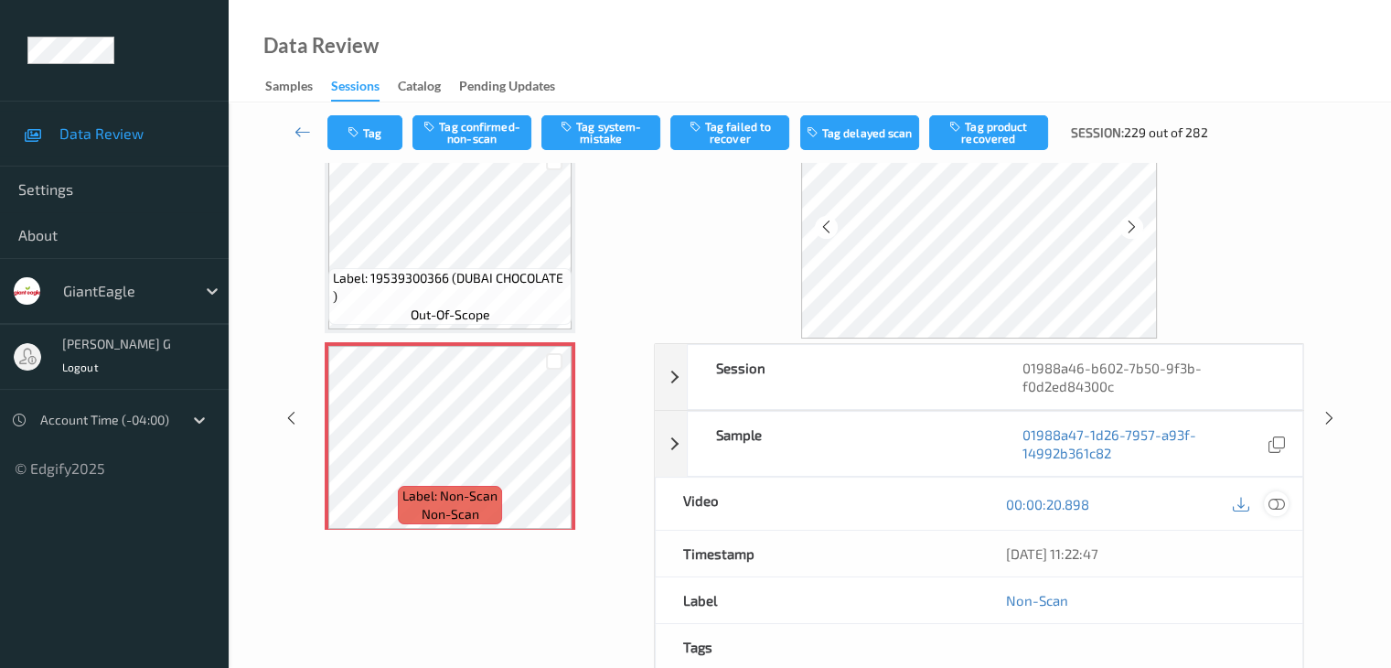
click at [1278, 502] on icon at bounding box center [1276, 504] width 16 height 16
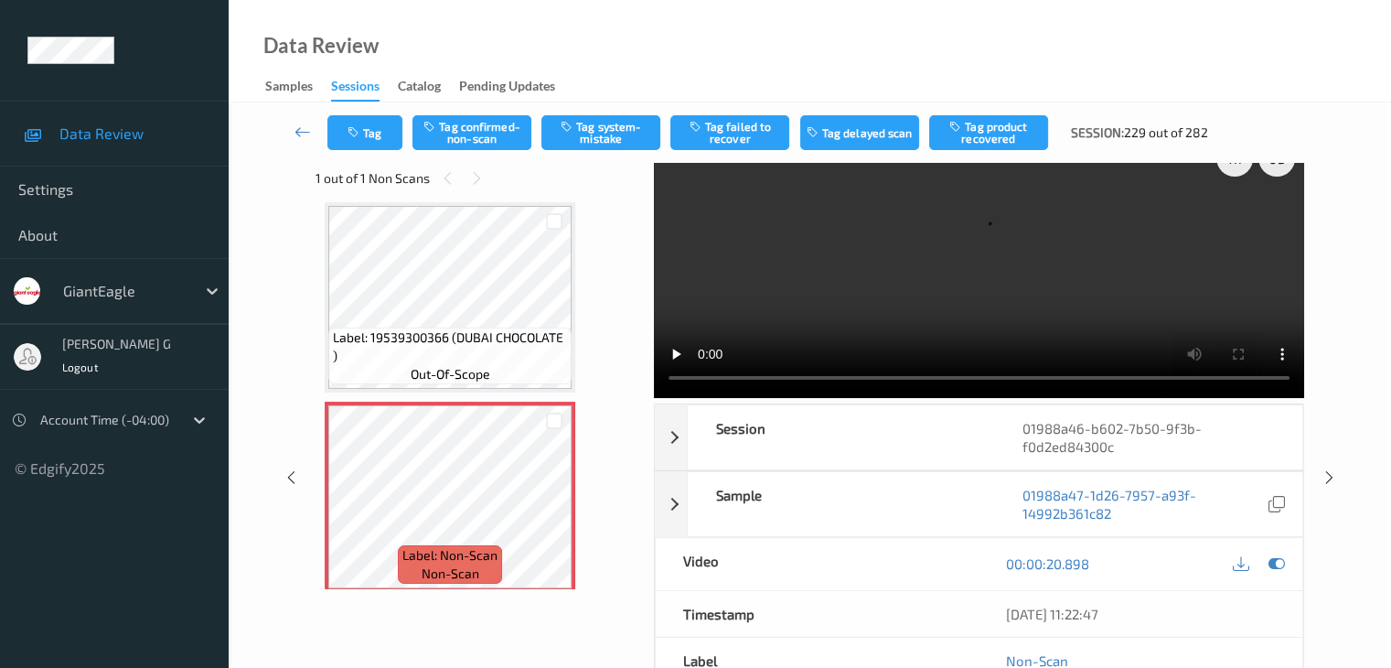
scroll to position [0, 0]
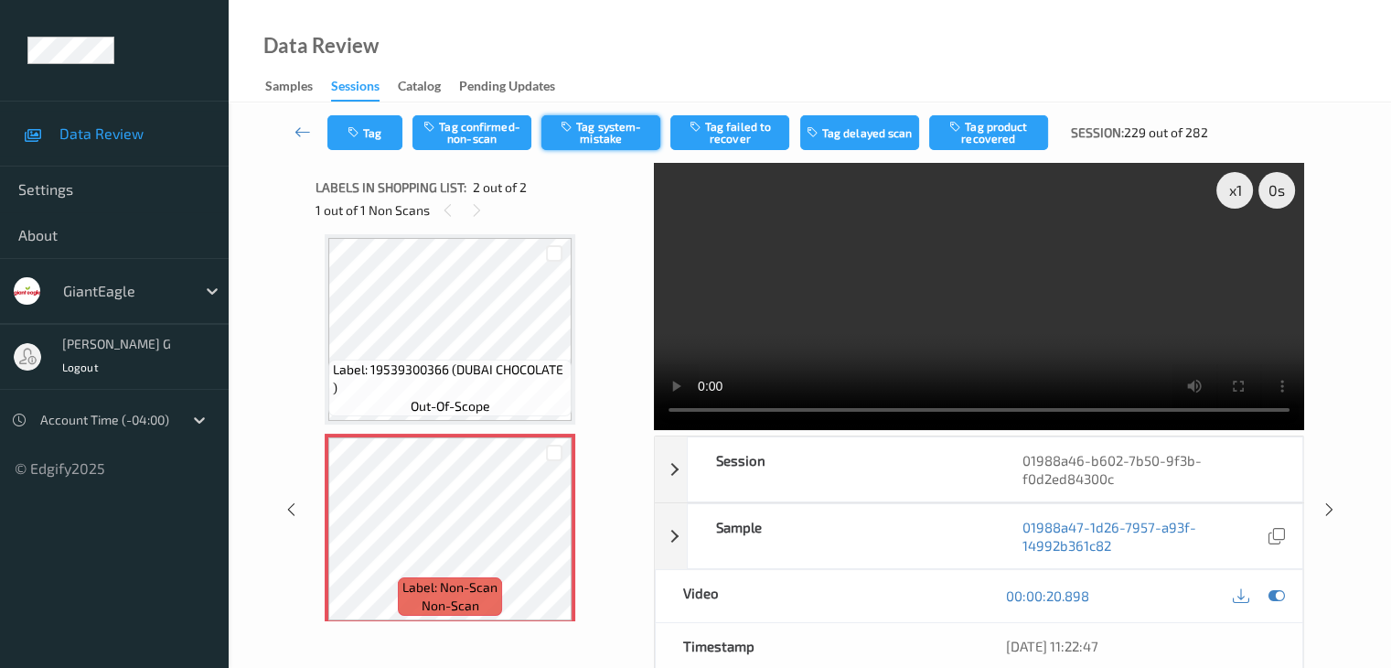
click at [587, 123] on button "Tag system-mistake" at bounding box center [601, 132] width 119 height 35
click at [310, 135] on icon at bounding box center [303, 132] width 16 height 18
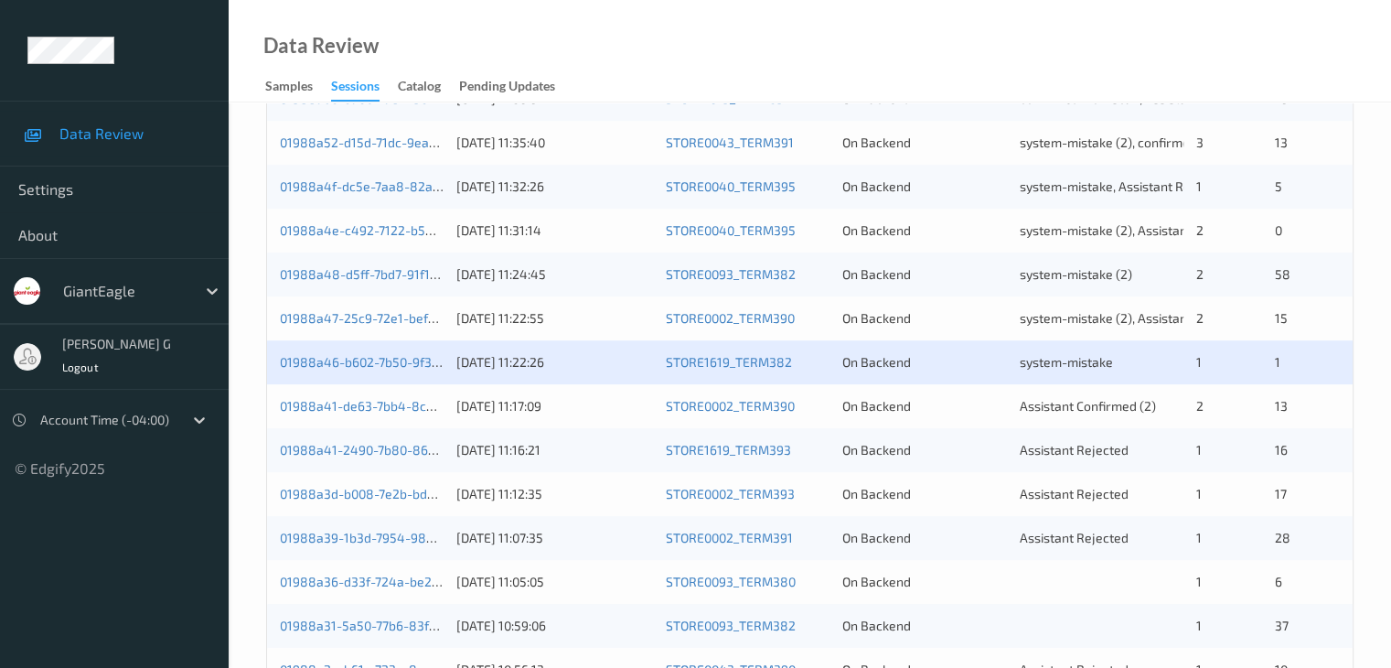
scroll to position [578, 0]
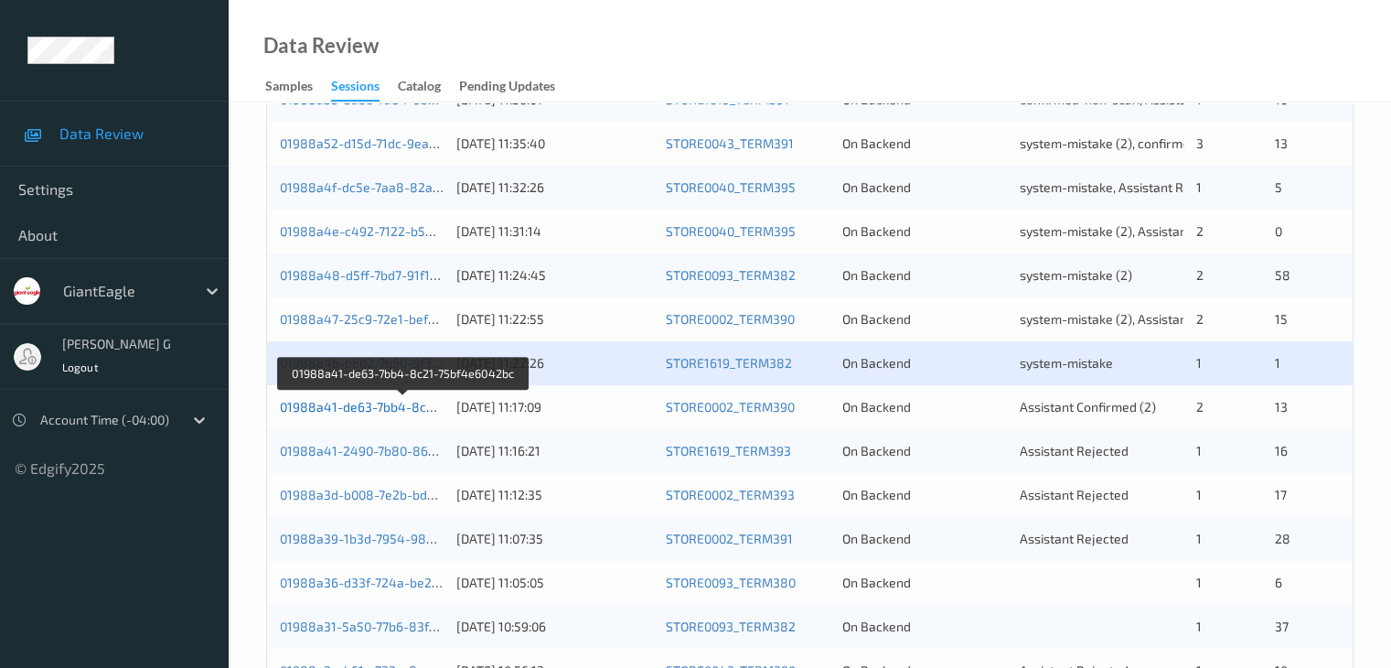
click at [333, 408] on link "01988a41-de63-7bb4-8c21-75bf4e6042bc" at bounding box center [404, 407] width 249 height 16
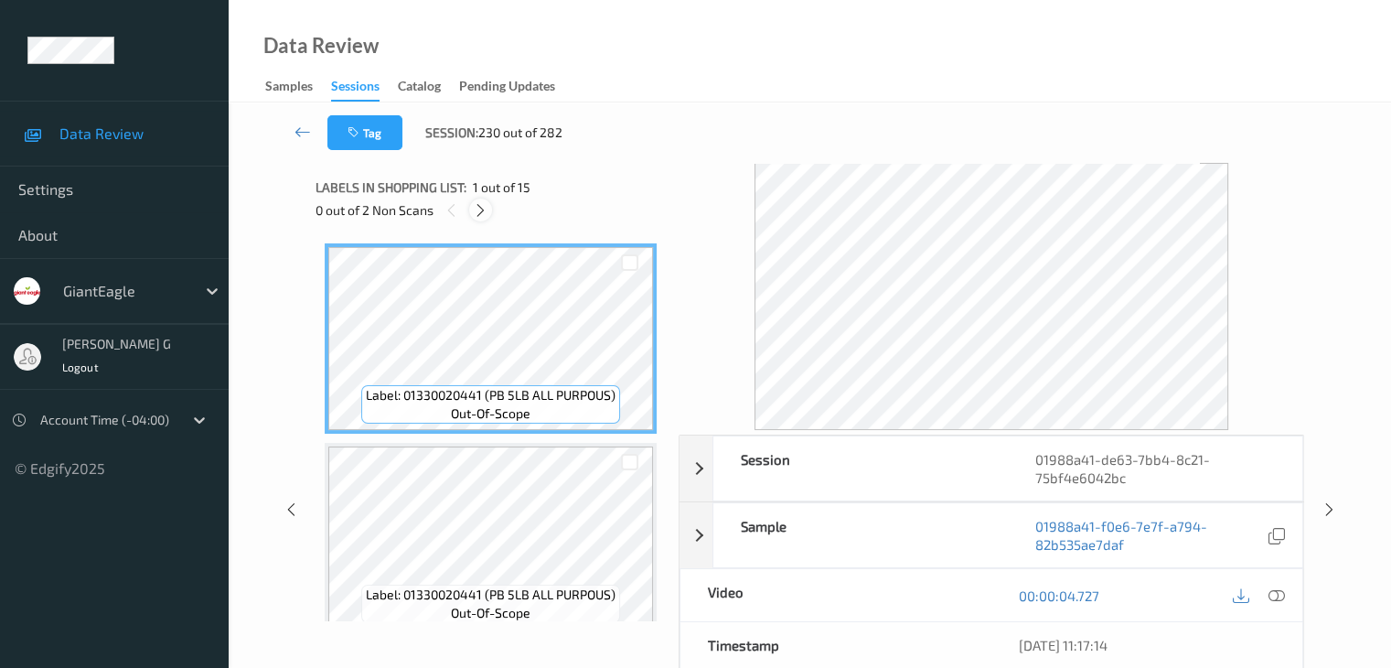
click at [482, 209] on icon at bounding box center [481, 210] width 16 height 16
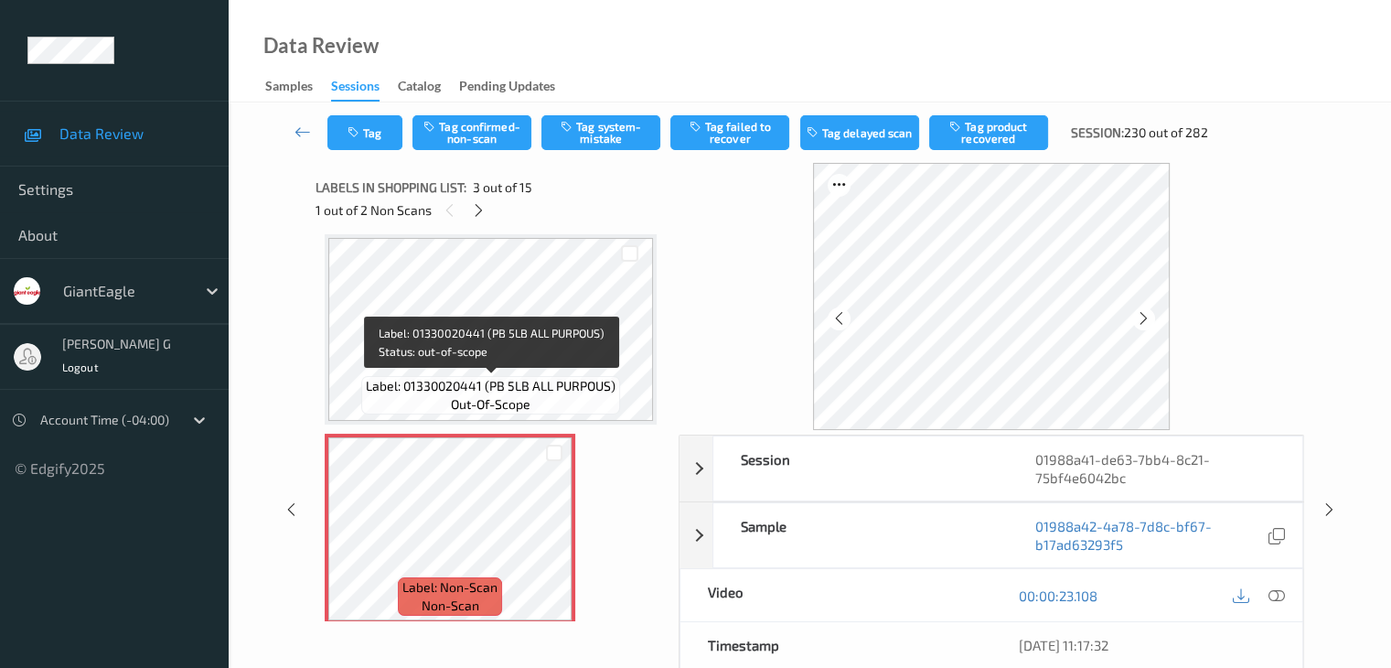
scroll to position [300, 0]
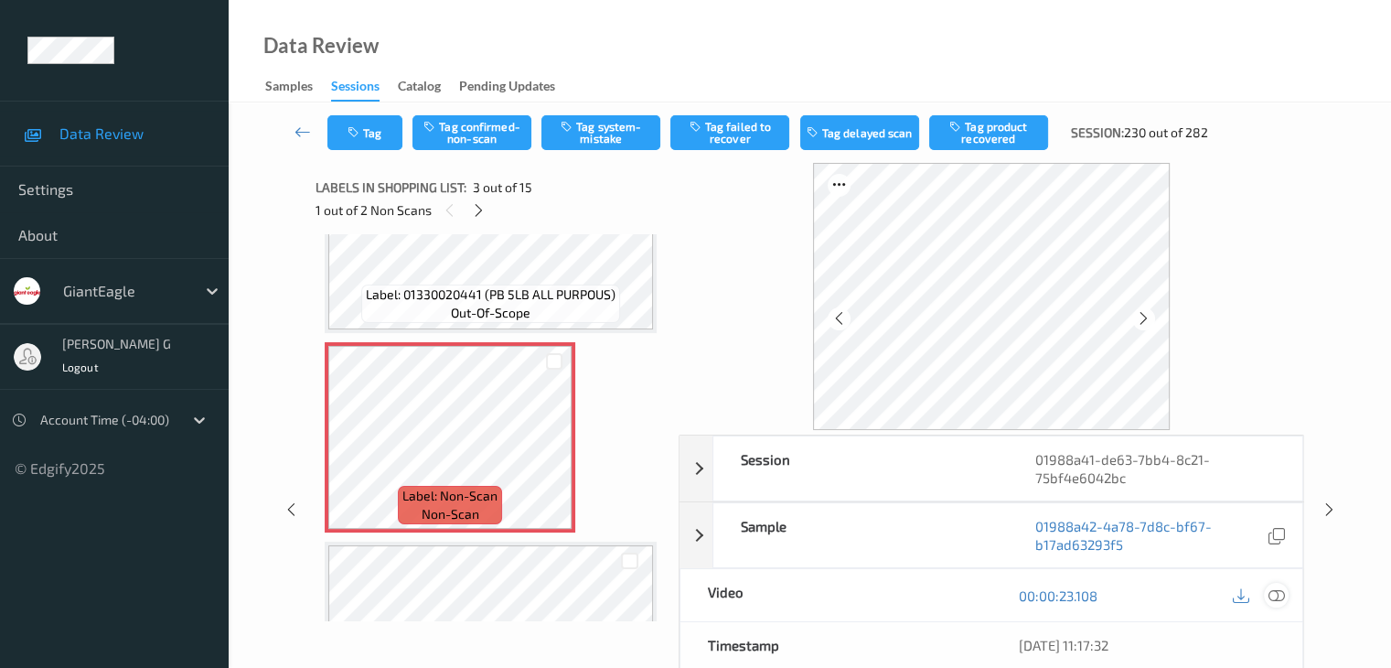
click at [1276, 592] on icon at bounding box center [1276, 595] width 16 height 16
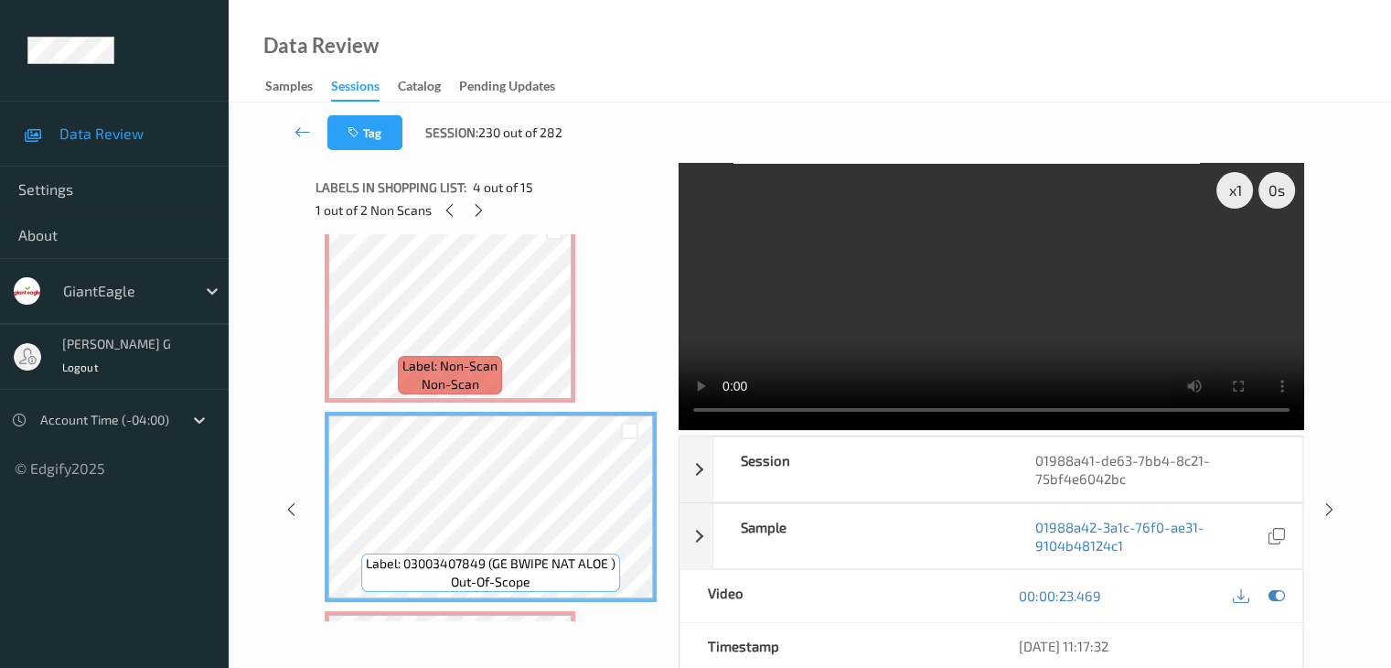
scroll to position [392, 0]
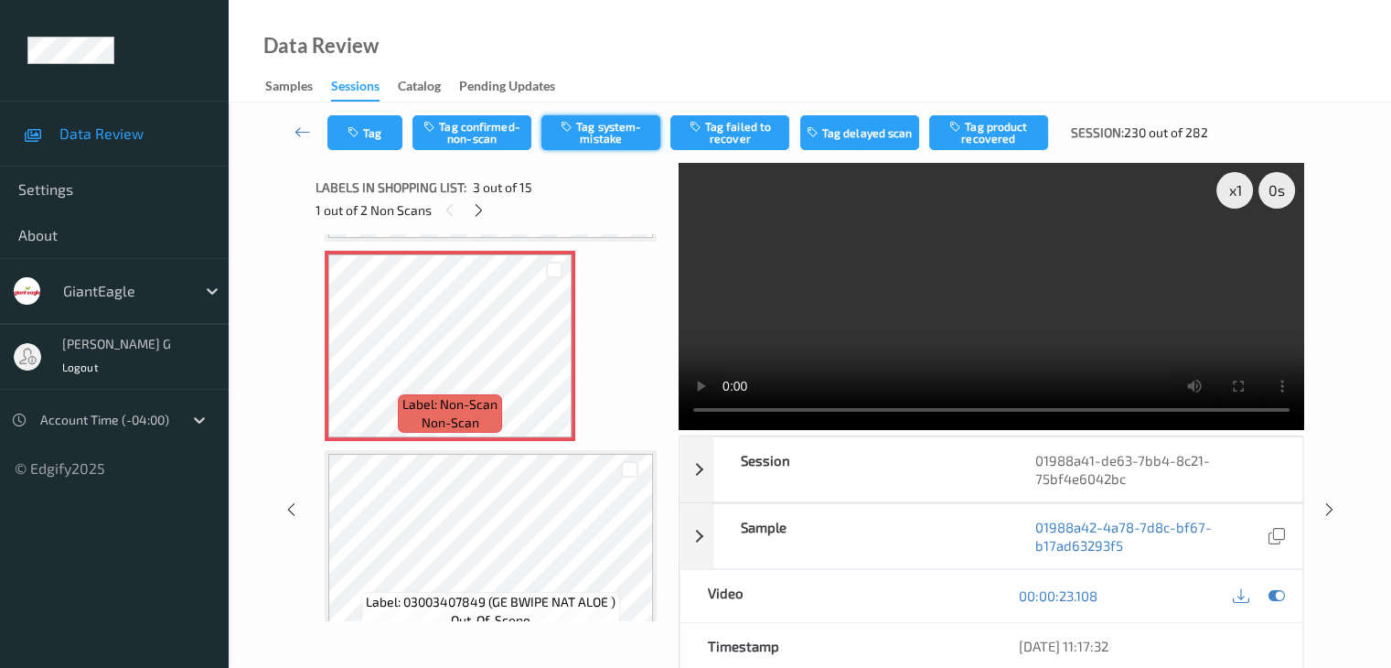
click at [607, 132] on button "Tag system-mistake" at bounding box center [601, 132] width 119 height 35
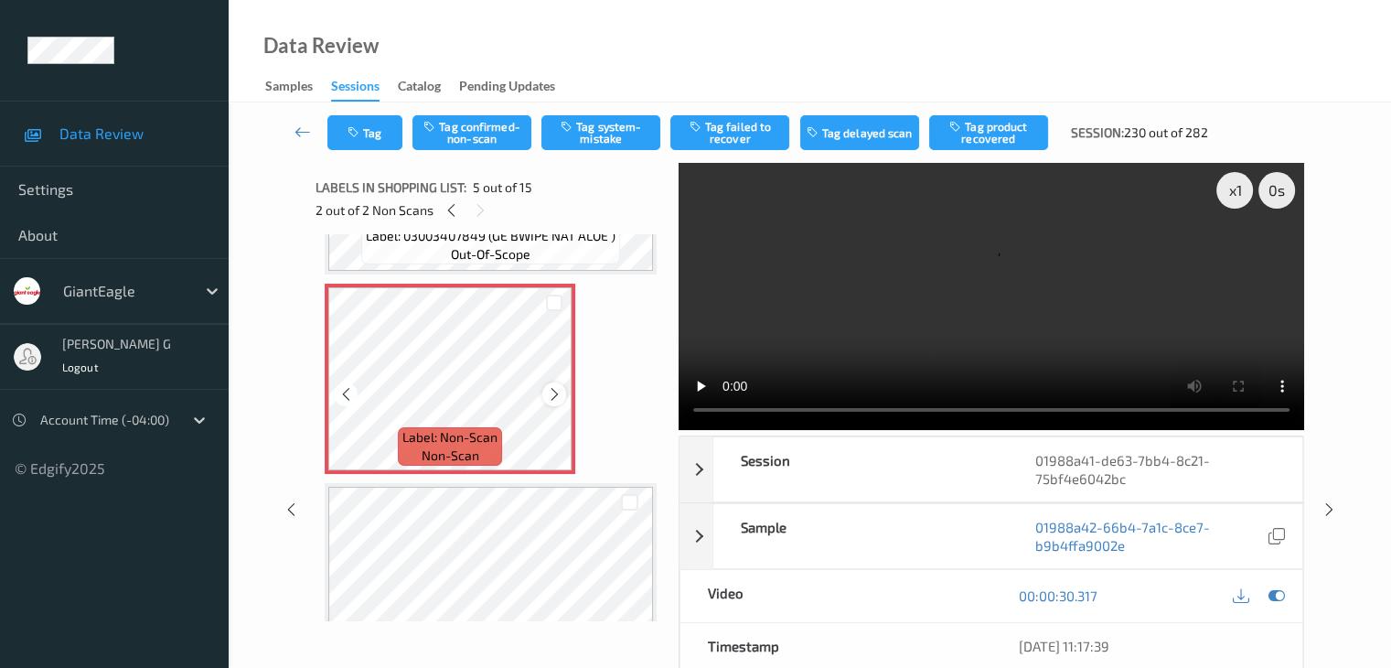
scroll to position [483, 0]
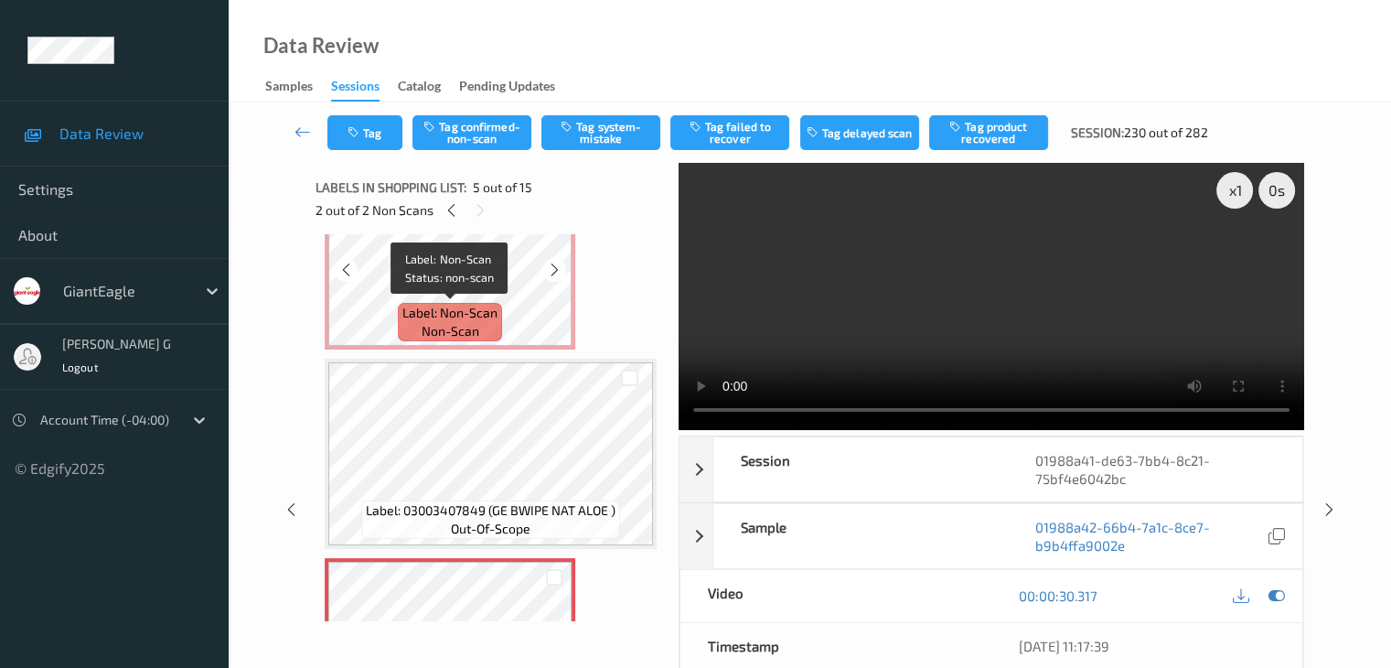
click at [478, 306] on span "Label: Non-Scan" at bounding box center [450, 313] width 95 height 18
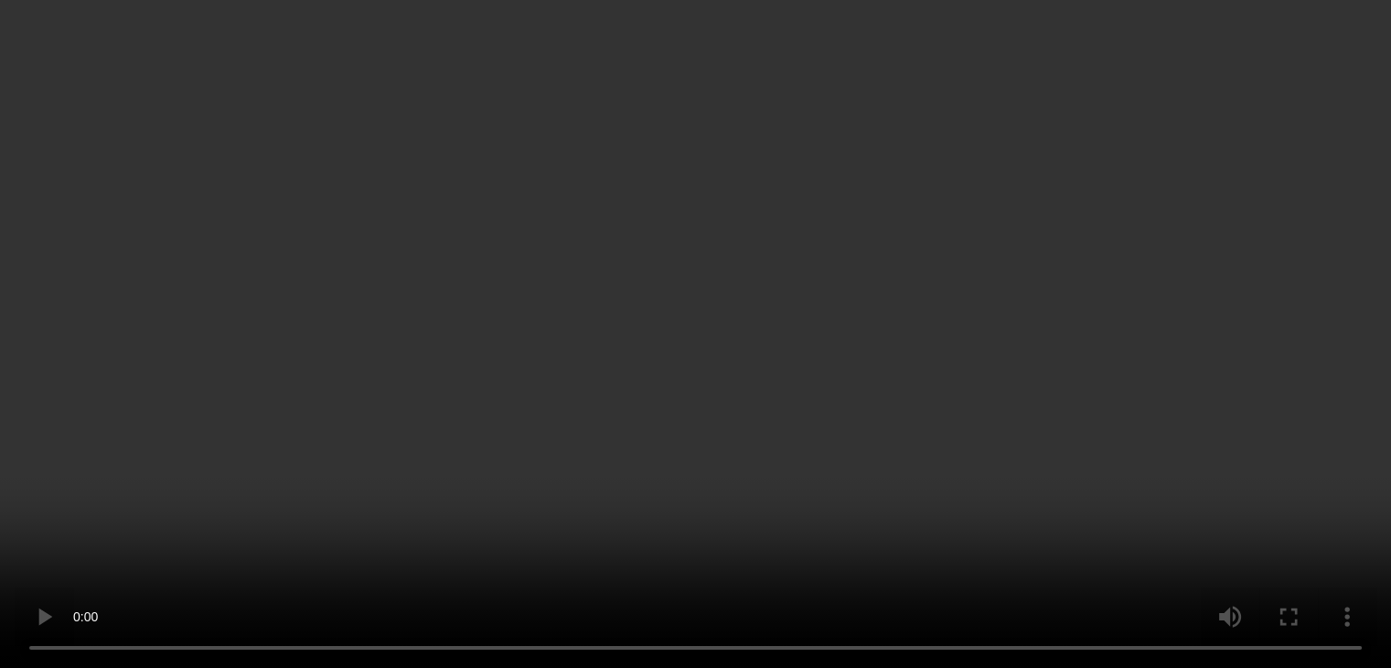
scroll to position [666, 0]
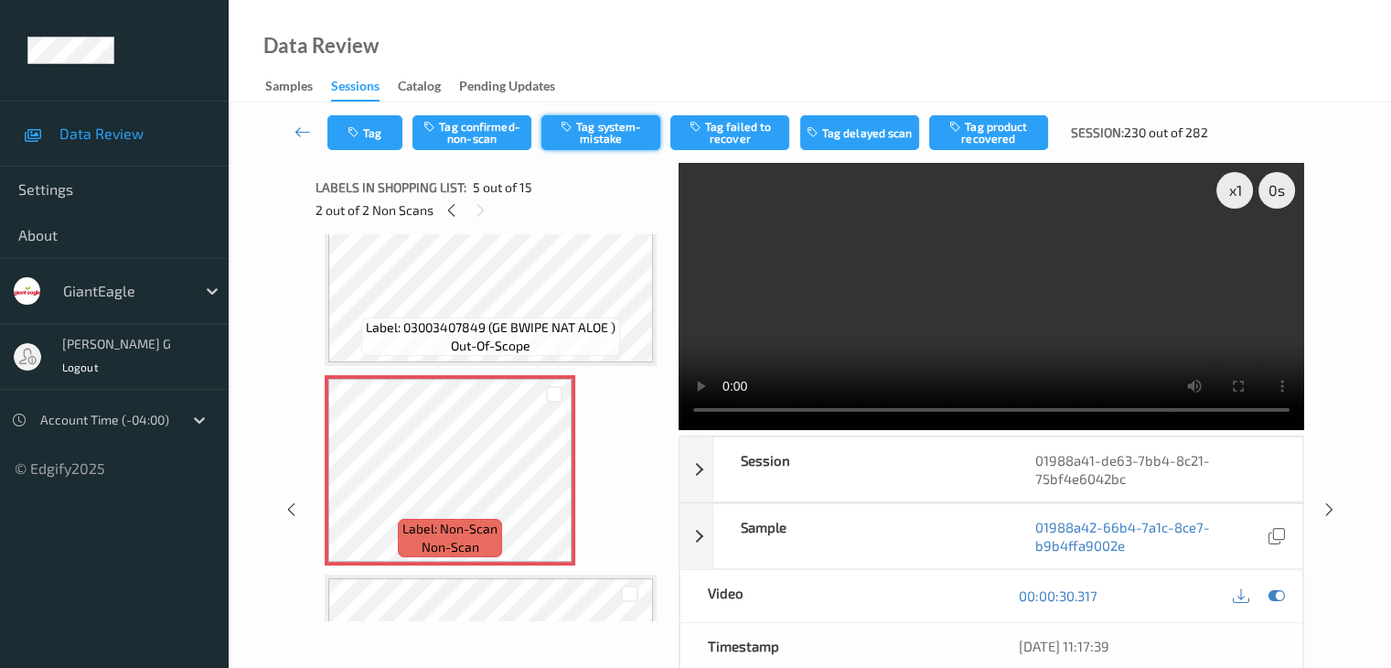
click at [593, 134] on button "Tag system-mistake" at bounding box center [601, 132] width 119 height 35
click at [987, 133] on button "Tag product recovered" at bounding box center [988, 132] width 119 height 35
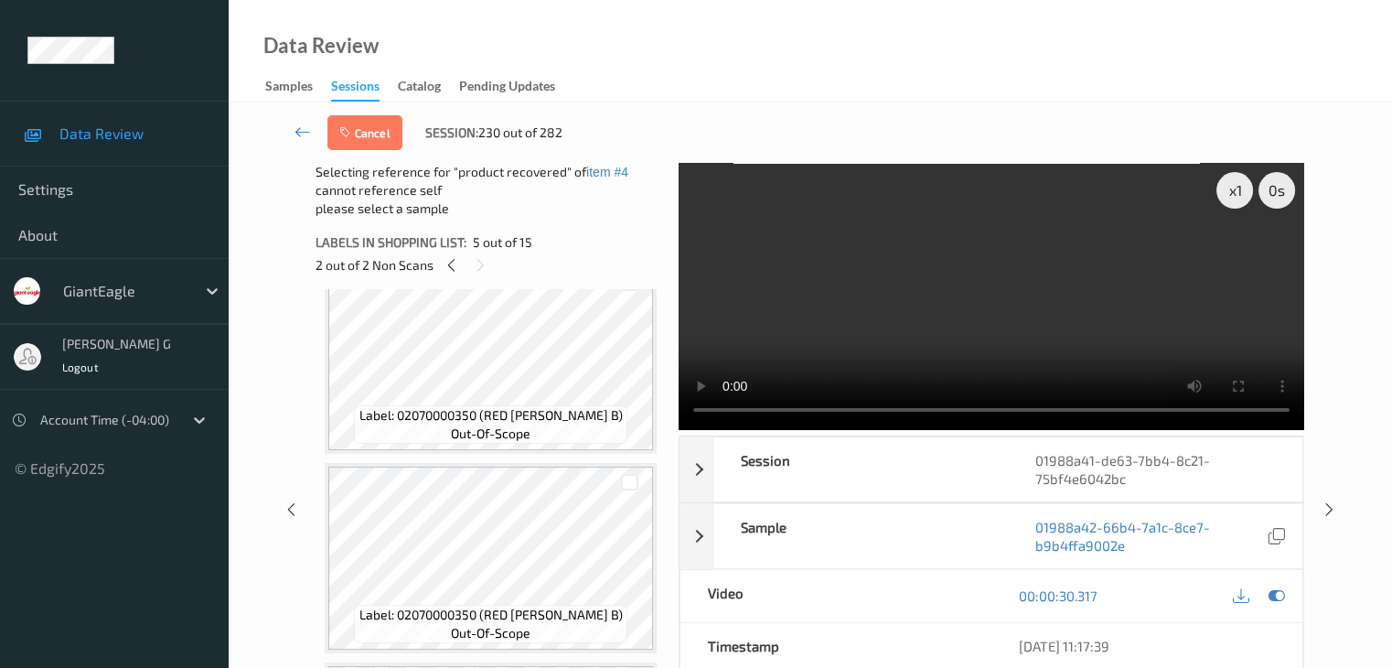
scroll to position [940, 0]
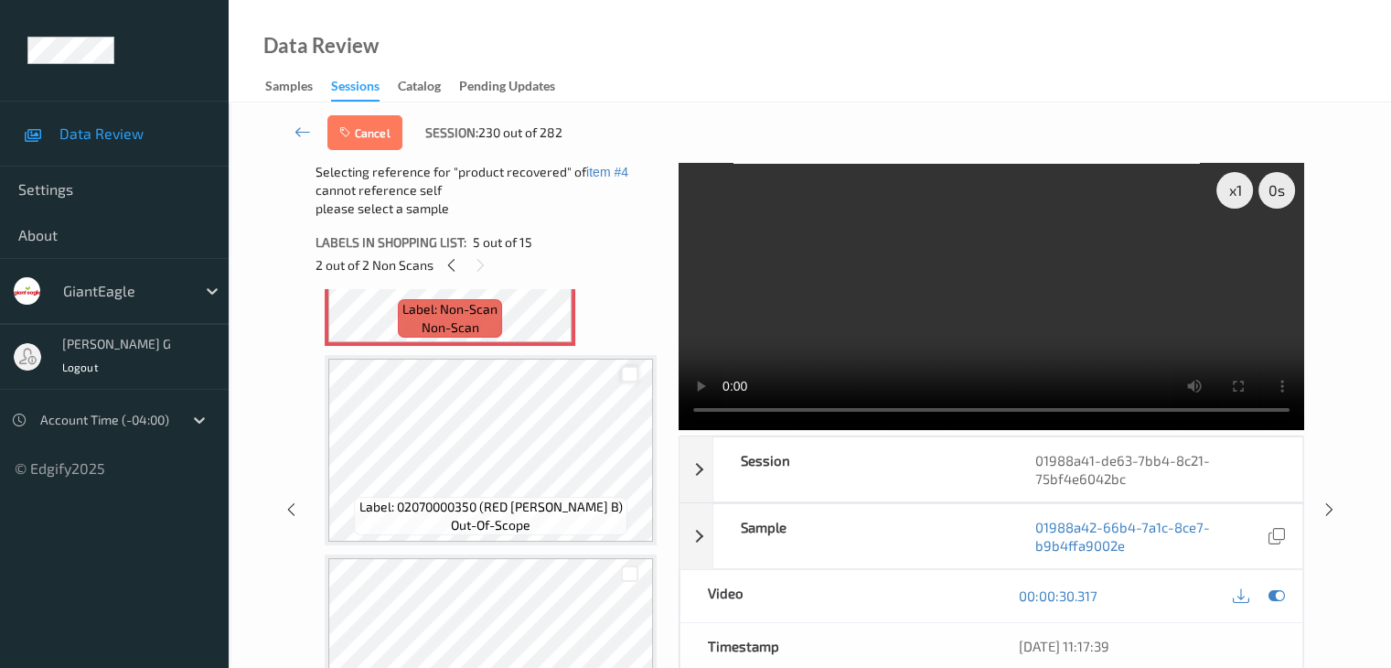
click at [631, 374] on div at bounding box center [629, 374] width 17 height 17
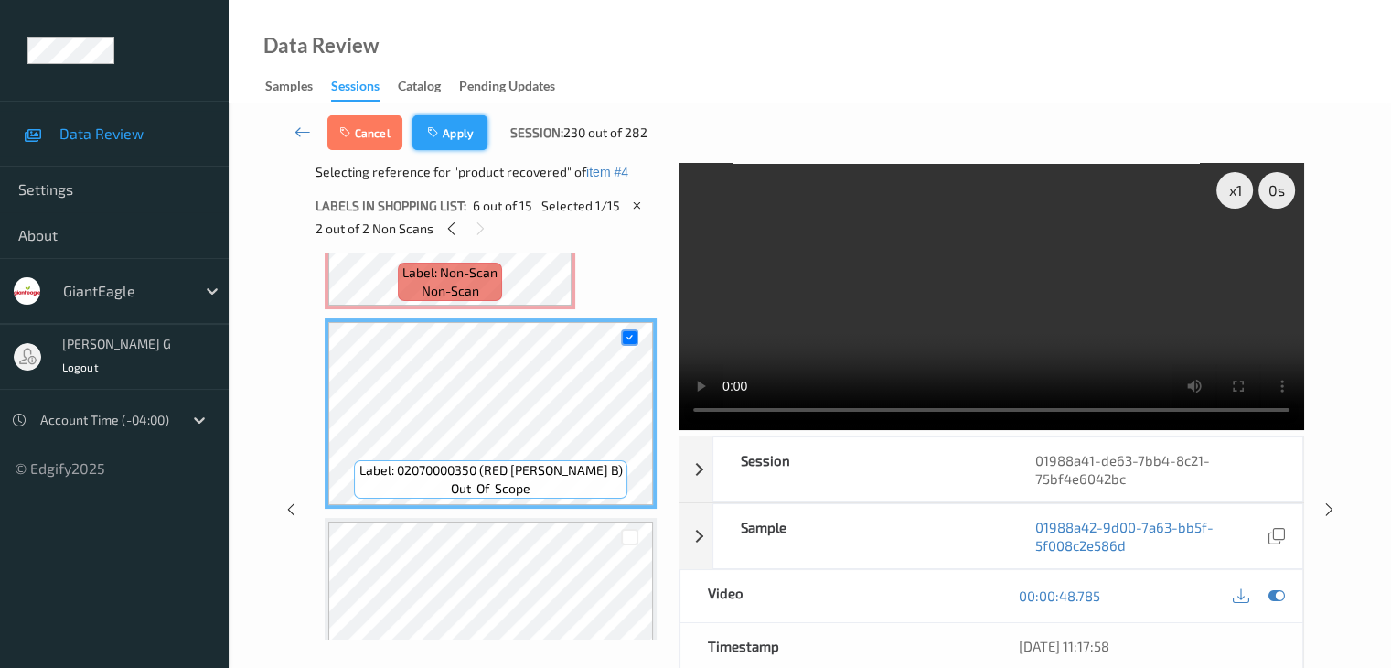
click at [447, 134] on button "Apply" at bounding box center [450, 132] width 75 height 35
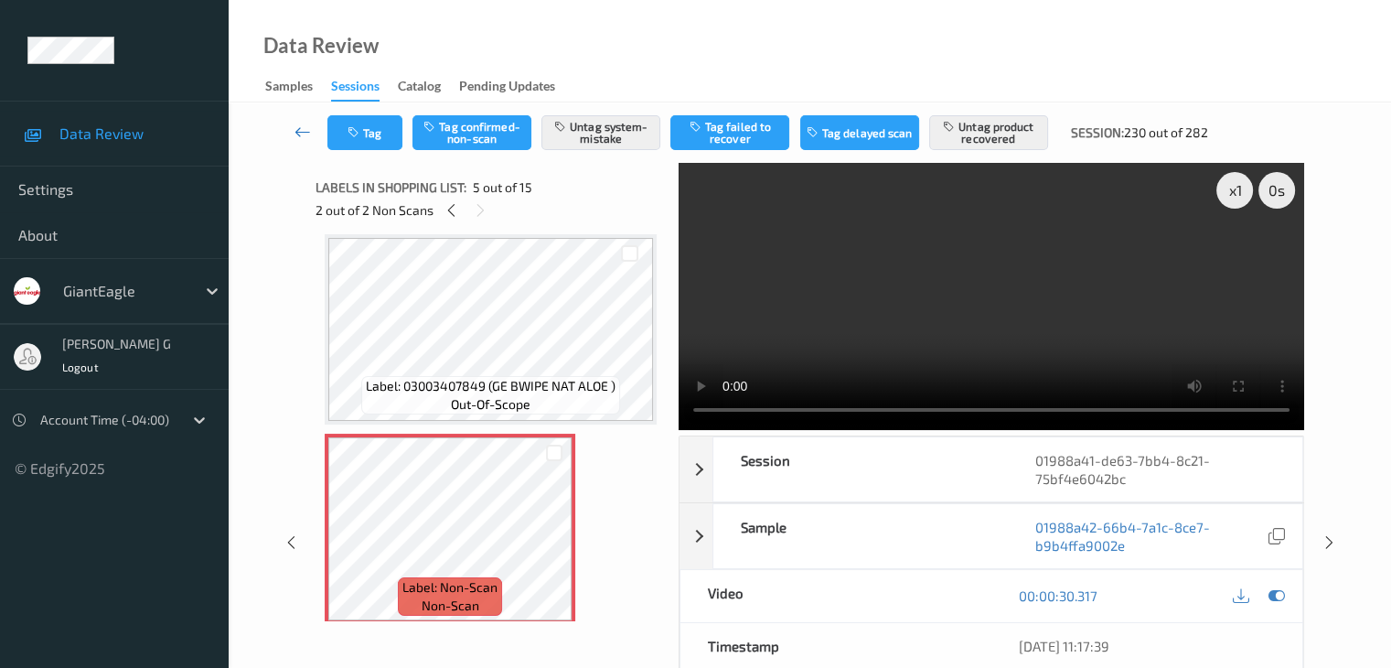
click at [298, 134] on icon at bounding box center [303, 132] width 16 height 18
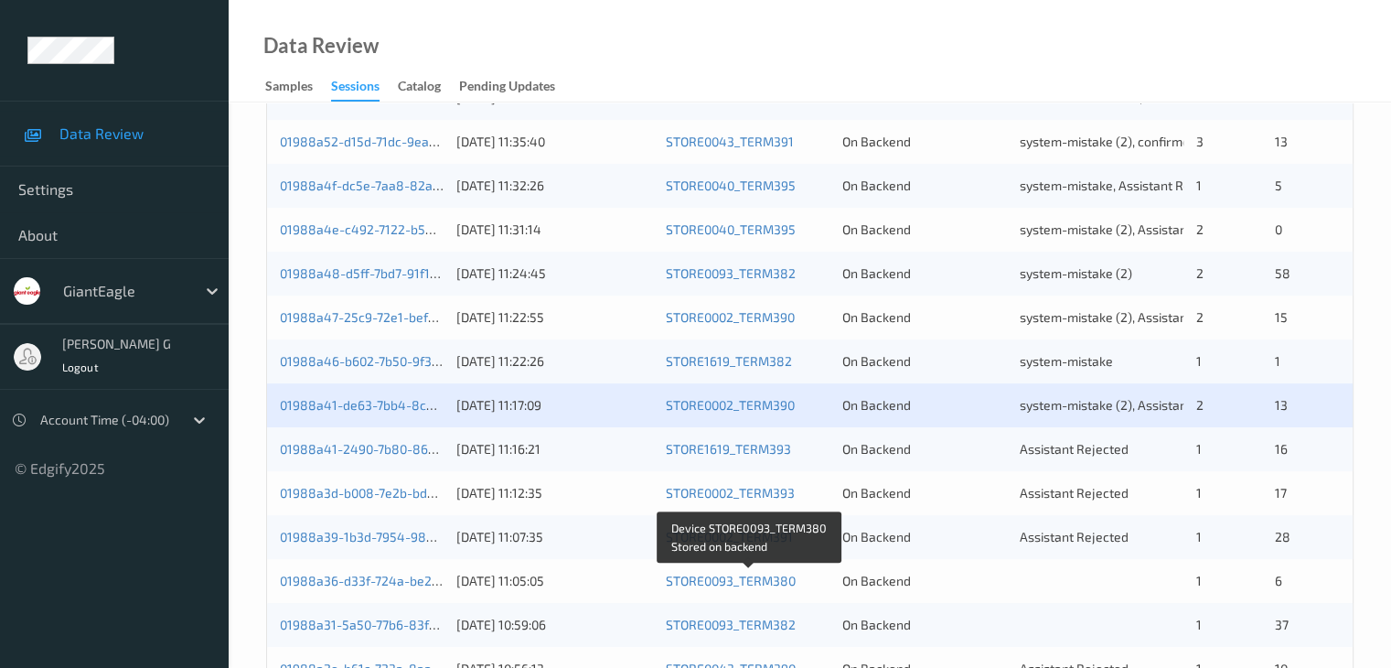
scroll to position [549, 0]
